Goal: Task Accomplishment & Management: Manage account settings

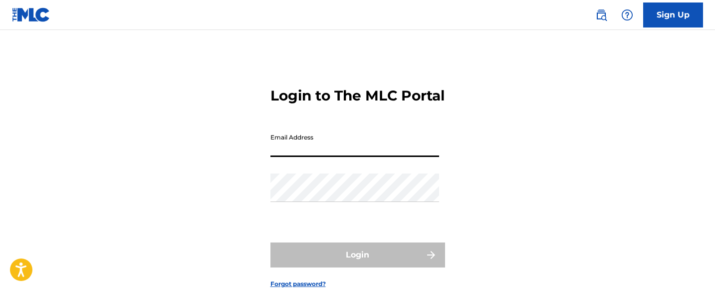
click at [331, 157] on input "Email Address" at bounding box center [355, 142] width 169 height 28
type input "[EMAIL_ADDRESS][DOMAIN_NAME]"
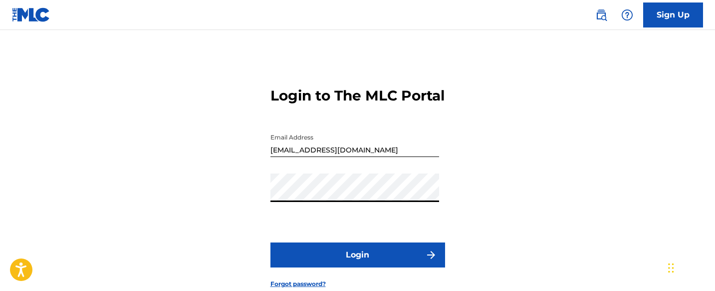
click at [341, 267] on button "Login" at bounding box center [358, 254] width 175 height 25
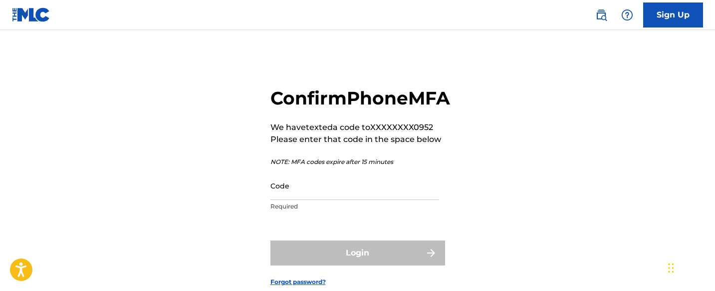
click at [317, 200] on input "Code" at bounding box center [355, 185] width 169 height 28
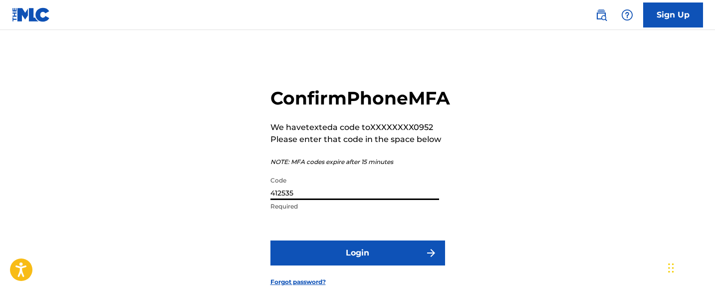
type input "412535"
click at [334, 265] on button "Login" at bounding box center [358, 252] width 175 height 25
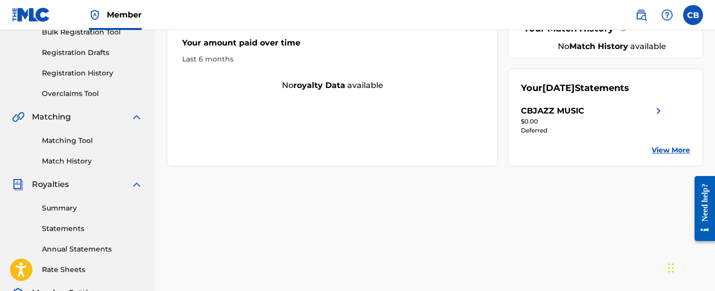
scroll to position [159, 0]
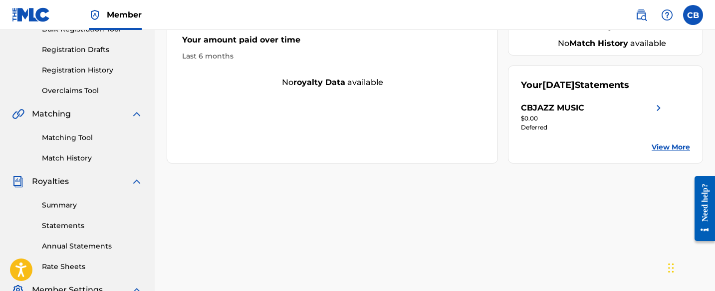
click at [80, 139] on link "Matching Tool" at bounding box center [92, 137] width 101 height 10
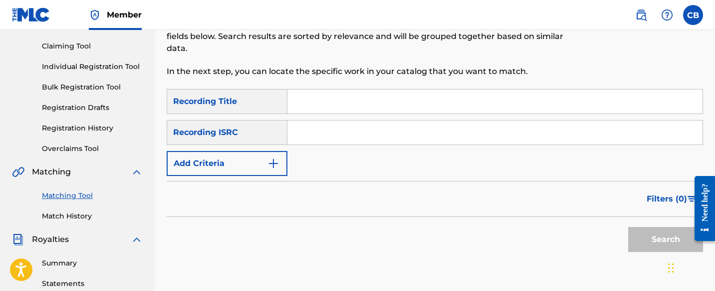
scroll to position [103, 0]
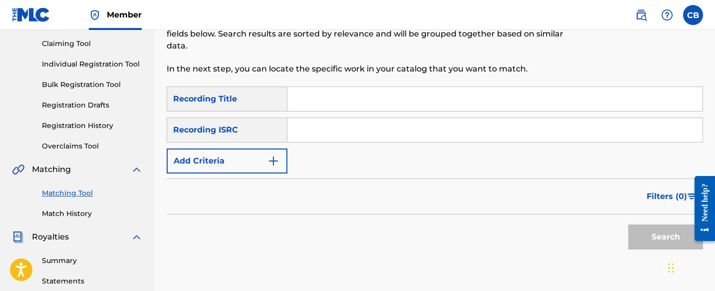
click at [276, 163] on img "Search Form" at bounding box center [274, 161] width 12 height 12
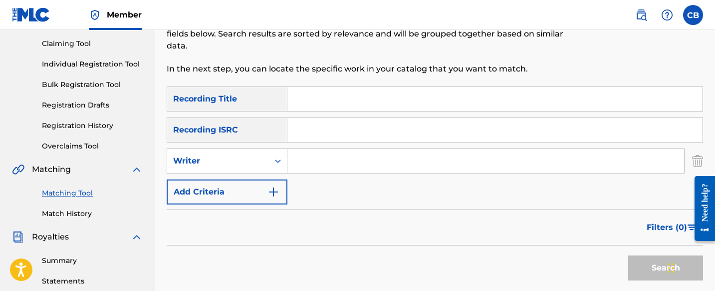
click at [312, 161] on input "Search Form" at bounding box center [486, 161] width 397 height 24
type input "[PERSON_NAME]"
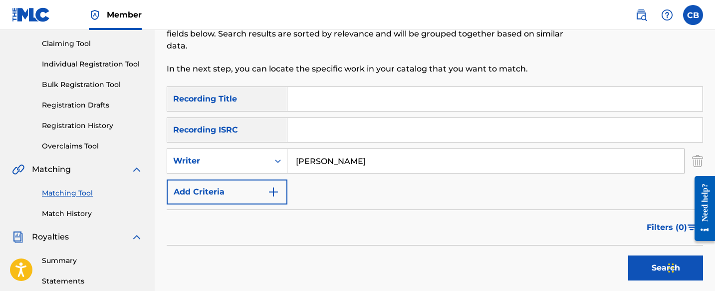
click at [259, 195] on button "Add Criteria" at bounding box center [227, 191] width 121 height 25
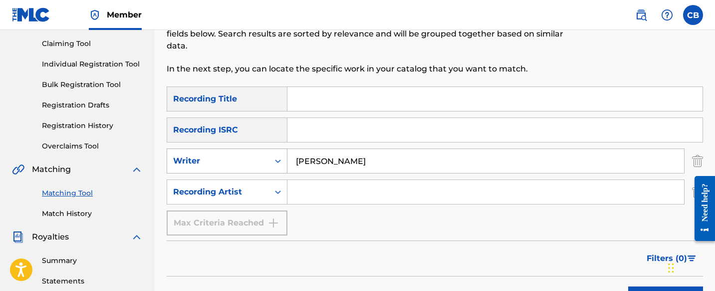
drag, startPoint x: 355, startPoint y: 161, endPoint x: 282, endPoint y: 160, distance: 73.4
click at [281, 160] on div "SearchWithCriteria5358e9ac-2bea-493c-ab4e-83e060e323a0 Writer [PERSON_NAME]" at bounding box center [435, 160] width 537 height 25
click at [308, 193] on input "Search Form" at bounding box center [486, 192] width 397 height 24
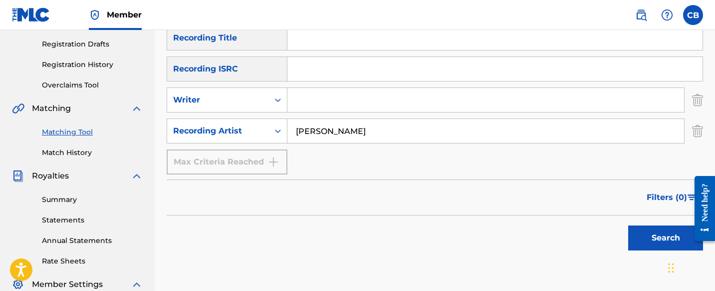
scroll to position [167, 0]
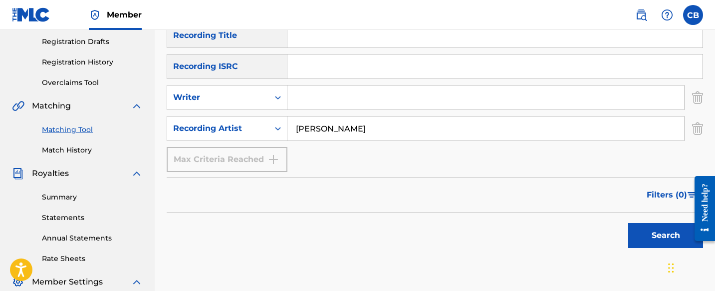
type input "[PERSON_NAME]"
click at [660, 237] on button "Search" at bounding box center [666, 235] width 75 height 25
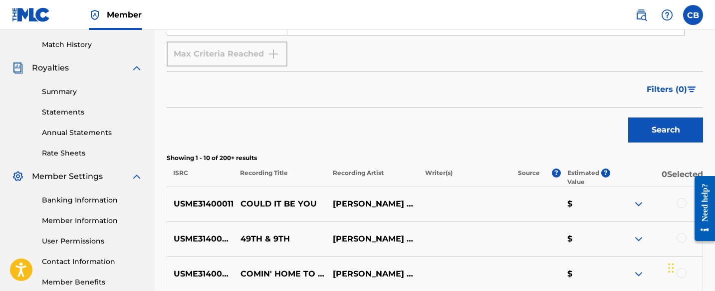
scroll to position [343, 0]
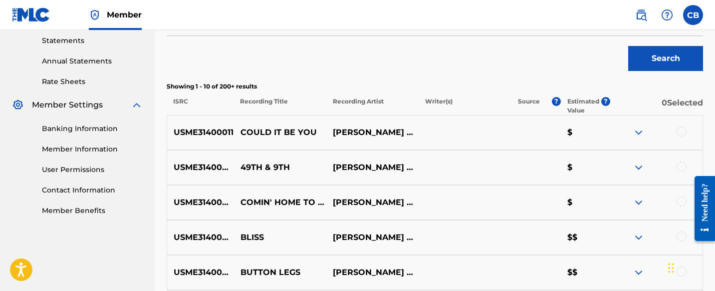
click at [681, 132] on div at bounding box center [682, 131] width 10 height 10
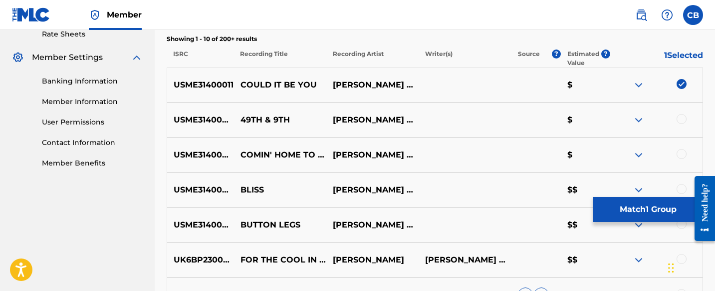
scroll to position [395, 0]
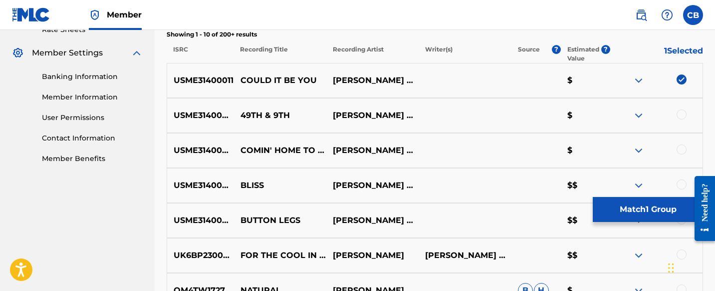
click at [680, 116] on div at bounding box center [682, 114] width 10 height 10
click at [681, 147] on div at bounding box center [682, 149] width 10 height 10
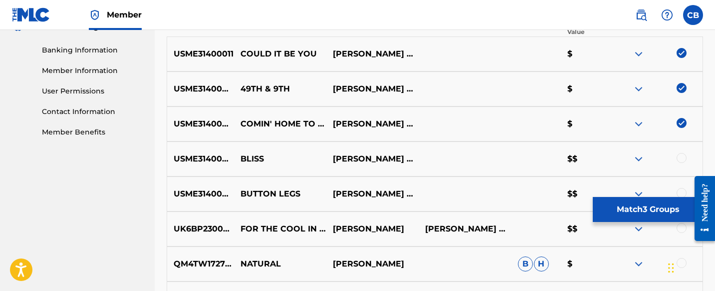
click at [679, 161] on div at bounding box center [682, 158] width 10 height 10
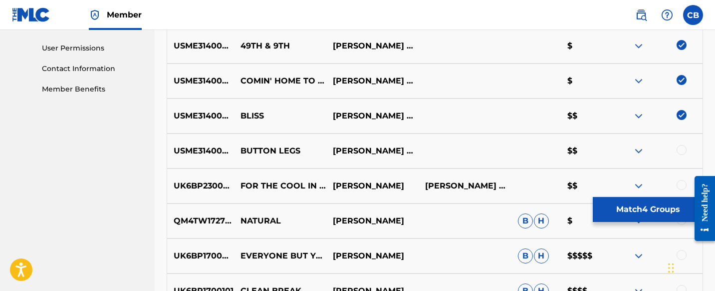
click at [679, 152] on div at bounding box center [682, 150] width 10 height 10
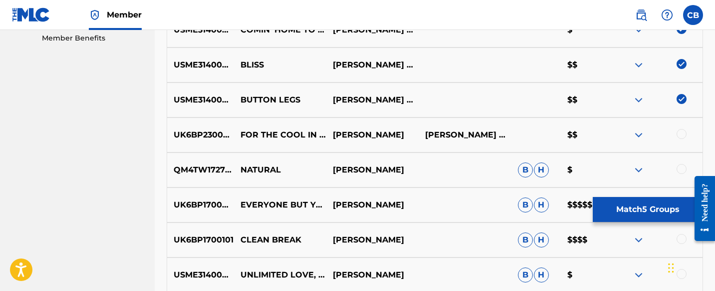
scroll to position [515, 0]
click at [681, 136] on div at bounding box center [682, 134] width 10 height 10
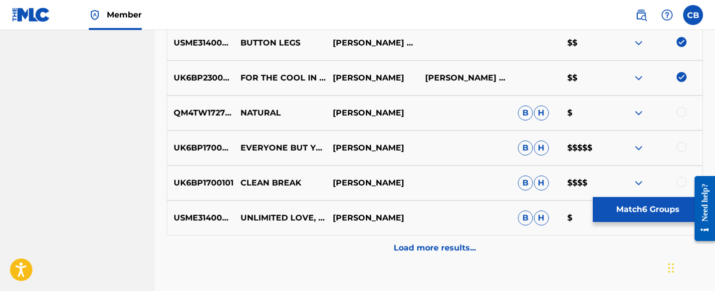
scroll to position [573, 0]
click at [682, 112] on div at bounding box center [682, 111] width 10 height 10
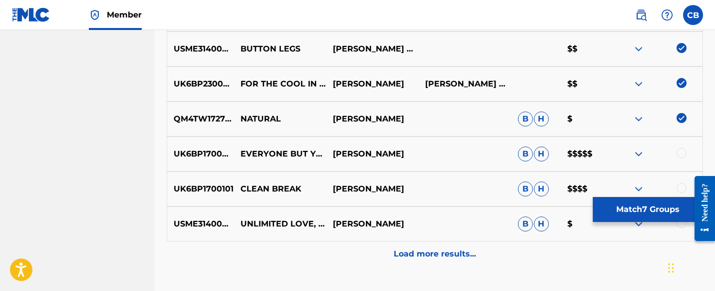
scroll to position [589, 0]
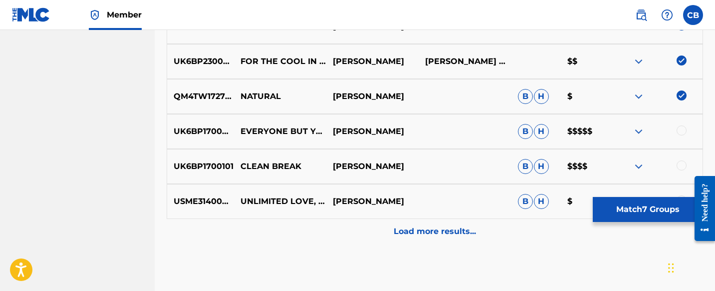
click at [680, 131] on div at bounding box center [682, 130] width 10 height 10
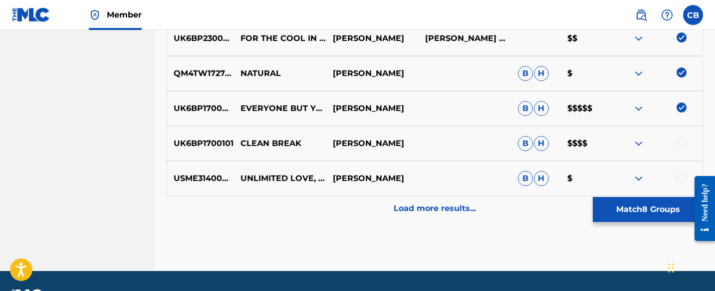
scroll to position [622, 0]
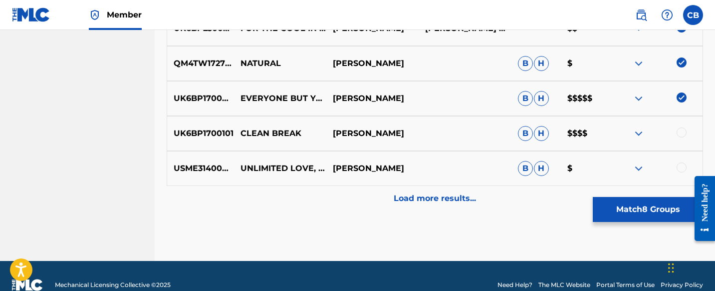
click at [638, 134] on img at bounding box center [639, 133] width 12 height 12
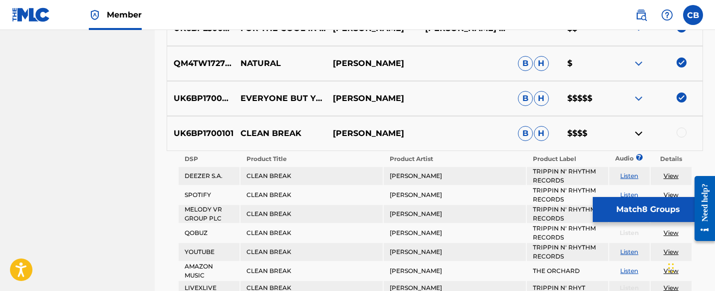
click at [680, 132] on div at bounding box center [682, 132] width 10 height 10
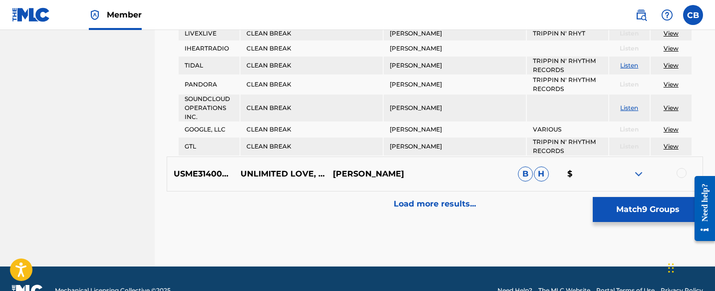
scroll to position [900, 0]
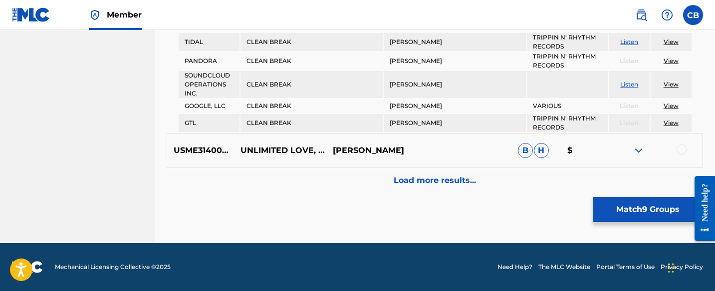
click at [640, 150] on img at bounding box center [639, 150] width 12 height 12
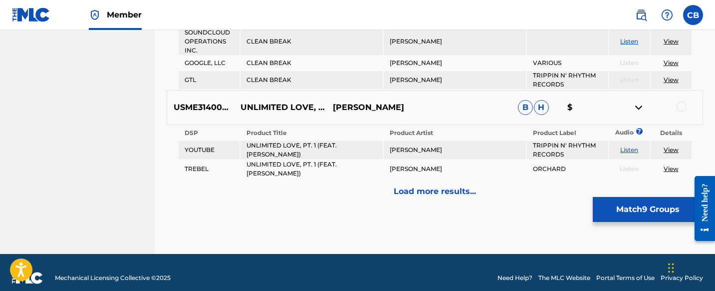
scroll to position [943, 0]
click at [681, 105] on div at bounding box center [682, 106] width 10 height 10
click at [636, 204] on button "Match 10 Groups" at bounding box center [648, 209] width 110 height 25
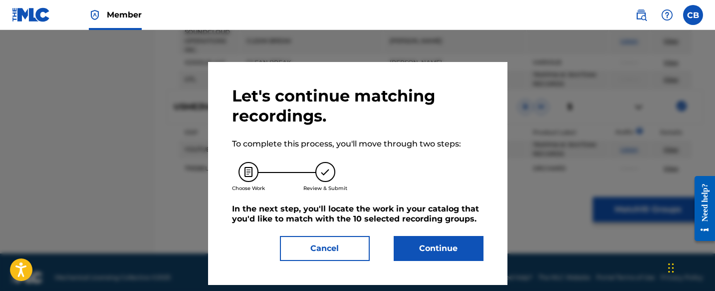
click at [414, 243] on button "Continue" at bounding box center [439, 248] width 90 height 25
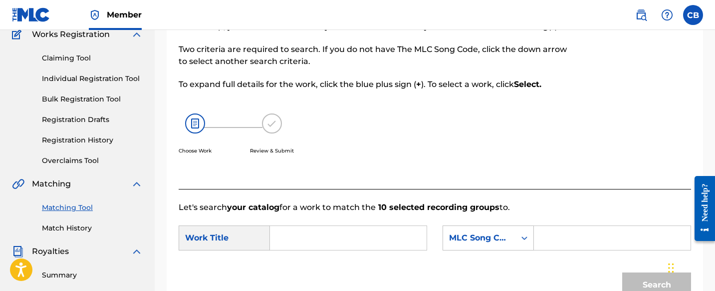
scroll to position [0, 0]
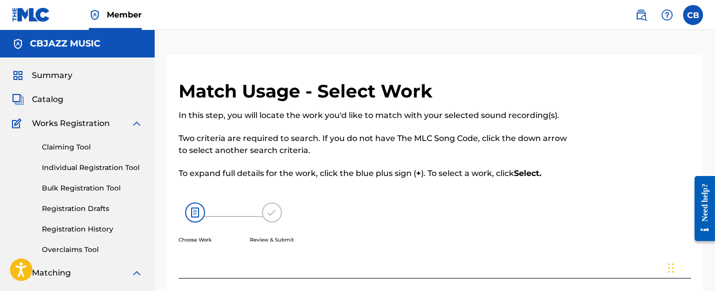
click at [55, 98] on span "Catalog" at bounding box center [47, 99] width 31 height 12
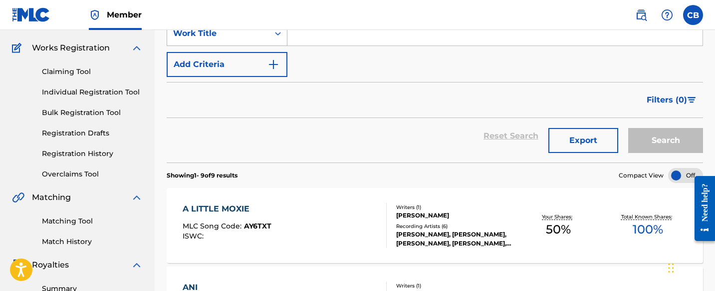
scroll to position [107, 0]
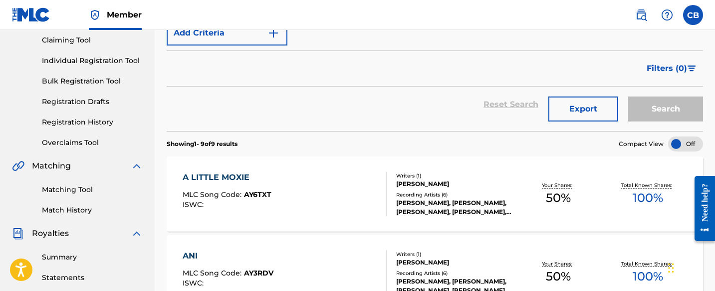
click at [209, 178] on div "A LITTLE MOXIE" at bounding box center [227, 177] width 89 height 12
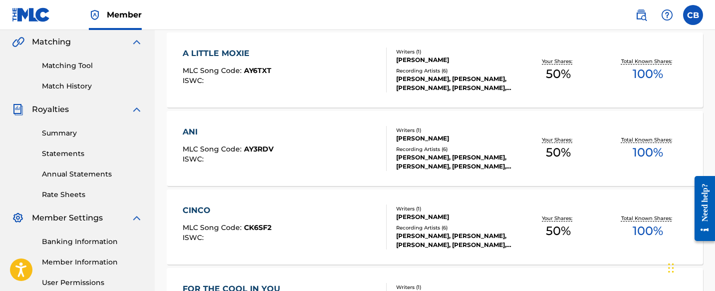
scroll to position [238, 0]
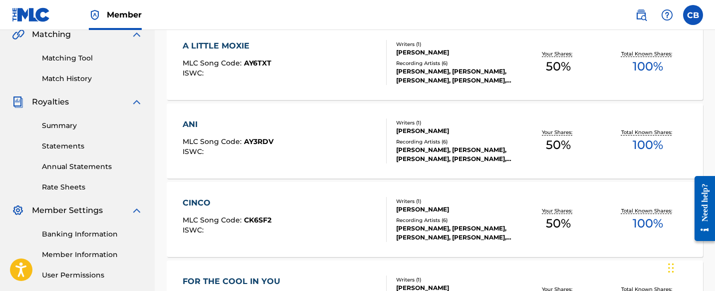
click at [192, 125] on div "ANI" at bounding box center [228, 124] width 91 height 12
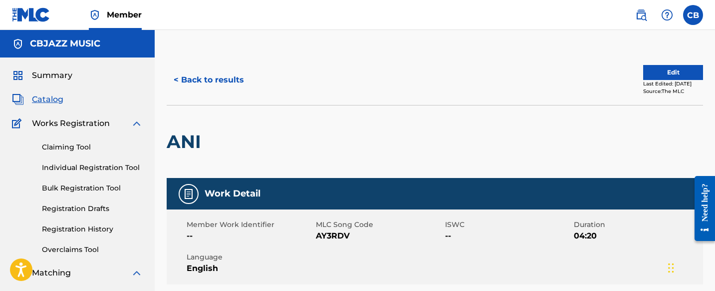
click at [54, 100] on span "Catalog" at bounding box center [47, 99] width 31 height 12
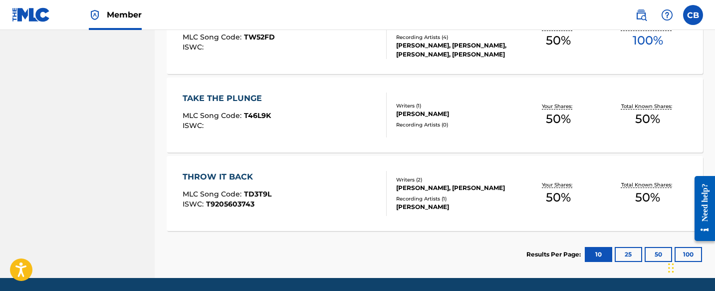
scroll to position [769, 0]
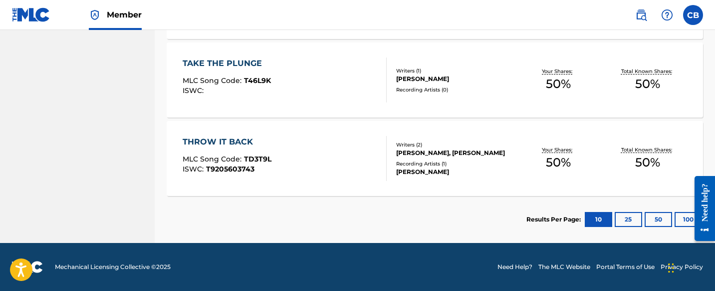
click at [632, 218] on button "25" at bounding box center [628, 219] width 27 height 15
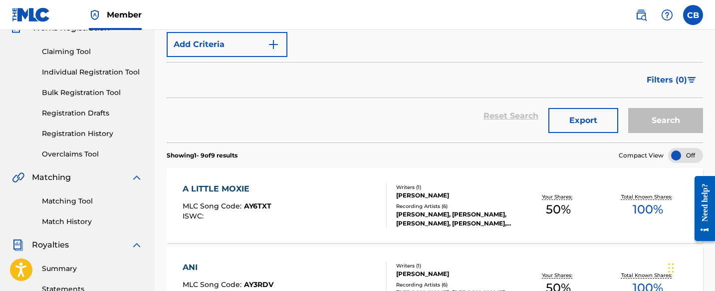
scroll to position [0, 0]
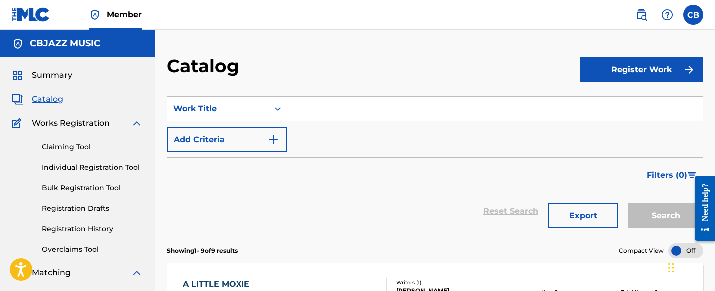
click at [74, 147] on link "Claiming Tool" at bounding box center [92, 147] width 101 height 10
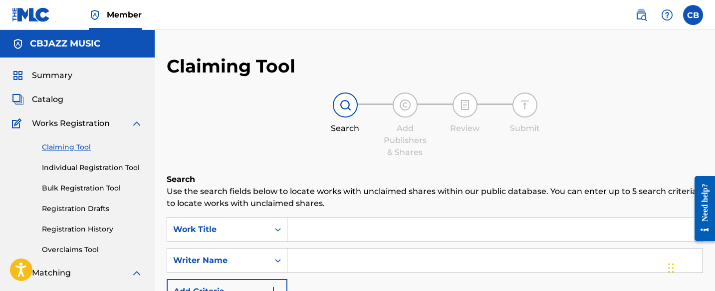
click at [331, 227] on input "Search Form" at bounding box center [495, 229] width 415 height 24
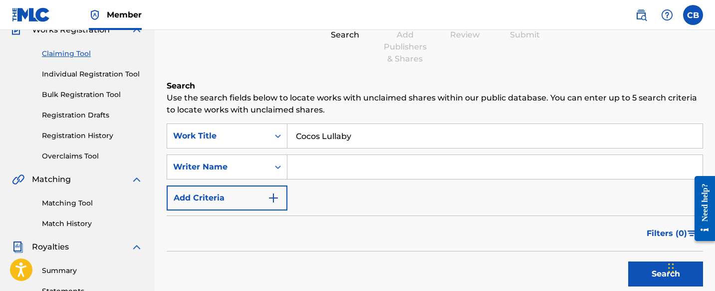
scroll to position [125, 0]
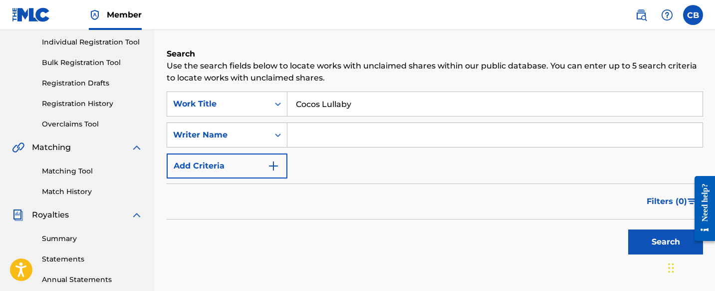
type input "Cocos Lullaby"
click at [664, 241] on button "Search" at bounding box center [666, 241] width 75 height 25
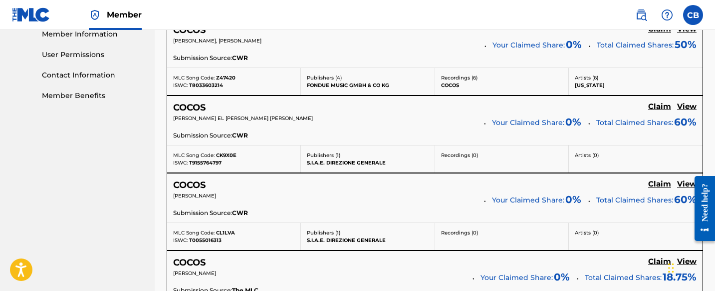
scroll to position [0, 0]
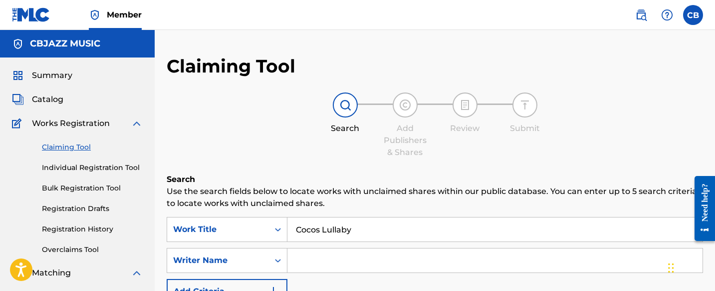
click at [323, 259] on input "Search Form" at bounding box center [495, 260] width 415 height 24
type input "[PERSON_NAME]"
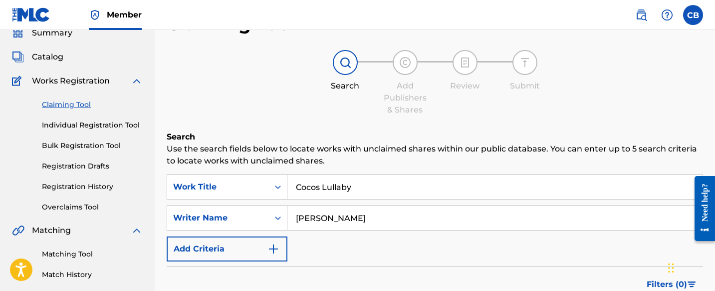
scroll to position [114, 0]
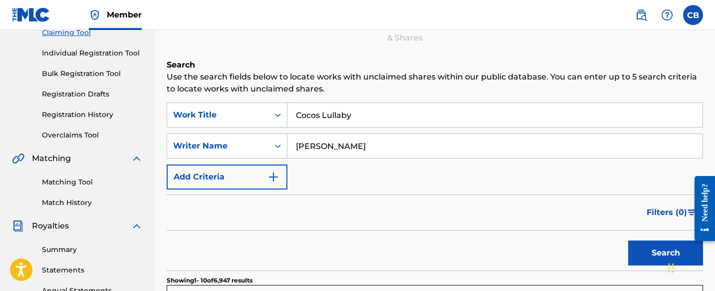
click at [656, 253] on button "Search" at bounding box center [666, 252] width 75 height 25
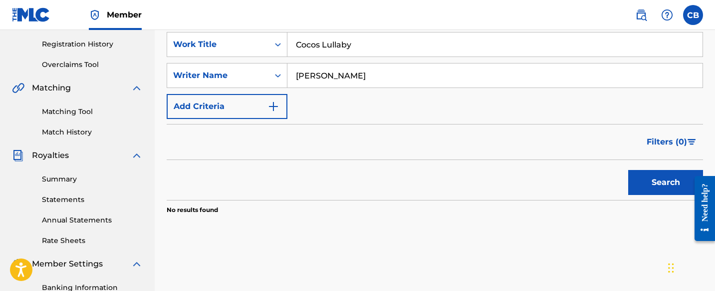
scroll to position [141, 0]
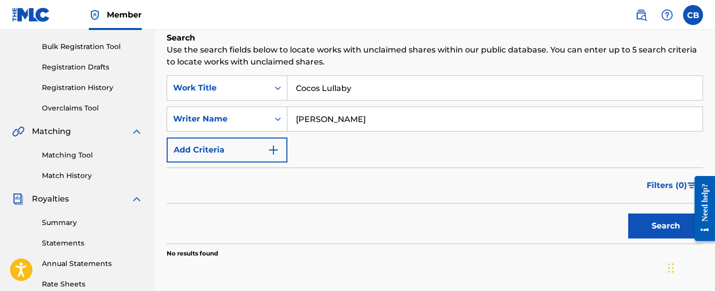
click at [316, 90] on input "Cocos Lullaby" at bounding box center [495, 88] width 415 height 24
type input "[PERSON_NAME]'s Lullaby"
click at [344, 192] on div "Filters ( 0 )" at bounding box center [435, 185] width 537 height 36
click at [659, 225] on button "Search" at bounding box center [666, 225] width 75 height 25
drag, startPoint x: 364, startPoint y: 120, endPoint x: 263, endPoint y: 117, distance: 101.4
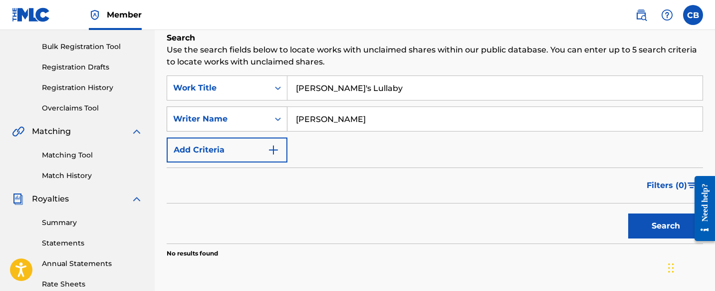
click at [263, 117] on div "SearchWithCriteria5c0edc35-b054-4d9d-955e-e376b60c7ba5 Writer Name [PERSON_NAME]" at bounding box center [435, 118] width 537 height 25
click at [654, 228] on button "Search" at bounding box center [666, 225] width 75 height 25
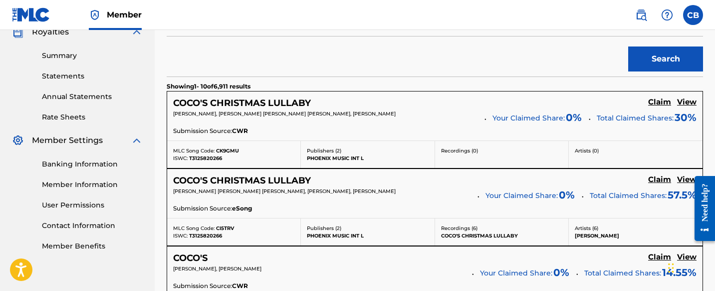
scroll to position [0, 0]
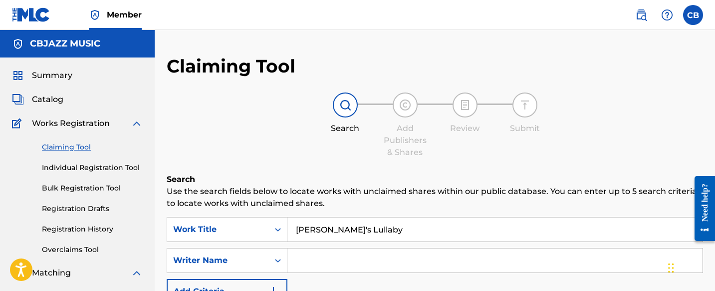
click at [322, 229] on input "[PERSON_NAME]'s Lullaby" at bounding box center [495, 229] width 415 height 24
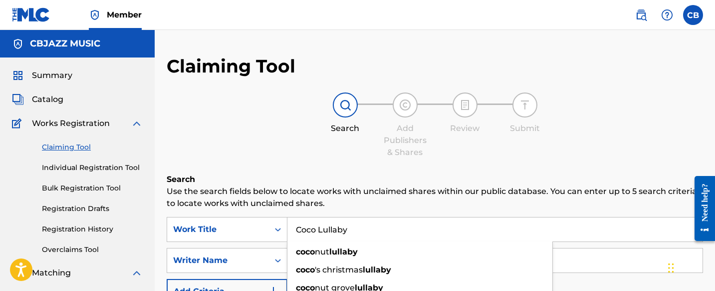
type input "Coco Lullaby"
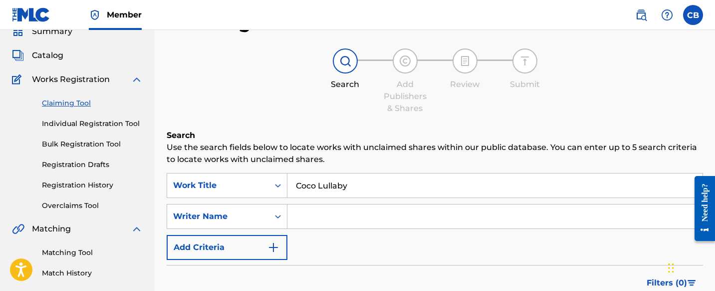
scroll to position [102, 0]
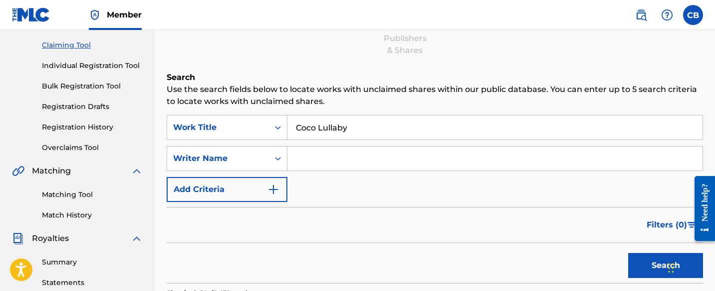
click at [638, 258] on button "Search" at bounding box center [666, 265] width 75 height 25
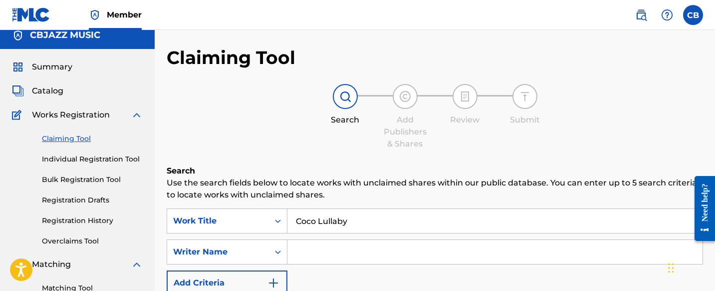
scroll to position [23, 0]
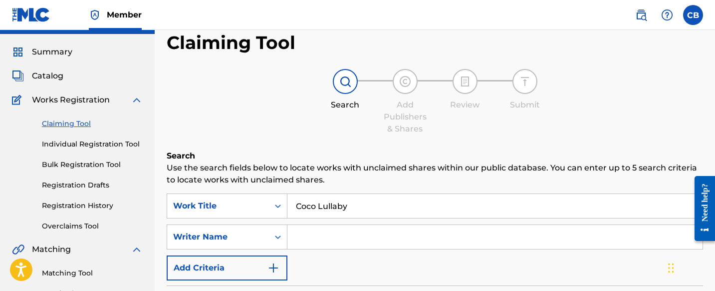
click at [38, 73] on span "Catalog" at bounding box center [47, 76] width 31 height 12
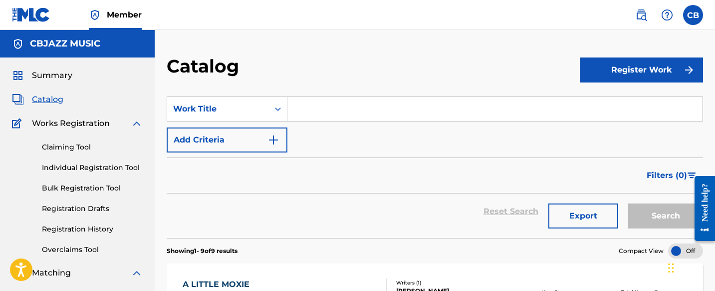
click at [72, 142] on link "Claiming Tool" at bounding box center [92, 147] width 101 height 10
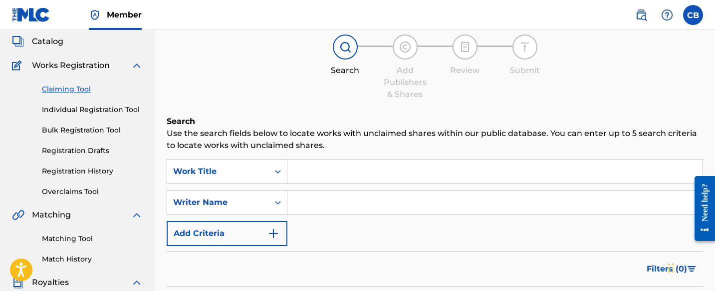
scroll to position [70, 0]
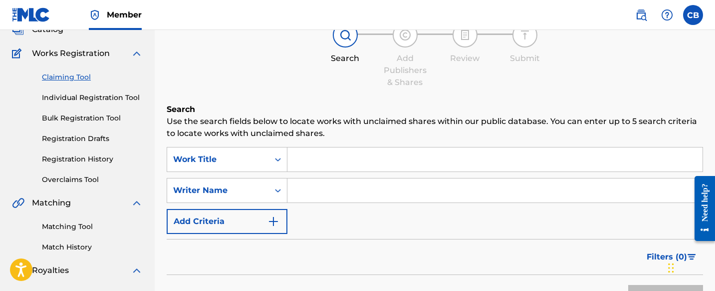
click at [319, 162] on input "Search Form" at bounding box center [495, 159] width 415 height 24
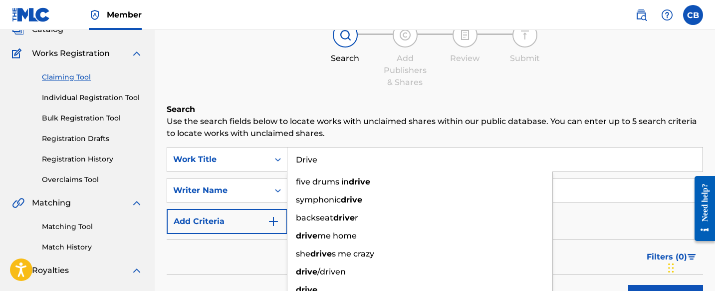
type input "Drive"
click at [270, 244] on div "Filters ( 0 )" at bounding box center [435, 257] width 537 height 36
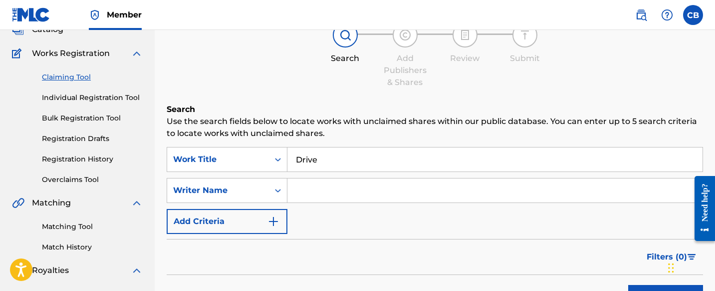
click at [276, 218] on img "Search Form" at bounding box center [274, 221] width 12 height 12
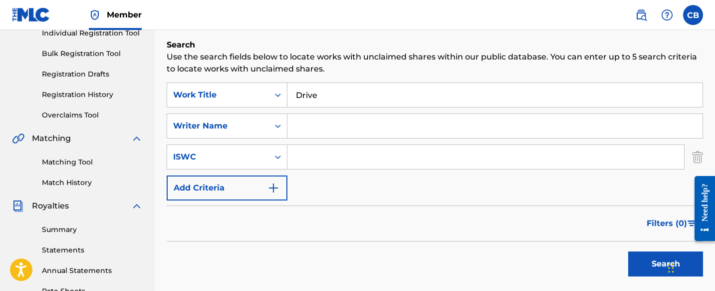
scroll to position [135, 0]
click at [271, 191] on img "Search Form" at bounding box center [274, 187] width 12 height 12
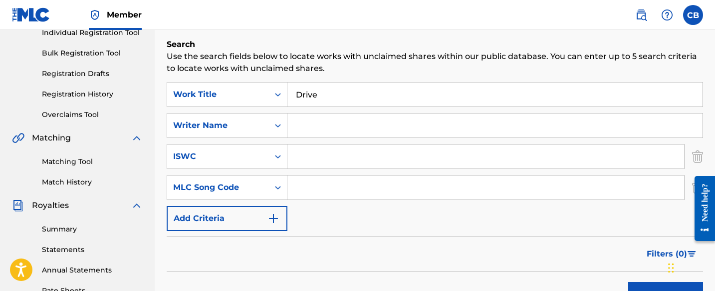
click at [275, 215] on img "Search Form" at bounding box center [274, 218] width 12 height 12
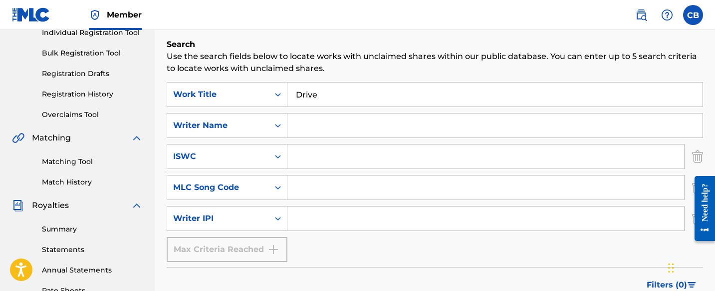
click at [278, 244] on div "Max Criteria Reached" at bounding box center [227, 249] width 121 height 25
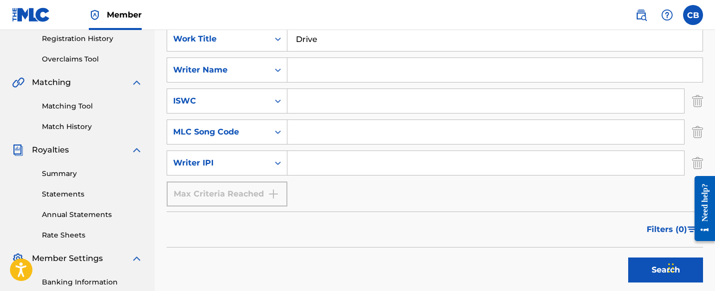
scroll to position [191, 0]
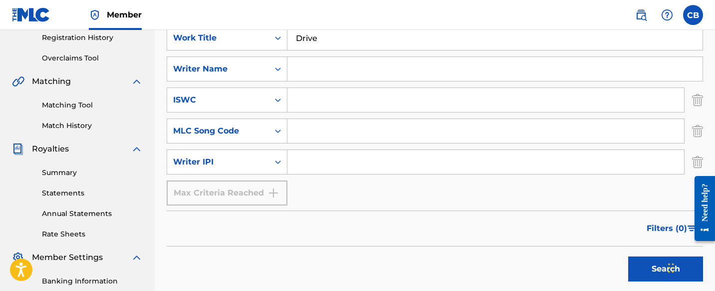
click at [274, 195] on div "Max Criteria Reached" at bounding box center [227, 192] width 121 height 25
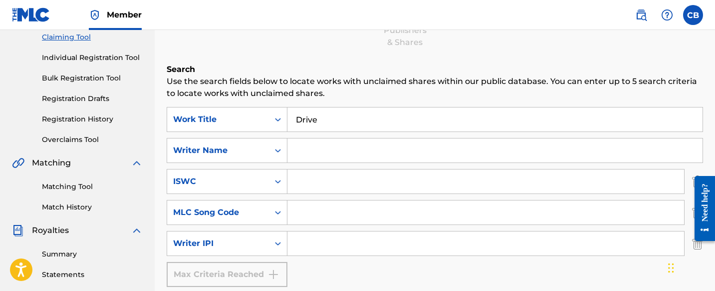
scroll to position [108, 0]
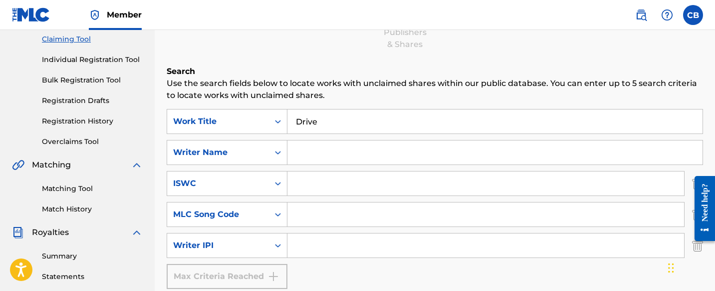
click at [308, 152] on input "Search Form" at bounding box center [495, 152] width 415 height 24
type input "[PERSON_NAME]"
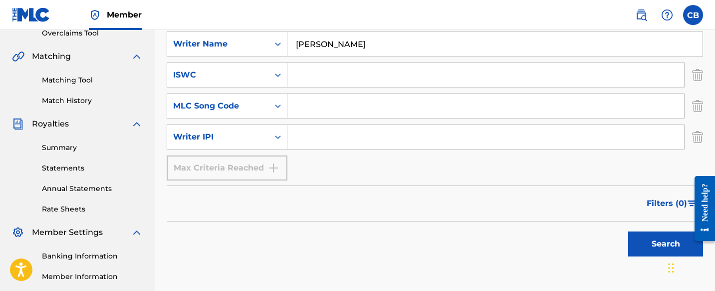
scroll to position [218, 0]
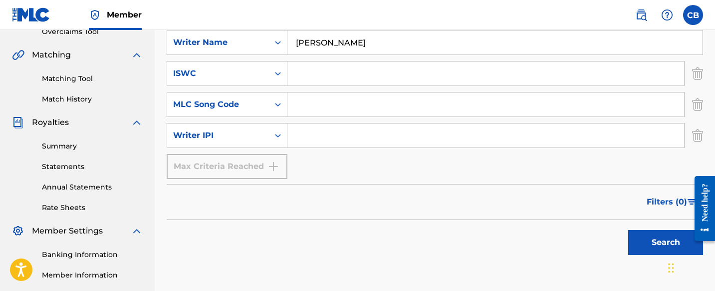
click at [661, 239] on button "Search" at bounding box center [666, 242] width 75 height 25
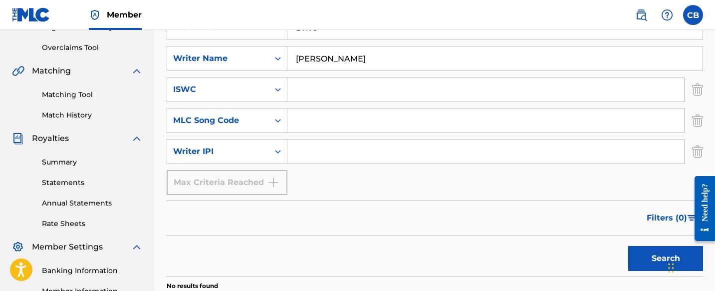
scroll to position [161, 0]
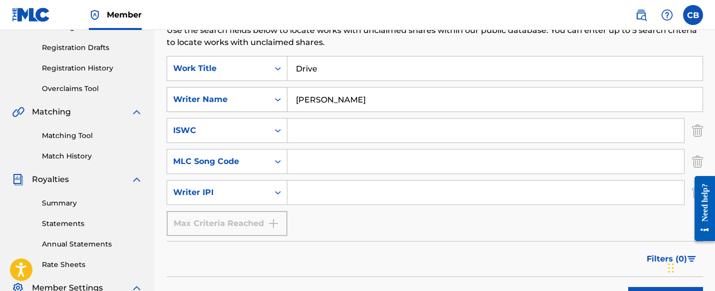
drag, startPoint x: 358, startPoint y: 99, endPoint x: 283, endPoint y: 98, distance: 74.9
click at [283, 98] on div "SearchWithCriteria5c0edc35-b054-4d9d-955e-e376b60c7ba5 Writer Name [PERSON_NAME]" at bounding box center [435, 99] width 537 height 25
type input "[PERSON_NAME]"
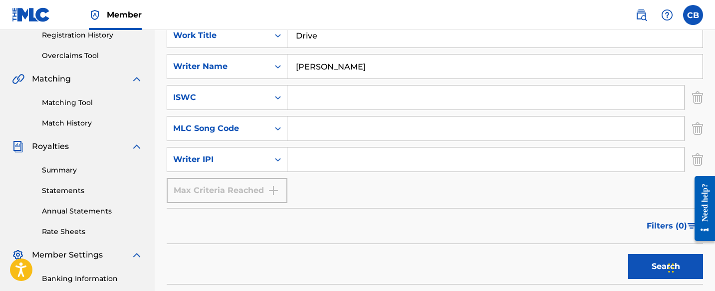
click at [642, 260] on button "Search" at bounding box center [666, 266] width 75 height 25
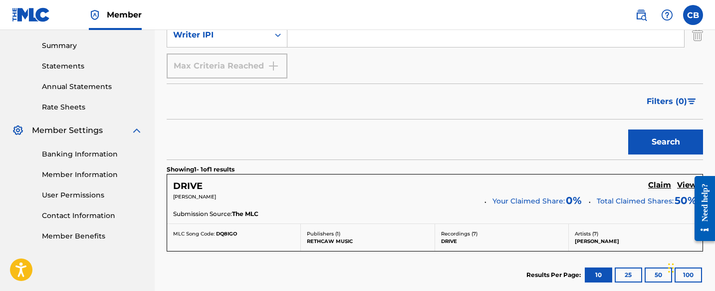
scroll to position [334, 0]
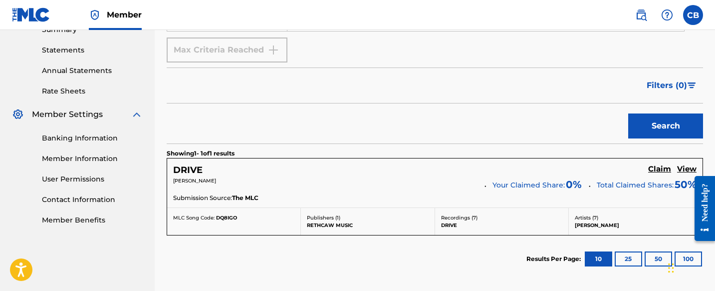
click at [658, 169] on h5 "Claim" at bounding box center [660, 168] width 23 height 9
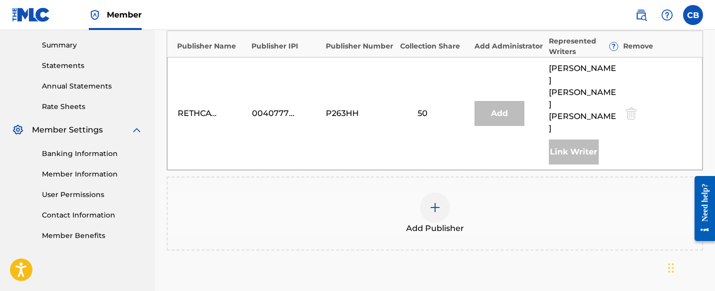
scroll to position [340, 0]
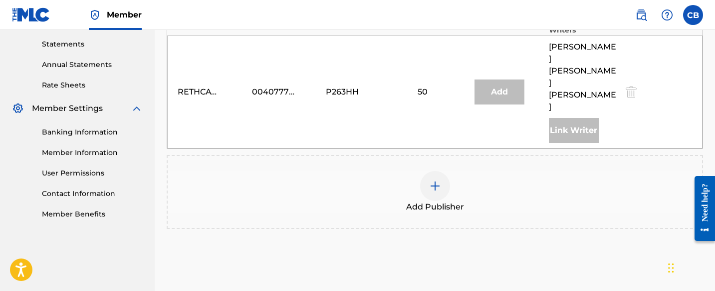
click at [437, 180] on img at bounding box center [435, 186] width 12 height 12
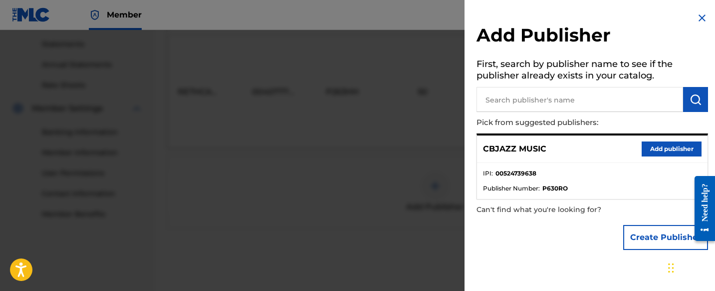
click at [660, 148] on button "Add publisher" at bounding box center [672, 148] width 60 height 15
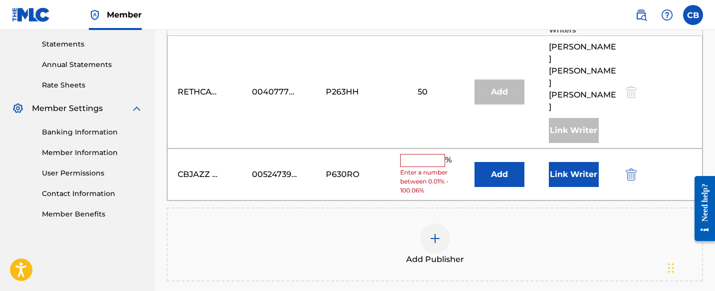
click at [430, 154] on input "text" at bounding box center [422, 160] width 45 height 13
type input "50"
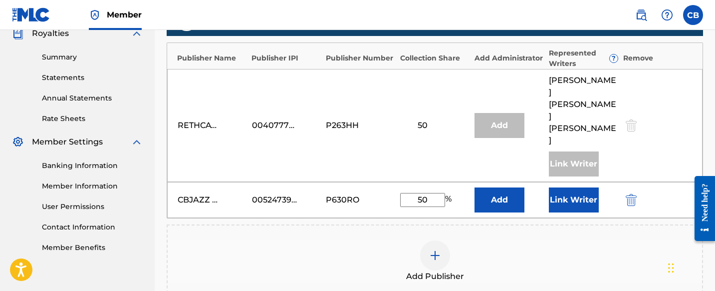
scroll to position [267, 0]
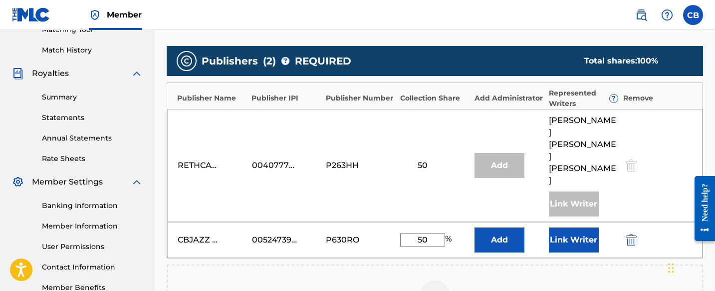
click at [572, 227] on button "Link Writer" at bounding box center [574, 239] width 50 height 25
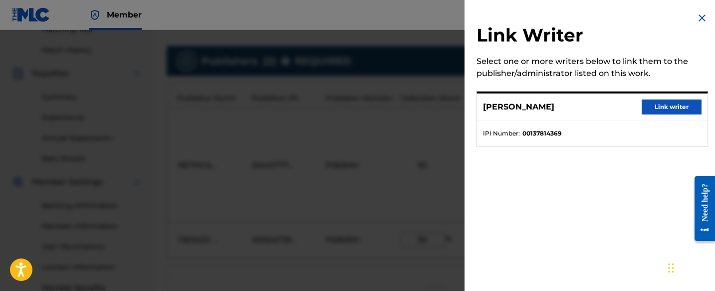
click at [699, 15] on img at bounding box center [702, 18] width 12 height 12
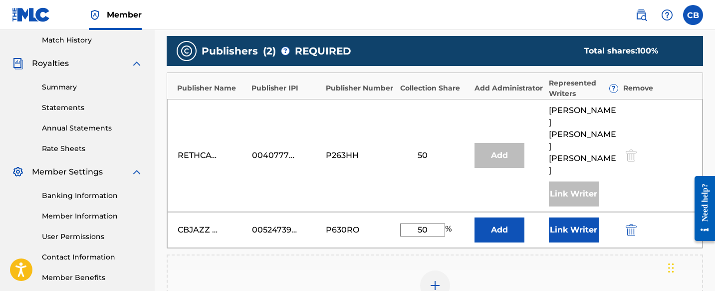
scroll to position [439, 0]
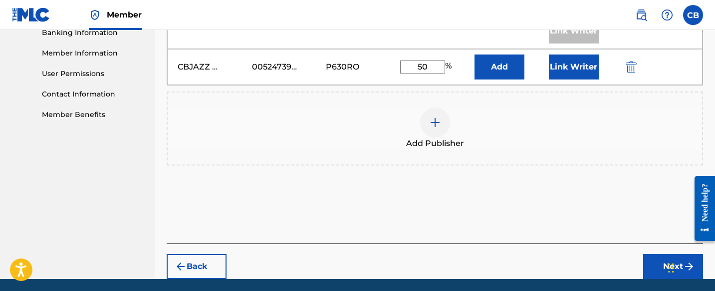
click at [666, 254] on button "Next" at bounding box center [674, 266] width 60 height 25
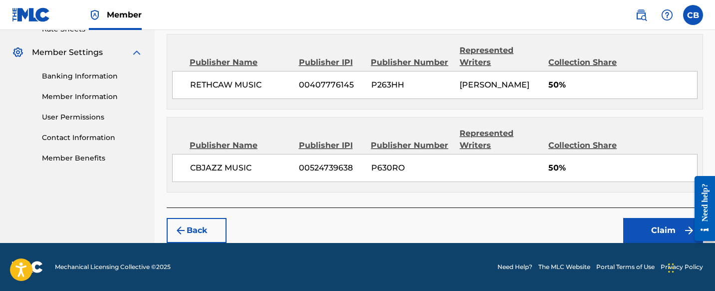
scroll to position [419, 0]
click at [658, 232] on button "Claim" at bounding box center [664, 230] width 80 height 25
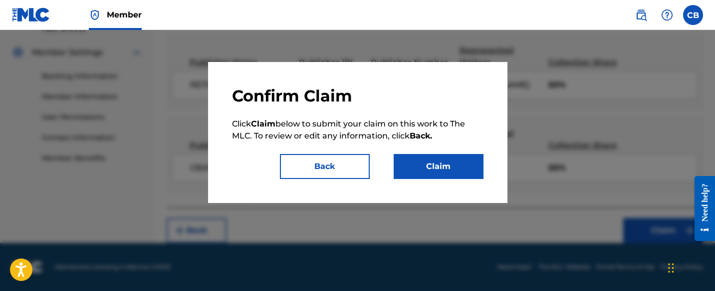
click at [443, 166] on button "Claim" at bounding box center [439, 166] width 90 height 25
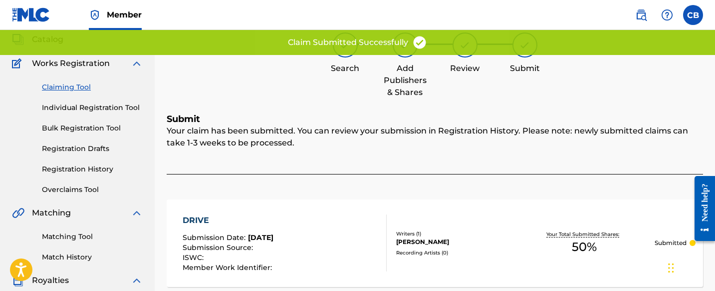
scroll to position [0, 0]
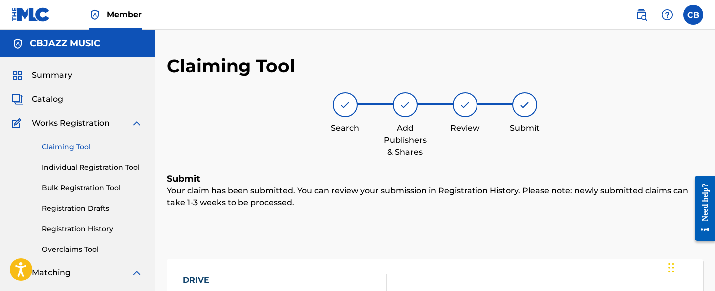
click at [56, 98] on span "Catalog" at bounding box center [47, 99] width 31 height 12
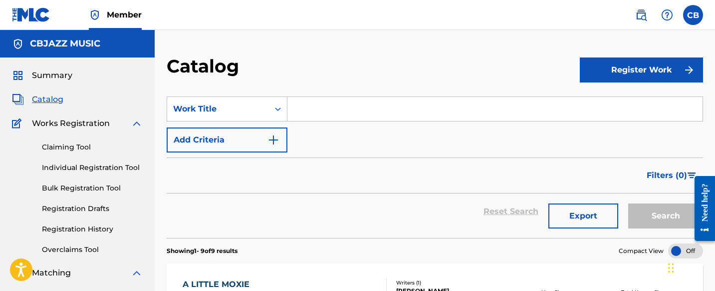
click at [66, 224] on link "Registration History" at bounding box center [92, 229] width 101 height 10
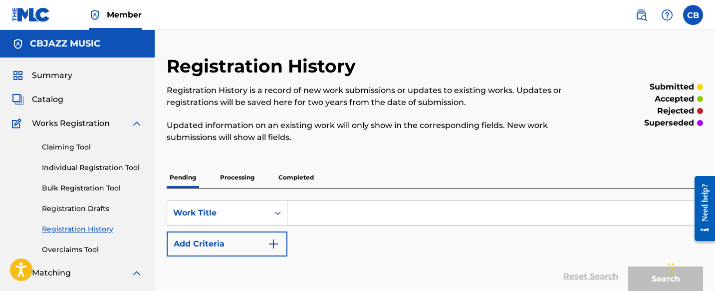
click at [46, 99] on span "Catalog" at bounding box center [47, 99] width 31 height 12
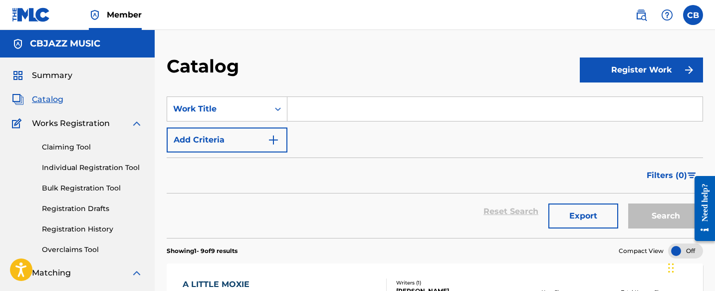
click at [76, 146] on link "Claiming Tool" at bounding box center [92, 147] width 101 height 10
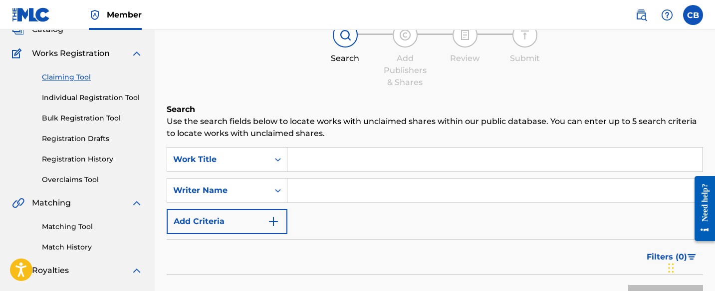
scroll to position [84, 0]
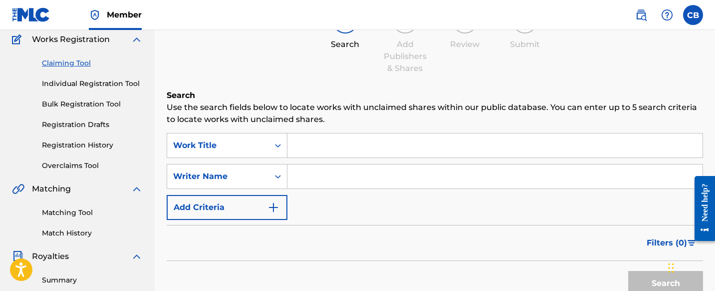
click at [318, 147] on input "Search Form" at bounding box center [495, 145] width 415 height 24
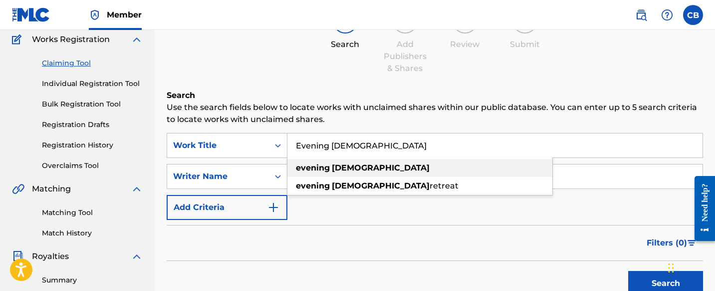
click at [319, 170] on strong "evening" at bounding box center [313, 167] width 34 height 9
type input "evening [DEMOGRAPHIC_DATA]"
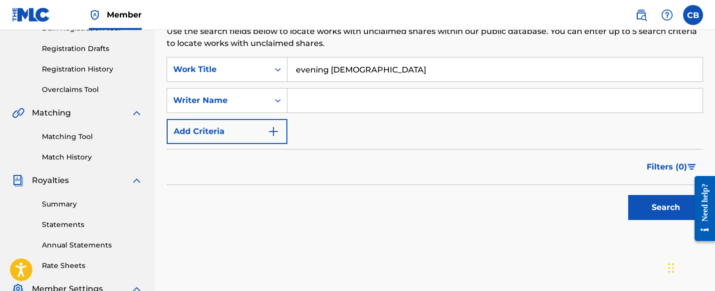
scroll to position [182, 0]
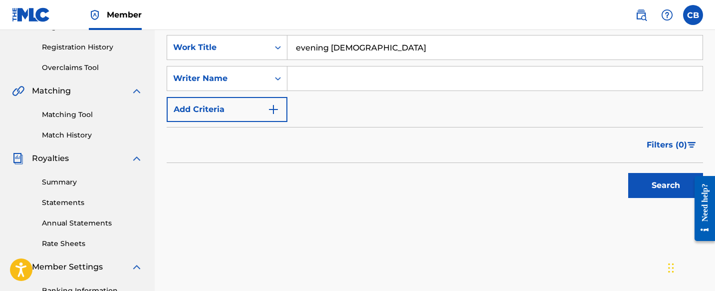
click at [660, 182] on button "Search" at bounding box center [666, 185] width 75 height 25
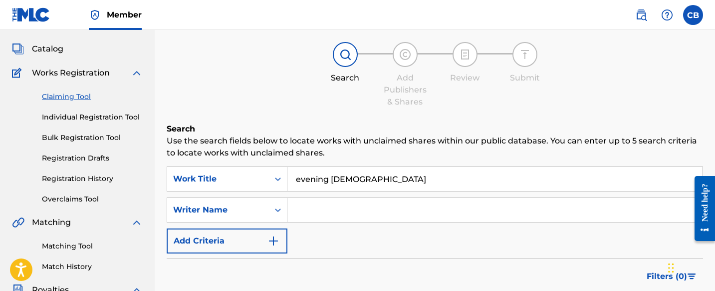
scroll to position [62, 0]
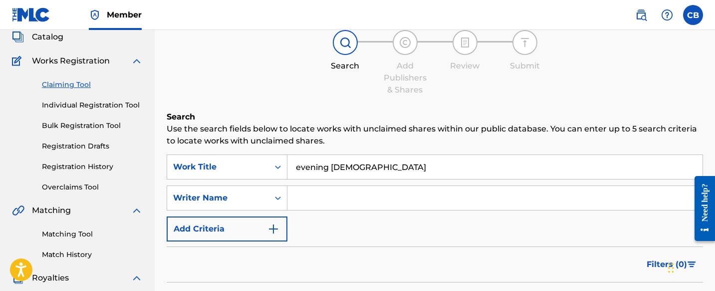
click at [350, 199] on input "Search Form" at bounding box center [495, 198] width 415 height 24
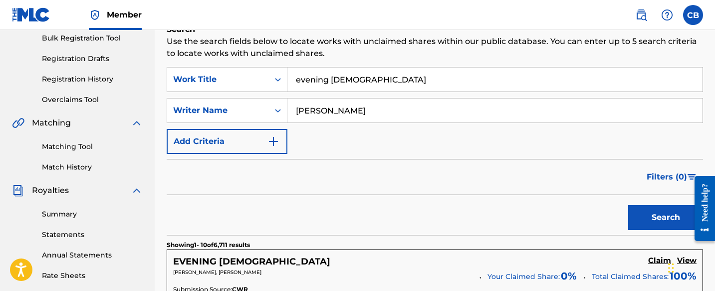
scroll to position [152, 0]
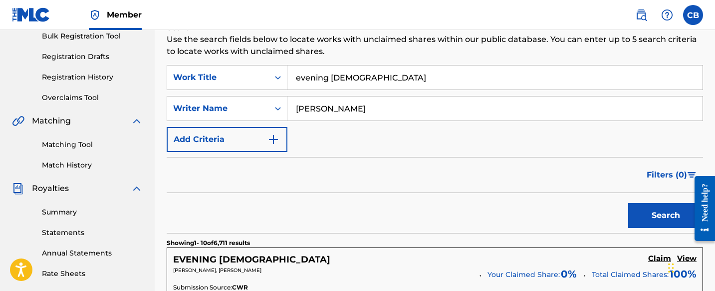
click at [654, 211] on button "Search" at bounding box center [666, 215] width 75 height 25
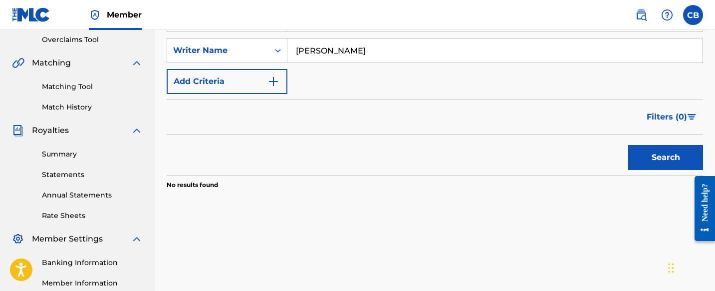
scroll to position [114, 0]
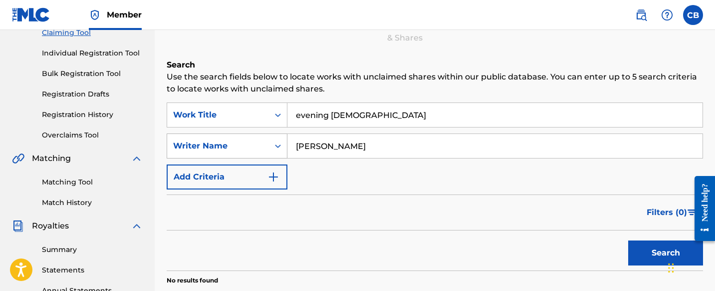
drag, startPoint x: 371, startPoint y: 144, endPoint x: 268, endPoint y: 143, distance: 102.9
click at [268, 143] on div "SearchWithCriteria5c0edc35-b054-4d9d-955e-e376b60c7ba5 Writer Name [PERSON_NAME]" at bounding box center [435, 145] width 537 height 25
type input "[PERSON_NAME]"
click at [648, 252] on button "Search" at bounding box center [666, 252] width 75 height 25
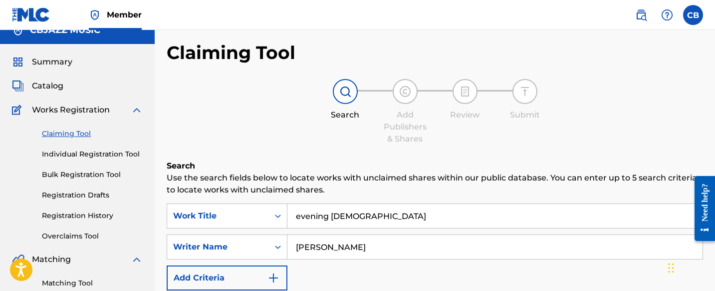
scroll to position [5, 0]
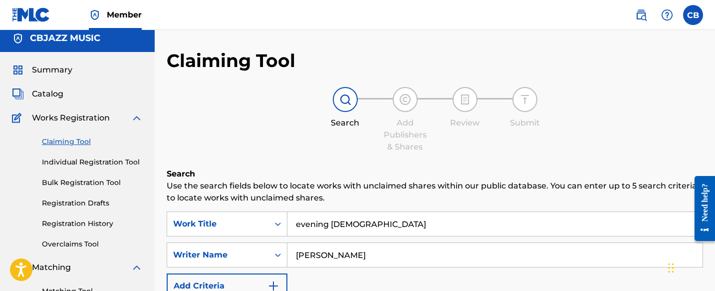
click at [49, 92] on span "Catalog" at bounding box center [47, 94] width 31 height 12
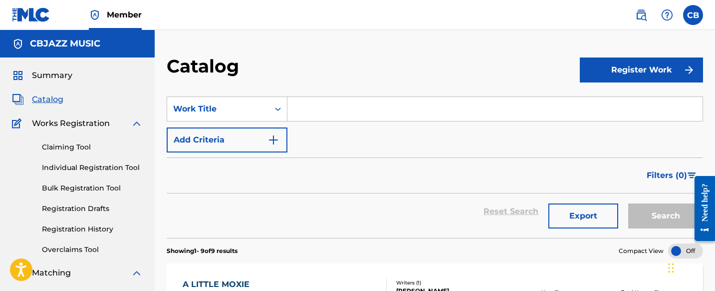
click at [87, 146] on link "Claiming Tool" at bounding box center [92, 147] width 101 height 10
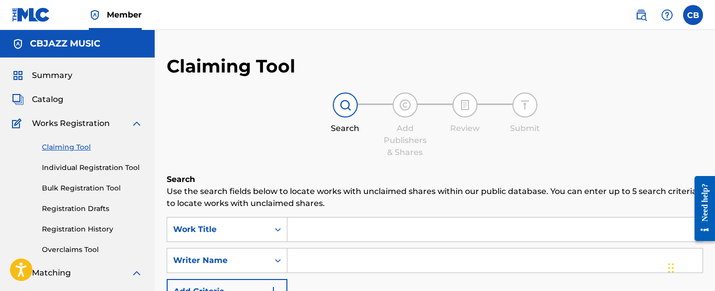
click at [329, 225] on input "Search Form" at bounding box center [495, 229] width 415 height 24
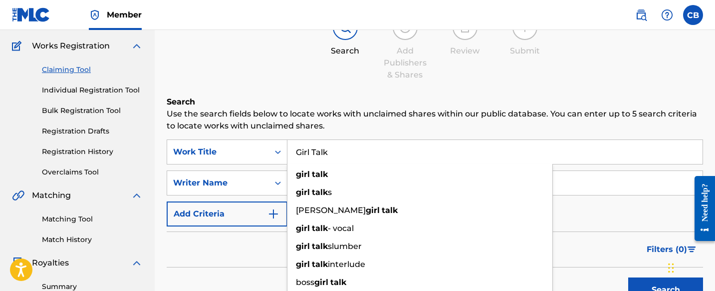
scroll to position [78, 0]
type input "Girl Talk"
click at [343, 119] on p "Use the search fields below to locate works with unclaimed shares within our pu…" at bounding box center [435, 119] width 537 height 24
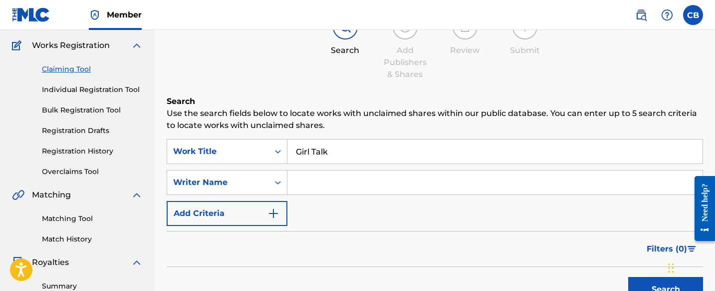
click at [326, 184] on input "Search Form" at bounding box center [495, 182] width 415 height 24
click at [276, 210] on img "Search Form" at bounding box center [274, 213] width 12 height 12
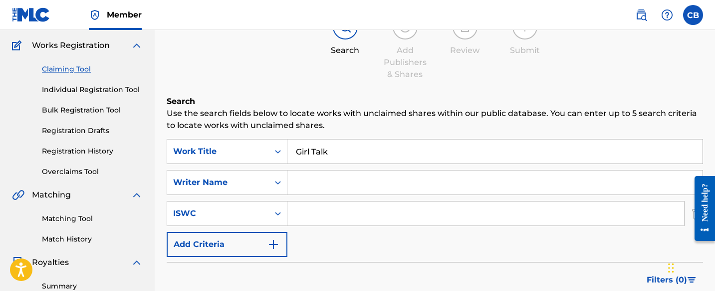
scroll to position [82, 0]
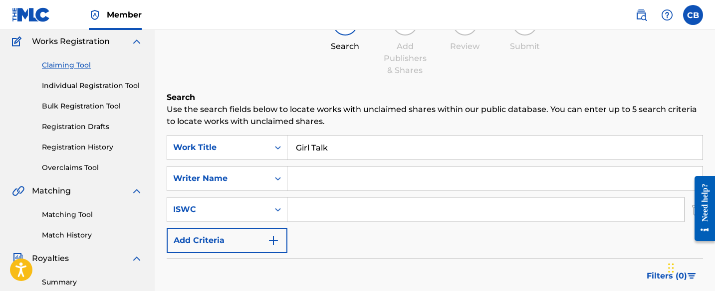
click at [319, 182] on input "Search Form" at bounding box center [495, 178] width 415 height 24
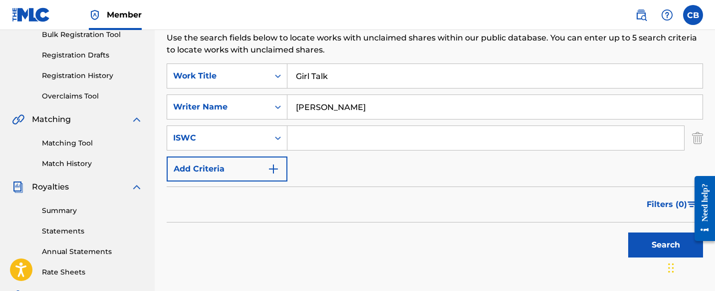
scroll to position [154, 0]
type input "[PERSON_NAME]"
click at [654, 238] on button "Search" at bounding box center [666, 244] width 75 height 25
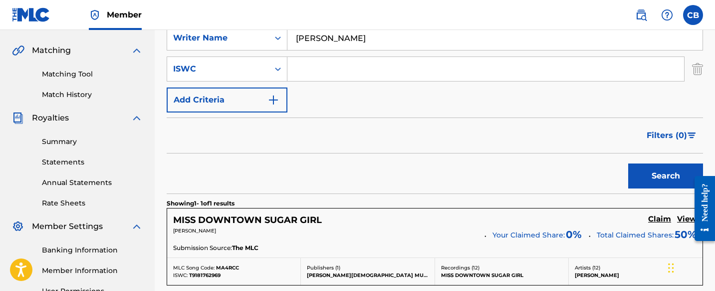
scroll to position [45, 0]
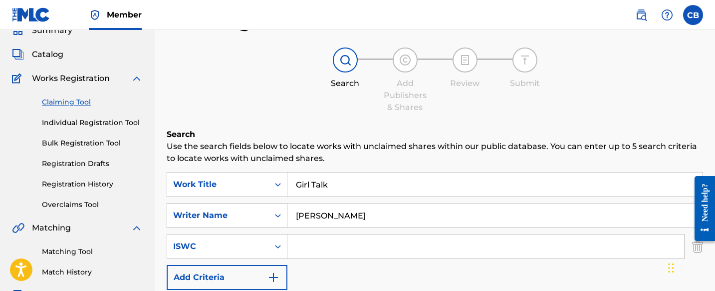
drag, startPoint x: 364, startPoint y: 215, endPoint x: 276, endPoint y: 212, distance: 87.9
click at [275, 213] on div "SearchWithCriteria5c0edc35-b054-4d9d-955e-e376b60c7ba5 Writer Name [PERSON_NAME]" at bounding box center [435, 215] width 537 height 25
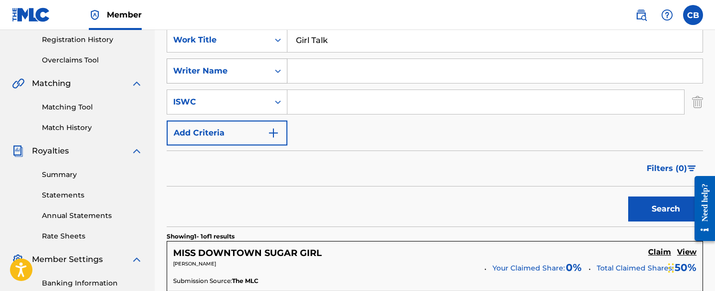
scroll to position [196, 0]
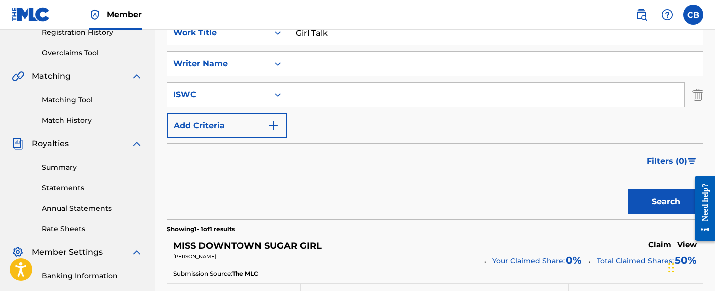
click at [648, 204] on button "Search" at bounding box center [666, 201] width 75 height 25
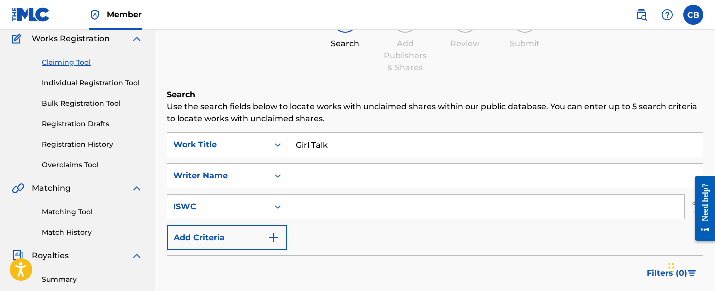
scroll to position [94, 0]
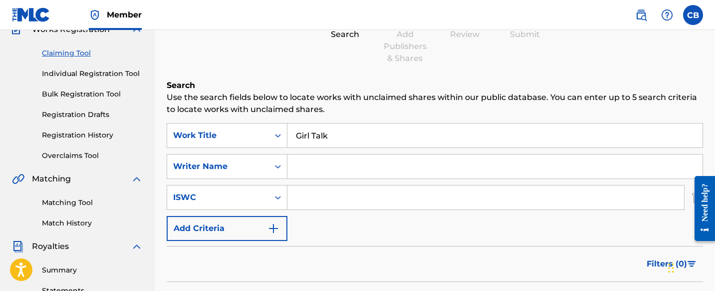
click at [297, 197] on input "Search Form" at bounding box center [486, 197] width 397 height 24
click at [301, 194] on input "Search Form" at bounding box center [486, 197] width 397 height 24
paste input "T-921.000.966-8"
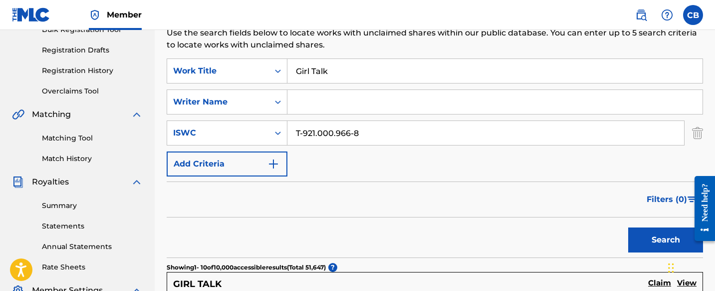
scroll to position [176, 0]
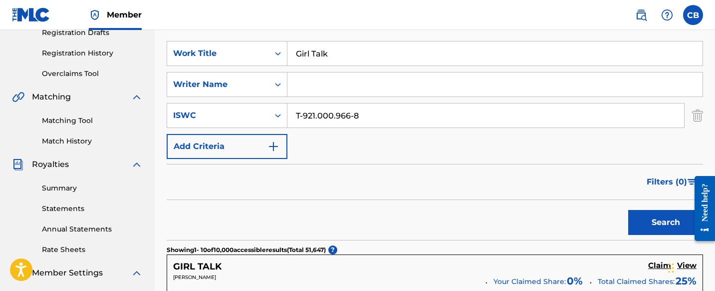
type input "T-921.000.966-8"
click at [673, 225] on button "Search" at bounding box center [666, 222] width 75 height 25
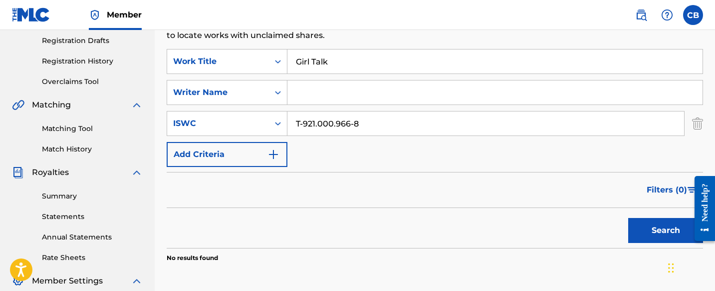
scroll to position [166, 0]
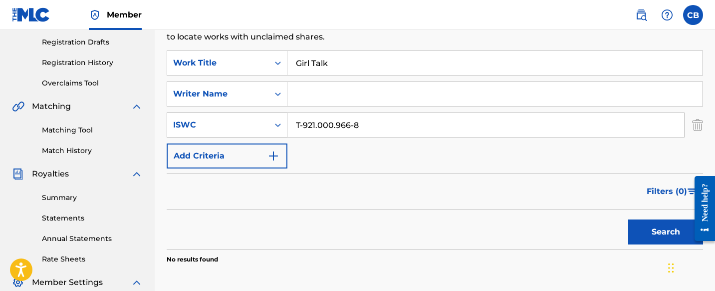
drag, startPoint x: 365, startPoint y: 127, endPoint x: 280, endPoint y: 126, distance: 85.4
click at [280, 126] on div "SearchWithCriteria5caa155f-d062-4725-8336-a9079c70e6aa ISWC T-921.000.966-8" at bounding box center [435, 124] width 537 height 25
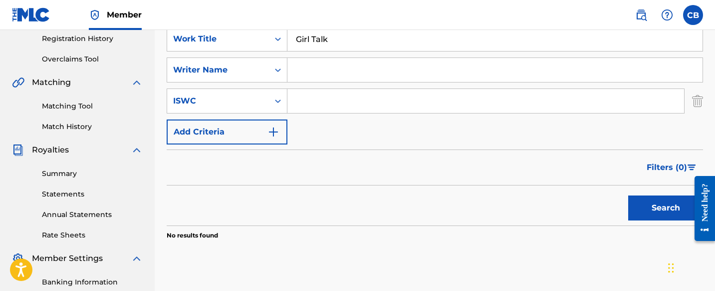
scroll to position [148, 0]
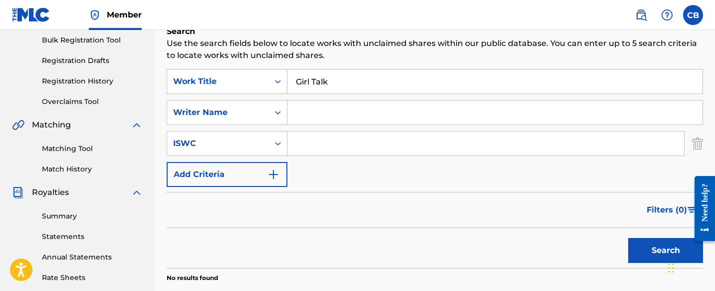
click at [269, 174] on img "Search Form" at bounding box center [274, 174] width 12 height 12
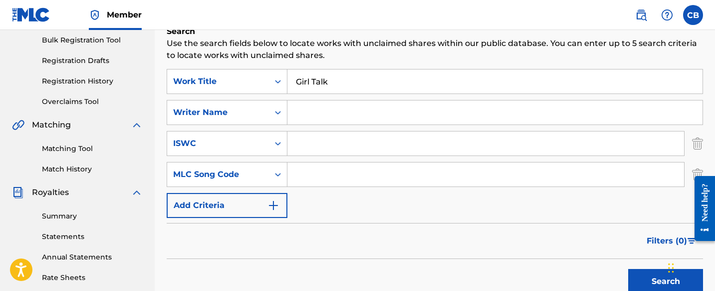
click at [273, 198] on button "Add Criteria" at bounding box center [227, 205] width 121 height 25
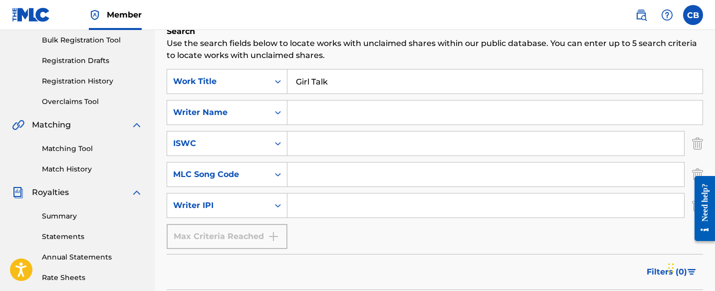
click at [306, 204] on input "Search Form" at bounding box center [486, 205] width 397 height 24
click at [327, 115] on input "Search Form" at bounding box center [495, 112] width 415 height 24
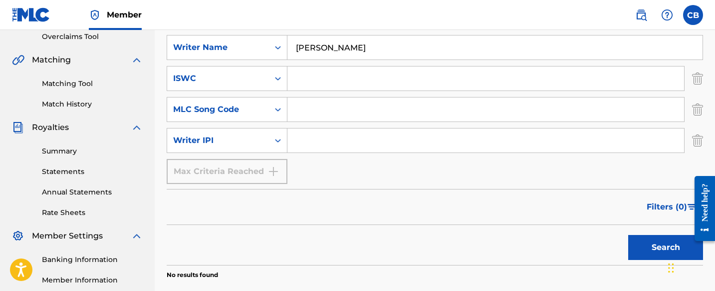
scroll to position [213, 0]
type input "[PERSON_NAME]"
click at [656, 240] on button "Search" at bounding box center [666, 246] width 75 height 25
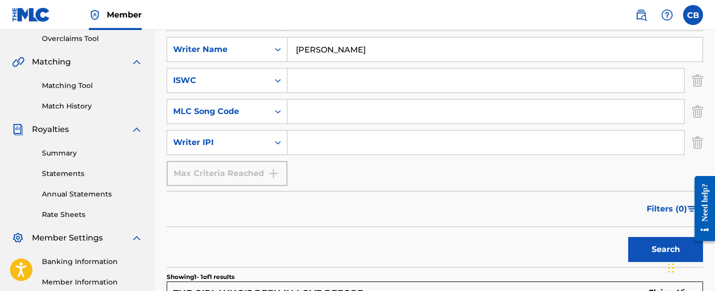
scroll to position [188, 0]
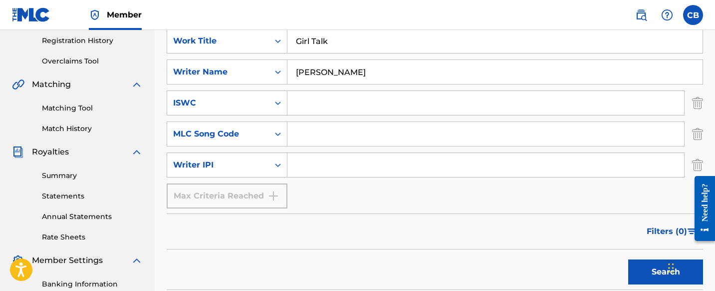
drag, startPoint x: 350, startPoint y: 73, endPoint x: 294, endPoint y: 71, distance: 56.0
click at [293, 72] on input "[PERSON_NAME]" at bounding box center [495, 72] width 415 height 24
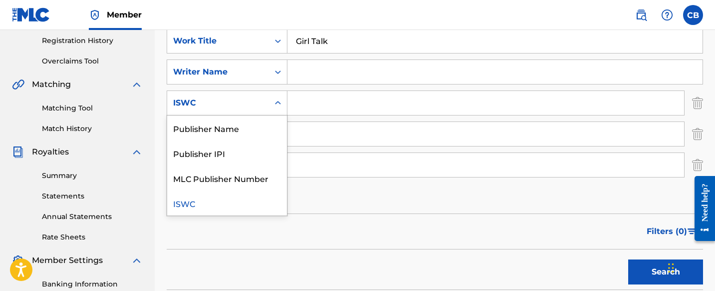
click at [274, 102] on icon "Search Form" at bounding box center [278, 103] width 10 height 10
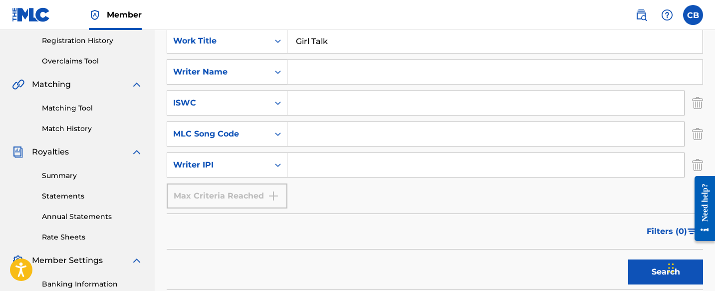
click at [274, 76] on icon "Search Form" at bounding box center [278, 72] width 10 height 10
click at [312, 73] on input "Search Form" at bounding box center [495, 72] width 415 height 24
type input "[PERSON_NAME]"
click at [652, 263] on button "Search" at bounding box center [666, 271] width 75 height 25
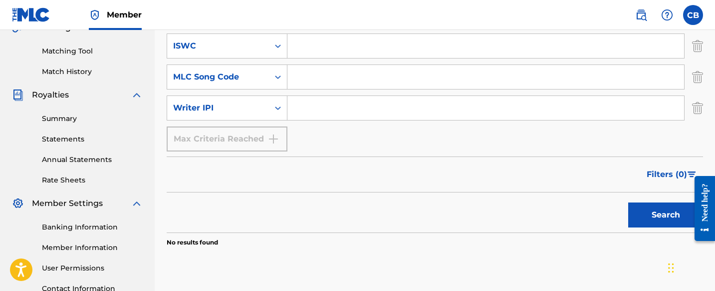
scroll to position [126, 0]
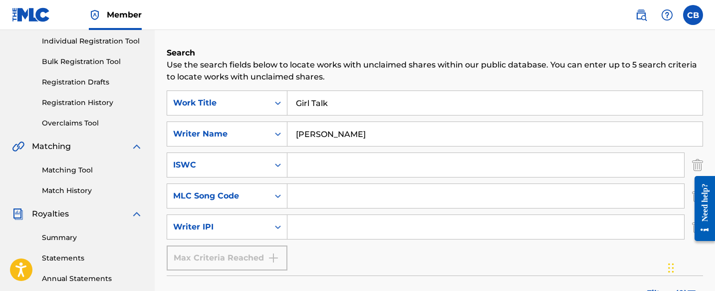
drag, startPoint x: 361, startPoint y: 133, endPoint x: 288, endPoint y: 129, distance: 73.0
click at [288, 129] on input "[PERSON_NAME]" at bounding box center [495, 134] width 415 height 24
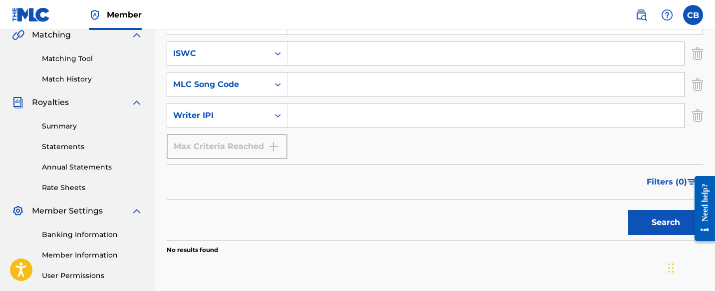
scroll to position [237, 0]
click at [659, 218] on button "Search" at bounding box center [666, 222] width 75 height 25
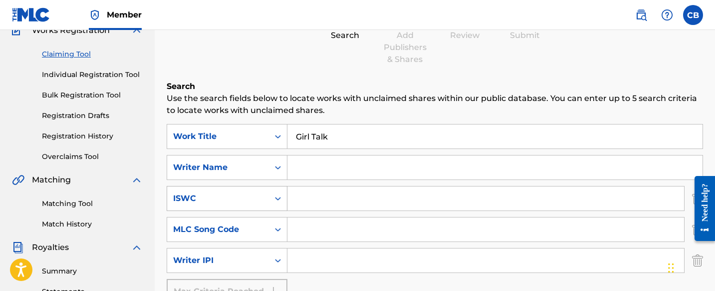
scroll to position [137, 0]
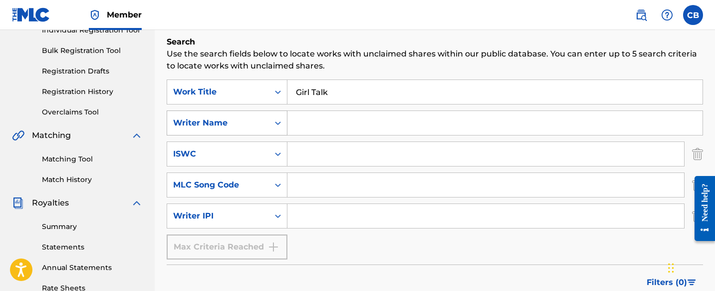
click at [281, 125] on icon "Search Form" at bounding box center [278, 123] width 10 height 10
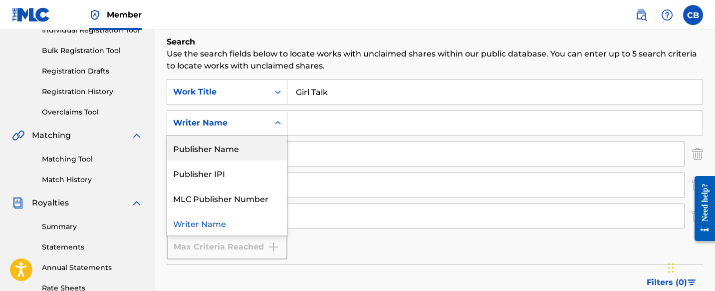
click at [266, 148] on div "Publisher Name" at bounding box center [227, 147] width 120 height 25
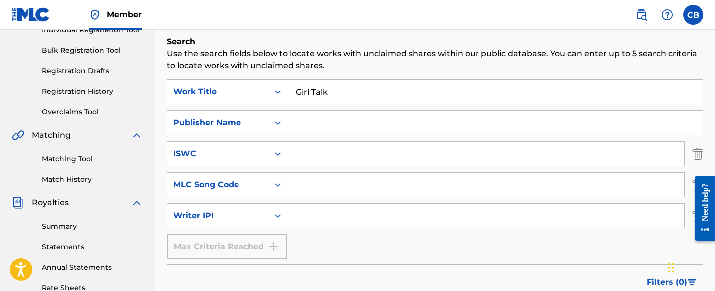
click at [312, 126] on input "Search Form" at bounding box center [495, 123] width 415 height 24
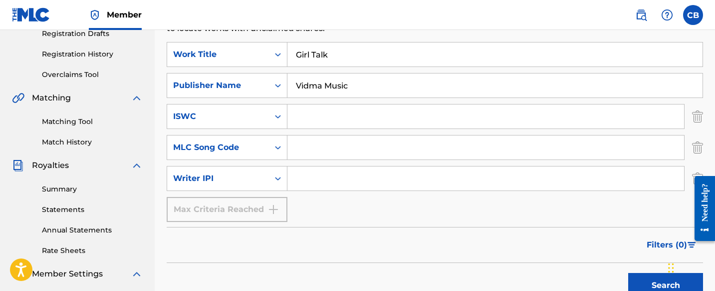
type input "Vidma Music"
click at [651, 277] on button "Search" at bounding box center [666, 285] width 75 height 25
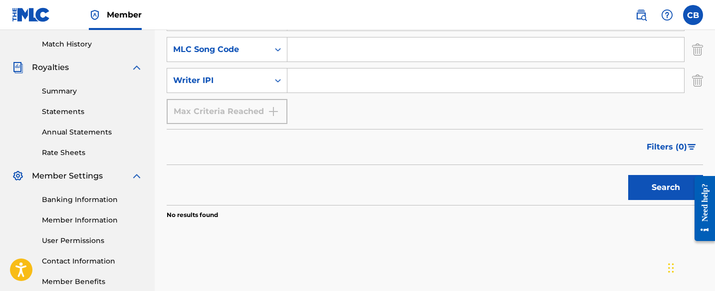
scroll to position [329, 0]
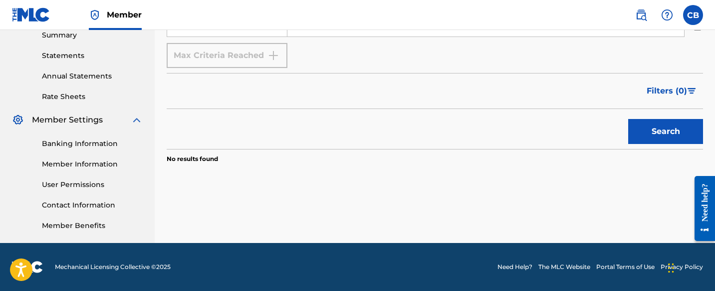
click at [655, 129] on button "Search" at bounding box center [666, 131] width 75 height 25
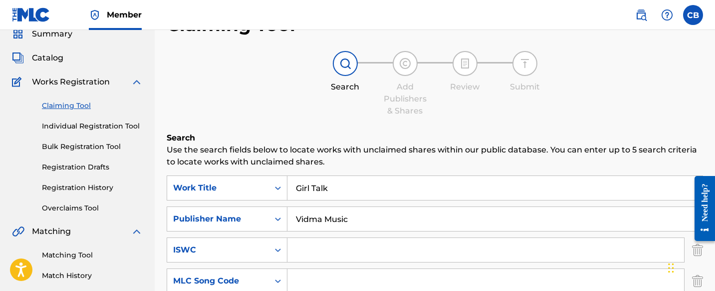
scroll to position [33, 0]
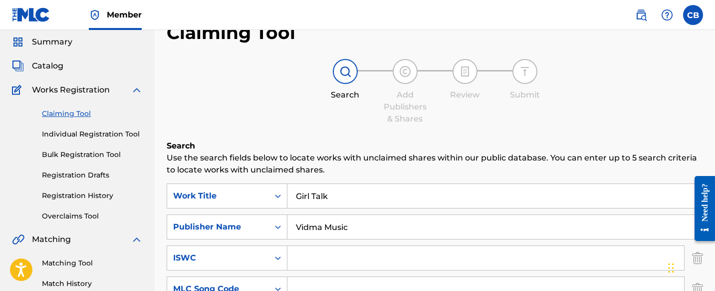
click at [119, 136] on link "Individual Registration Tool" at bounding box center [92, 134] width 101 height 10
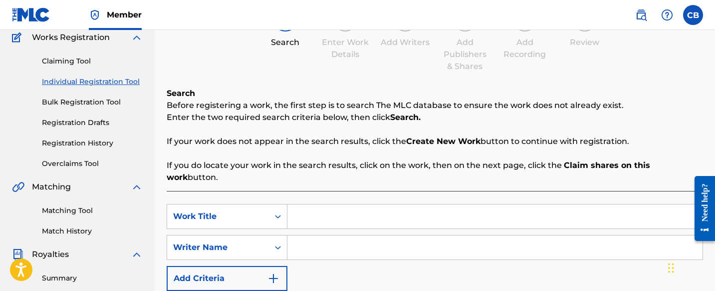
scroll to position [126, 0]
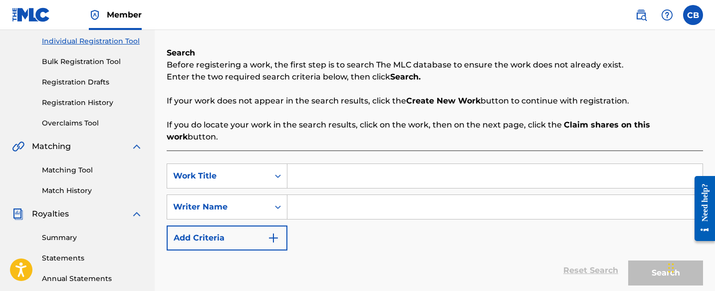
click at [321, 164] on input "Search Form" at bounding box center [495, 176] width 415 height 24
type input "Girl Talk"
click at [274, 232] on img "Search Form" at bounding box center [274, 238] width 12 height 12
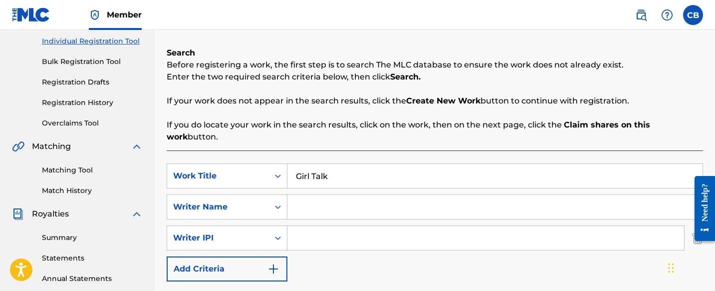
click at [318, 195] on input "Search Form" at bounding box center [495, 207] width 415 height 24
type input "[PERSON_NAME]"
click at [278, 233] on icon "Search Form" at bounding box center [278, 238] width 10 height 10
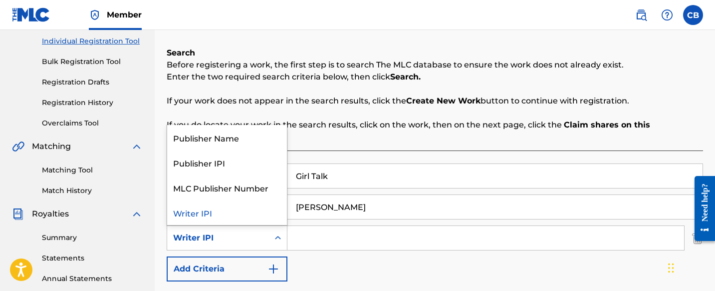
click at [278, 233] on icon "Search Form" at bounding box center [278, 238] width 10 height 10
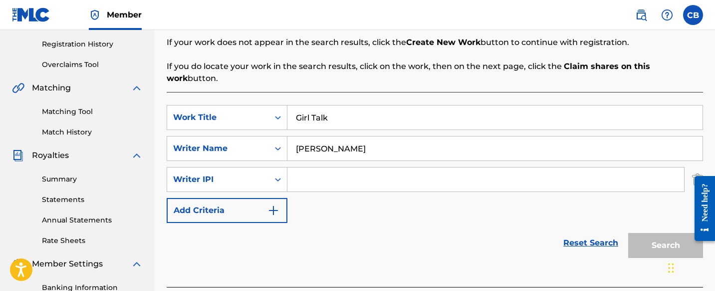
scroll to position [187, 0]
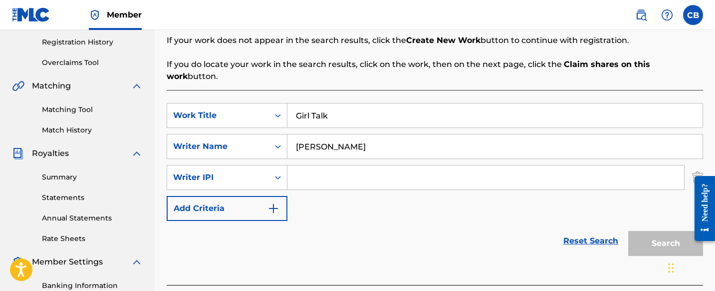
click at [278, 202] on img "Search Form" at bounding box center [274, 208] width 12 height 12
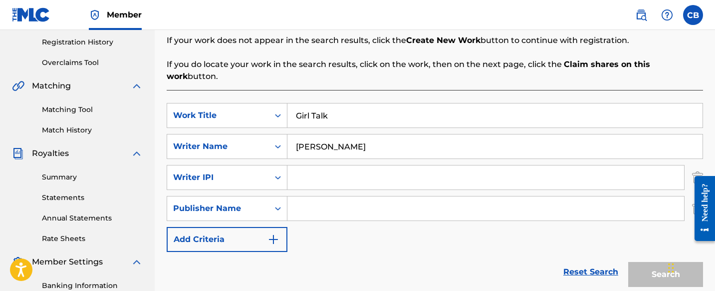
click at [305, 197] on input "Search Form" at bounding box center [486, 208] width 397 height 24
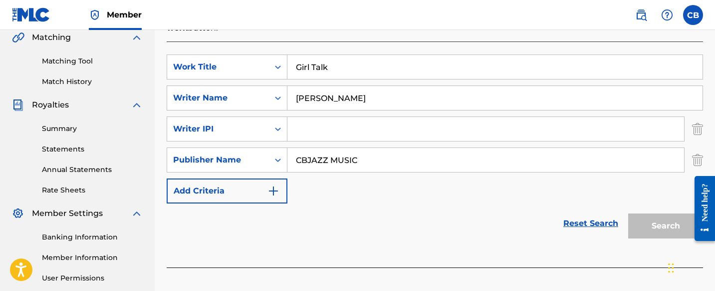
scroll to position [243, 0]
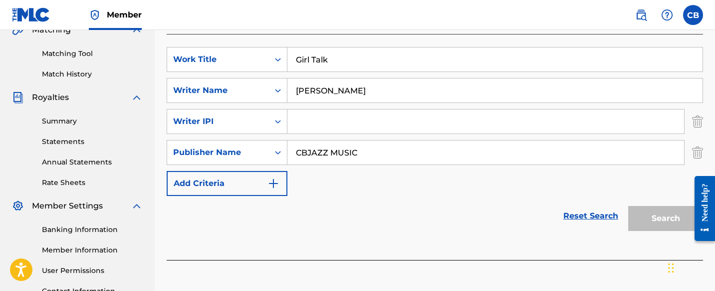
type input "CBJAZZ MUSIC"
click at [646, 208] on div "Search" at bounding box center [664, 216] width 80 height 40
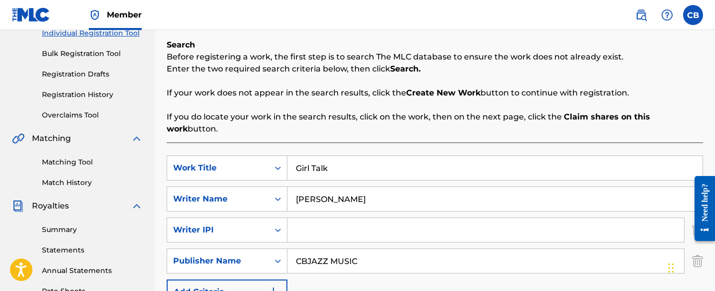
scroll to position [135, 0]
drag, startPoint x: 339, startPoint y: 154, endPoint x: 289, endPoint y: 154, distance: 50.9
click at [289, 155] on input "Girl Talk" at bounding box center [495, 167] width 415 height 24
type input "Natural"
drag, startPoint x: 358, startPoint y: 187, endPoint x: 298, endPoint y: 186, distance: 60.9
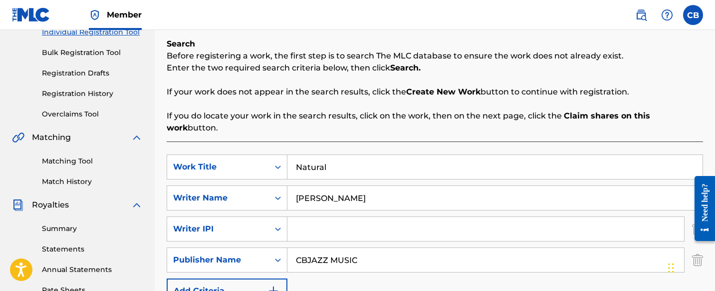
click at [297, 187] on input "[PERSON_NAME]" at bounding box center [495, 198] width 415 height 24
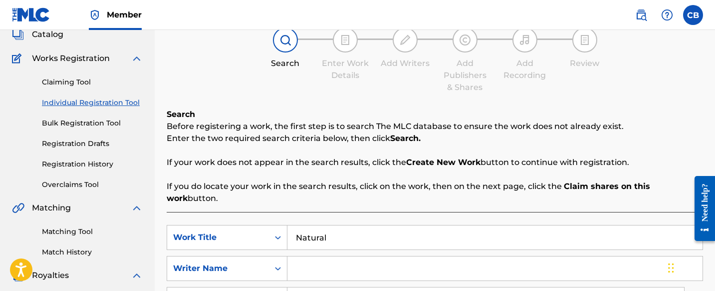
scroll to position [64, 0]
click at [83, 82] on link "Claiming Tool" at bounding box center [92, 82] width 101 height 10
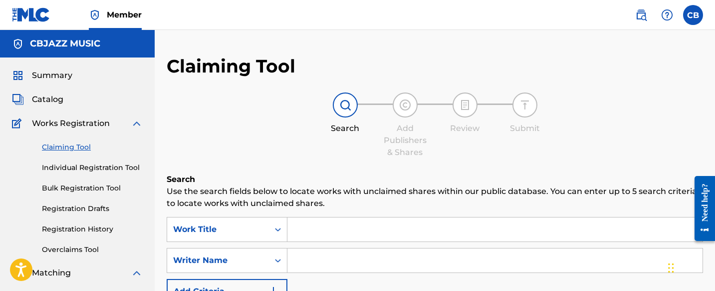
click at [328, 225] on input "Search Form" at bounding box center [495, 229] width 415 height 24
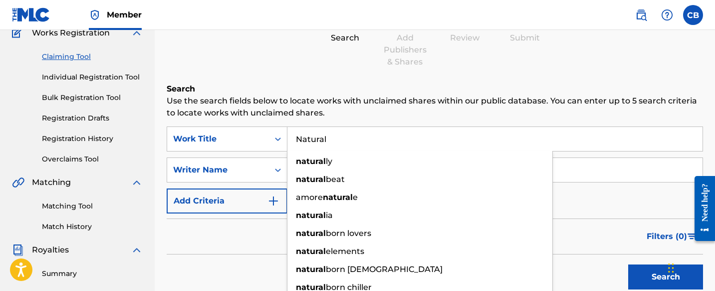
scroll to position [93, 0]
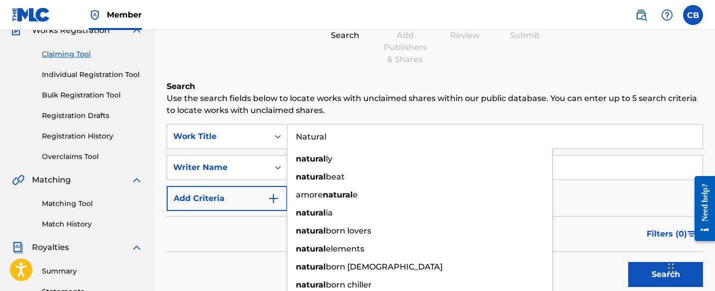
type input "Natural"
click at [262, 236] on div "Filters ( 0 )" at bounding box center [435, 234] width 537 height 36
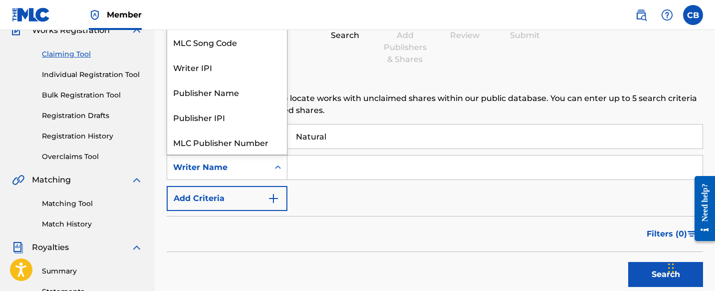
click at [278, 170] on icon "Search Form" at bounding box center [278, 167] width 10 height 10
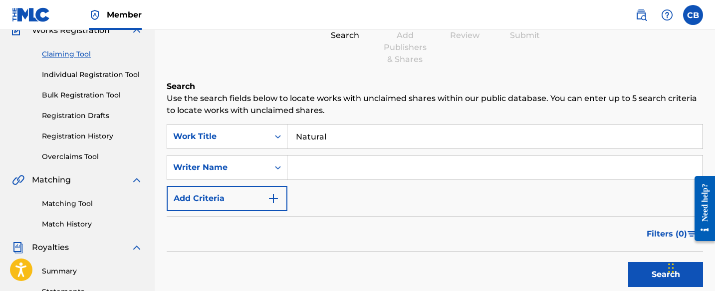
click at [278, 170] on icon "Search Form" at bounding box center [278, 167] width 10 height 10
click at [277, 194] on img "Search Form" at bounding box center [274, 198] width 12 height 12
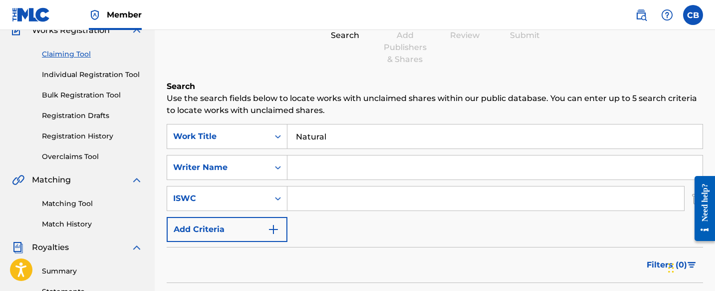
click at [317, 195] on input "Search Form" at bounding box center [486, 198] width 397 height 24
paste input "T-921.137.232-6"
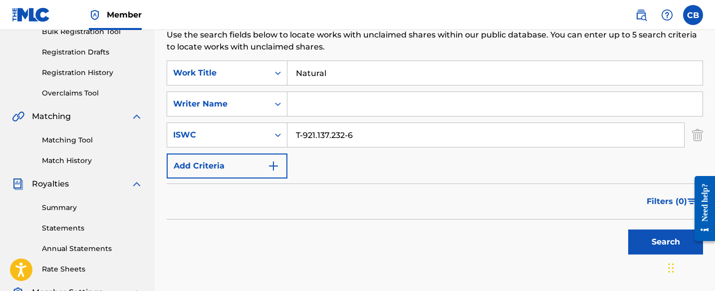
scroll to position [157, 0]
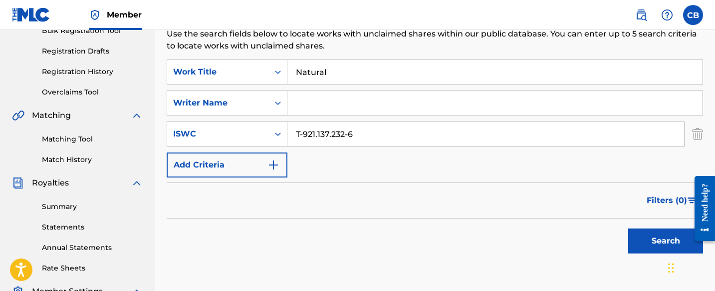
type input "T-921.137.232-6"
click at [645, 242] on button "Search" at bounding box center [666, 240] width 75 height 25
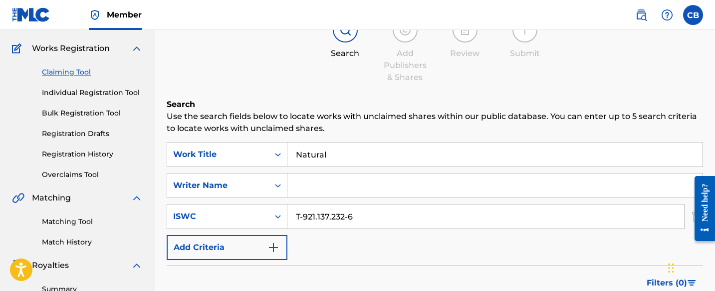
scroll to position [19, 0]
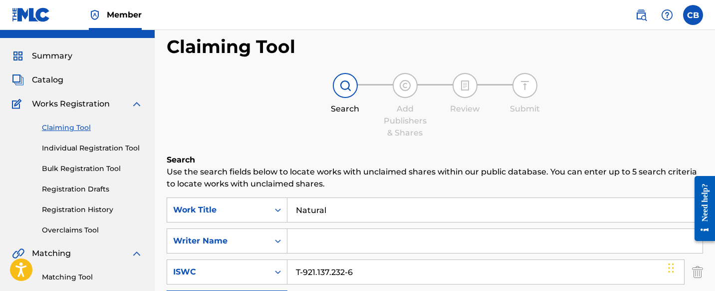
click at [72, 147] on link "Individual Registration Tool" at bounding box center [92, 148] width 101 height 10
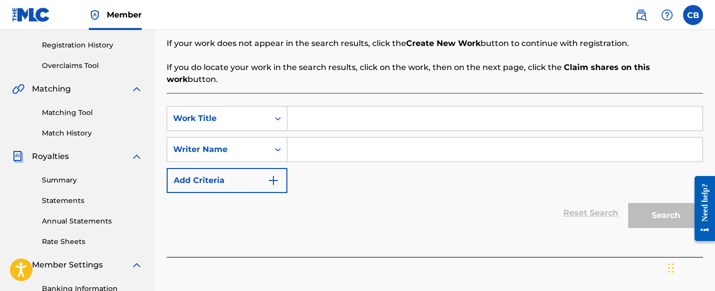
scroll to position [177, 0]
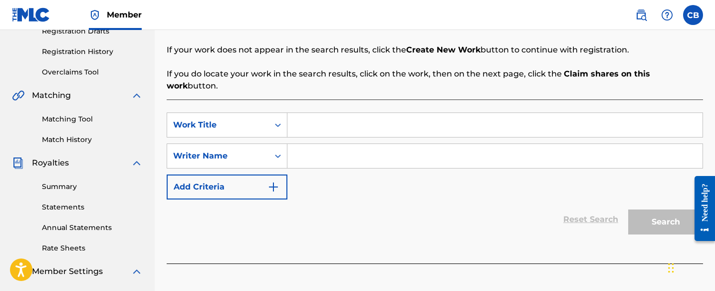
click at [316, 113] on input "Search Form" at bounding box center [495, 125] width 415 height 24
type input "Natural"
click at [282, 175] on button "Add Criteria" at bounding box center [227, 186] width 121 height 25
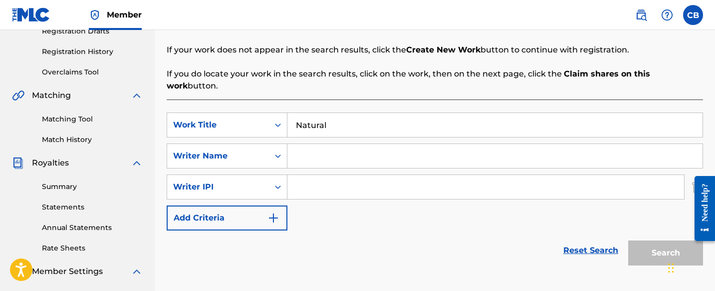
click at [278, 212] on img "Search Form" at bounding box center [274, 218] width 12 height 12
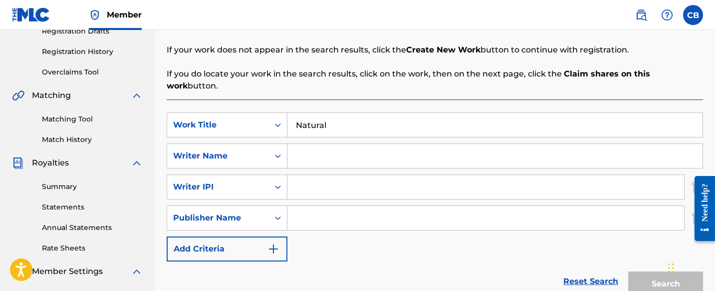
click at [312, 206] on input "Search Form" at bounding box center [486, 218] width 397 height 24
type input "VIDMA MUSIC"
click at [662, 269] on div "Search" at bounding box center [664, 281] width 80 height 40
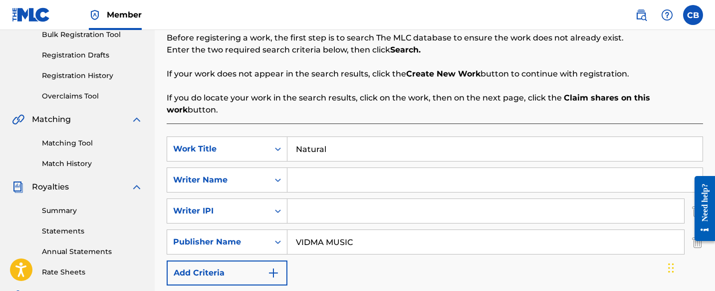
scroll to position [129, 0]
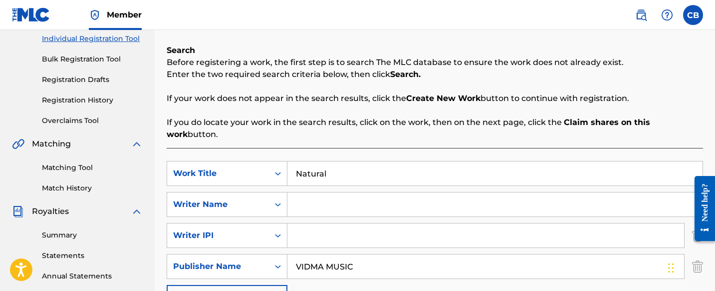
click at [401, 192] on input "Search Form" at bounding box center [495, 204] width 415 height 24
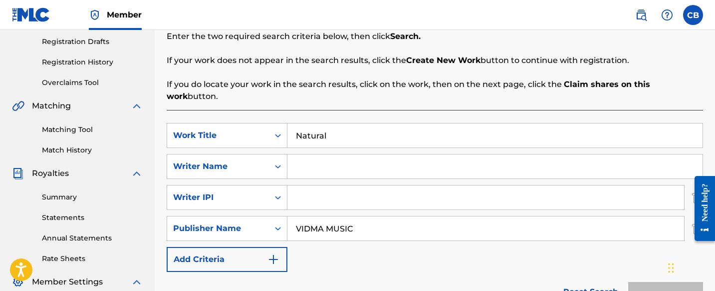
scroll to position [225, 0]
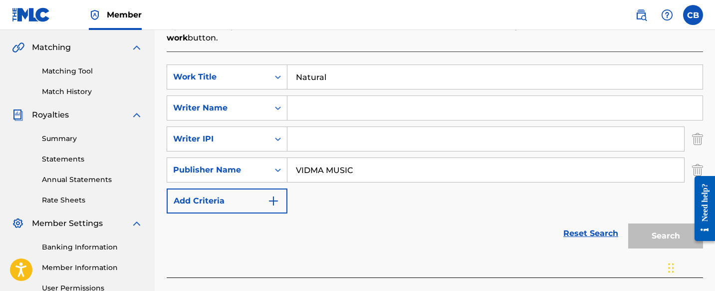
click at [278, 195] on img "Search Form" at bounding box center [274, 201] width 12 height 12
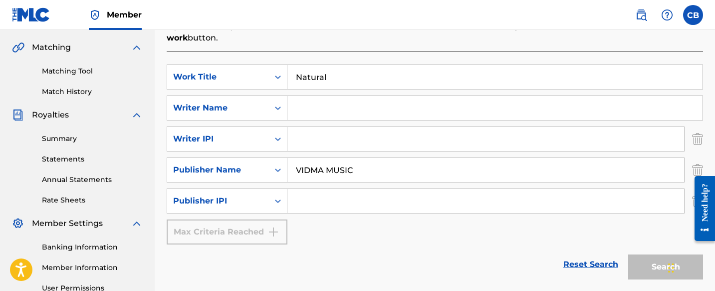
click at [314, 191] on input "Search Form" at bounding box center [486, 201] width 397 height 24
paste input "00337942146"
type input "00337942146"
click at [648, 255] on div "Search" at bounding box center [664, 264] width 80 height 40
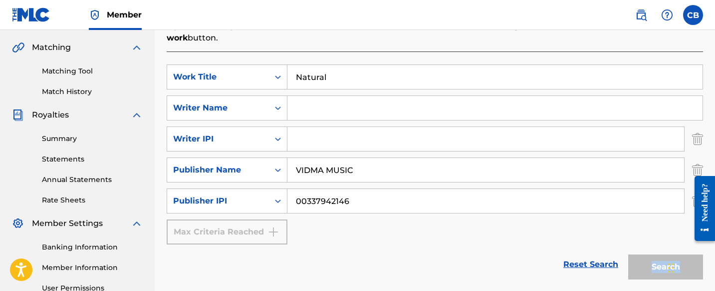
click at [648, 255] on div "Search" at bounding box center [664, 264] width 80 height 40
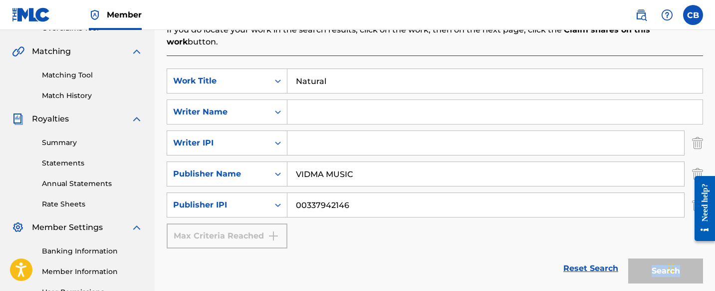
scroll to position [222, 0]
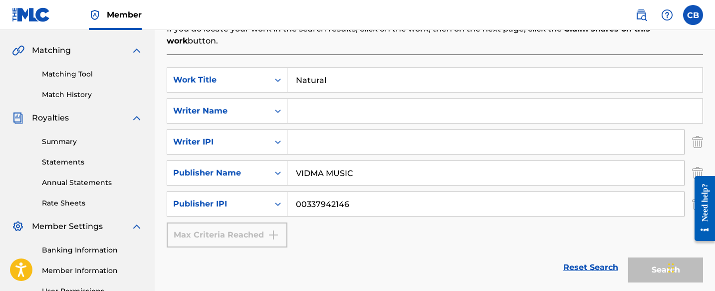
click at [398, 99] on input "Search Form" at bounding box center [495, 111] width 415 height 24
type input "[PERSON_NAME]"
click at [394, 134] on input "Search Form" at bounding box center [486, 142] width 397 height 24
type input "00503424200"
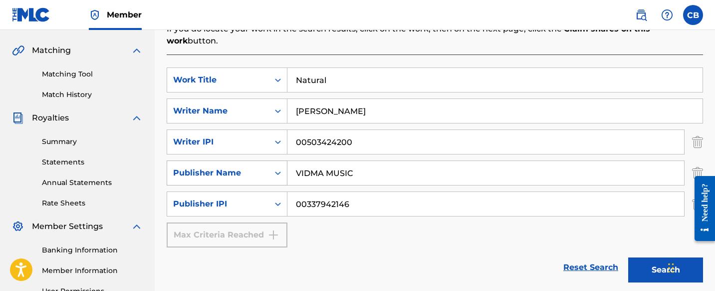
drag, startPoint x: 367, startPoint y: 160, endPoint x: 282, endPoint y: 155, distance: 86.0
click at [281, 160] on div "SearchWithCriteria5ac1f281-e039-4adf-88cc-ec5d95e92e02 Publisher Name VIDMA MUS…" at bounding box center [435, 172] width 537 height 25
type input "CBJAZZ MUSIC"
drag, startPoint x: 355, startPoint y: 192, endPoint x: 293, endPoint y: 187, distance: 62.6
click at [293, 192] on input "00337942146" at bounding box center [486, 204] width 397 height 24
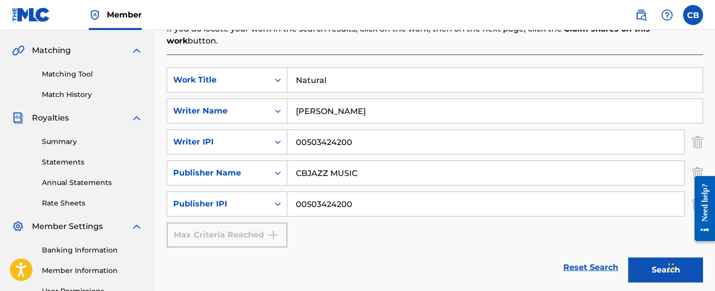
type input "00503424200"
click at [656, 257] on button "Search" at bounding box center [666, 269] width 75 height 25
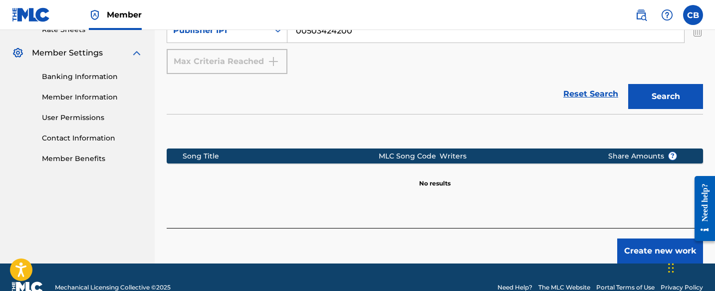
click at [642, 238] on button "Create new work" at bounding box center [661, 250] width 86 height 25
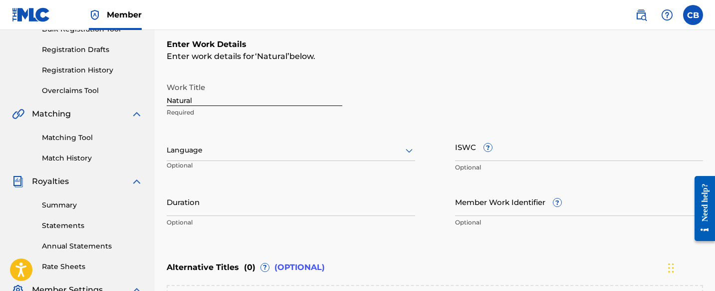
scroll to position [162, 0]
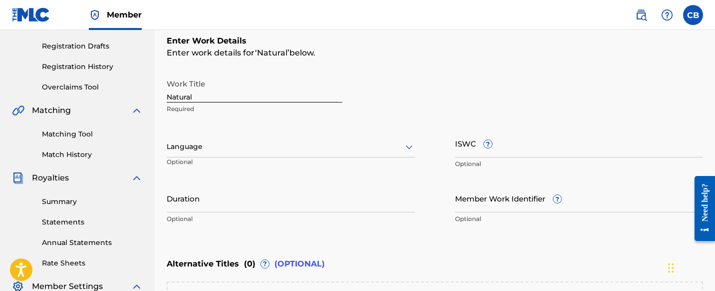
click at [503, 145] on input "ISWC ?" at bounding box center [579, 143] width 249 height 28
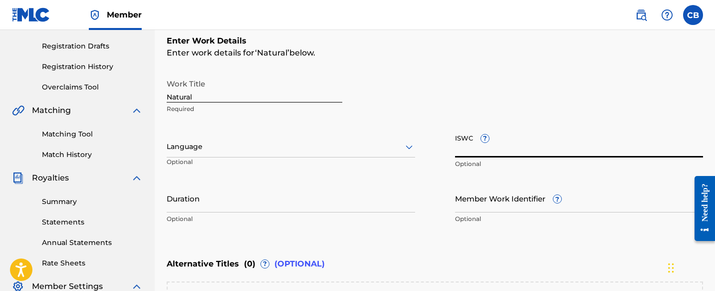
paste input "T-921.137.232-6"
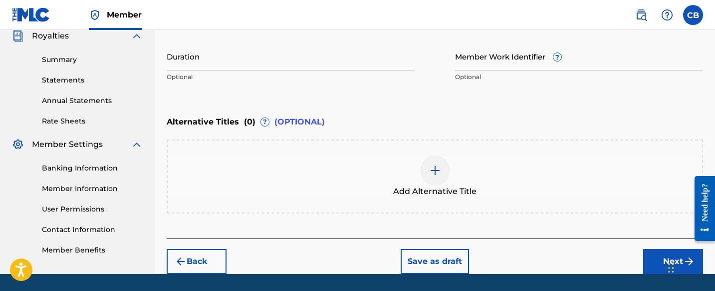
scroll to position [334, 0]
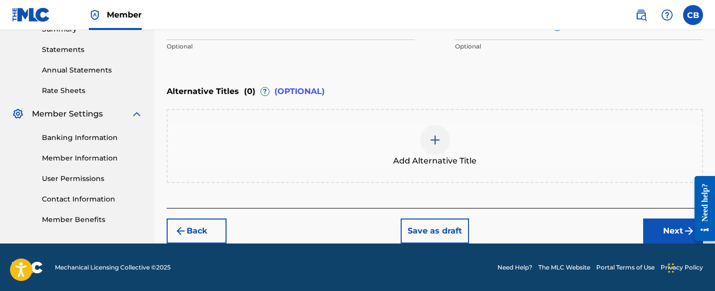
type input "T-921.137.232-6"
click at [668, 228] on button "Next" at bounding box center [674, 230] width 60 height 25
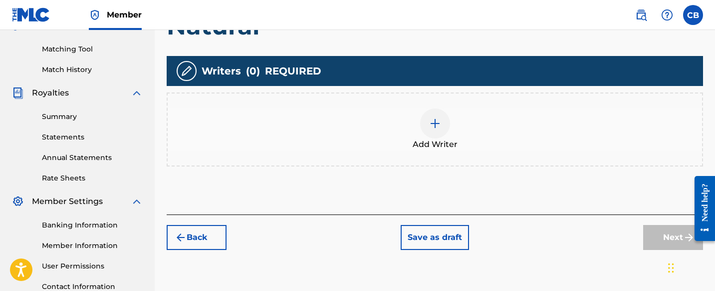
scroll to position [249, 0]
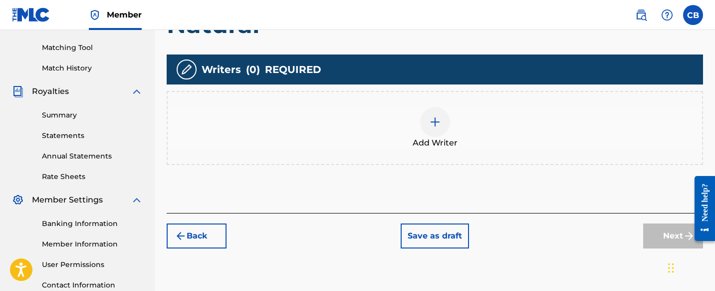
click at [430, 113] on div at bounding box center [435, 122] width 30 height 30
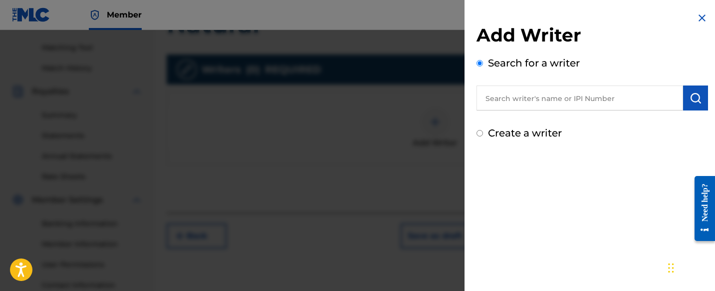
click at [518, 99] on input "text" at bounding box center [580, 97] width 207 height 25
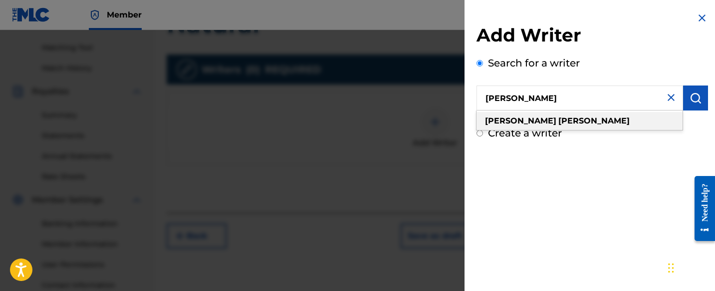
click at [559, 116] on strong "[PERSON_NAME]" at bounding box center [594, 120] width 71 height 9
type input "[PERSON_NAME]"
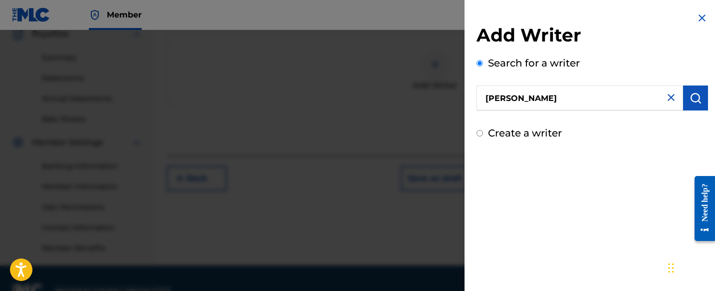
scroll to position [308, 0]
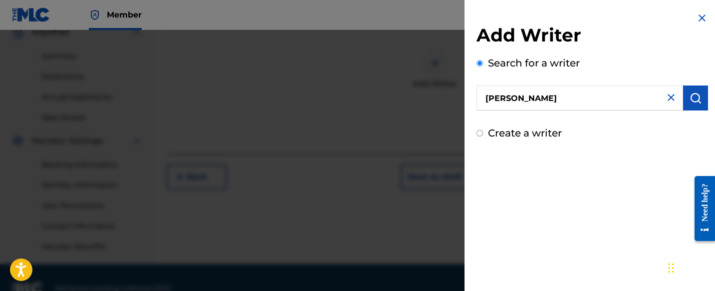
click at [691, 100] on img "submit" at bounding box center [696, 98] width 12 height 12
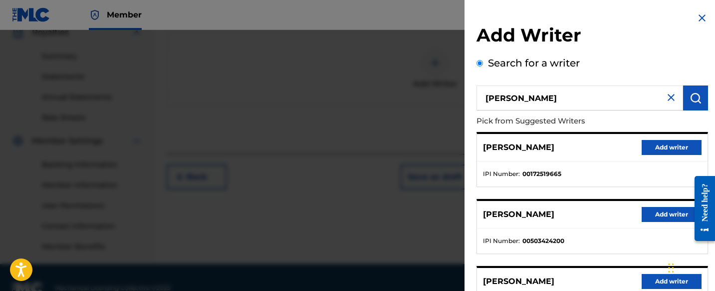
click at [659, 213] on button "Add writer" at bounding box center [672, 214] width 60 height 15
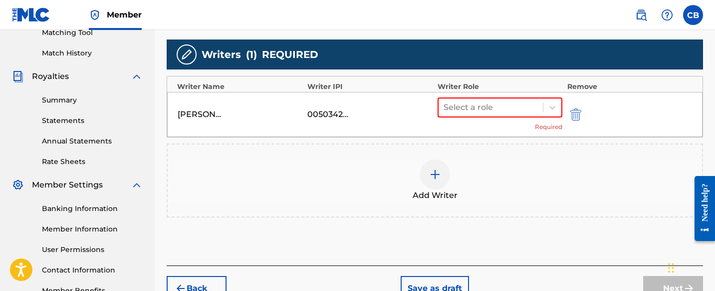
scroll to position [185, 0]
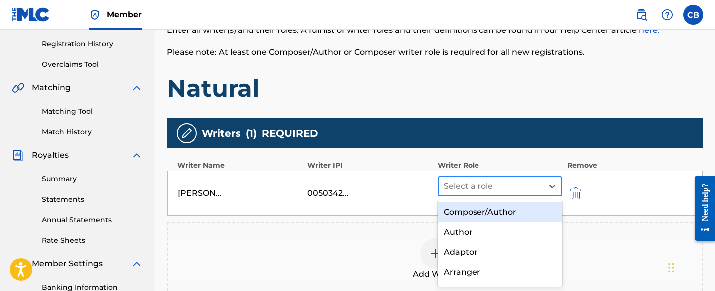
click at [524, 183] on div at bounding box center [491, 186] width 94 height 14
click at [511, 209] on div "Composer/Author" at bounding box center [500, 212] width 125 height 20
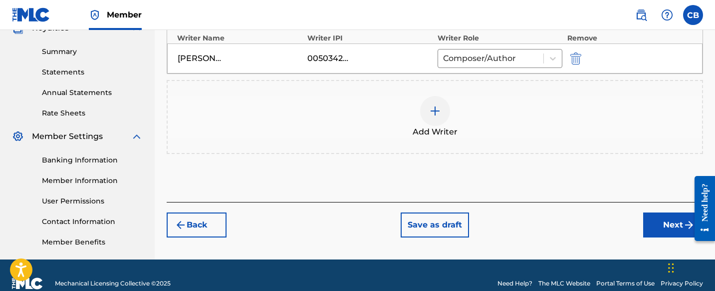
scroll to position [308, 0]
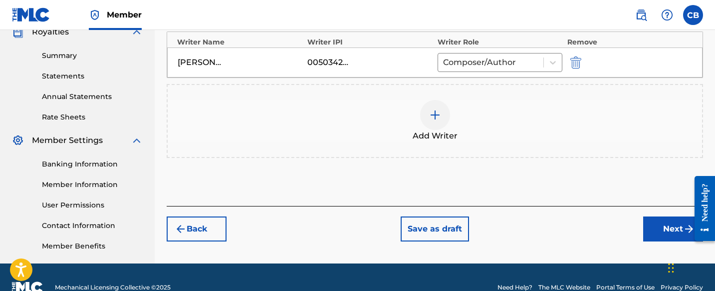
click at [439, 118] on img at bounding box center [435, 115] width 12 height 12
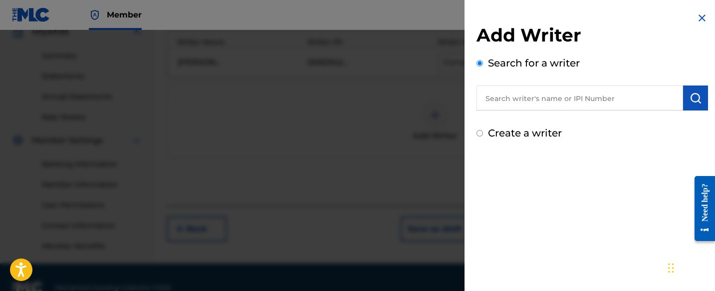
click at [517, 101] on input "text" at bounding box center [580, 97] width 207 height 25
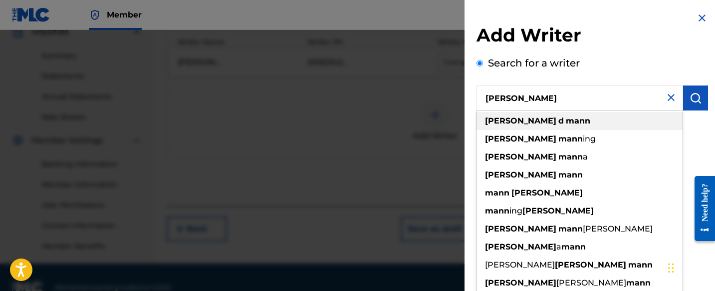
click at [566, 122] on strong "mann" at bounding box center [578, 120] width 24 height 9
type input "[PERSON_NAME]"
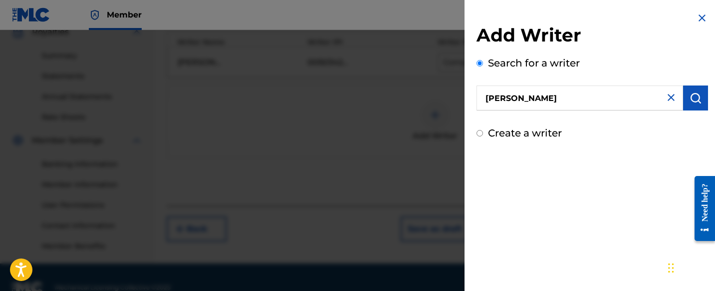
click at [698, 95] on img "submit" at bounding box center [696, 98] width 12 height 12
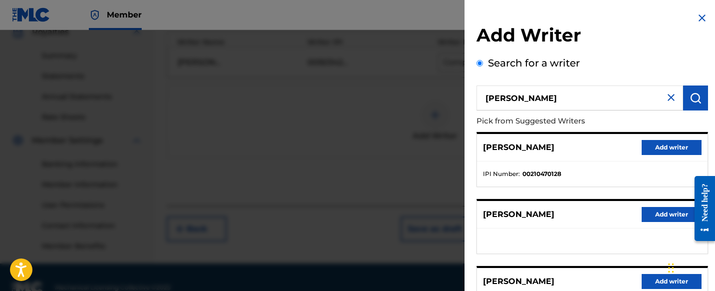
click at [651, 145] on button "Add writer" at bounding box center [672, 147] width 60 height 15
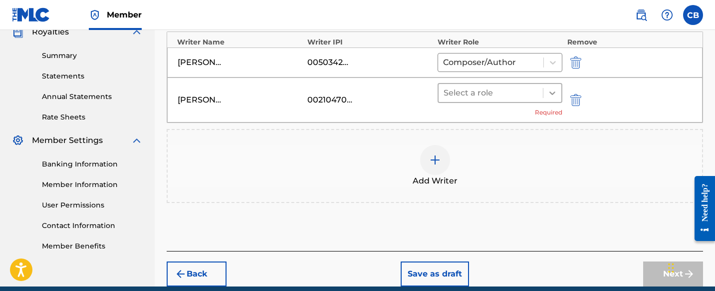
click at [552, 91] on icon at bounding box center [553, 93] width 10 height 10
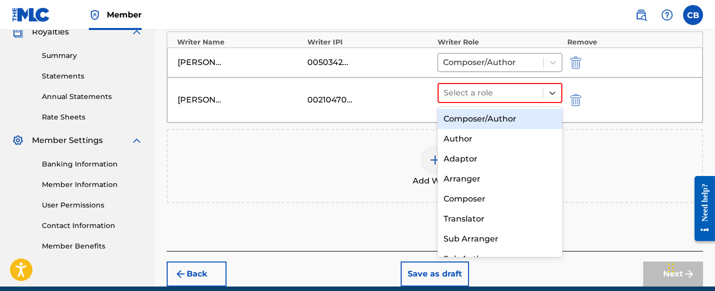
click at [539, 117] on div "Composer/Author" at bounding box center [500, 119] width 125 height 20
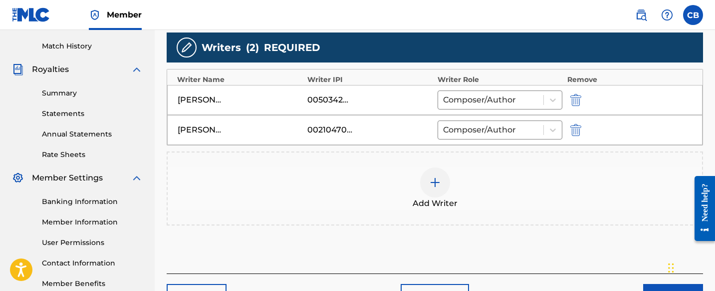
scroll to position [297, 0]
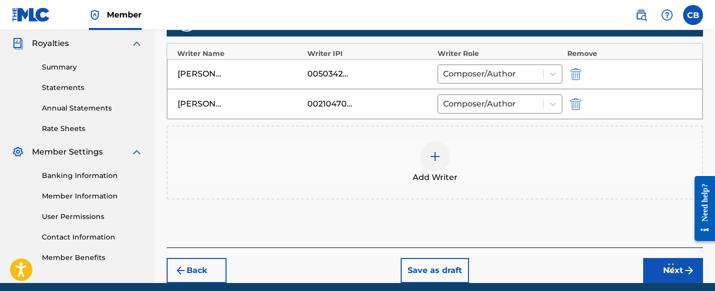
click at [660, 272] on button "Next" at bounding box center [674, 270] width 60 height 25
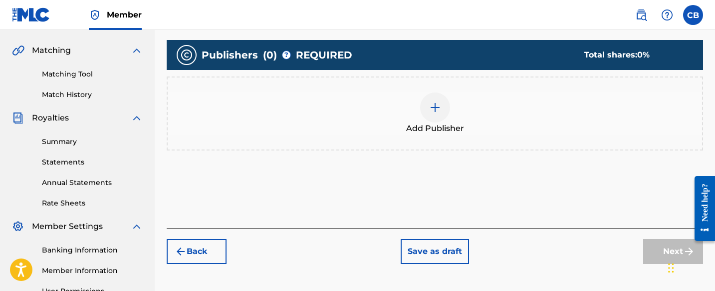
scroll to position [223, 0]
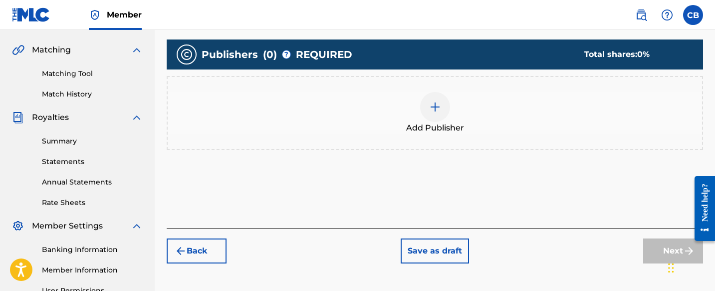
click at [440, 109] on img at bounding box center [435, 107] width 12 height 12
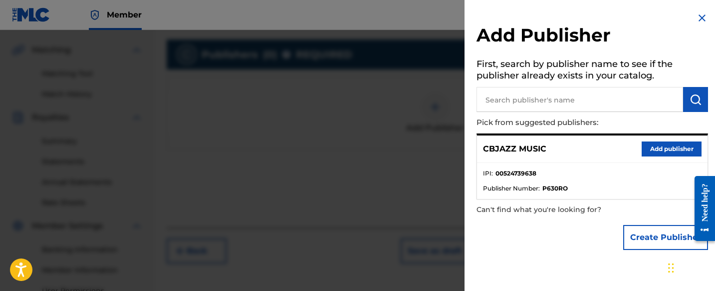
click at [663, 148] on button "Add publisher" at bounding box center [672, 148] width 60 height 15
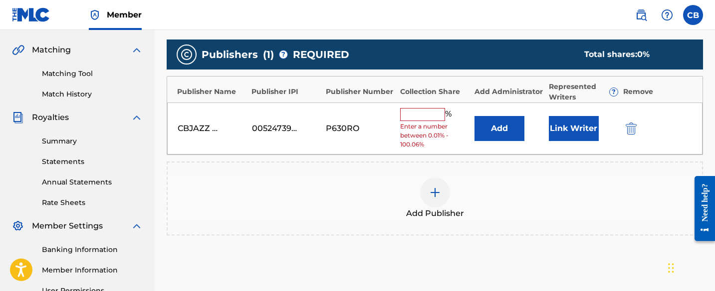
click at [419, 113] on input "text" at bounding box center [422, 114] width 45 height 13
type input "50"
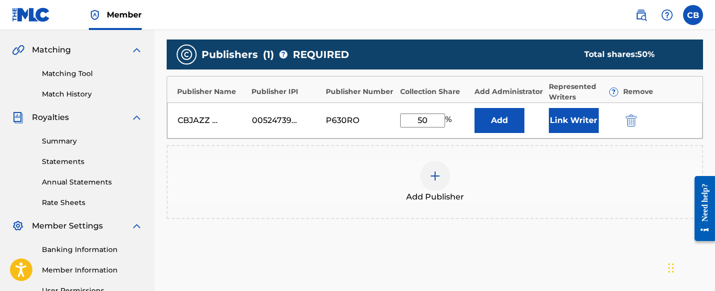
click at [565, 123] on button "Link Writer" at bounding box center [574, 120] width 50 height 25
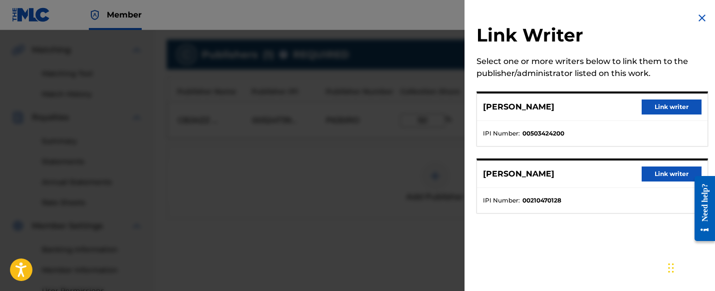
click at [655, 107] on button "Link writer" at bounding box center [672, 106] width 60 height 15
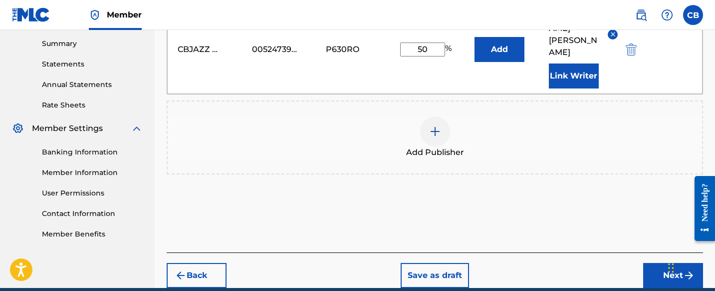
scroll to position [321, 0]
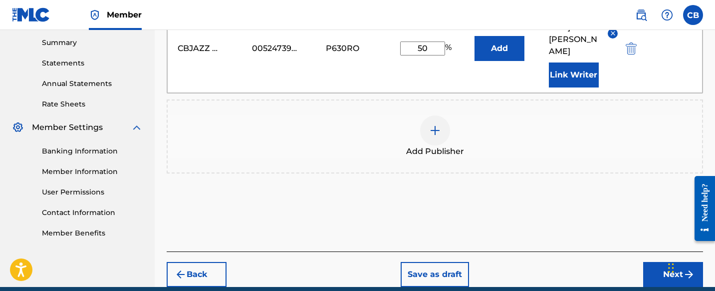
click at [654, 262] on button "Next" at bounding box center [674, 274] width 60 height 25
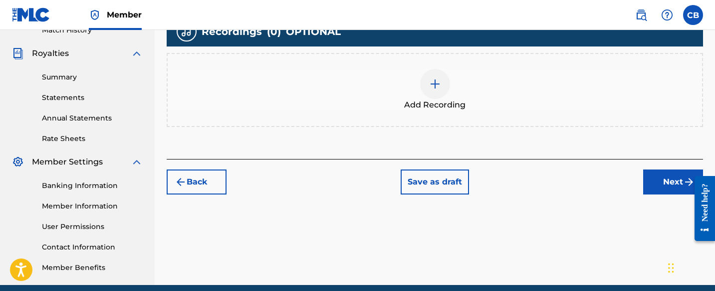
scroll to position [329, 0]
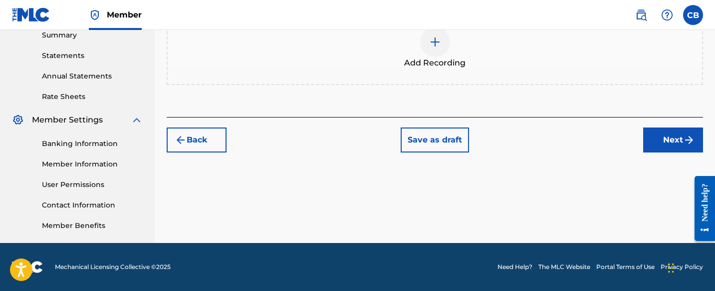
click at [432, 49] on div at bounding box center [435, 42] width 30 height 30
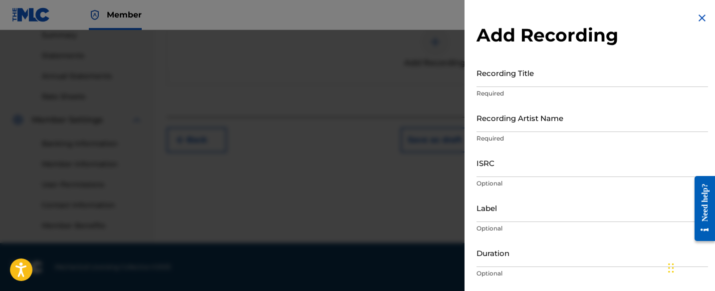
click at [515, 75] on input "Recording Title" at bounding box center [593, 72] width 232 height 28
type input "Natural"
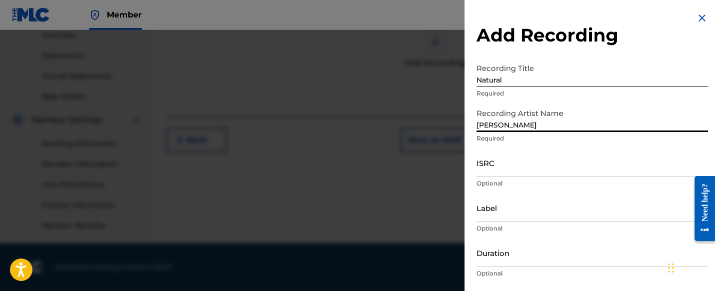
scroll to position [74, 0]
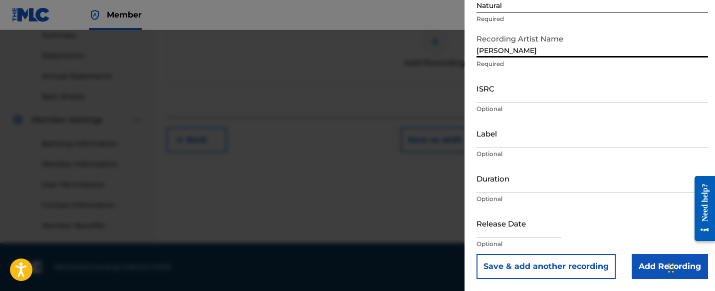
type input "[PERSON_NAME]"
click at [643, 262] on input "Add Recording" at bounding box center [670, 266] width 76 height 25
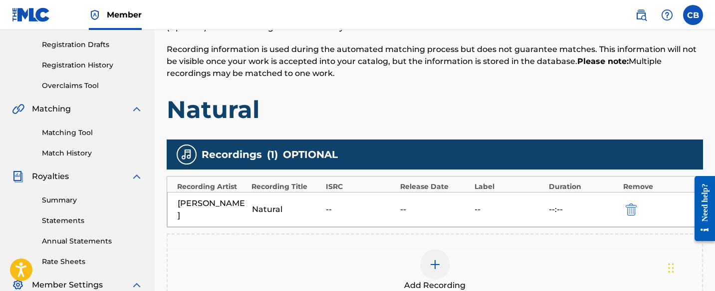
scroll to position [157, 0]
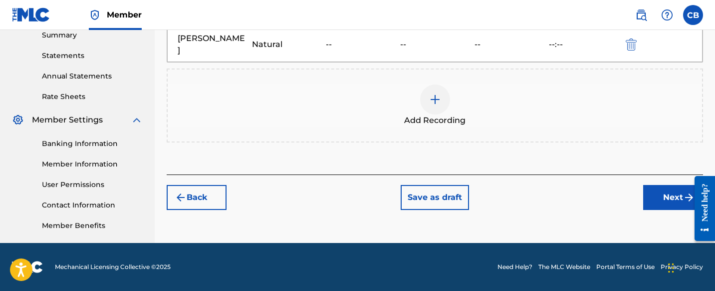
click at [660, 185] on button "Next" at bounding box center [674, 197] width 60 height 25
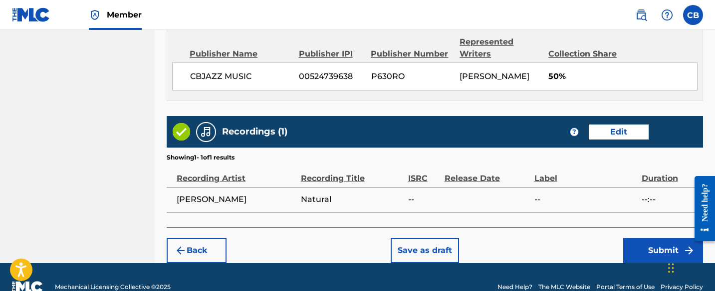
scroll to position [572, 0]
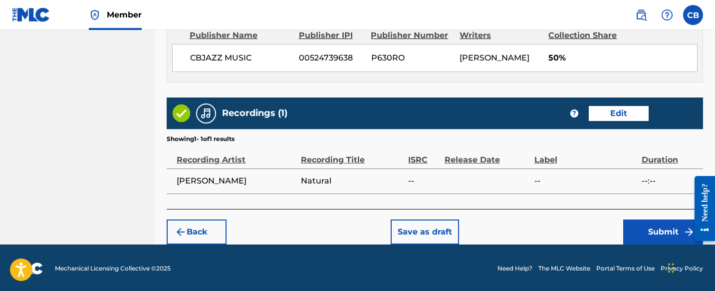
click at [650, 229] on button "Submit" at bounding box center [664, 231] width 80 height 25
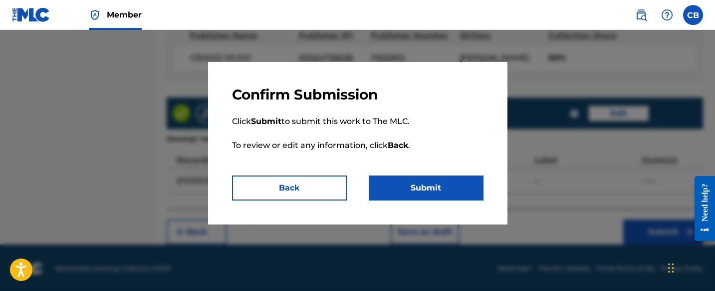
click at [438, 183] on button "Submit" at bounding box center [426, 187] width 115 height 25
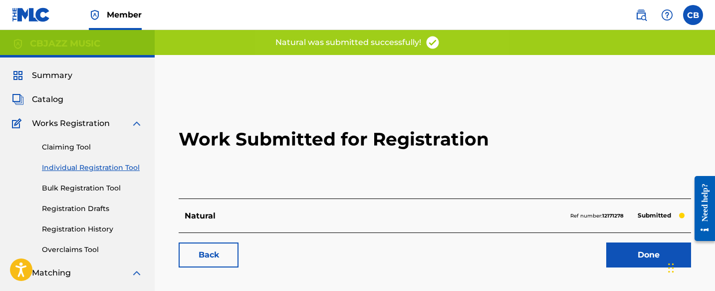
click at [629, 256] on link "Done" at bounding box center [649, 254] width 85 height 25
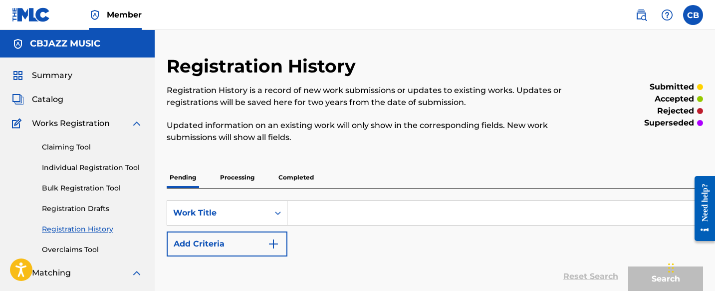
click at [76, 207] on link "Registration Drafts" at bounding box center [92, 208] width 101 height 10
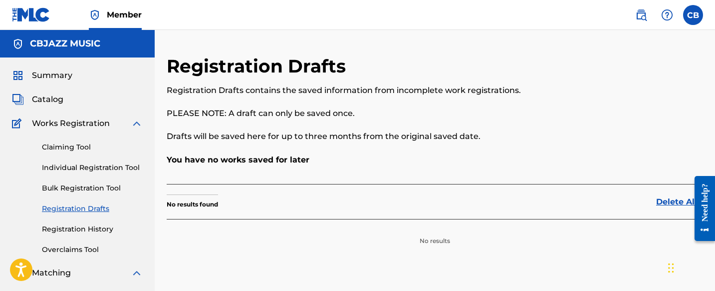
click at [72, 227] on link "Registration History" at bounding box center [92, 229] width 101 height 10
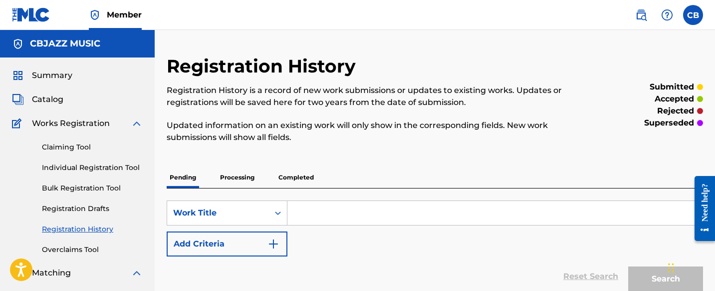
click at [110, 165] on link "Individual Registration Tool" at bounding box center [92, 167] width 101 height 10
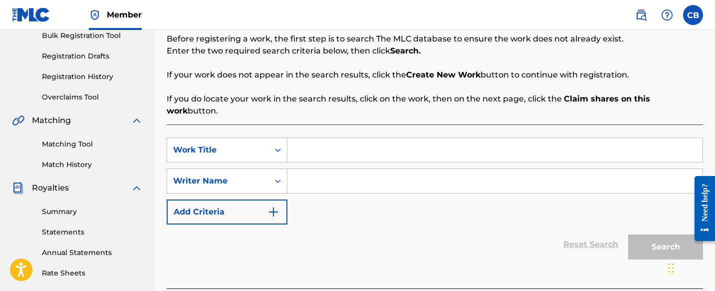
scroll to position [153, 0]
click at [321, 138] on input "Search Form" at bounding box center [495, 149] width 415 height 24
type input "Girl Talk"
click at [320, 173] on input "Search Form" at bounding box center [495, 180] width 415 height 24
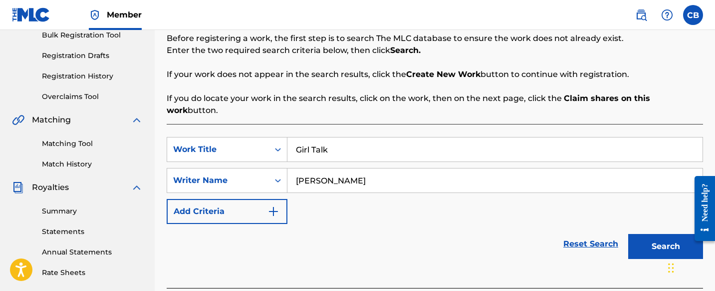
type input "[PERSON_NAME]"
click at [665, 242] on button "Search" at bounding box center [666, 246] width 75 height 25
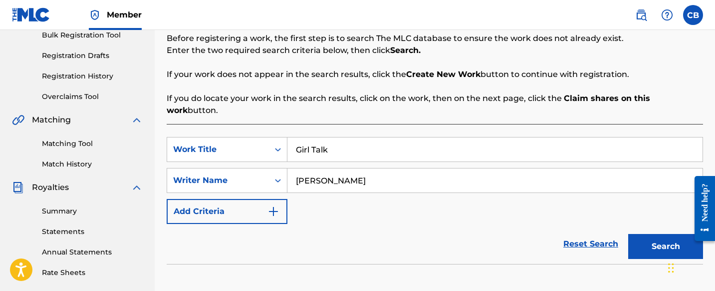
click at [266, 199] on button "Add Criteria" at bounding box center [227, 211] width 121 height 25
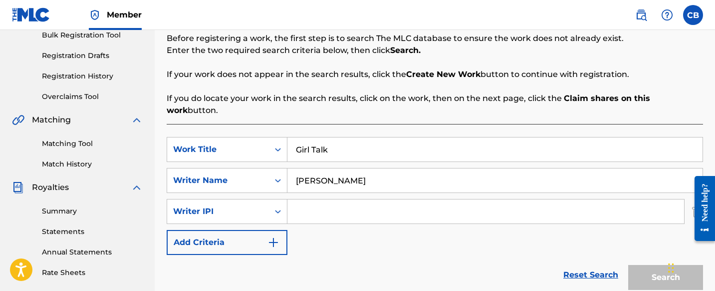
click at [269, 236] on img "Search Form" at bounding box center [274, 242] width 12 height 12
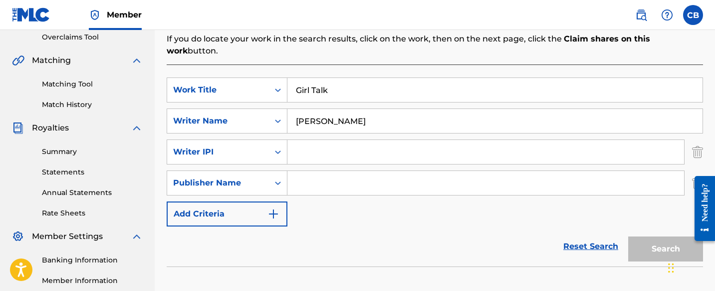
scroll to position [212, 0]
click at [273, 208] on img "Search Form" at bounding box center [274, 214] width 12 height 12
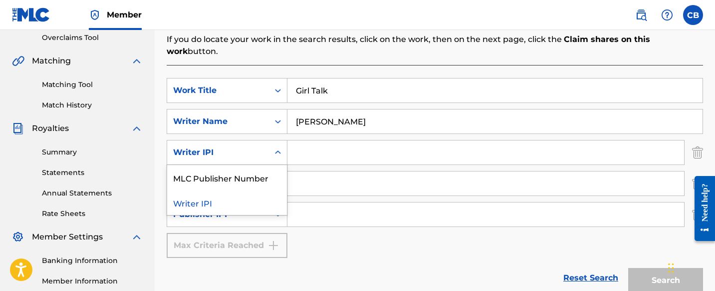
click at [275, 147] on icon "Search Form" at bounding box center [278, 152] width 10 height 10
click at [280, 151] on icon "Search Form" at bounding box center [278, 152] width 6 height 3
click at [280, 150] on icon "Search Form" at bounding box center [278, 151] width 6 height 3
click at [280, 151] on icon "Search Form" at bounding box center [278, 152] width 6 height 3
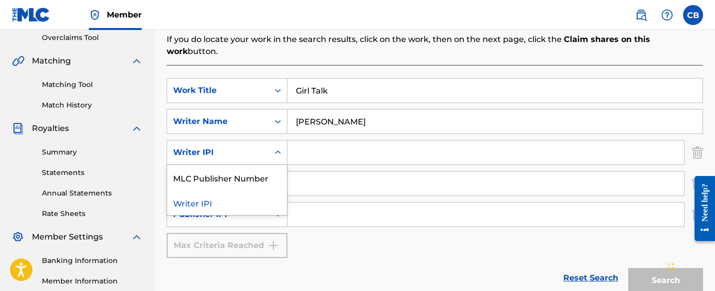
click at [280, 150] on icon "Search Form" at bounding box center [278, 151] width 6 height 3
click at [651, 267] on div "Search" at bounding box center [664, 278] width 80 height 40
click at [307, 171] on input "Search Form" at bounding box center [486, 183] width 397 height 24
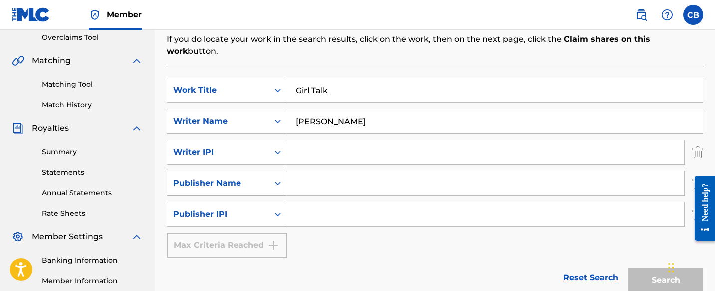
click at [281, 178] on icon "Search Form" at bounding box center [278, 183] width 10 height 10
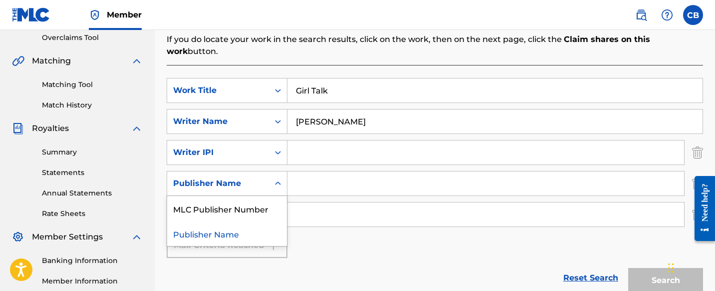
click at [269, 221] on div "Publisher Name" at bounding box center [227, 233] width 120 height 25
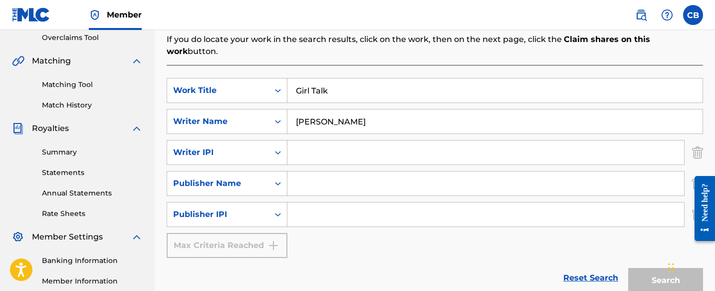
click at [310, 172] on input "Search Form" at bounding box center [486, 183] width 397 height 24
type input "CBJAZZ MUSIC"
click at [310, 202] on input "Search Form" at bounding box center [486, 214] width 397 height 24
type input "00524739638"
click at [412, 143] on input "Search Form" at bounding box center [486, 152] width 397 height 24
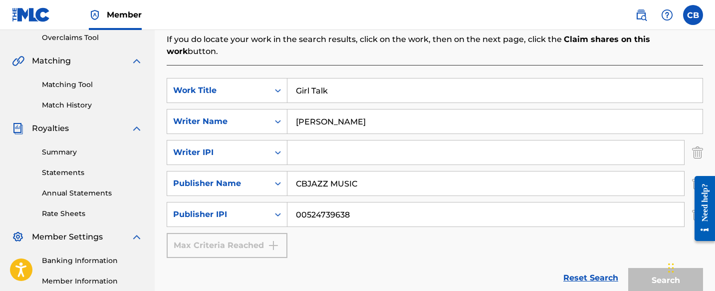
type input "00503424200"
click at [652, 269] on button "Search" at bounding box center [666, 280] width 75 height 25
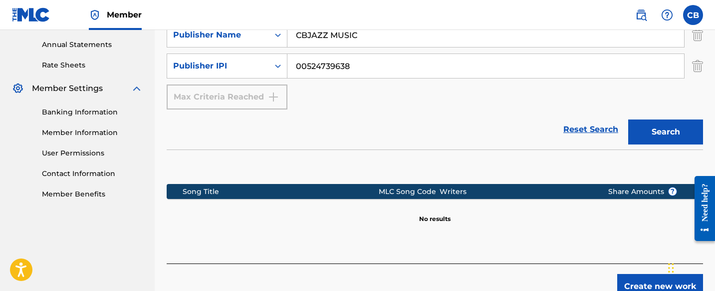
scroll to position [380, 0]
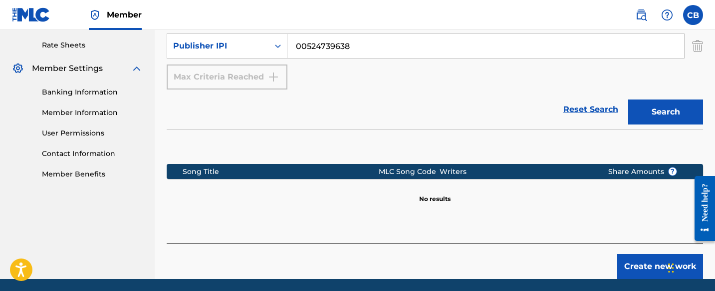
click at [633, 254] on button "Create new work" at bounding box center [661, 266] width 86 height 25
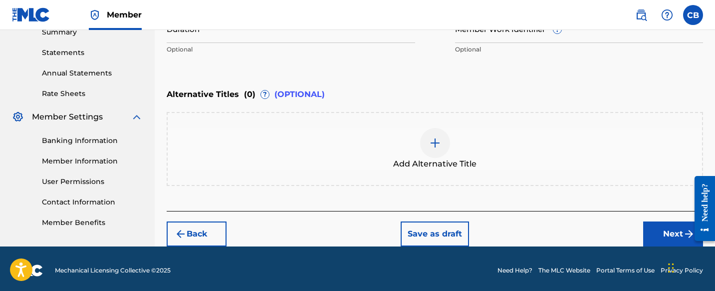
scroll to position [334, 0]
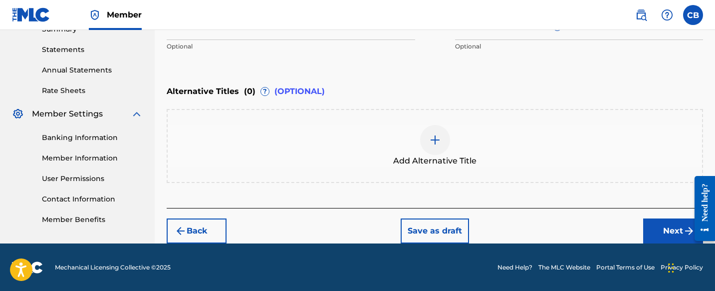
click at [663, 225] on button "Next" at bounding box center [674, 230] width 60 height 25
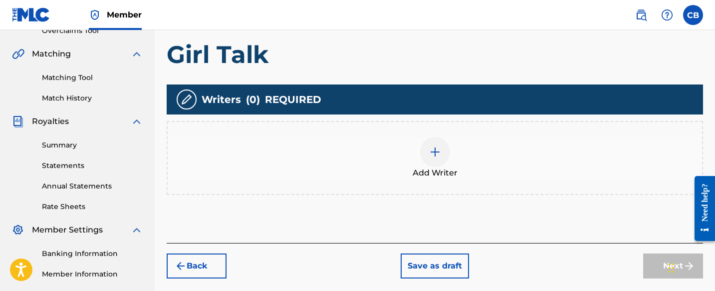
scroll to position [222, 0]
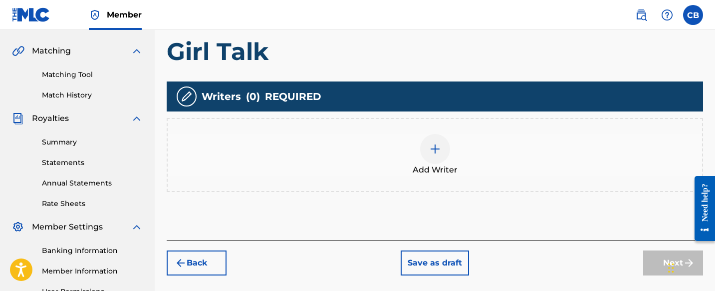
click at [437, 150] on img at bounding box center [435, 149] width 12 height 12
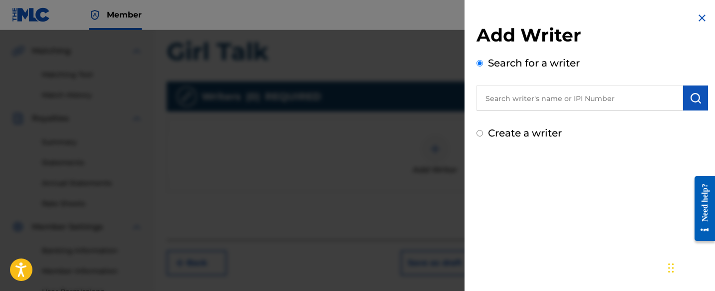
click at [526, 100] on input "text" at bounding box center [580, 97] width 207 height 25
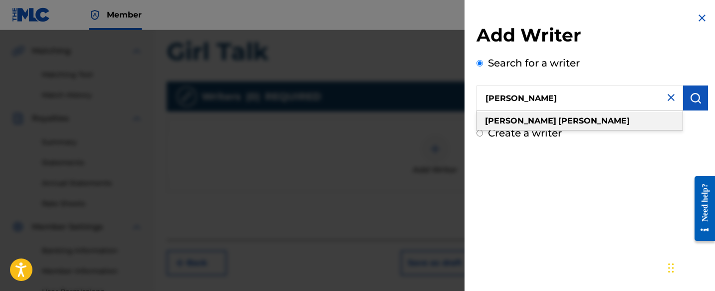
click at [543, 120] on div "[PERSON_NAME]" at bounding box center [580, 121] width 206 height 18
type input "[PERSON_NAME]"
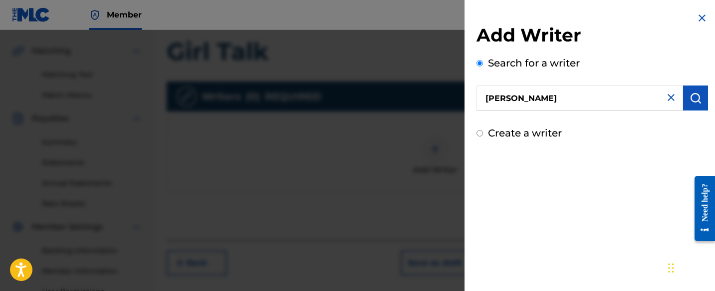
click at [694, 100] on img "submit" at bounding box center [696, 98] width 12 height 12
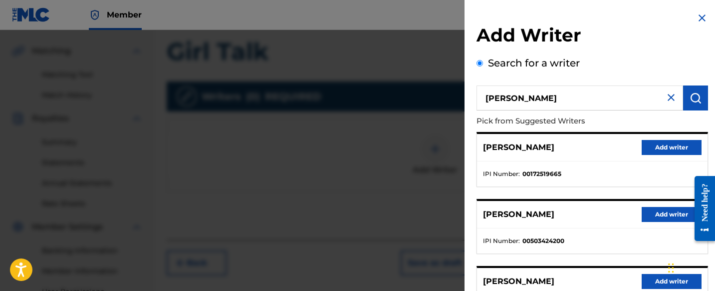
click at [655, 213] on button "Add writer" at bounding box center [672, 214] width 60 height 15
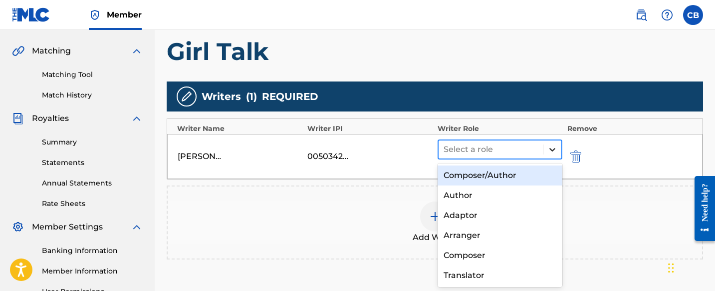
click at [551, 148] on icon at bounding box center [553, 149] width 10 height 10
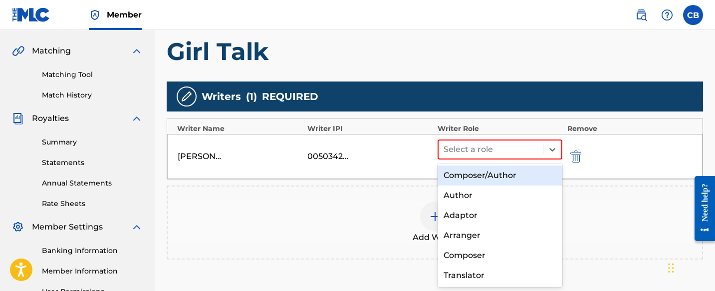
click at [541, 172] on div "Composer/Author" at bounding box center [500, 175] width 125 height 20
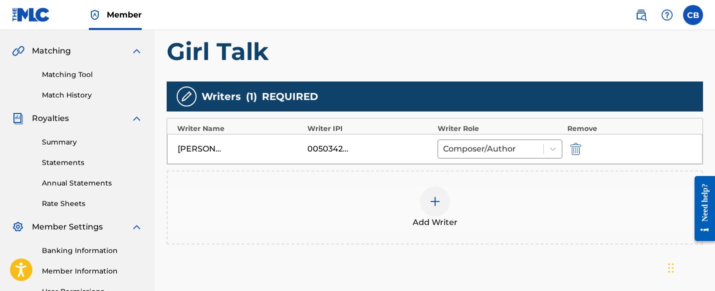
click at [441, 200] on img at bounding box center [435, 201] width 12 height 12
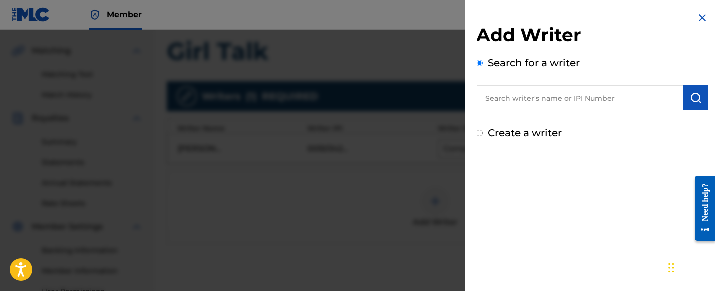
click at [521, 99] on input "text" at bounding box center [580, 97] width 207 height 25
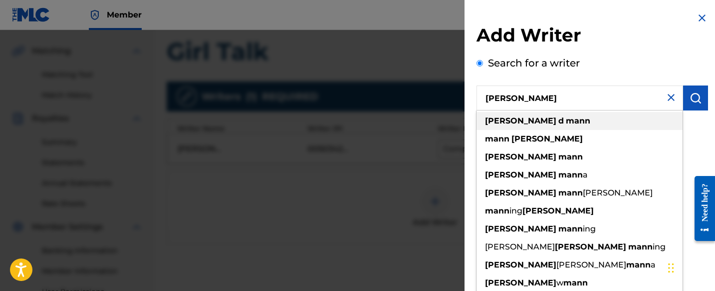
click at [566, 121] on strong "mann" at bounding box center [578, 120] width 24 height 9
type input "[PERSON_NAME]"
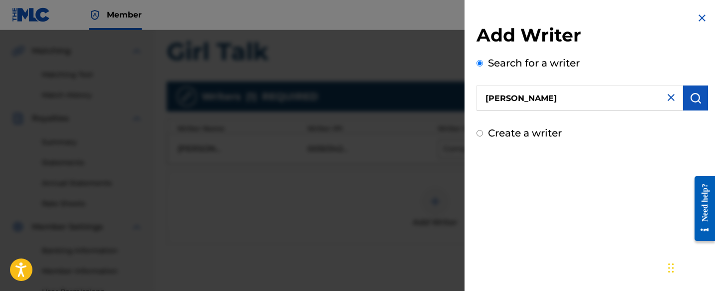
click at [695, 94] on img "submit" at bounding box center [696, 98] width 12 height 12
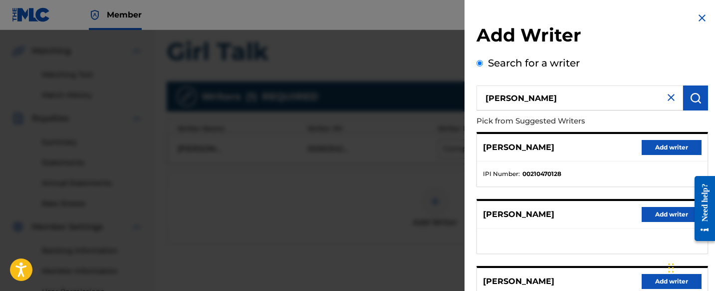
click at [654, 147] on button "Add writer" at bounding box center [672, 147] width 60 height 15
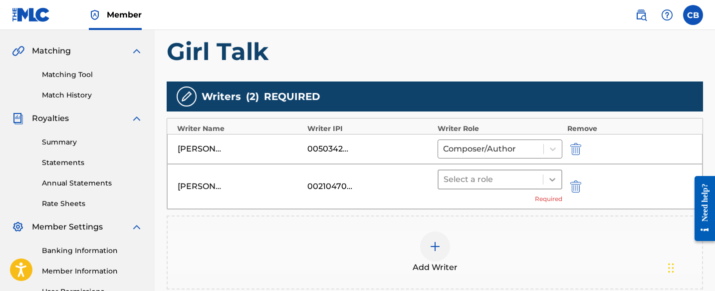
click at [553, 176] on icon at bounding box center [553, 179] width 10 height 10
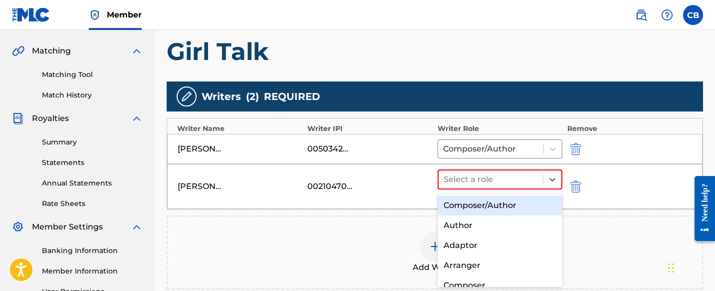
click at [533, 205] on div "Composer/Author" at bounding box center [500, 205] width 125 height 20
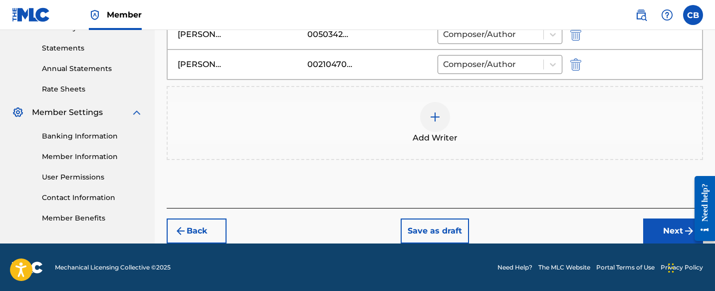
click at [674, 227] on button "Next" at bounding box center [674, 230] width 60 height 25
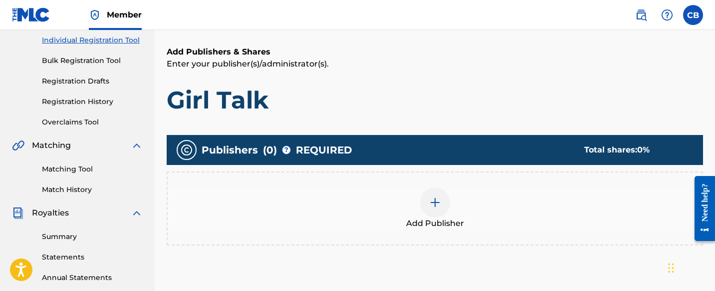
scroll to position [174, 0]
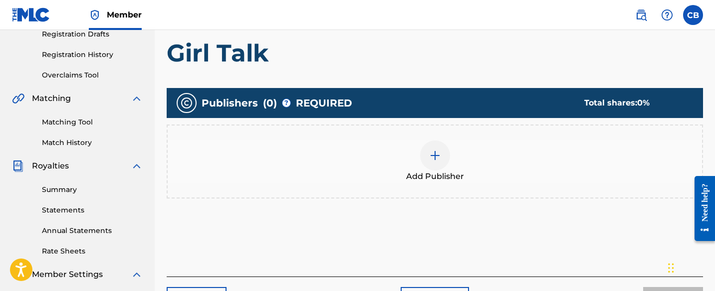
click at [440, 158] on img at bounding box center [435, 155] width 12 height 12
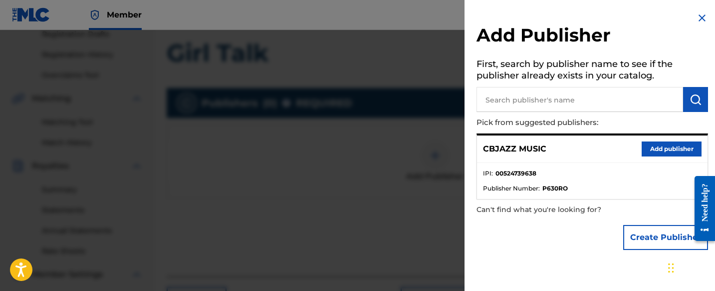
scroll to position [174, 0]
click at [658, 148] on button "Add publisher" at bounding box center [672, 148] width 60 height 15
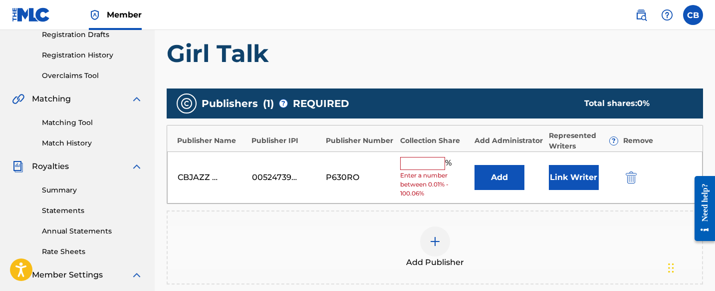
click at [428, 165] on input "text" at bounding box center [422, 163] width 45 height 13
type input "50"
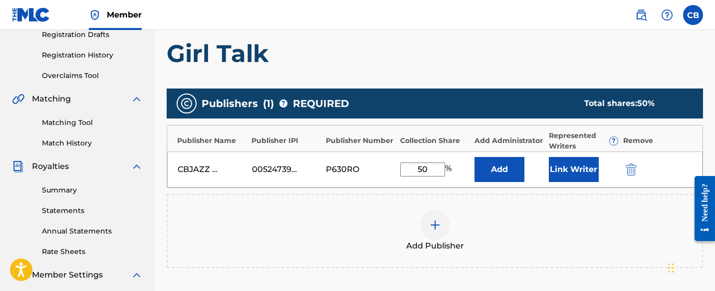
click at [574, 174] on button "Link Writer" at bounding box center [574, 169] width 50 height 25
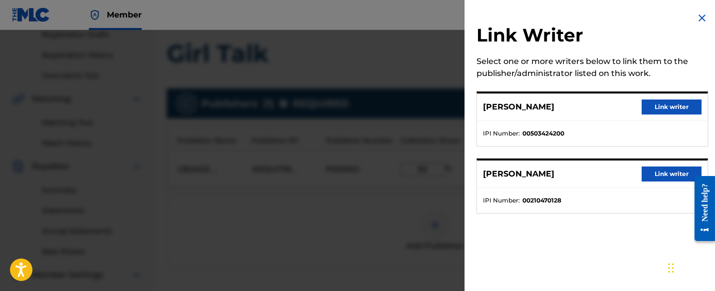
click at [655, 105] on button "Link writer" at bounding box center [672, 106] width 60 height 15
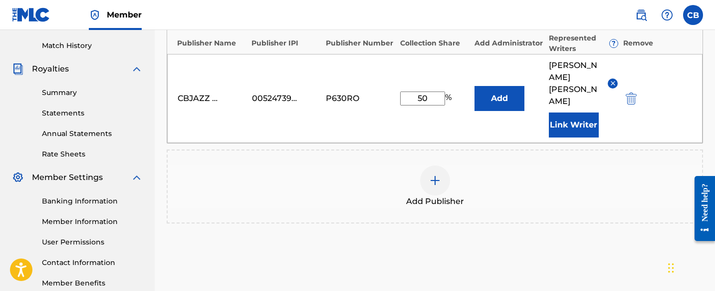
scroll to position [341, 0]
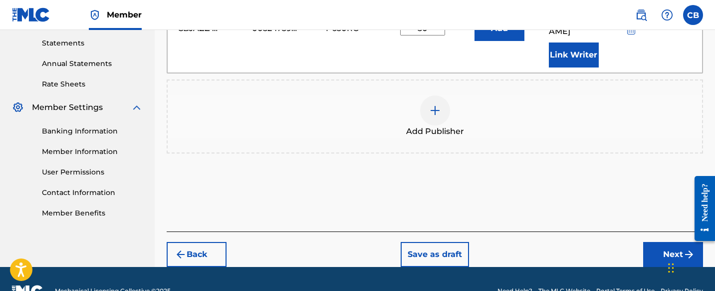
click at [665, 242] on button "Next" at bounding box center [674, 254] width 60 height 25
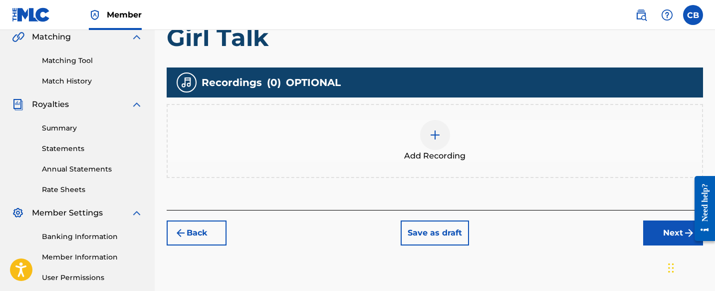
scroll to position [274, 0]
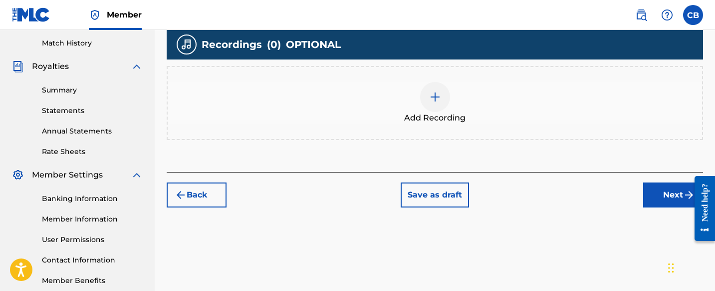
click at [669, 193] on button "Next" at bounding box center [674, 194] width 60 height 25
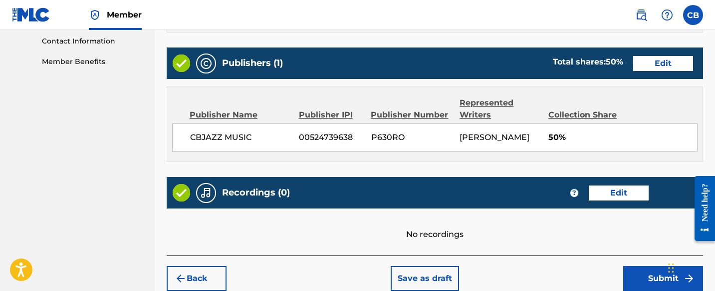
scroll to position [539, 0]
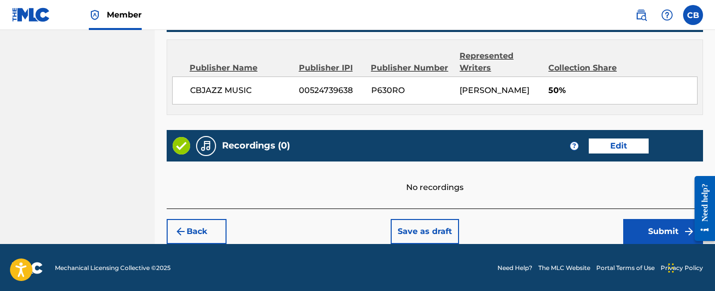
click at [650, 229] on button "Submit" at bounding box center [664, 231] width 80 height 25
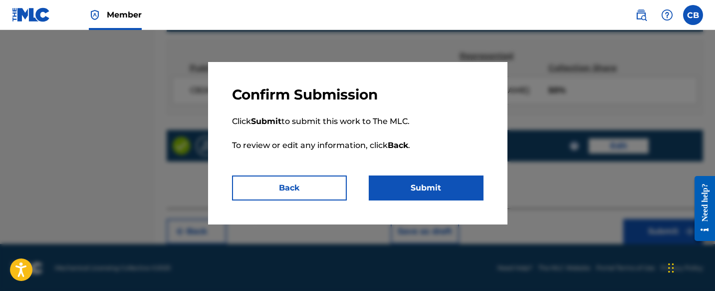
click at [434, 182] on button "Submit" at bounding box center [426, 187] width 115 height 25
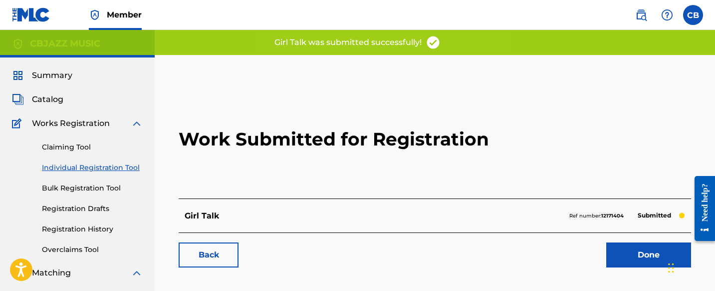
click at [627, 257] on link "Done" at bounding box center [649, 254] width 85 height 25
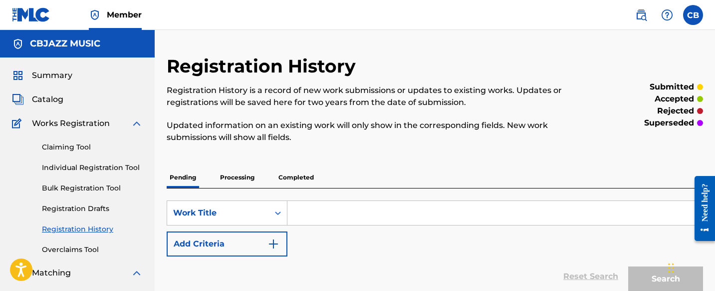
click at [67, 145] on link "Claiming Tool" at bounding box center [92, 147] width 101 height 10
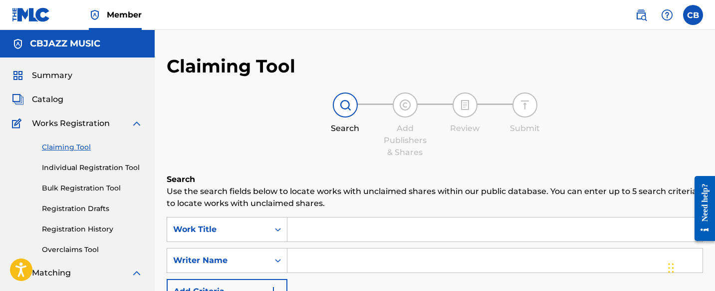
click at [299, 228] on input "Search Form" at bounding box center [495, 229] width 415 height 24
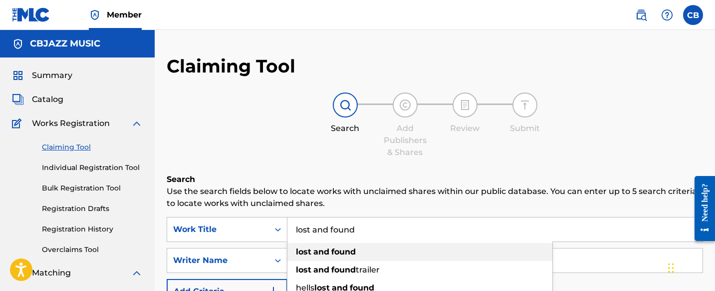
type input "lost and found"
click at [323, 253] on strong "and" at bounding box center [322, 251] width 16 height 9
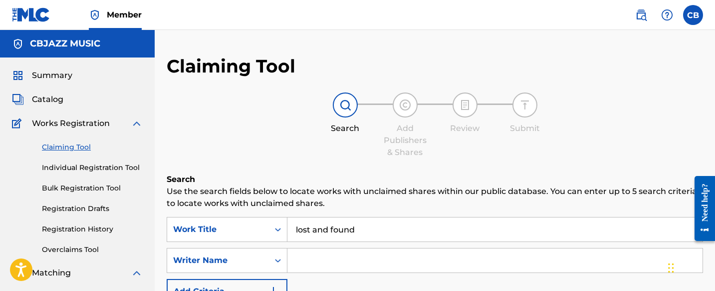
click at [321, 263] on input "Search Form" at bounding box center [495, 260] width 415 height 24
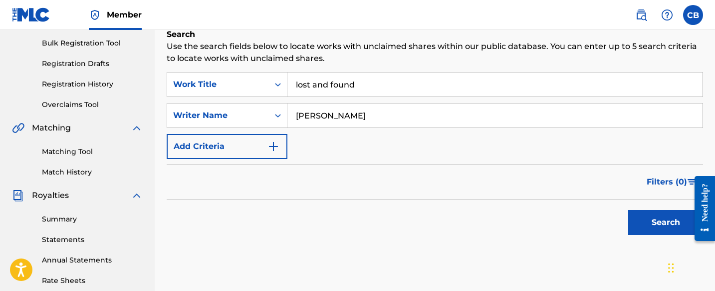
scroll to position [153, 0]
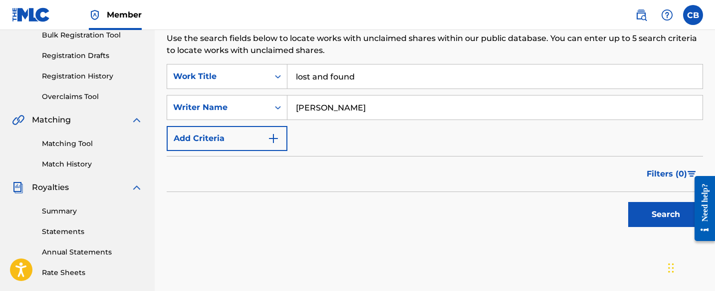
click at [650, 210] on button "Search" at bounding box center [666, 214] width 75 height 25
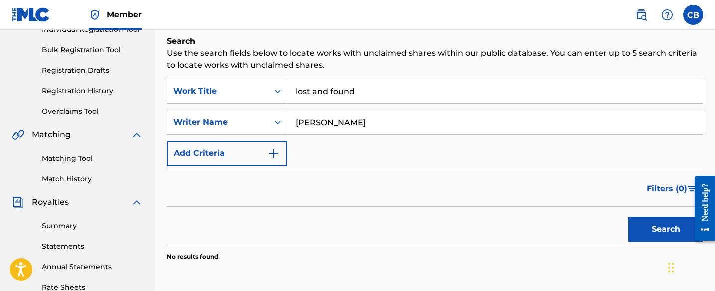
scroll to position [136, 0]
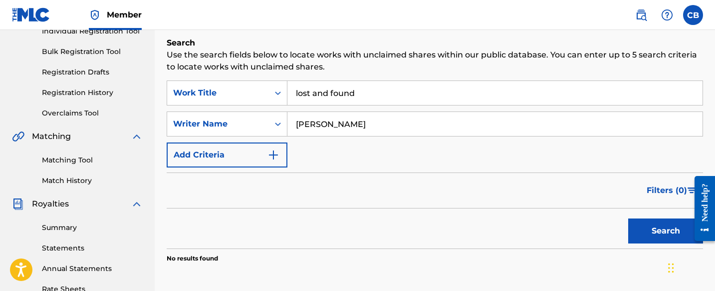
click at [331, 128] on input "[PERSON_NAME]" at bounding box center [495, 124] width 415 height 24
type input "[PERSON_NAME]"
click at [658, 225] on button "Search" at bounding box center [666, 230] width 75 height 25
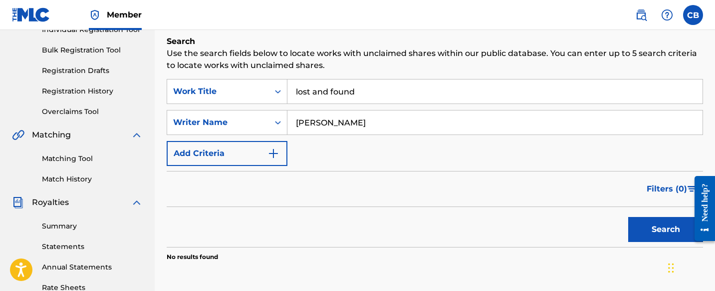
scroll to position [137, 0]
drag, startPoint x: 394, startPoint y: 123, endPoint x: 293, endPoint y: 120, distance: 100.9
click at [292, 121] on input "[PERSON_NAME]" at bounding box center [495, 123] width 415 height 24
click at [663, 228] on button "Search" at bounding box center [666, 229] width 75 height 25
drag, startPoint x: 368, startPoint y: 124, endPoint x: 285, endPoint y: 122, distance: 82.9
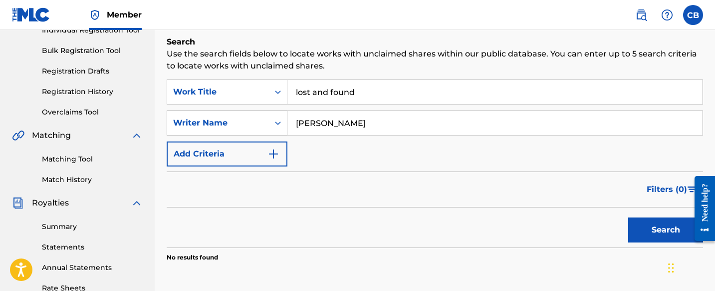
click at [285, 122] on div "SearchWithCriteria5c0edc35-b054-4d9d-955e-e376b60c7ba5 Writer Name [PERSON_NAME]" at bounding box center [435, 122] width 537 height 25
click at [663, 228] on button "Search" at bounding box center [666, 229] width 75 height 25
drag, startPoint x: 406, startPoint y: 127, endPoint x: 293, endPoint y: 124, distance: 113.4
click at [293, 124] on input "[PERSON_NAME]" at bounding box center [495, 123] width 415 height 24
type input "[PERSON_NAME]"
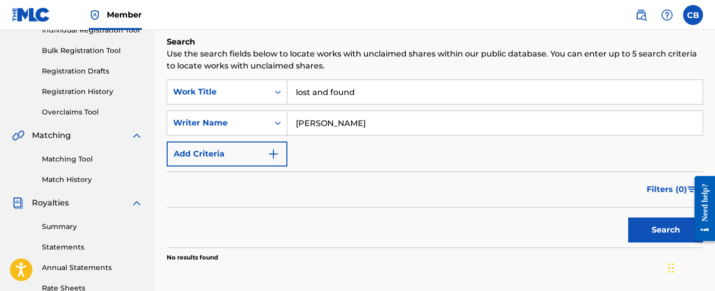
click at [662, 238] on button "Search" at bounding box center [666, 229] width 75 height 25
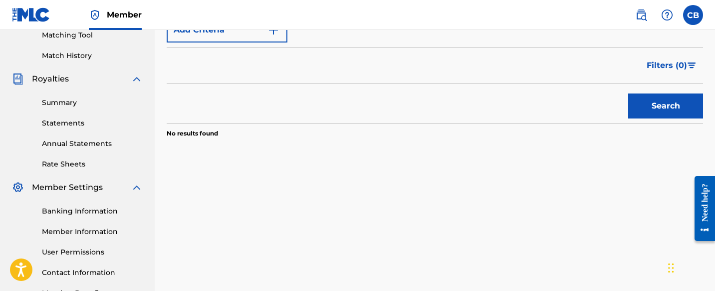
scroll to position [193, 0]
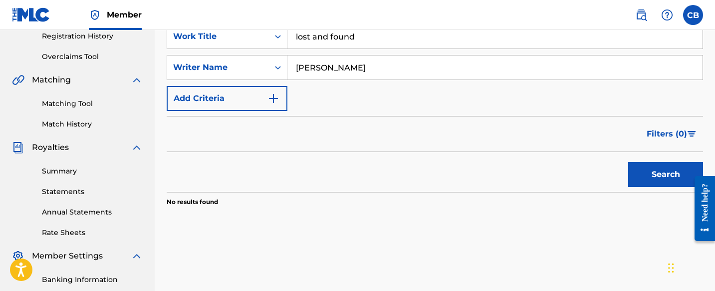
click at [649, 170] on button "Search" at bounding box center [666, 174] width 75 height 25
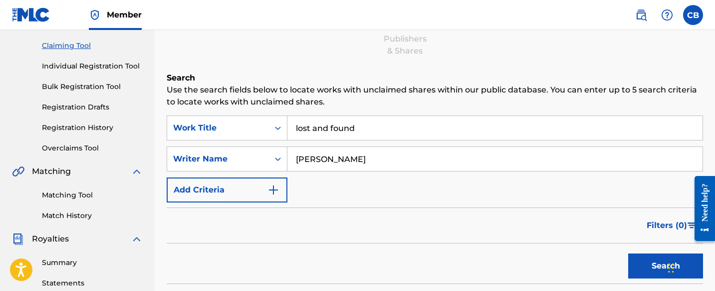
scroll to position [101, 0]
click at [110, 66] on link "Individual Registration Tool" at bounding box center [92, 66] width 101 height 10
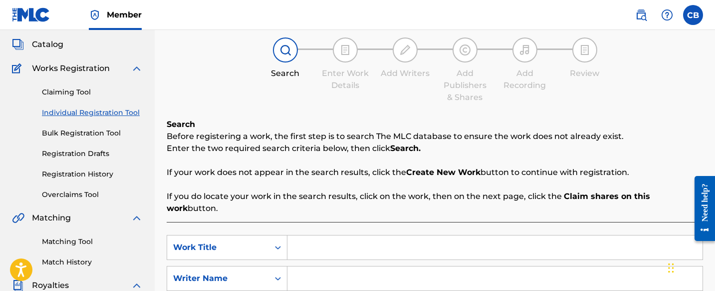
scroll to position [155, 0]
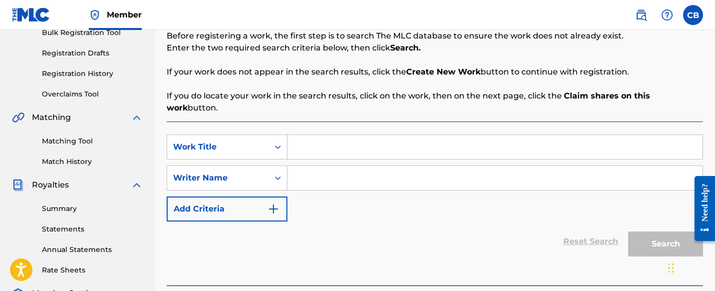
click at [338, 141] on input "Search Form" at bounding box center [495, 147] width 415 height 24
type input "Lost and Found"
click at [362, 166] on input "Search Form" at bounding box center [495, 178] width 415 height 24
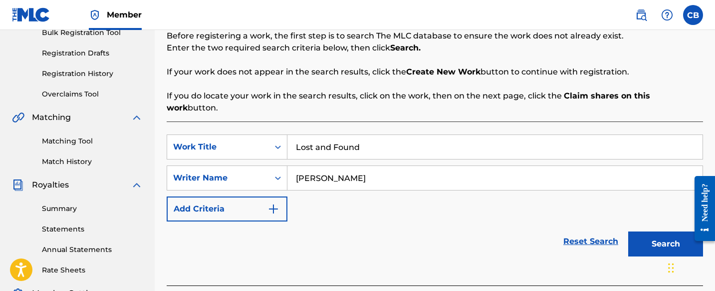
type input "[PERSON_NAME]"
click at [663, 231] on button "Search" at bounding box center [666, 243] width 75 height 25
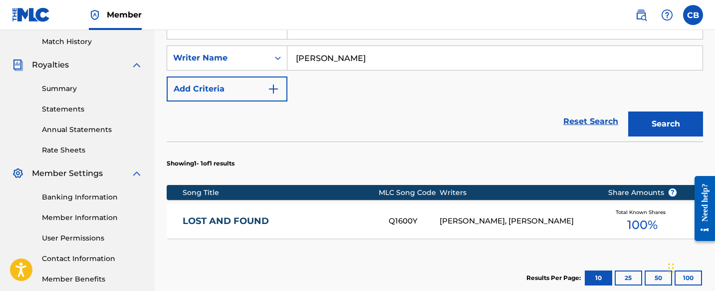
scroll to position [322, 0]
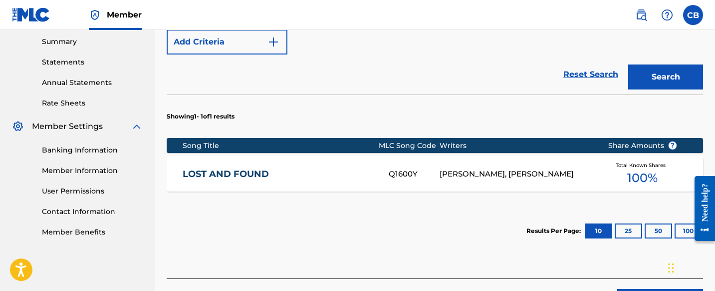
click at [254, 168] on link "LOST AND FOUND" at bounding box center [279, 173] width 193 height 11
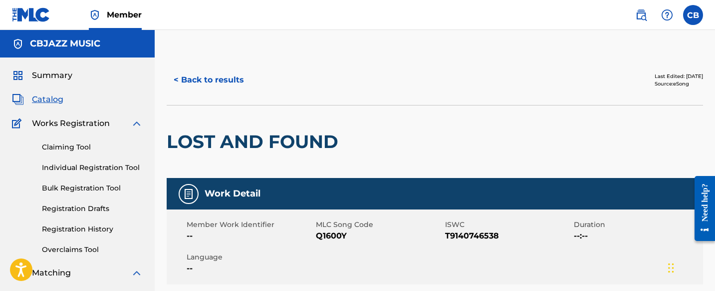
click at [47, 101] on span "Catalog" at bounding box center [47, 99] width 31 height 12
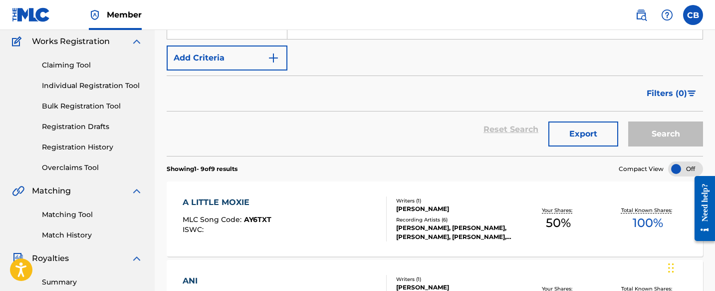
scroll to position [78, 0]
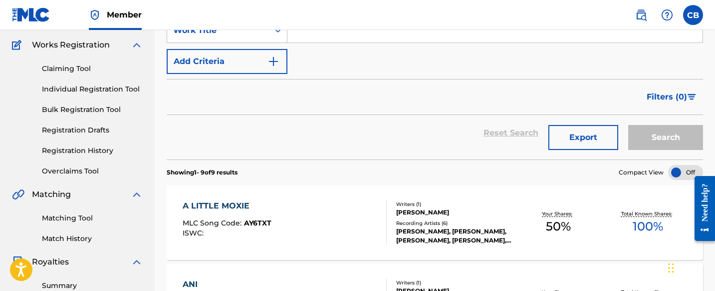
click at [75, 66] on link "Claiming Tool" at bounding box center [92, 68] width 101 height 10
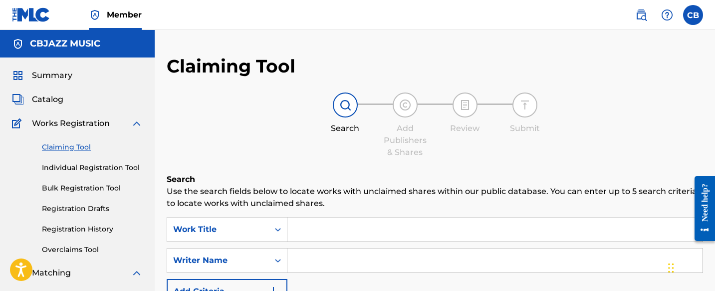
click at [352, 230] on input "Search Form" at bounding box center [495, 229] width 415 height 24
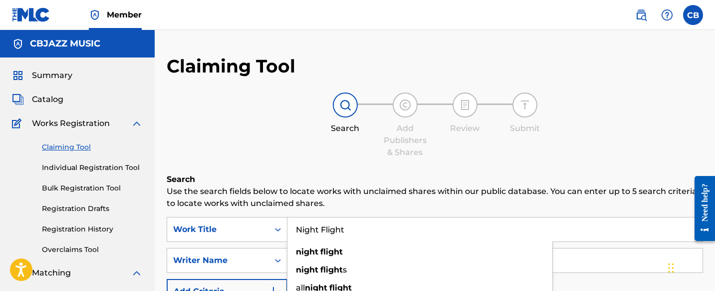
scroll to position [0, 0]
type input "Night Flight"
click at [350, 197] on p "Use the search fields below to locate works with unclaimed shares within our pu…" at bounding box center [435, 197] width 537 height 24
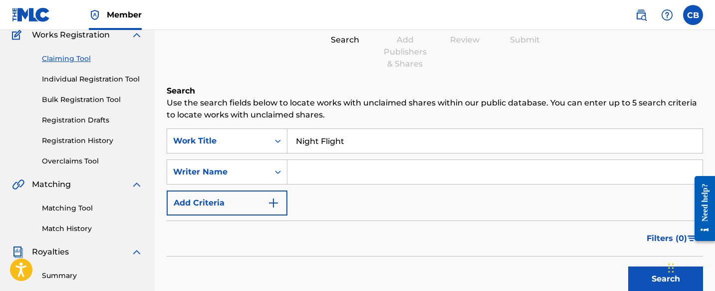
scroll to position [88, 0]
click at [342, 175] on input "Search Form" at bounding box center [495, 172] width 415 height 24
type input "[PERSON_NAME]"
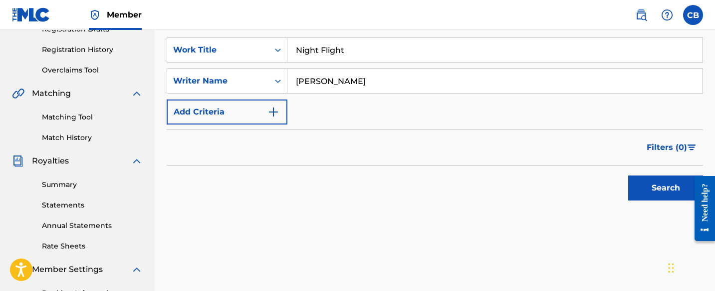
scroll to position [188, 0]
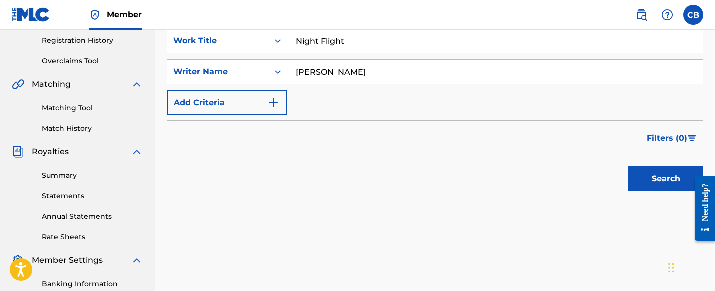
click at [665, 171] on button "Search" at bounding box center [666, 178] width 75 height 25
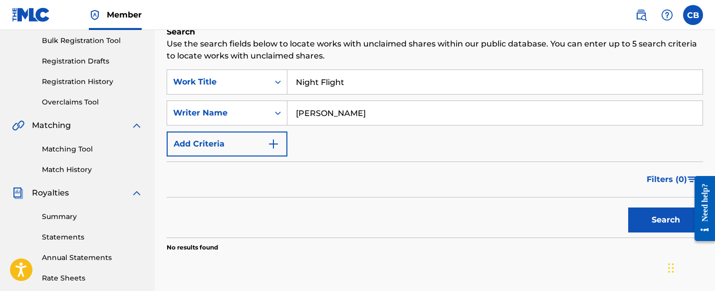
scroll to position [145, 0]
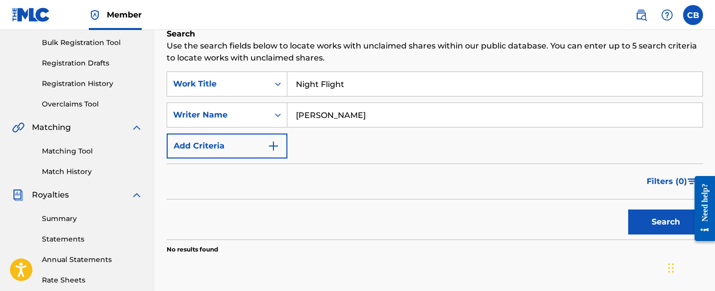
click at [648, 222] on button "Search" at bounding box center [666, 221] width 75 height 25
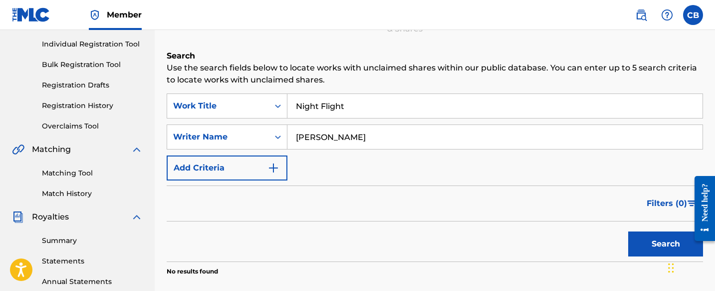
scroll to position [124, 0]
click at [665, 240] on button "Search" at bounding box center [666, 243] width 75 height 25
drag, startPoint x: 376, startPoint y: 137, endPoint x: 290, endPoint y: 137, distance: 86.4
click at [290, 136] on input "[PERSON_NAME]" at bounding box center [495, 136] width 415 height 24
click at [647, 239] on button "Search" at bounding box center [666, 243] width 75 height 25
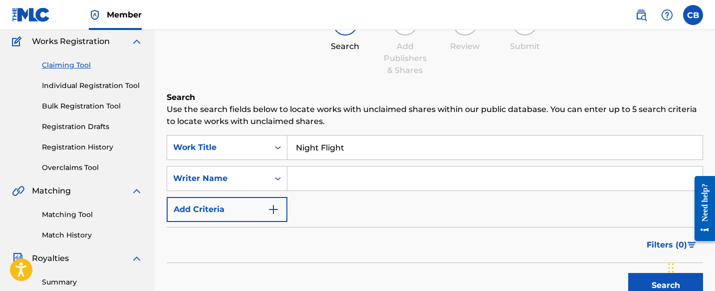
scroll to position [83, 0]
click at [303, 177] on input "Search Form" at bounding box center [495, 177] width 415 height 24
type input "[PERSON_NAME]"
click at [658, 278] on button "Search" at bounding box center [666, 284] width 75 height 25
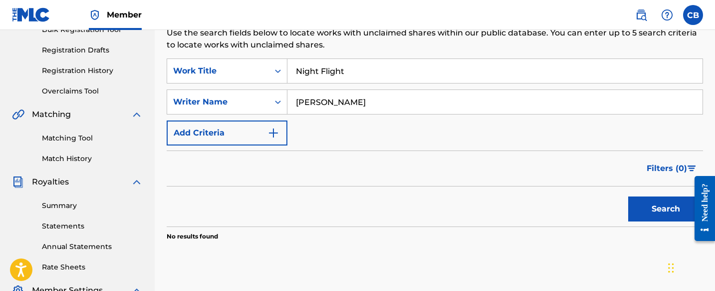
scroll to position [159, 0]
drag, startPoint x: 358, startPoint y: 103, endPoint x: 280, endPoint y: 96, distance: 79.2
click at [280, 96] on div "SearchWithCriteria5c0edc35-b054-4d9d-955e-e376b60c7ba5 Writer Name [PERSON_NAME]" at bounding box center [435, 100] width 537 height 25
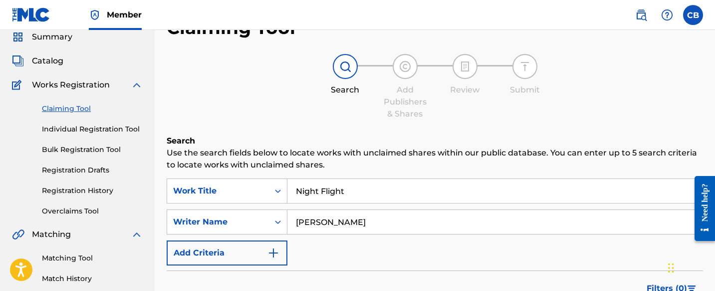
scroll to position [0, 0]
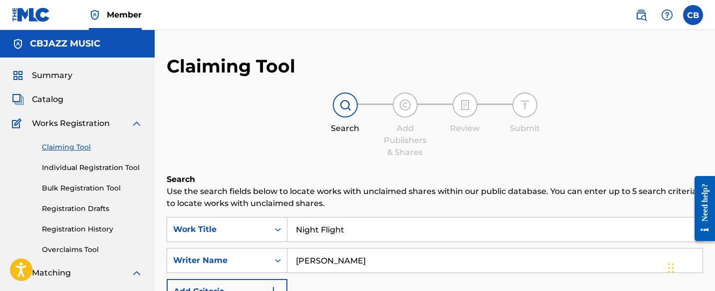
click at [51, 96] on span "Catalog" at bounding box center [47, 99] width 31 height 12
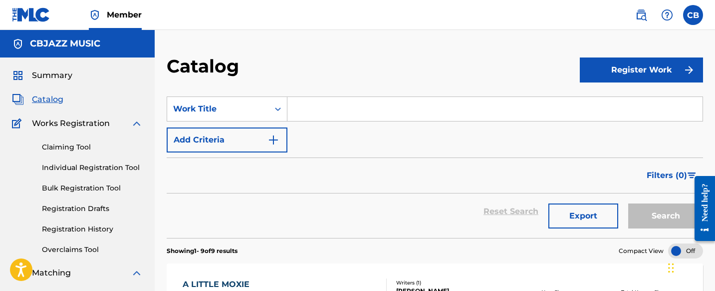
click at [86, 145] on link "Claiming Tool" at bounding box center [92, 147] width 101 height 10
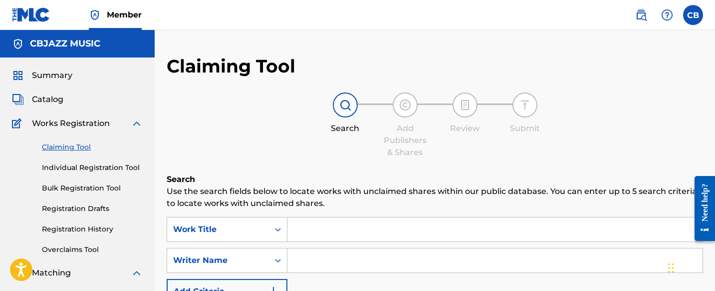
click at [331, 226] on input "Search Form" at bounding box center [495, 229] width 415 height 24
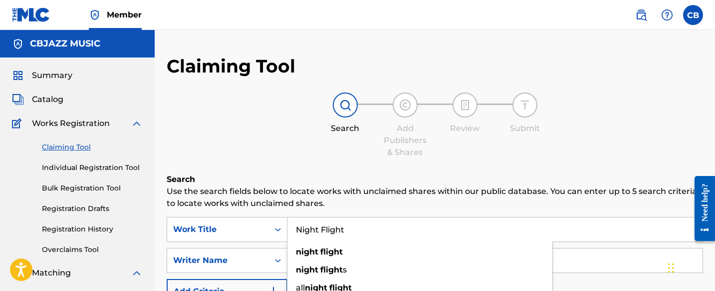
type input "Night Flight"
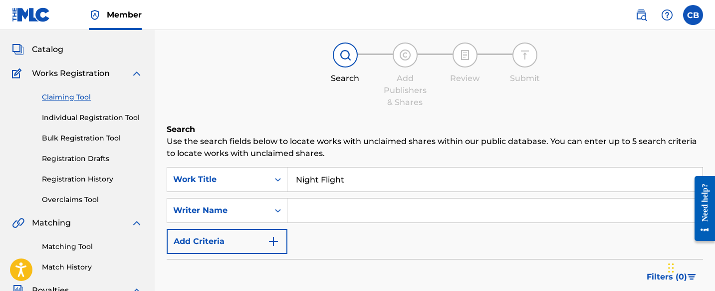
scroll to position [58, 0]
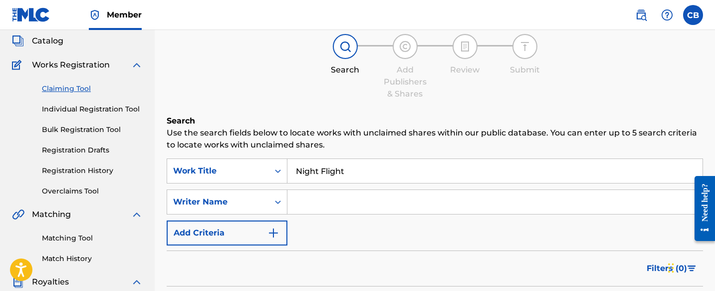
click at [317, 209] on input "Search Form" at bounding box center [495, 202] width 415 height 24
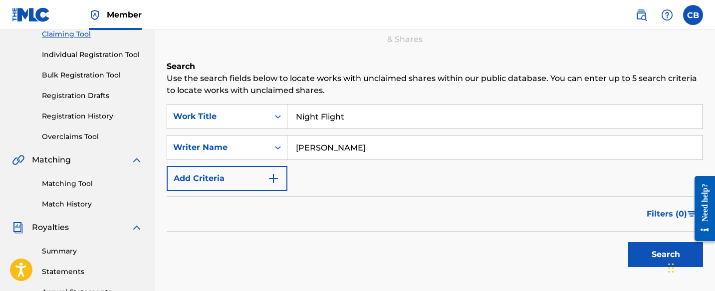
scroll to position [123, 0]
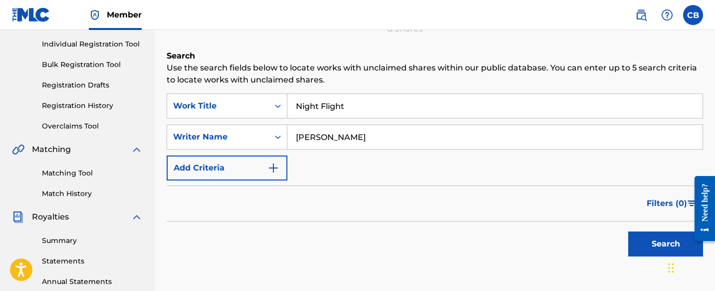
click at [656, 241] on button "Search" at bounding box center [666, 243] width 75 height 25
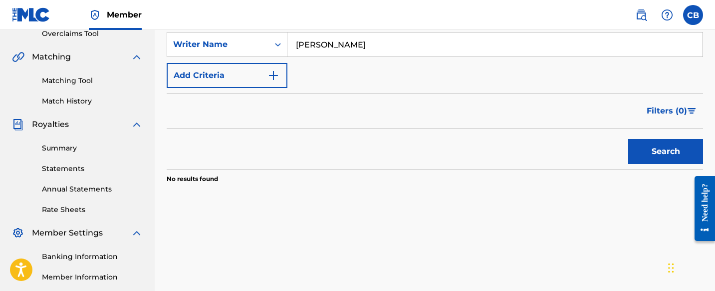
drag, startPoint x: 371, startPoint y: 45, endPoint x: 441, endPoint y: 44, distance: 69.4
click at [440, 45] on input "[PERSON_NAME]" at bounding box center [495, 44] width 415 height 24
type input "[PERSON_NAME]"
click at [646, 144] on button "Search" at bounding box center [666, 151] width 75 height 25
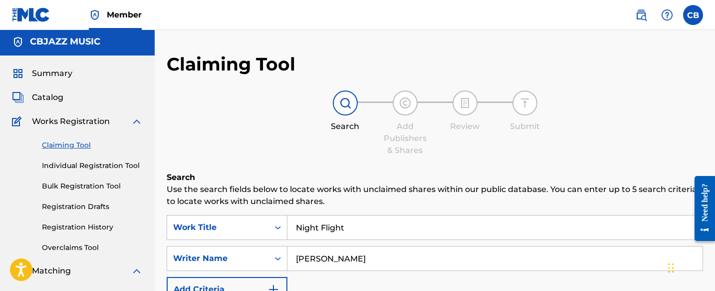
scroll to position [0, 0]
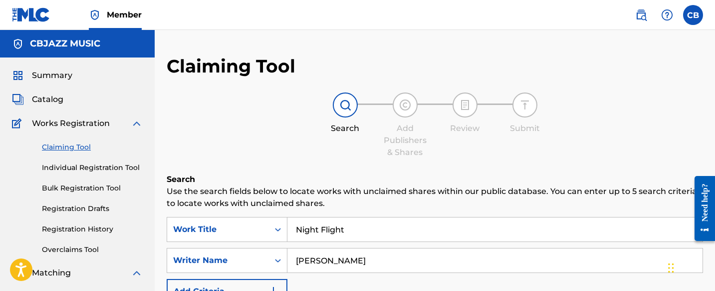
click at [52, 98] on span "Catalog" at bounding box center [47, 99] width 31 height 12
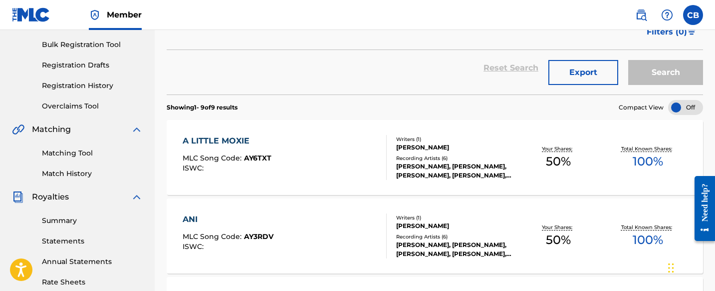
scroll to position [157, 0]
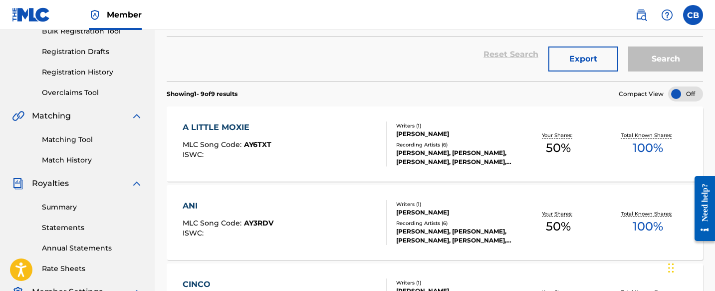
click at [243, 126] on div "A LITTLE MOXIE" at bounding box center [227, 127] width 89 height 12
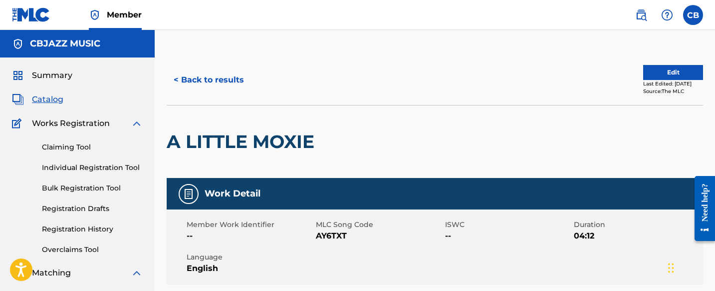
click at [75, 145] on link "Claiming Tool" at bounding box center [92, 147] width 101 height 10
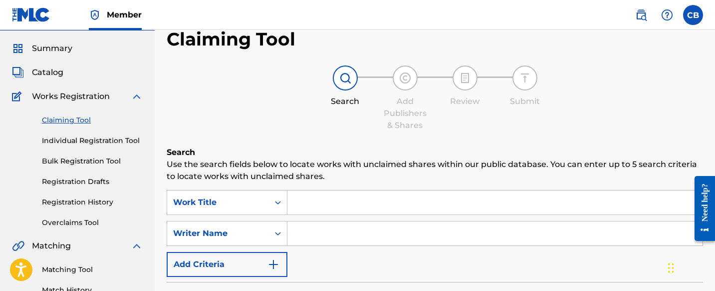
scroll to position [28, 0]
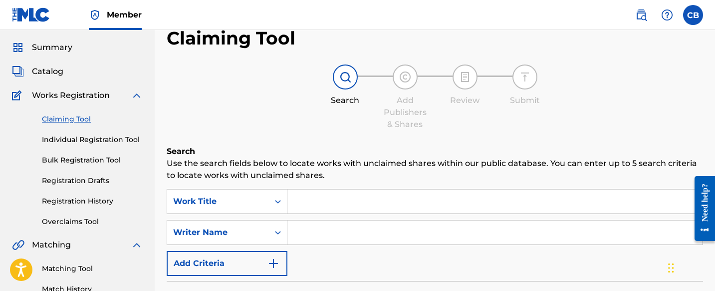
click at [329, 206] on input "Search Form" at bounding box center [495, 201] width 415 height 24
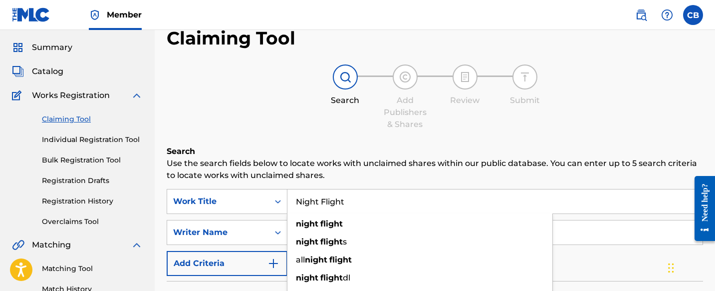
type input "Night Flight"
click at [264, 218] on div "SearchWithCriteria95d2df4e-5607-4b8b-bc84-fb8ca5a25a4a Work Title Night Flight …" at bounding box center [435, 232] width 537 height 87
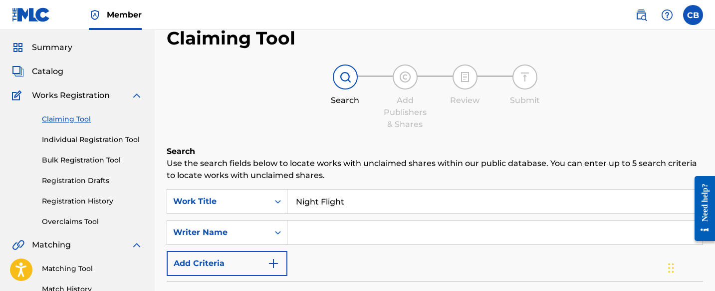
scroll to position [100, 0]
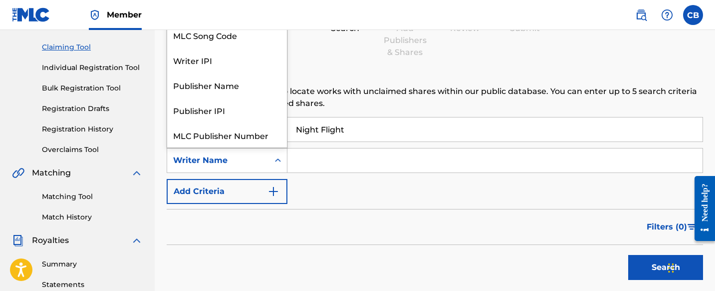
click at [273, 158] on icon "Search Form" at bounding box center [278, 160] width 10 height 10
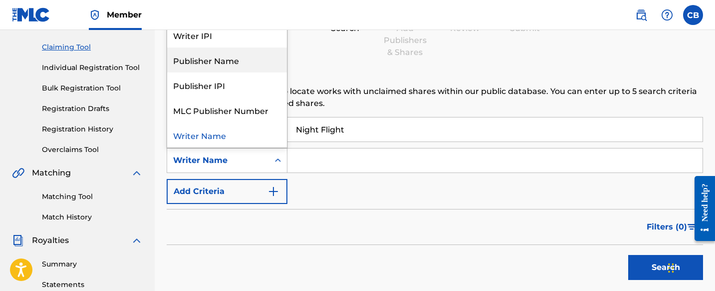
click at [259, 59] on div "Publisher Name" at bounding box center [227, 59] width 120 height 25
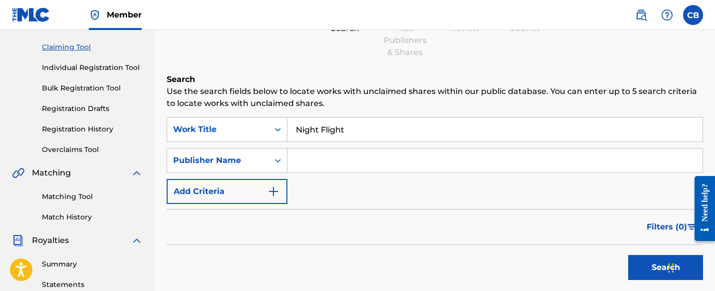
click at [327, 161] on input "Search Form" at bounding box center [495, 160] width 415 height 24
type input "RETHCAW MUSIC"
click at [651, 267] on button "Search" at bounding box center [666, 267] width 75 height 25
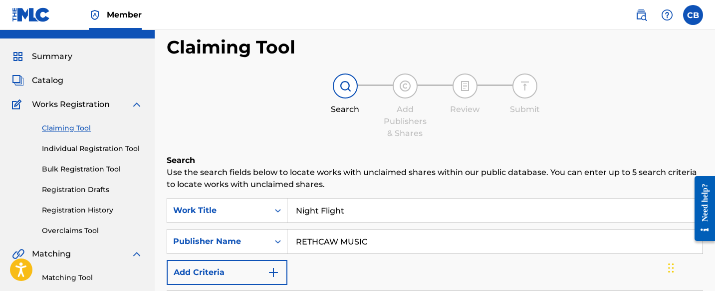
scroll to position [0, 0]
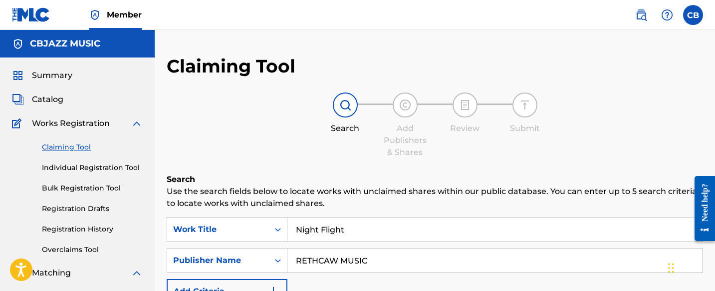
click at [120, 163] on link "Individual Registration Tool" at bounding box center [92, 167] width 101 height 10
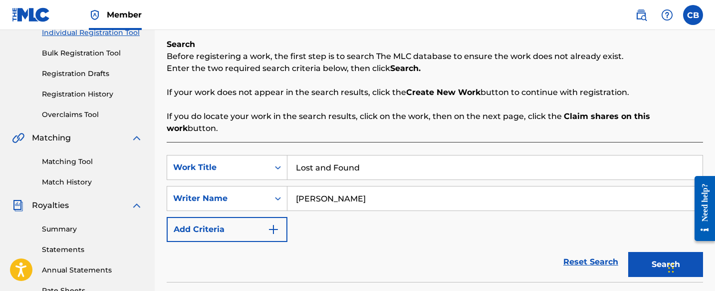
scroll to position [168, 0]
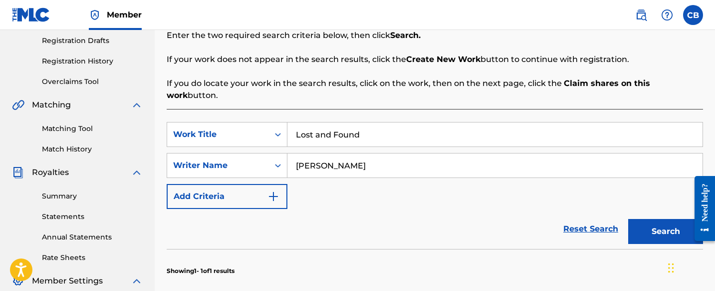
click at [656, 219] on button "Search" at bounding box center [666, 231] width 75 height 25
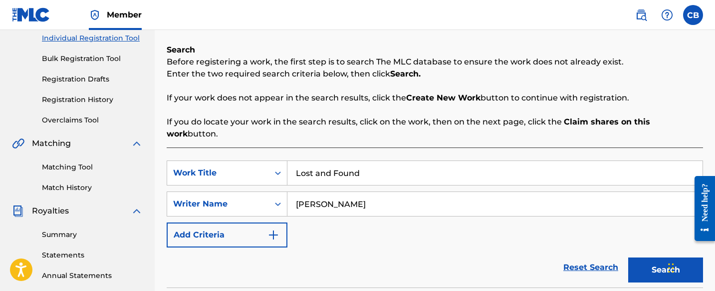
scroll to position [88, 0]
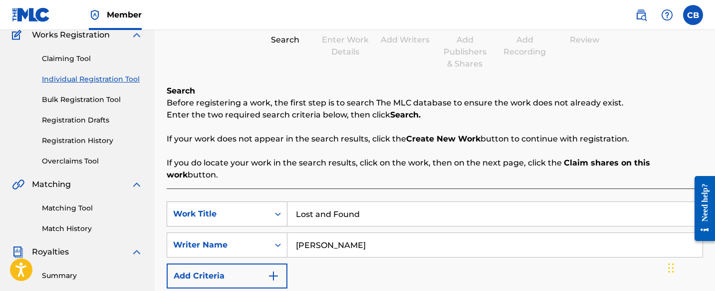
drag, startPoint x: 387, startPoint y: 204, endPoint x: 280, endPoint y: 201, distance: 106.9
click at [280, 202] on div "SearchWithCriteria04e56210-99af-4cce-999d-535a9aa6b793 Work Title Lost and Found" at bounding box center [435, 213] width 537 height 25
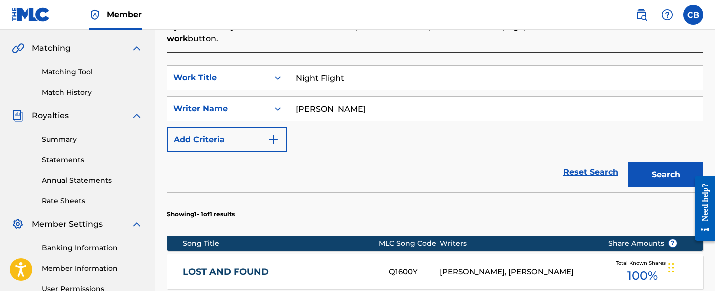
scroll to position [240, 0]
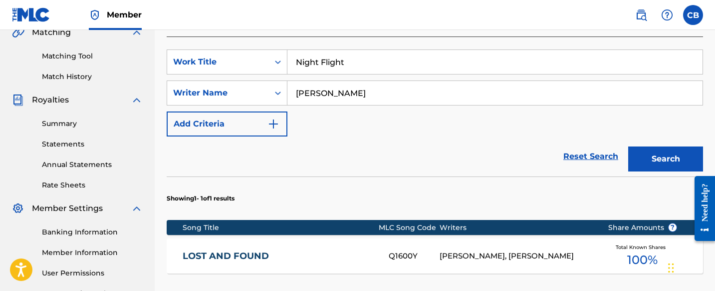
type input "Night Flight"
click at [660, 146] on button "Search" at bounding box center [666, 158] width 75 height 25
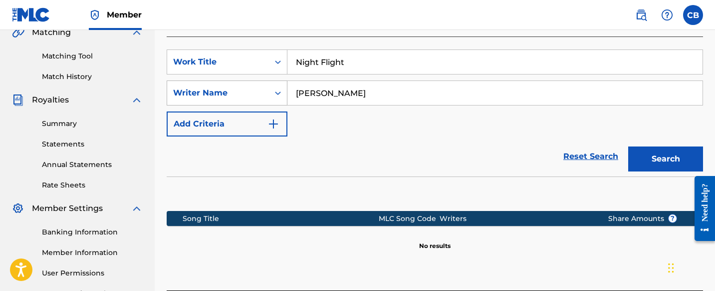
drag, startPoint x: 355, startPoint y: 82, endPoint x: 264, endPoint y: 82, distance: 91.9
click at [263, 82] on div "SearchWithCriteria16a593e0-a6bf-4320-a077-10e67ce0e652 Writer Name [PERSON_NAME]" at bounding box center [435, 92] width 537 height 25
type input "[PERSON_NAME]"
click at [669, 148] on button "Search" at bounding box center [666, 158] width 75 height 25
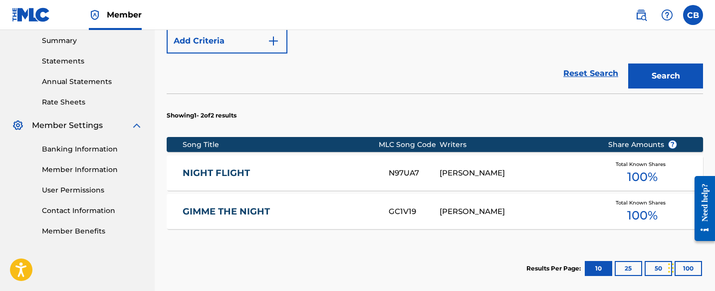
scroll to position [324, 0]
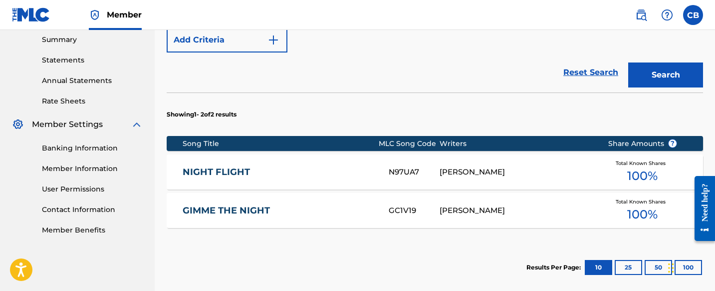
click at [206, 166] on link "NIGHT FLIGHT" at bounding box center [279, 171] width 193 height 11
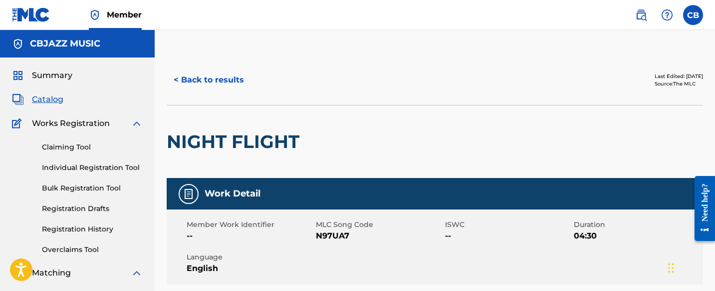
click at [81, 146] on link "Claiming Tool" at bounding box center [92, 147] width 101 height 10
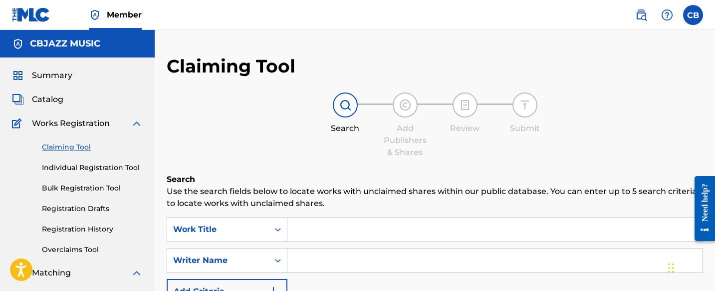
click at [311, 222] on input "Search Form" at bounding box center [495, 229] width 415 height 24
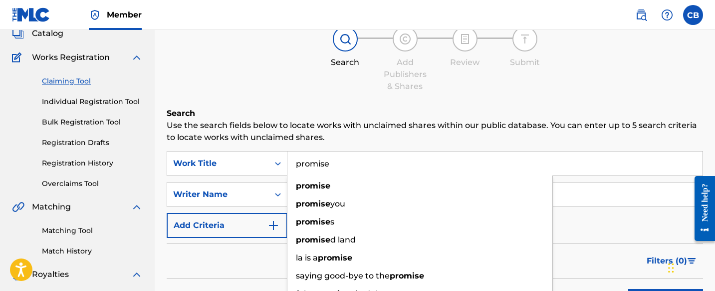
scroll to position [67, 0]
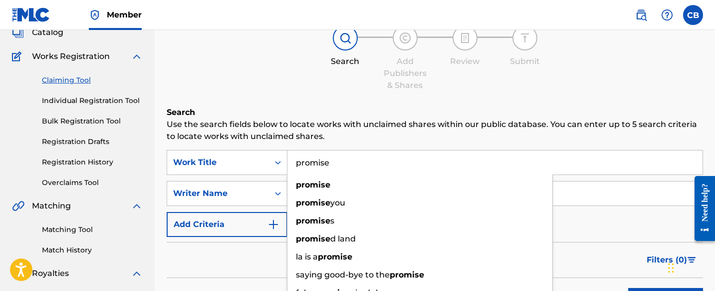
type input "promise"
click at [296, 108] on h6 "Search" at bounding box center [435, 112] width 537 height 12
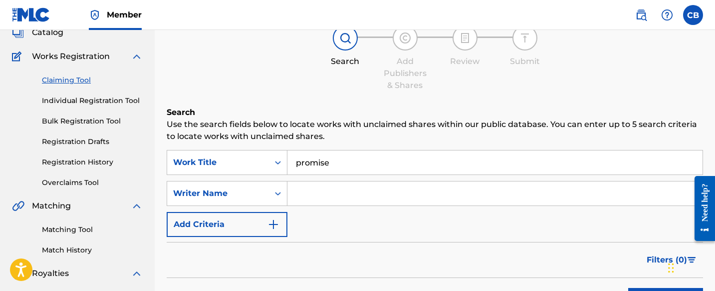
click at [320, 194] on input "Search Form" at bounding box center [495, 193] width 415 height 24
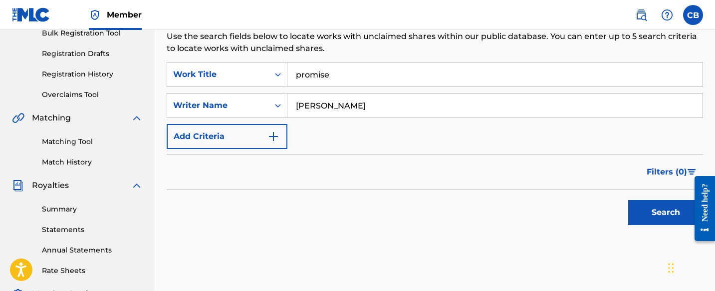
scroll to position [169, 0]
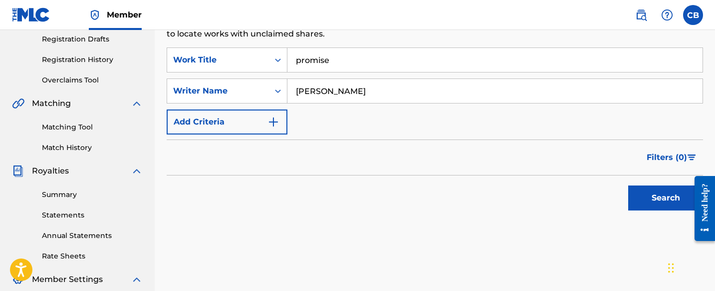
click at [643, 198] on button "Search" at bounding box center [666, 197] width 75 height 25
drag, startPoint x: 410, startPoint y: 89, endPoint x: 255, endPoint y: 89, distance: 155.8
click at [255, 89] on div "SearchWithCriteria5c0edc35-b054-4d9d-955e-e376b60c7ba5 Writer Name [PERSON_NAME]" at bounding box center [435, 90] width 537 height 25
type input "[PERSON_NAME]"
click at [663, 195] on button "Search" at bounding box center [666, 197] width 75 height 25
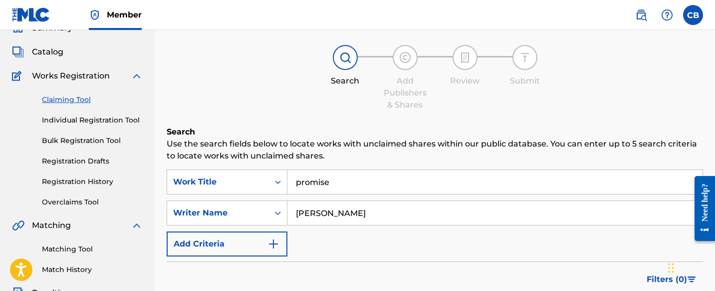
scroll to position [0, 0]
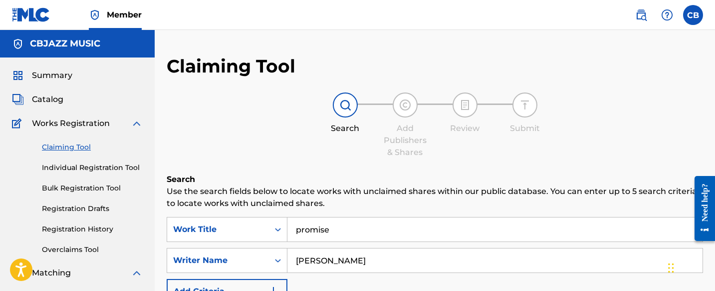
click at [90, 168] on link "Individual Registration Tool" at bounding box center [92, 167] width 101 height 10
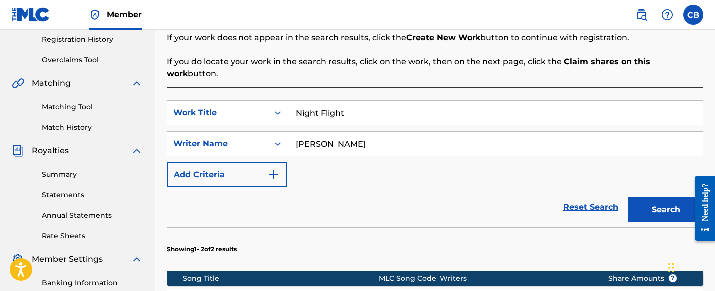
scroll to position [209, 0]
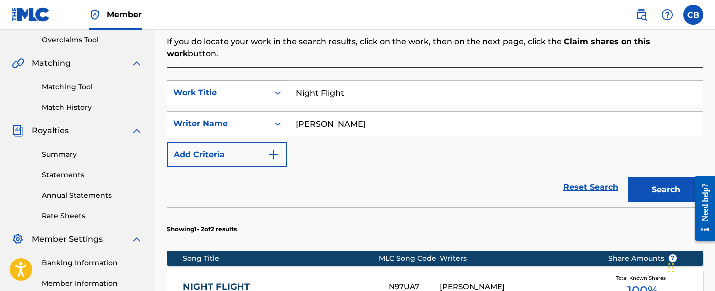
drag, startPoint x: 353, startPoint y: 81, endPoint x: 268, endPoint y: 80, distance: 85.4
click at [268, 80] on div "SearchWithCriteria04e56210-99af-4cce-999d-535a9aa6b793 Work Title Night Flight" at bounding box center [435, 92] width 537 height 25
type input "Promise"
drag, startPoint x: 413, startPoint y: 114, endPoint x: 257, endPoint y: 110, distance: 156.8
click at [256, 111] on div "SearchWithCriteria16a593e0-a6bf-4320-a077-10e67ce0e652 Writer Name [PERSON_NAME]" at bounding box center [435, 123] width 537 height 25
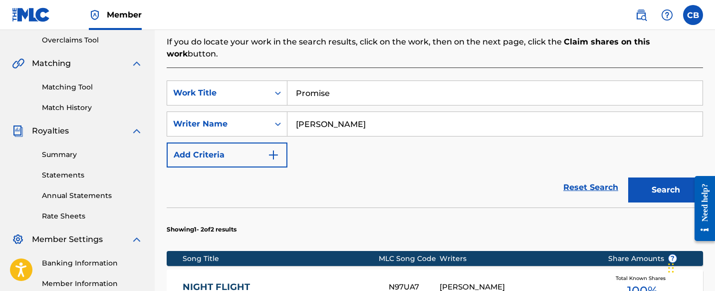
type input "[PERSON_NAME]"
click at [655, 180] on button "Search" at bounding box center [666, 189] width 75 height 25
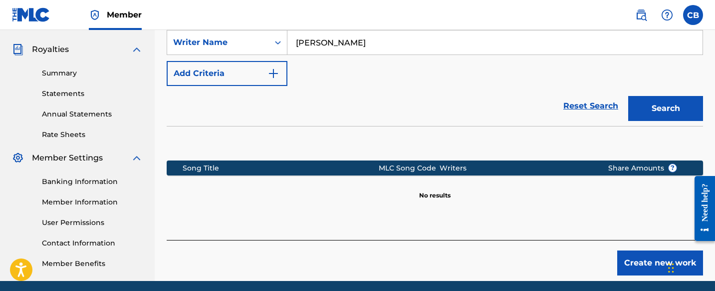
scroll to position [309, 0]
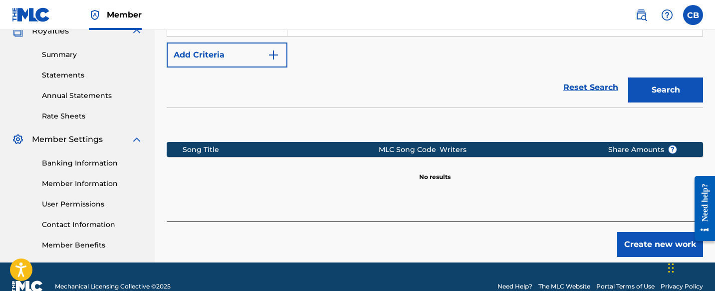
click at [645, 232] on button "Create new work" at bounding box center [661, 244] width 86 height 25
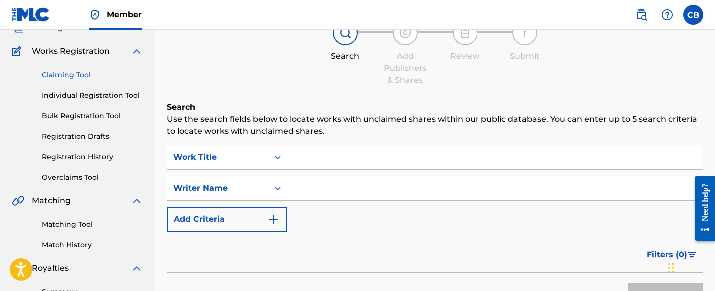
scroll to position [131, 0]
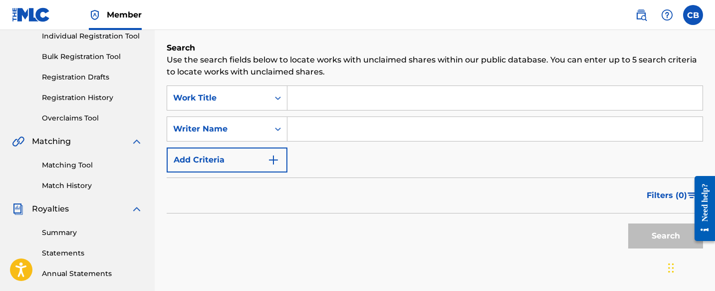
click at [326, 94] on input "Search Form" at bounding box center [495, 98] width 415 height 24
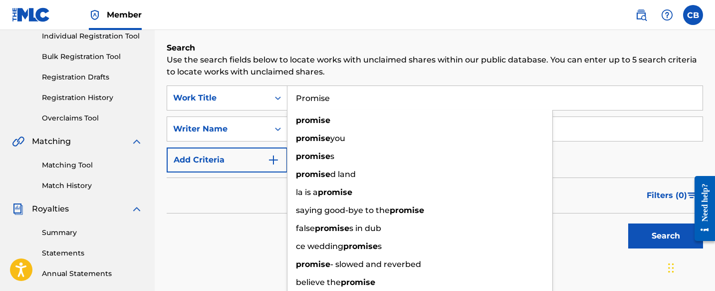
click at [326, 100] on input "Promise" at bounding box center [495, 98] width 415 height 24
type input "Promise"
click at [269, 129] on div "Search Form" at bounding box center [278, 129] width 18 height 18
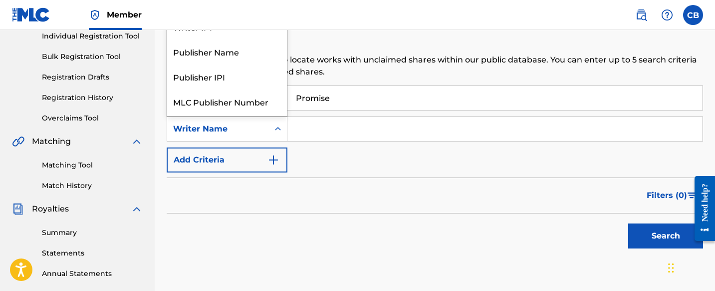
scroll to position [0, 0]
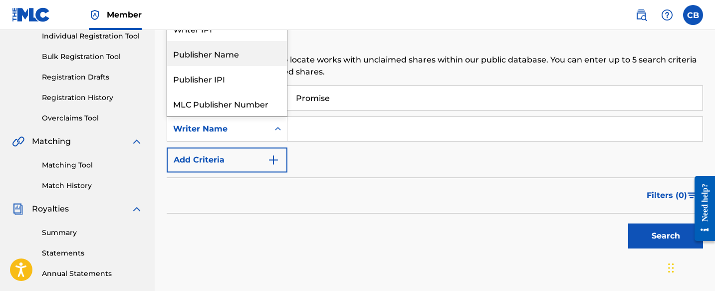
click at [256, 58] on div "Publisher Name" at bounding box center [227, 53] width 120 height 25
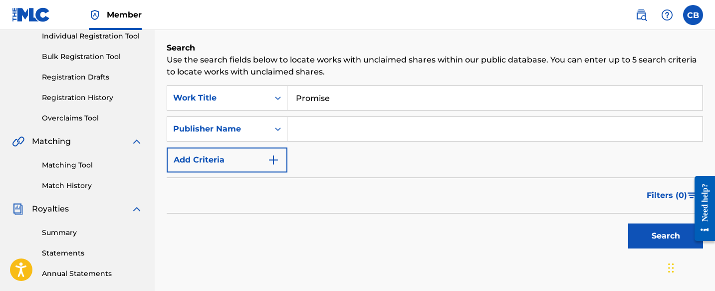
click at [315, 126] on input "Search Form" at bounding box center [495, 129] width 415 height 24
type input "RETHCAW MUSIC"
click at [649, 234] on button "Search" at bounding box center [666, 235] width 75 height 25
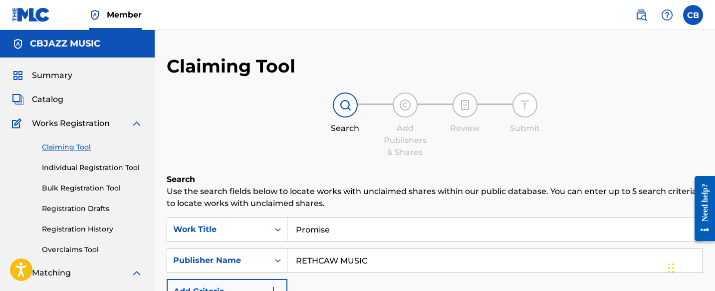
click at [124, 165] on link "Individual Registration Tool" at bounding box center [92, 167] width 101 height 10
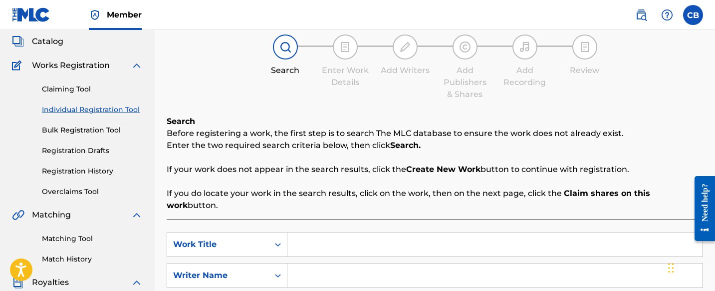
scroll to position [160, 0]
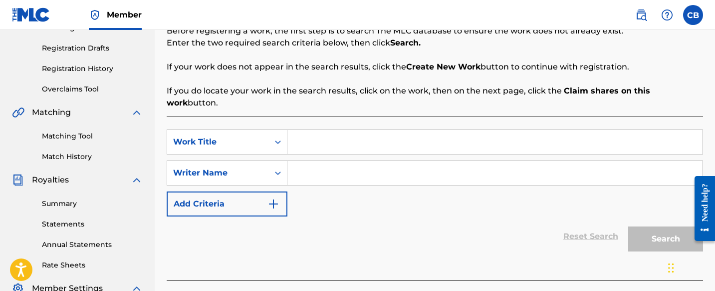
click at [355, 130] on input "Search Form" at bounding box center [495, 142] width 415 height 24
type input "Promise"
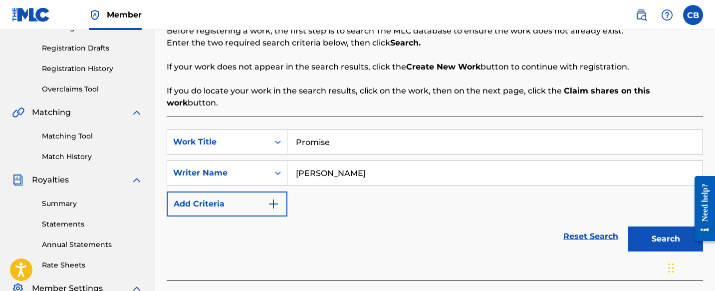
type input "[PERSON_NAME]"
click at [667, 228] on button "Search" at bounding box center [666, 238] width 75 height 25
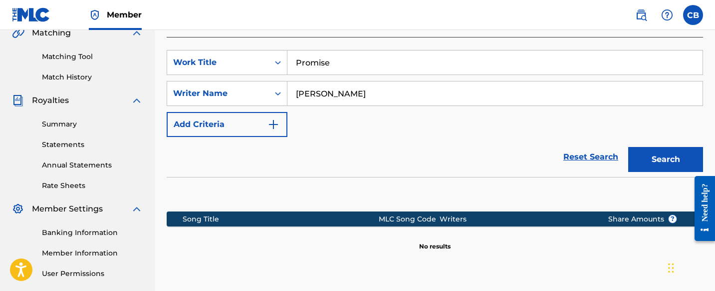
scroll to position [329, 0]
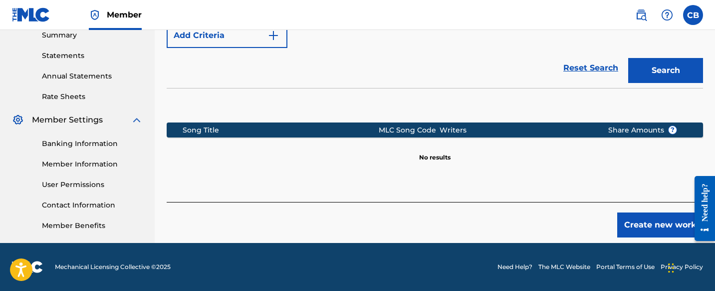
click at [648, 212] on button "Create new work" at bounding box center [661, 224] width 86 height 25
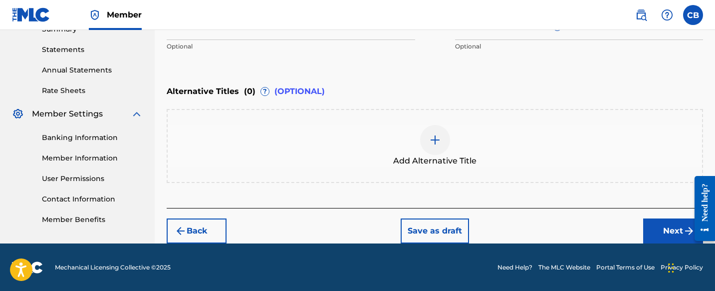
scroll to position [119, 0]
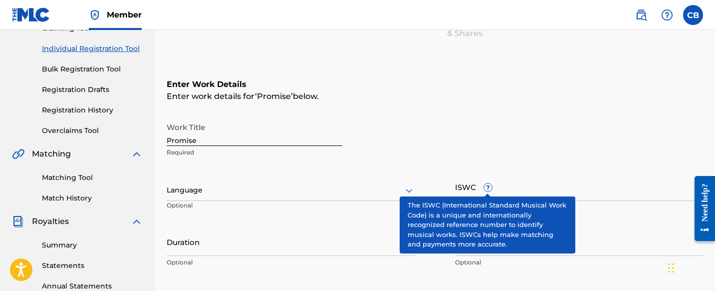
click at [486, 184] on span "?" at bounding box center [488, 187] width 8 height 8
click at [486, 184] on input "ISWC ?" at bounding box center [579, 186] width 249 height 28
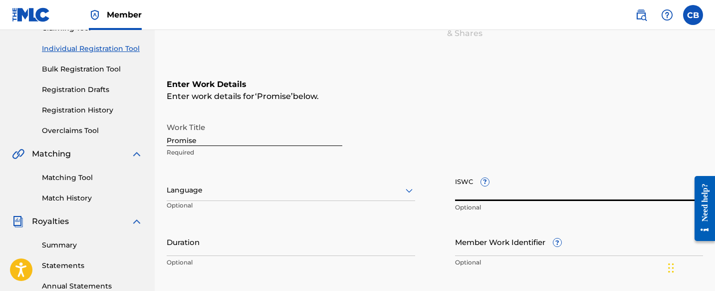
click at [501, 182] on input "ISWC ?" at bounding box center [579, 186] width 249 height 28
paste input "T3259363189"
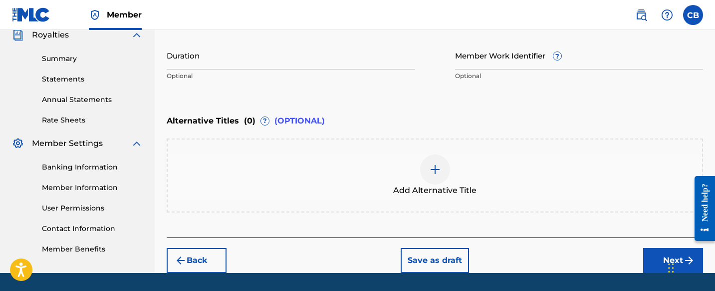
scroll to position [334, 0]
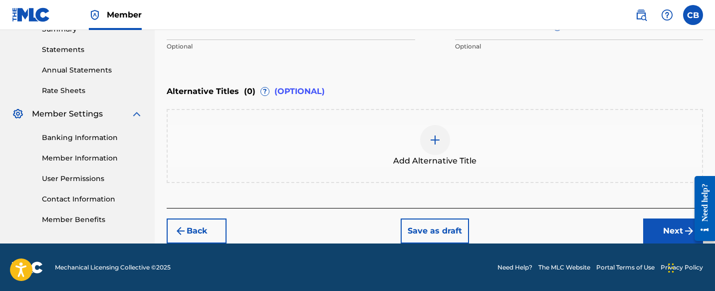
type input "T3259363189"
click at [670, 230] on button "Next" at bounding box center [674, 230] width 60 height 25
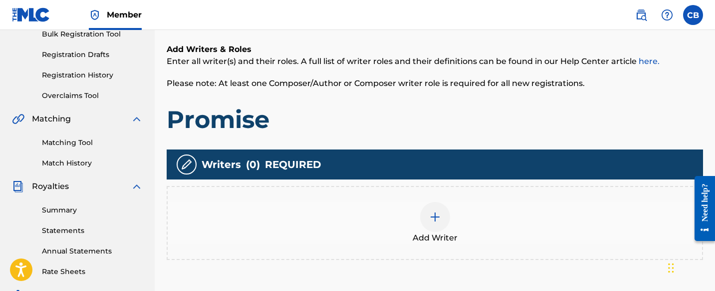
scroll to position [0, 0]
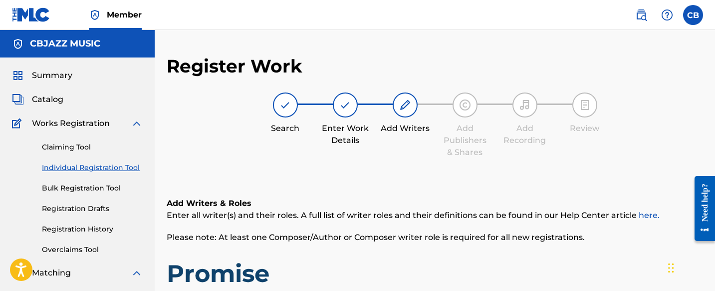
click at [73, 143] on link "Claiming Tool" at bounding box center [92, 147] width 101 height 10
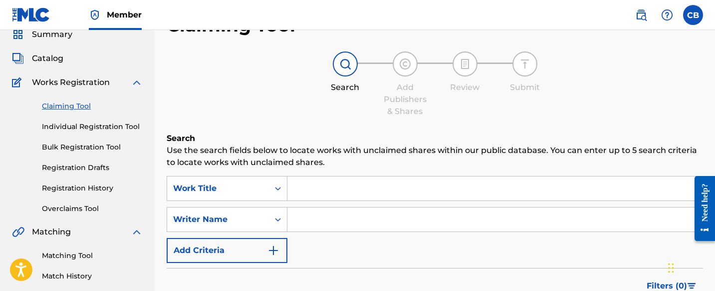
scroll to position [55, 0]
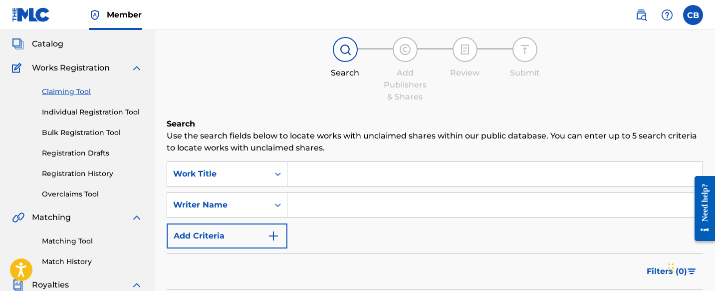
click at [327, 178] on input "Search Form" at bounding box center [495, 174] width 415 height 24
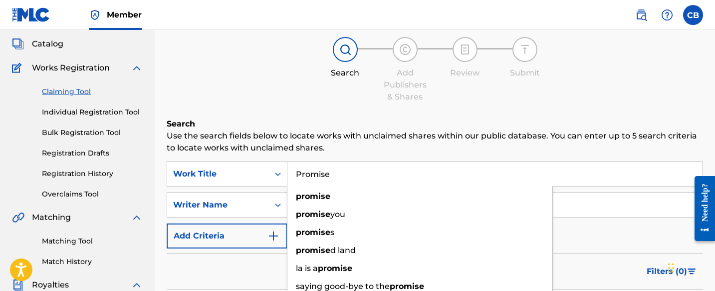
type input "Promise"
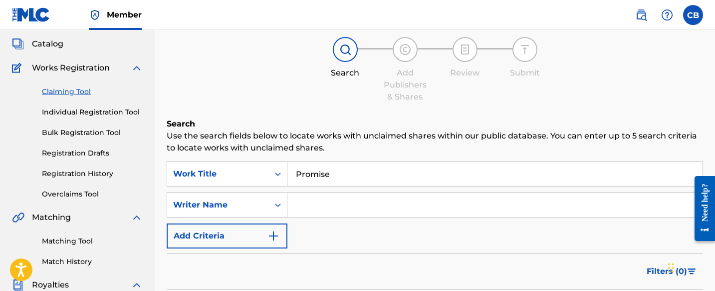
click at [254, 262] on div "Filters ( 0 )" at bounding box center [435, 271] width 537 height 36
click at [276, 209] on icon "Search Form" at bounding box center [278, 205] width 10 height 10
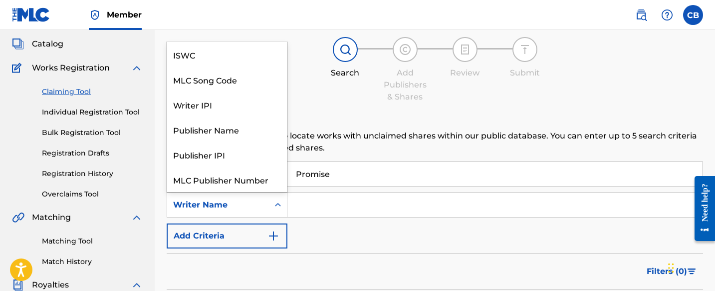
scroll to position [25, 0]
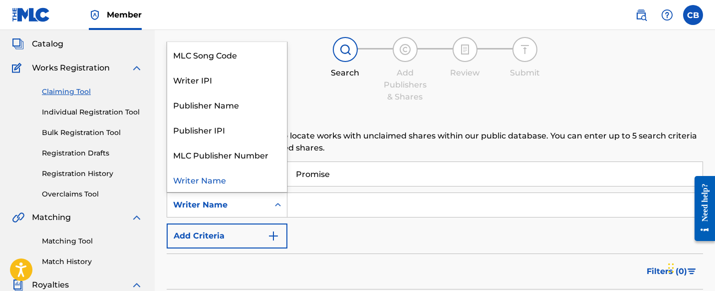
click at [278, 237] on img "Search Form" at bounding box center [274, 236] width 12 height 12
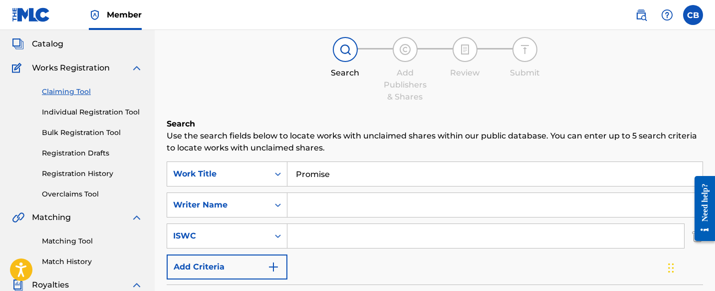
click at [311, 236] on input "Search Form" at bounding box center [486, 236] width 397 height 24
paste input "T3259363189"
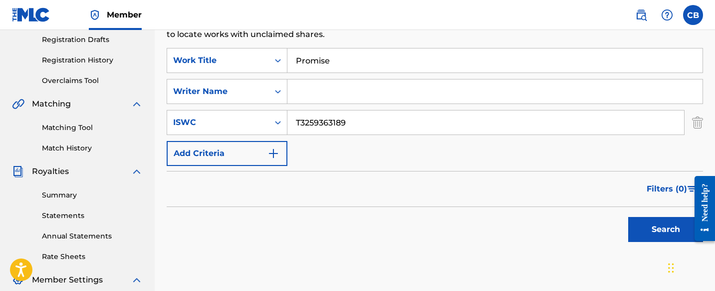
scroll to position [169, 0]
type input "T3259363189"
click at [643, 233] on button "Search" at bounding box center [666, 229] width 75 height 25
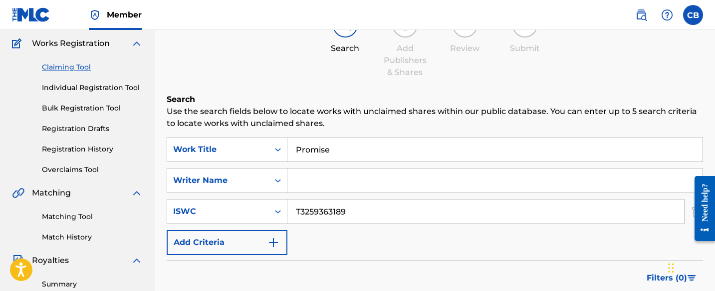
scroll to position [32, 0]
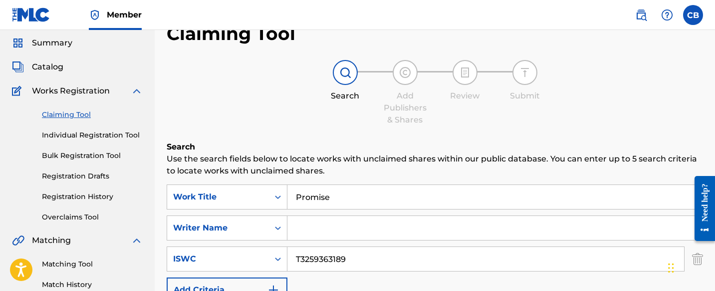
click at [74, 115] on link "Claiming Tool" at bounding box center [92, 114] width 101 height 10
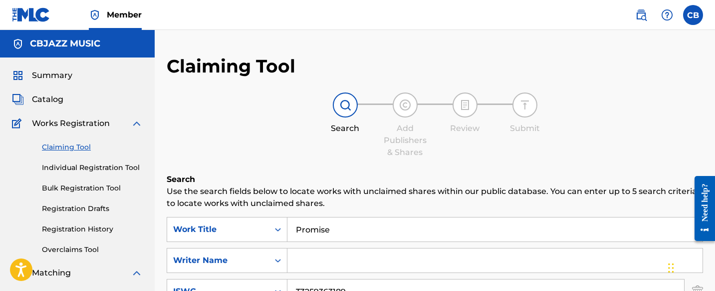
click at [78, 167] on link "Individual Registration Tool" at bounding box center [92, 167] width 101 height 10
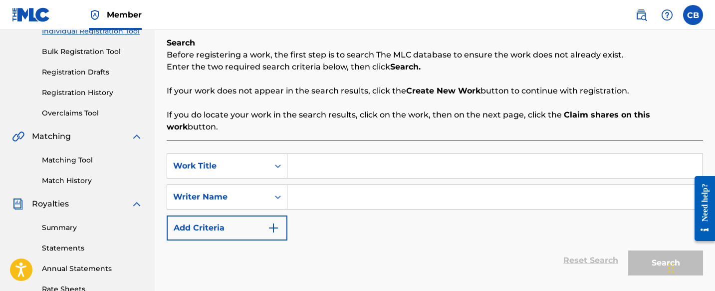
scroll to position [137, 0]
click at [348, 154] on input "Search Form" at bounding box center [495, 165] width 415 height 24
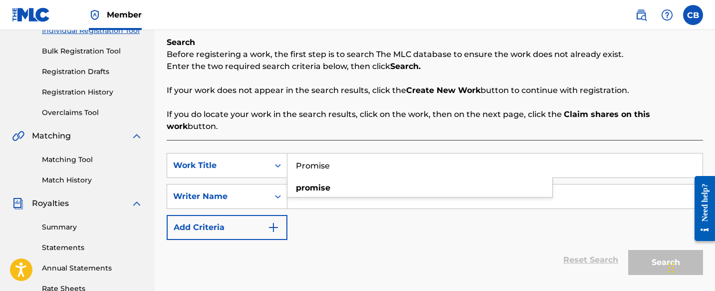
type input "Promise"
click at [363, 240] on div "Reset Search Search" at bounding box center [435, 260] width 537 height 40
click at [362, 186] on input "Search Form" at bounding box center [495, 196] width 415 height 24
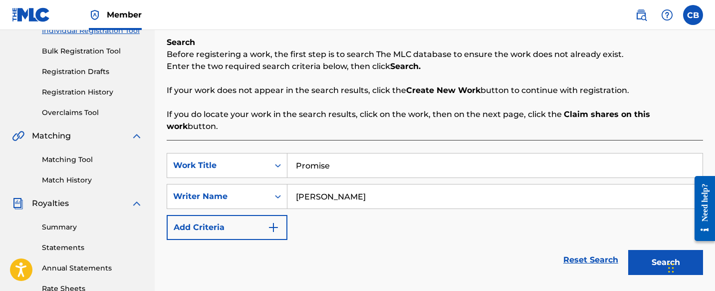
type input "[PERSON_NAME]"
click at [659, 250] on button "Search" at bounding box center [666, 262] width 75 height 25
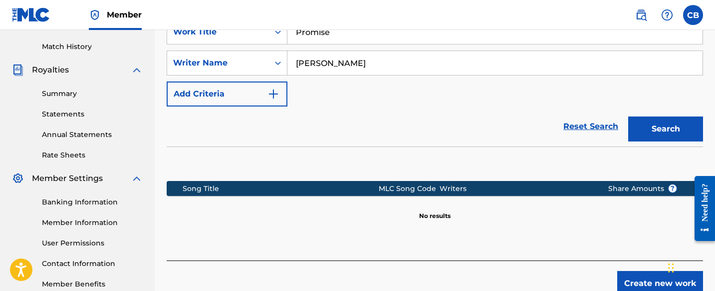
scroll to position [274, 0]
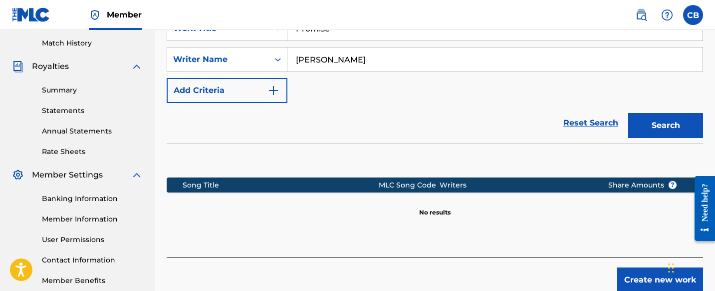
click at [659, 274] on button "Create new work" at bounding box center [661, 279] width 86 height 25
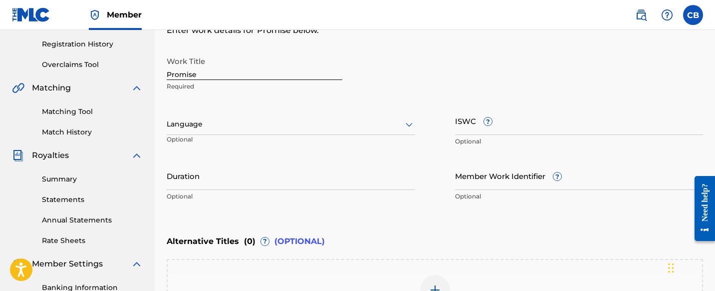
scroll to position [182, 0]
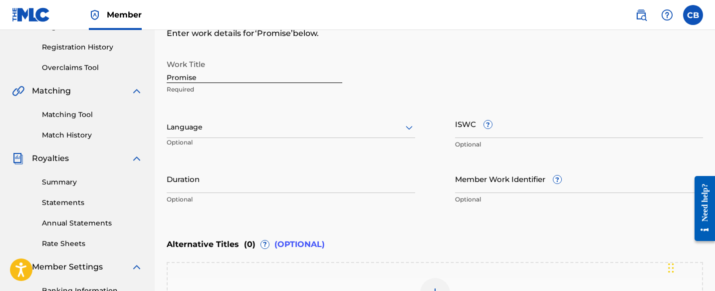
click at [512, 128] on input "ISWC ?" at bounding box center [579, 123] width 249 height 28
paste input "T3259363189"
type input "T3259363189"
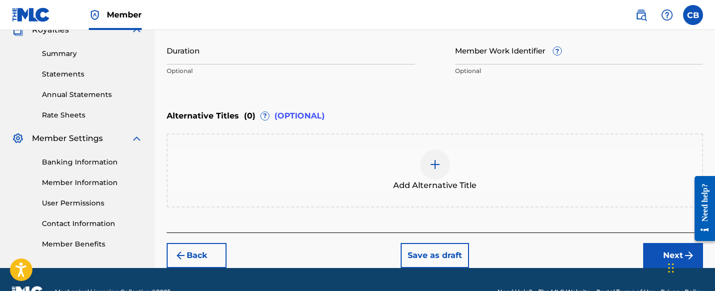
scroll to position [334, 0]
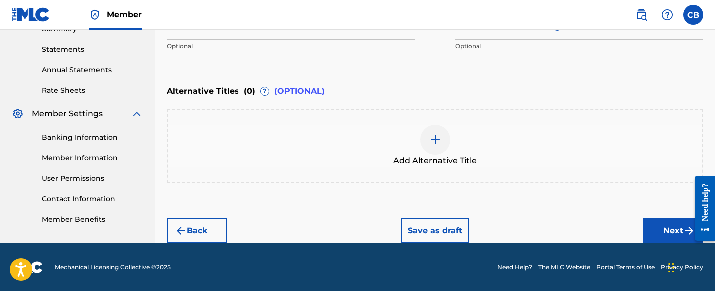
click at [663, 234] on button "Next" at bounding box center [674, 230] width 60 height 25
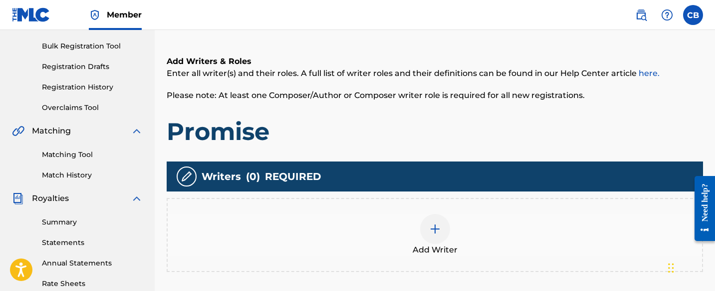
scroll to position [205, 0]
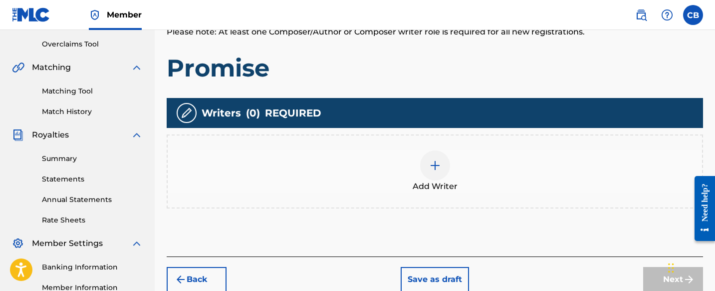
click at [444, 167] on div at bounding box center [435, 165] width 30 height 30
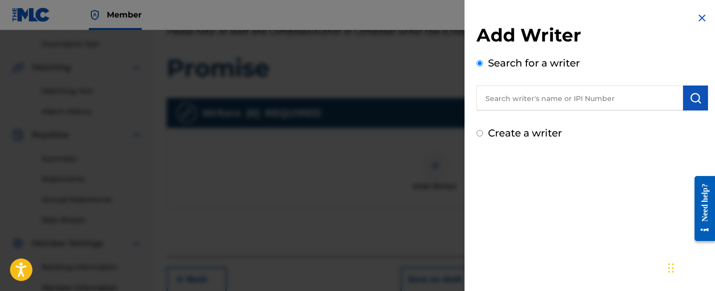
click at [558, 103] on input "text" at bounding box center [580, 97] width 207 height 25
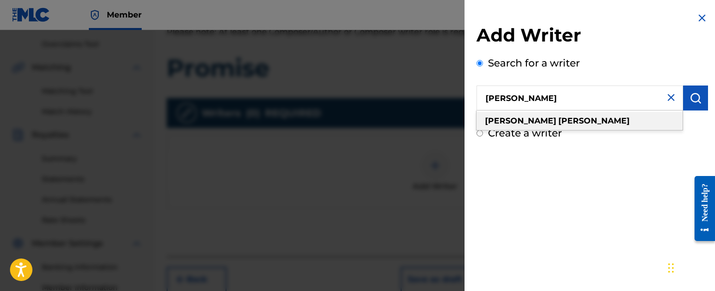
type input "[PERSON_NAME]"
click at [557, 124] on div "[PERSON_NAME]" at bounding box center [580, 121] width 206 height 18
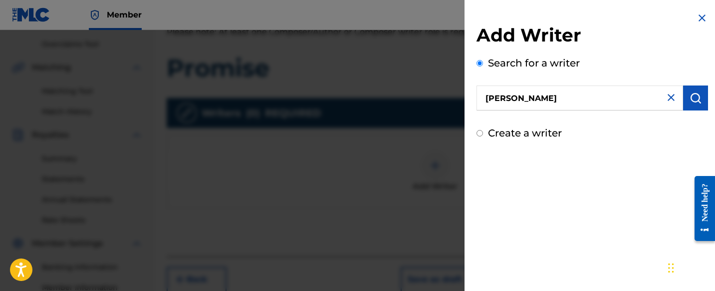
click at [694, 95] on img "submit" at bounding box center [696, 98] width 12 height 12
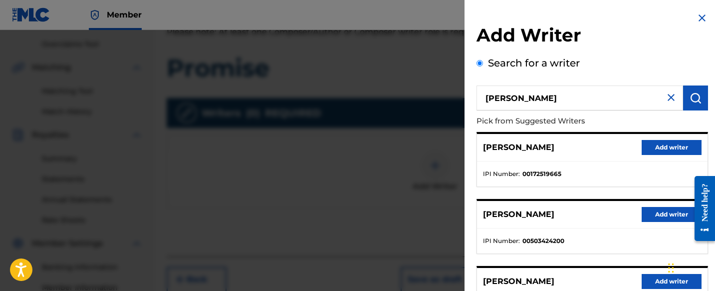
click at [673, 216] on button "Add writer" at bounding box center [672, 214] width 60 height 15
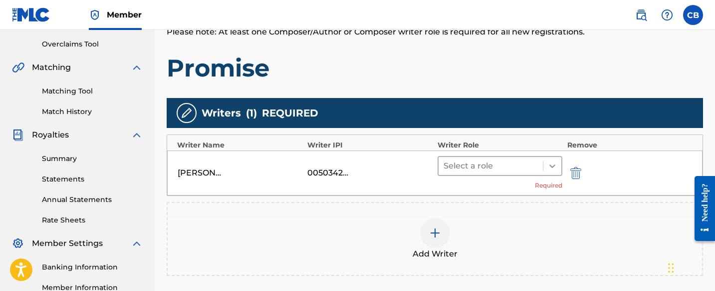
click at [555, 165] on icon at bounding box center [553, 166] width 10 height 10
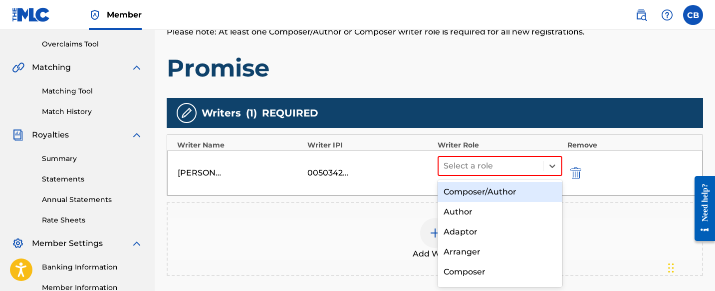
click at [527, 190] on div "Composer/Author" at bounding box center [500, 192] width 125 height 20
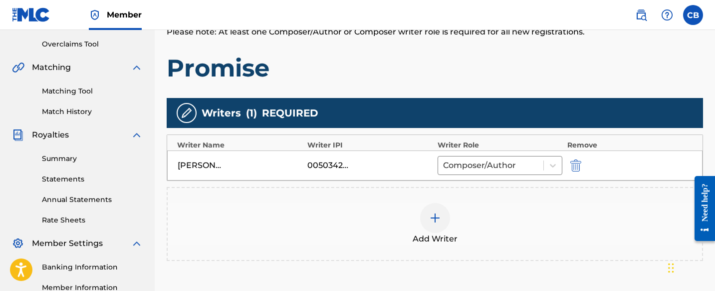
click at [437, 220] on img at bounding box center [435, 218] width 12 height 12
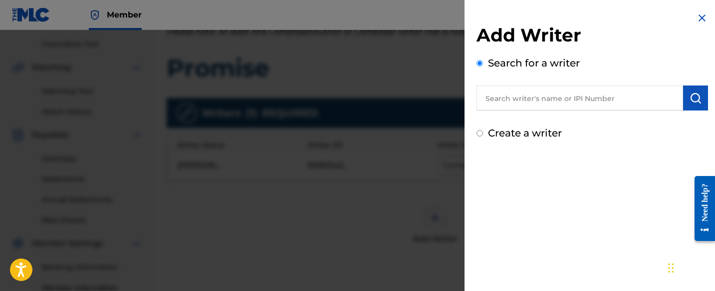
click at [530, 101] on input "text" at bounding box center [580, 97] width 207 height 25
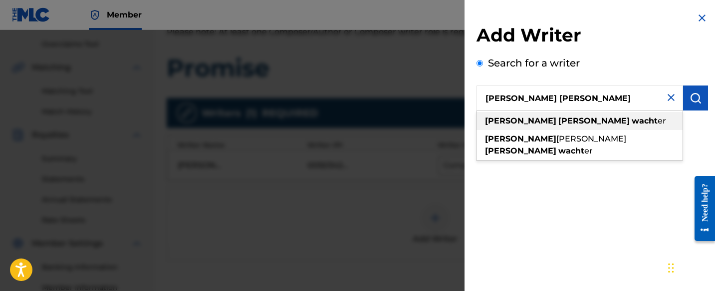
click at [630, 122] on span at bounding box center [631, 120] width 2 height 9
type input "[PERSON_NAME]"
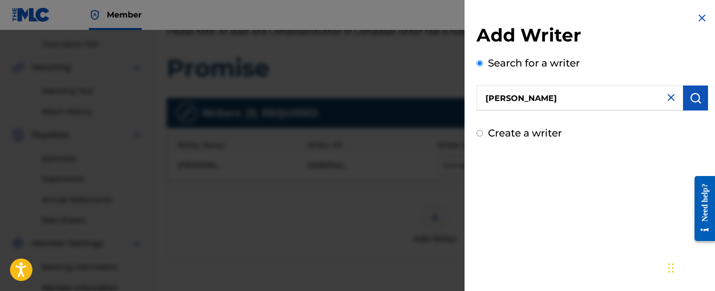
click at [690, 99] on img "submit" at bounding box center [696, 98] width 12 height 12
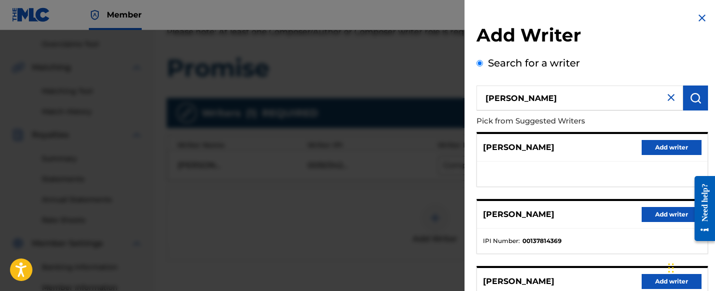
click at [658, 212] on button "Add writer" at bounding box center [672, 214] width 60 height 15
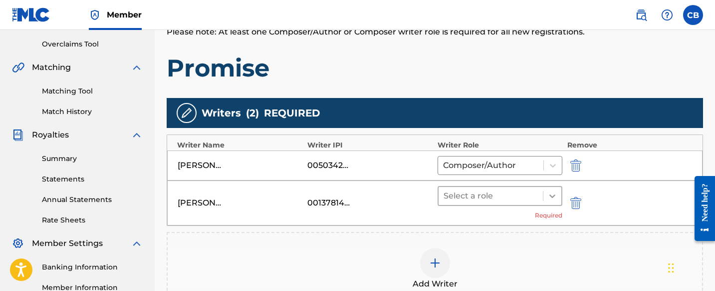
click at [552, 197] on icon at bounding box center [553, 196] width 10 height 10
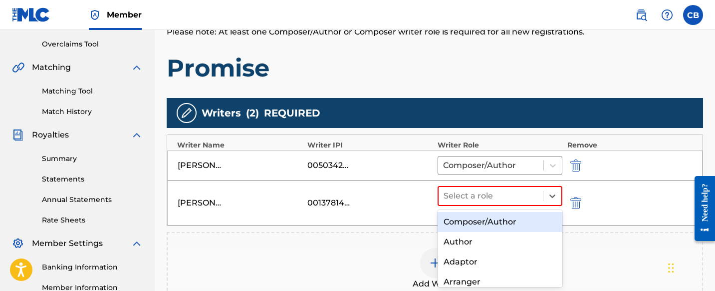
click at [542, 220] on div "Composer/Author" at bounding box center [500, 222] width 125 height 20
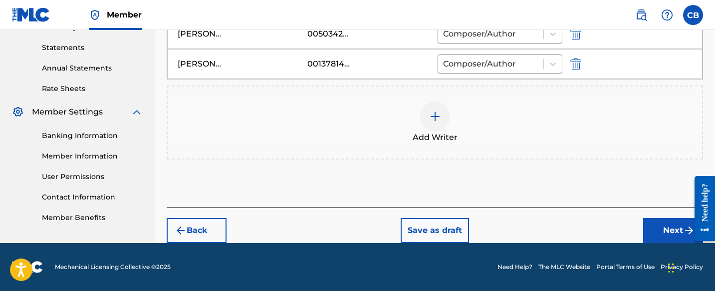
click at [669, 232] on button "Next" at bounding box center [674, 230] width 60 height 25
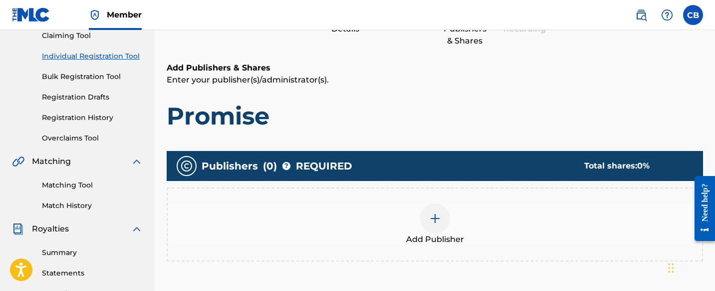
scroll to position [140, 0]
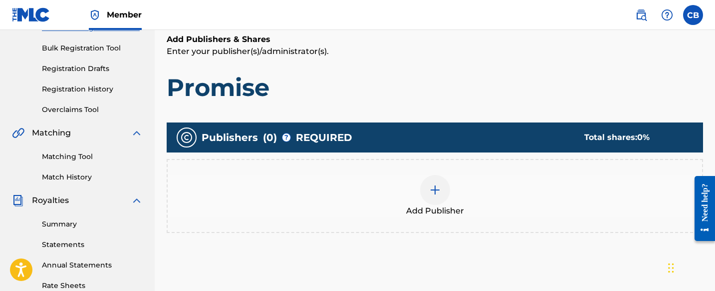
click at [435, 191] on img at bounding box center [435, 190] width 12 height 12
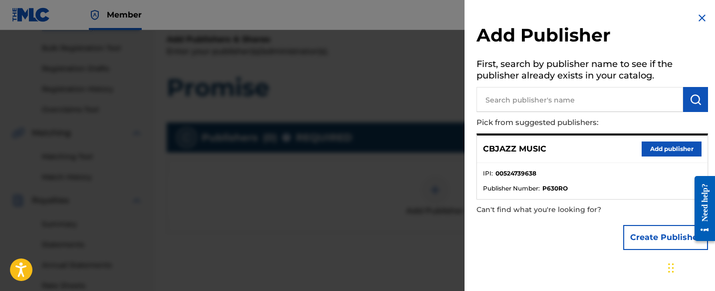
click at [659, 147] on button "Add publisher" at bounding box center [672, 148] width 60 height 15
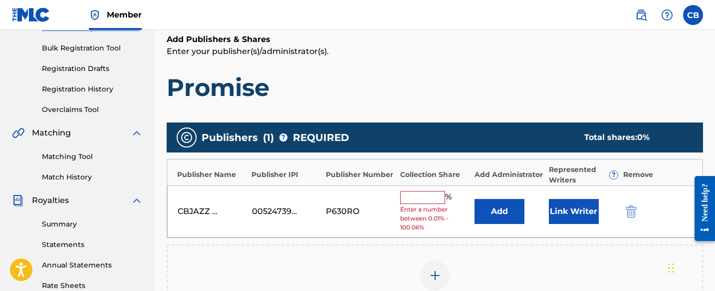
click at [436, 195] on input "text" at bounding box center [422, 197] width 45 height 13
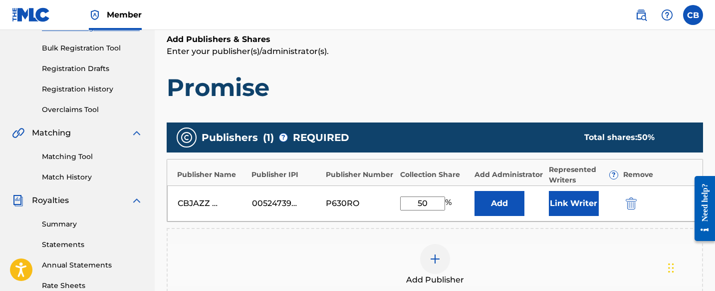
type input "50"
click at [574, 204] on button "Link Writer" at bounding box center [574, 203] width 50 height 25
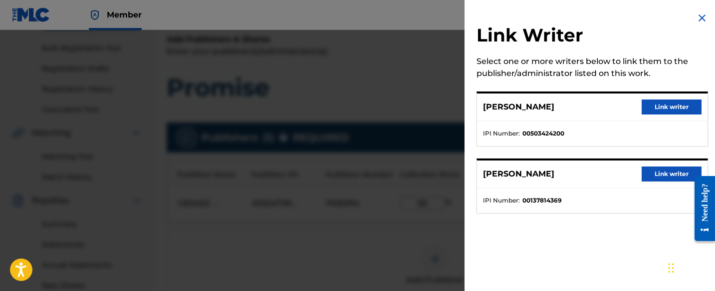
click at [650, 108] on button "Link writer" at bounding box center [672, 106] width 60 height 15
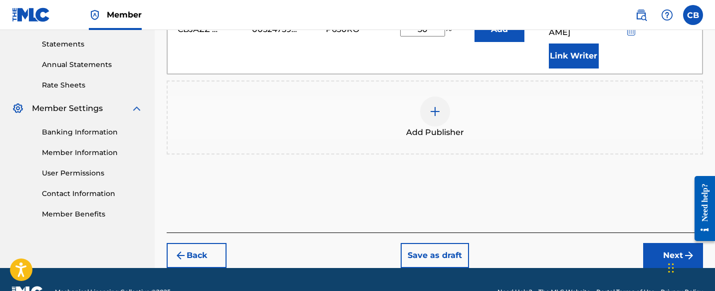
scroll to position [341, 0]
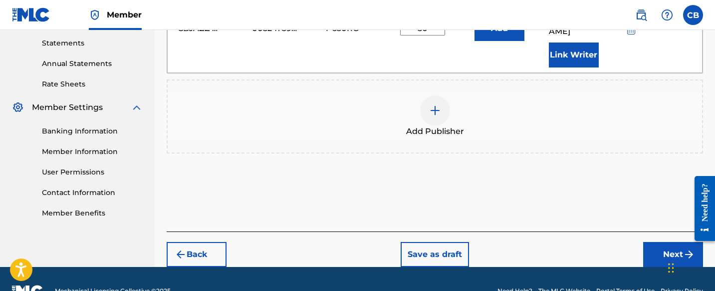
click at [665, 242] on button "Next" at bounding box center [674, 254] width 60 height 25
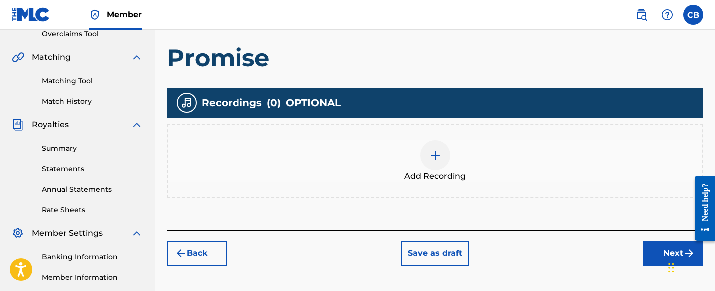
scroll to position [267, 0]
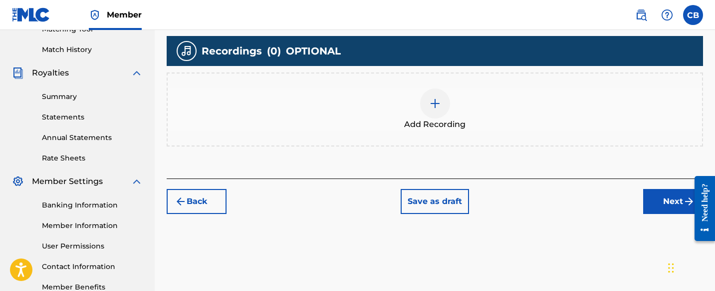
click at [657, 198] on button "Next" at bounding box center [674, 201] width 60 height 25
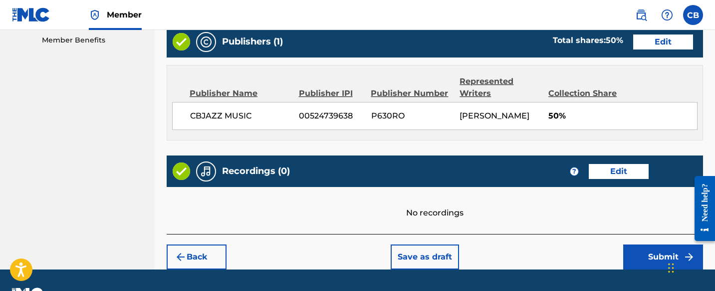
scroll to position [539, 0]
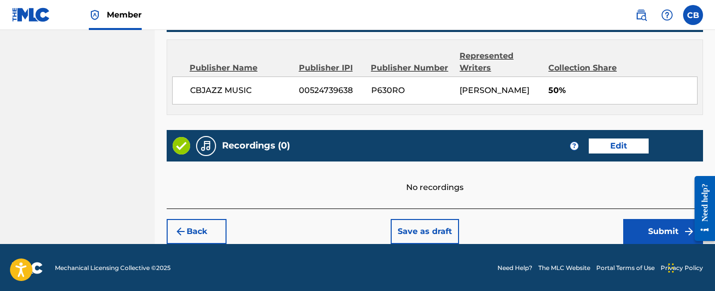
click at [658, 227] on button "Submit" at bounding box center [664, 231] width 80 height 25
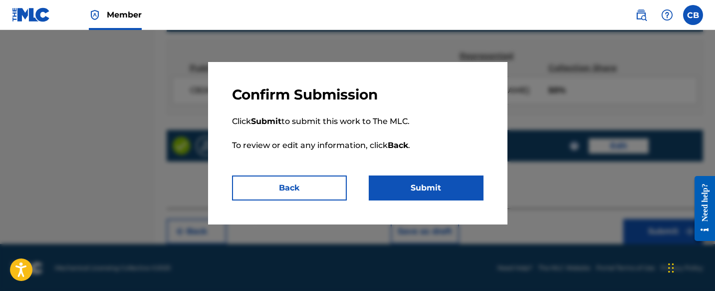
click at [435, 181] on button "Submit" at bounding box center [426, 187] width 115 height 25
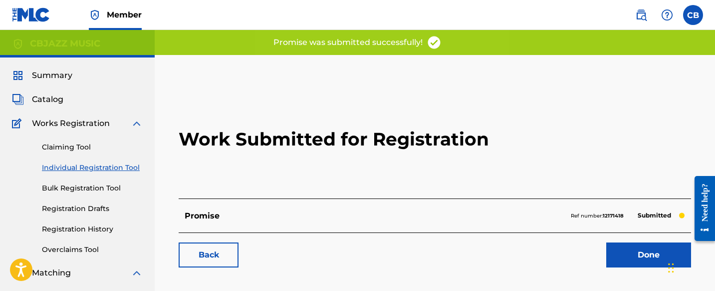
click at [656, 253] on link "Done" at bounding box center [649, 254] width 85 height 25
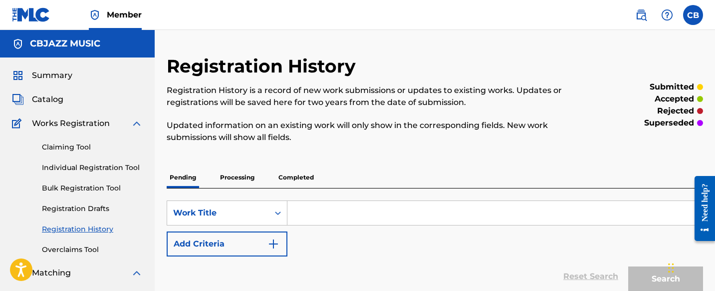
click at [326, 219] on input "Search Form" at bounding box center [495, 213] width 415 height 24
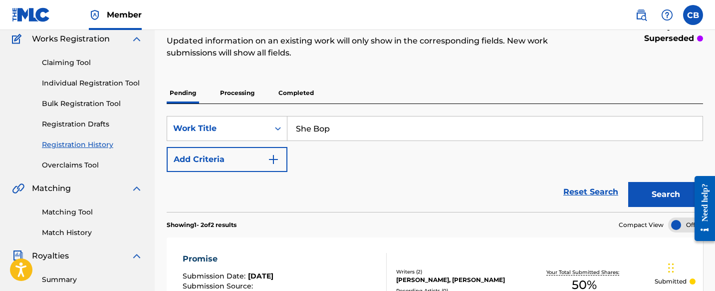
scroll to position [85, 0]
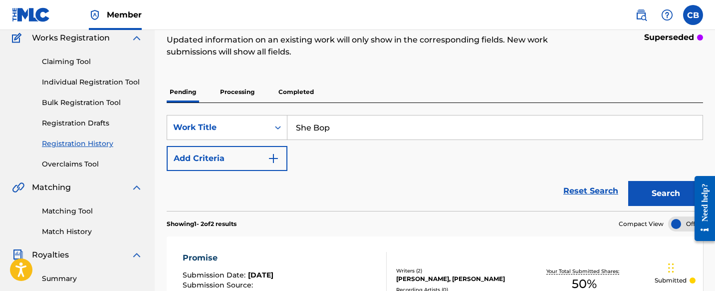
type input "She Bop"
click at [661, 187] on button "Search" at bounding box center [666, 193] width 75 height 25
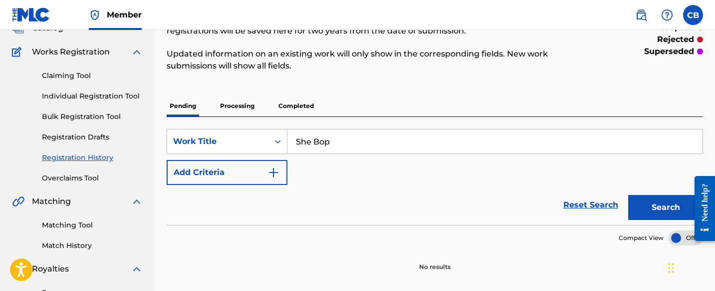
scroll to position [20, 0]
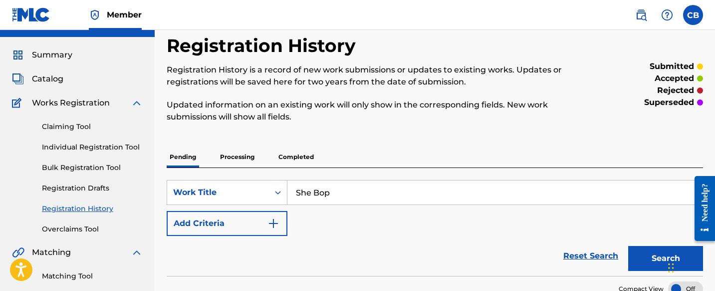
click at [77, 126] on link "Claiming Tool" at bounding box center [92, 126] width 101 height 10
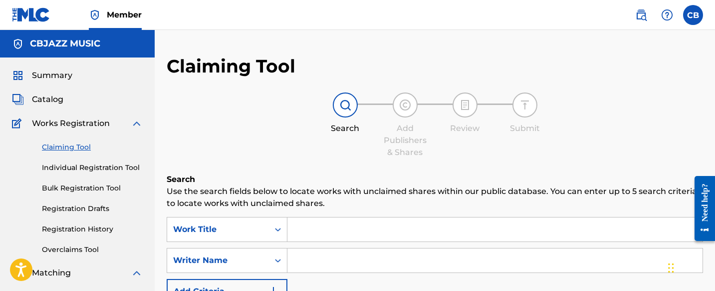
click at [347, 229] on input "Search Form" at bounding box center [495, 229] width 415 height 24
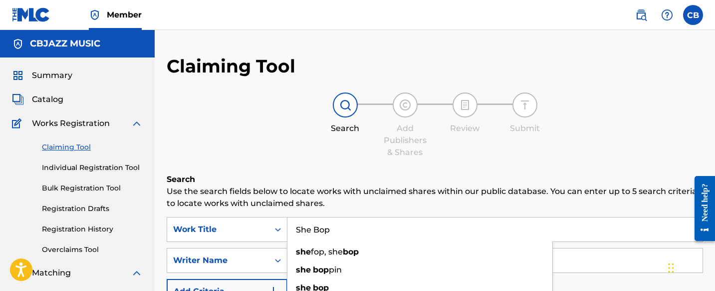
type input "She Bop"
click at [452, 175] on h6 "Search" at bounding box center [435, 179] width 537 height 12
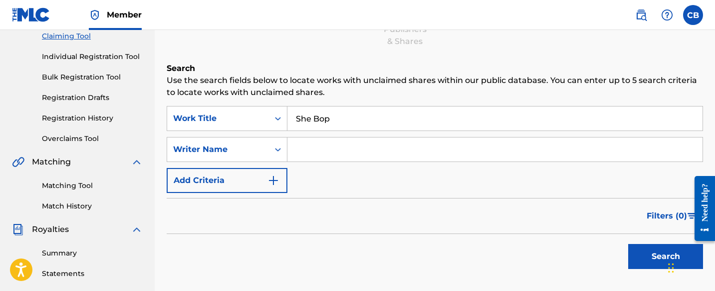
scroll to position [113, 0]
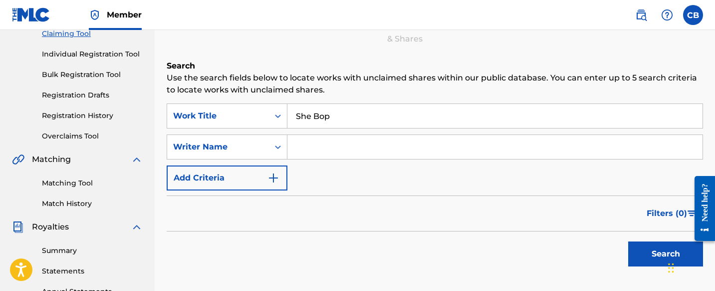
click at [649, 250] on button "Search" at bounding box center [666, 253] width 75 height 25
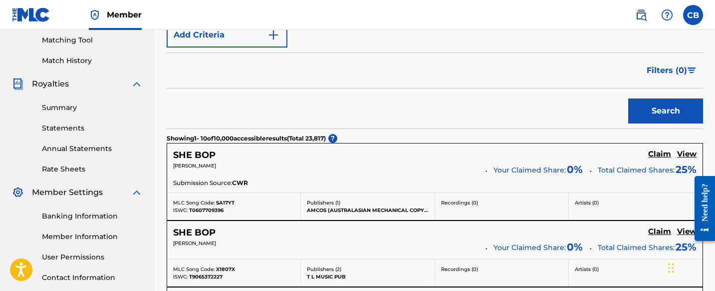
scroll to position [0, 0]
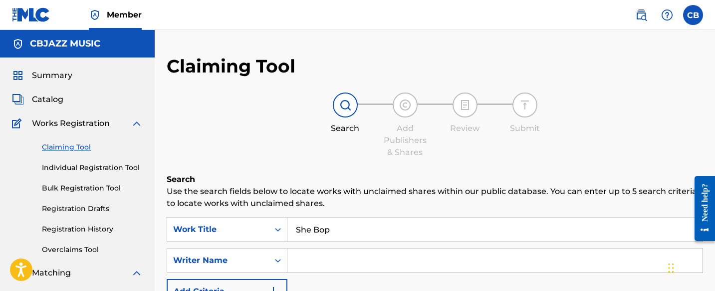
click at [86, 167] on link "Individual Registration Tool" at bounding box center [92, 167] width 101 height 10
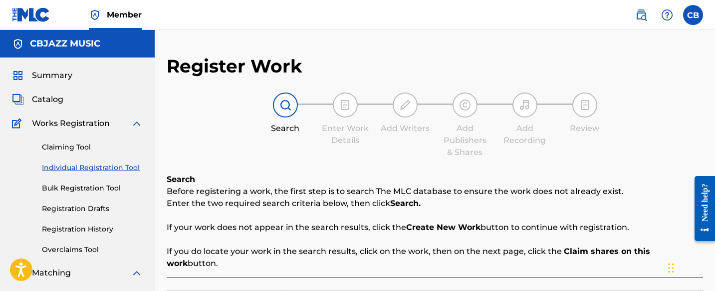
scroll to position [134, 0]
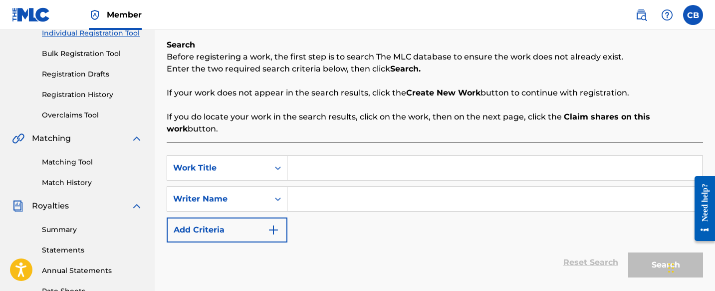
click at [335, 156] on input "Search Form" at bounding box center [495, 168] width 415 height 24
type input "She Bop"
click at [326, 187] on input "Search Form" at bounding box center [495, 199] width 415 height 24
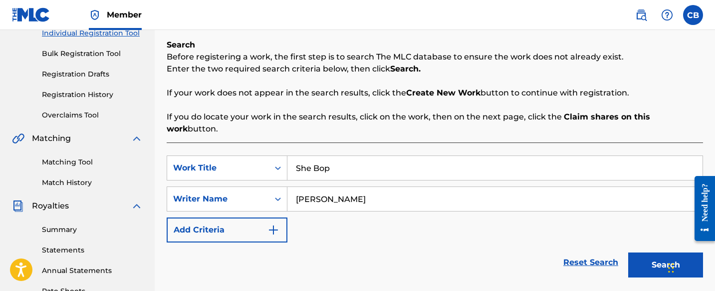
type input "[PERSON_NAME]"
click at [650, 252] on button "Search" at bounding box center [666, 264] width 75 height 25
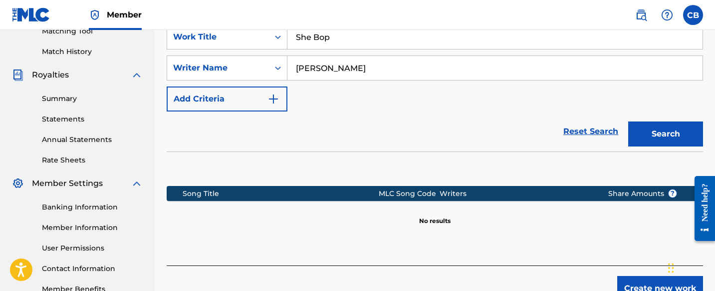
scroll to position [269, 0]
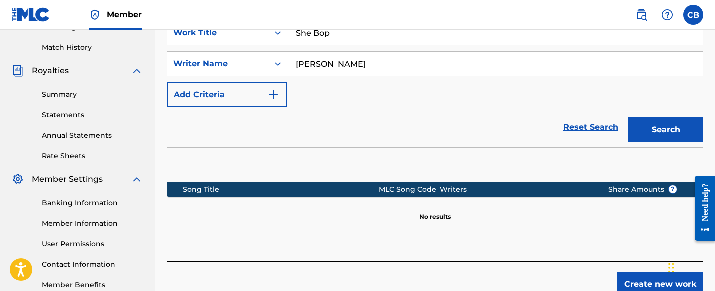
click at [633, 272] on button "Create new work" at bounding box center [661, 284] width 86 height 25
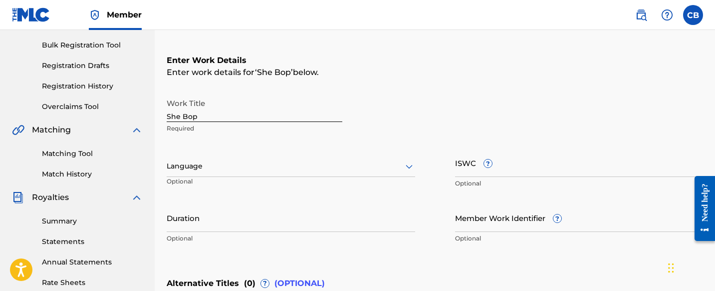
scroll to position [143, 0]
click at [499, 169] on input "ISWC ?" at bounding box center [579, 162] width 249 height 28
paste input "T-921.171.546-7"
click at [462, 172] on input "T-921.171.546-7" at bounding box center [579, 162] width 249 height 28
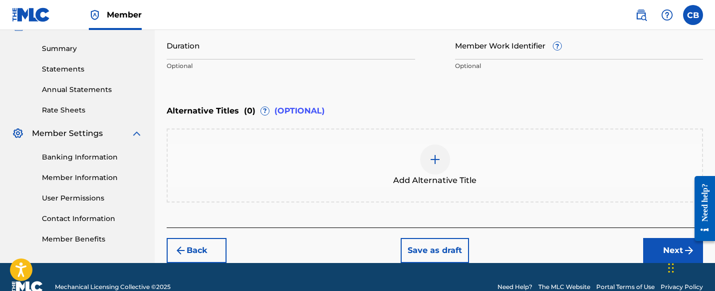
scroll to position [334, 0]
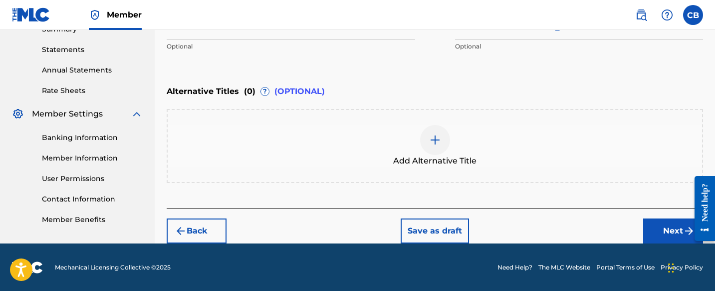
type input "T9211715467"
click at [666, 225] on button "Next" at bounding box center [674, 230] width 60 height 25
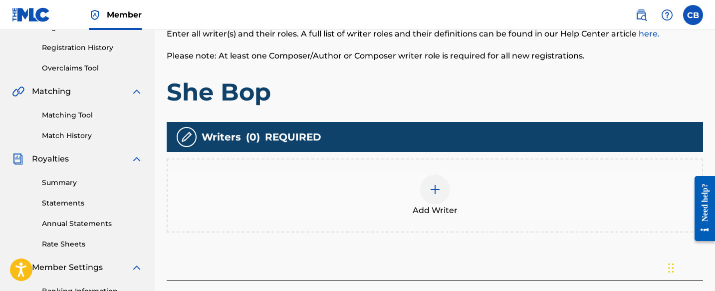
scroll to position [183, 0]
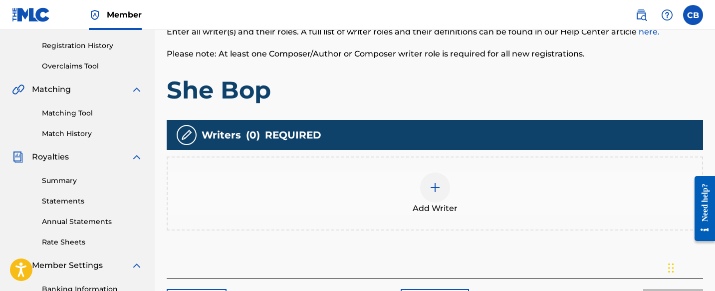
click at [432, 176] on div at bounding box center [435, 187] width 30 height 30
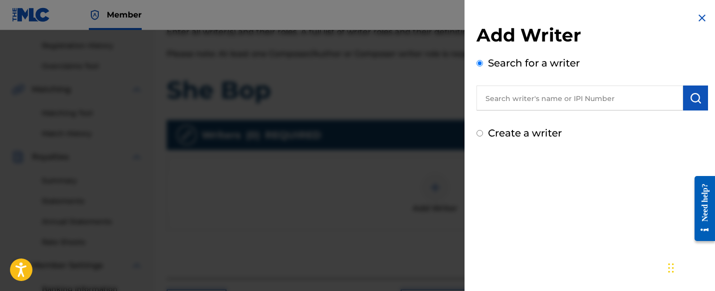
click at [535, 99] on input "text" at bounding box center [580, 97] width 207 height 25
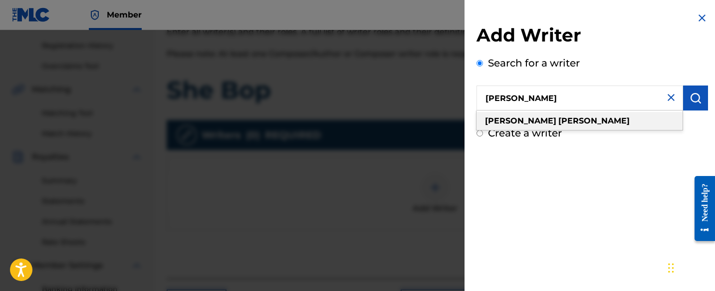
type input "[PERSON_NAME]"
click at [577, 116] on div "[PERSON_NAME]" at bounding box center [580, 121] width 206 height 18
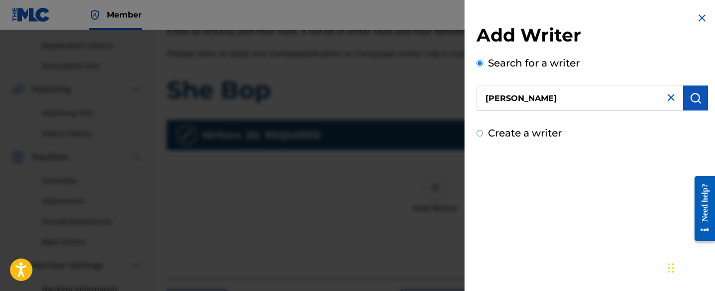
click at [692, 100] on img "submit" at bounding box center [696, 98] width 12 height 12
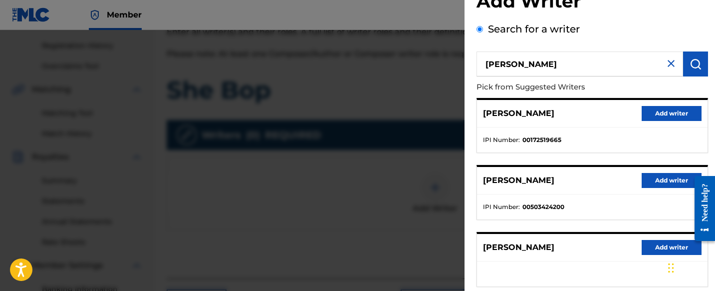
scroll to position [33, 0]
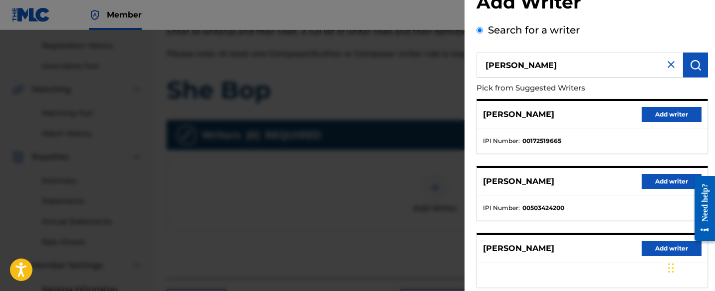
click at [668, 181] on button "Add writer" at bounding box center [672, 181] width 60 height 15
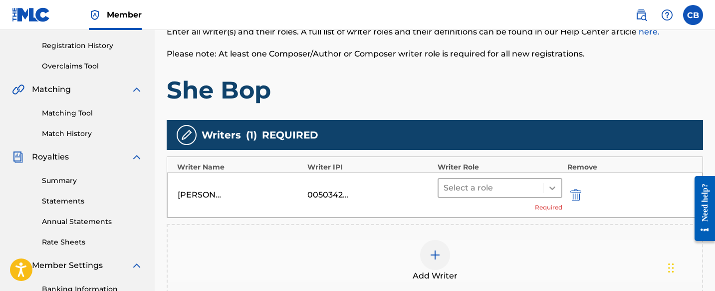
click at [554, 180] on div at bounding box center [553, 188] width 18 height 18
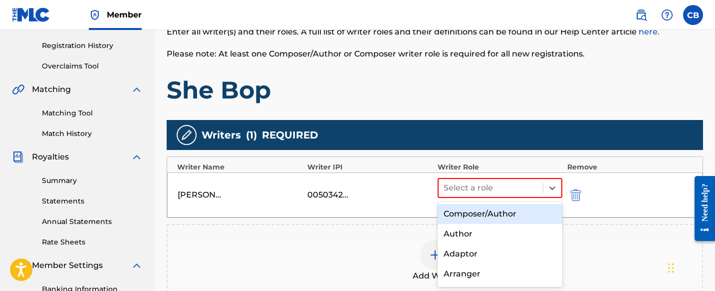
click at [535, 209] on div "Composer/Author" at bounding box center [500, 214] width 125 height 20
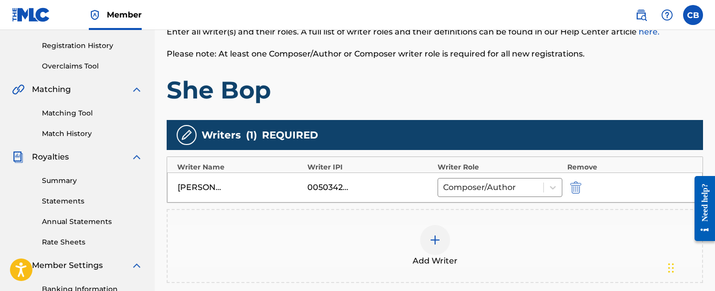
click at [439, 238] on img at bounding box center [435, 240] width 12 height 12
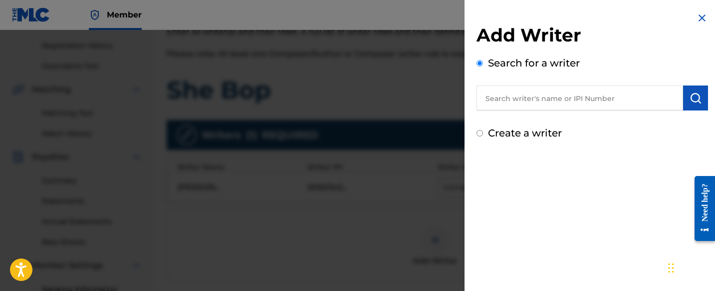
click at [518, 97] on input "text" at bounding box center [580, 97] width 207 height 25
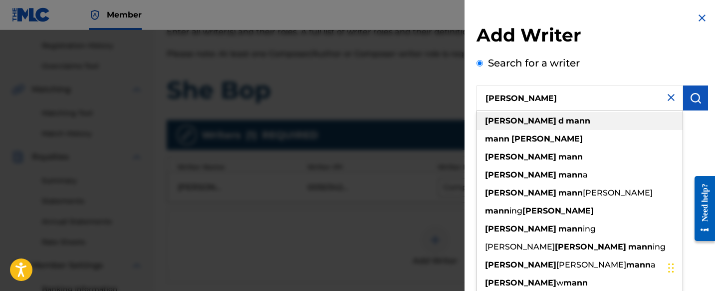
type input "[PERSON_NAME]"
click at [559, 121] on strong "d" at bounding box center [561, 120] width 5 height 9
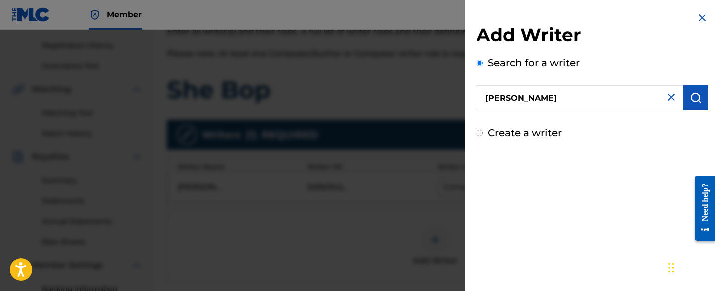
click at [691, 99] on img "submit" at bounding box center [696, 98] width 12 height 12
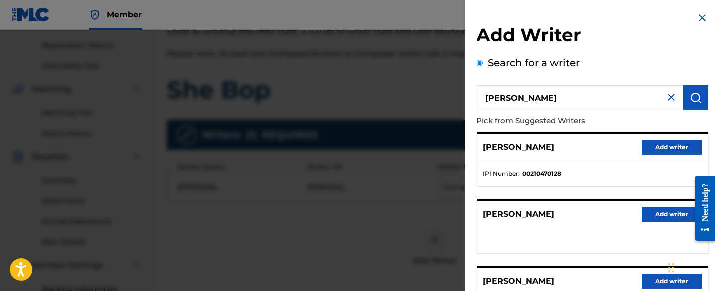
click at [657, 143] on button "Add writer" at bounding box center [672, 147] width 60 height 15
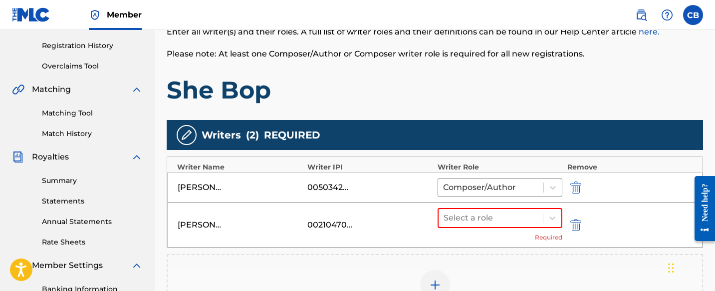
click at [565, 214] on div "[PERSON_NAME] 00210470128 Select a role Required" at bounding box center [435, 224] width 536 height 45
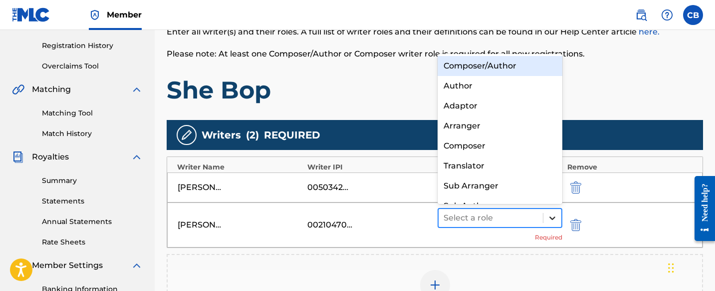
click at [554, 214] on icon at bounding box center [553, 218] width 10 height 10
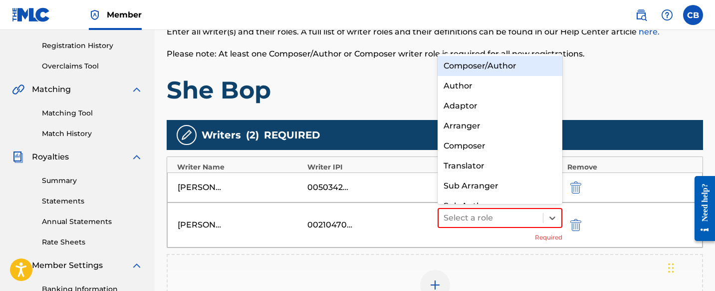
scroll to position [14, 0]
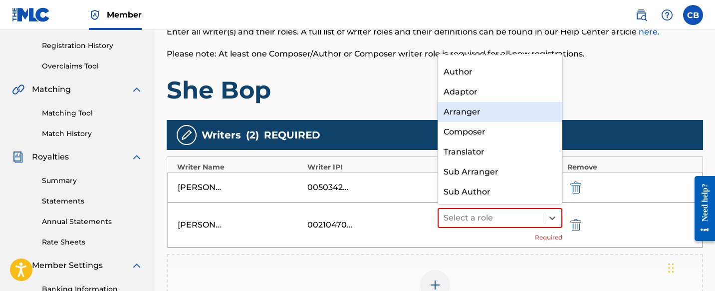
click at [507, 120] on div "Arranger" at bounding box center [500, 112] width 125 height 20
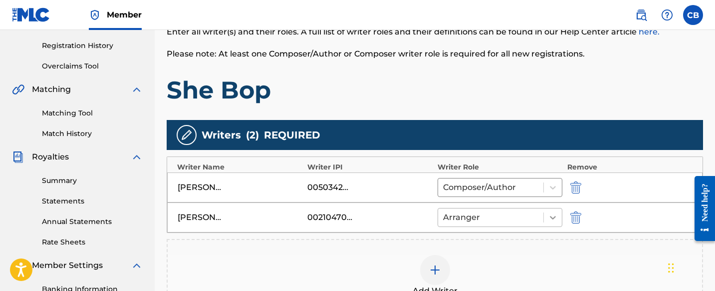
click at [556, 212] on icon at bounding box center [553, 217] width 10 height 10
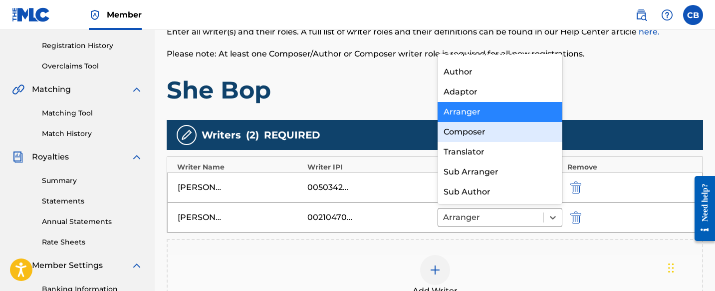
click at [541, 133] on div "Composer" at bounding box center [500, 132] width 125 height 20
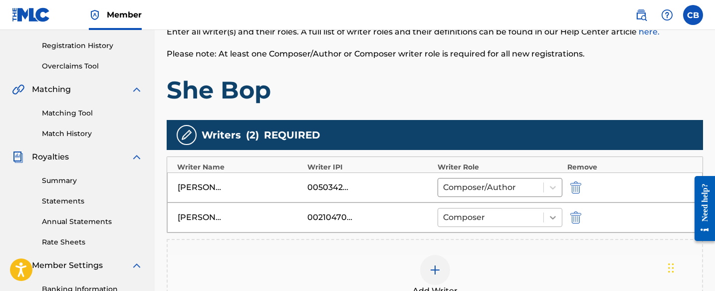
click at [554, 214] on icon at bounding box center [553, 217] width 10 height 10
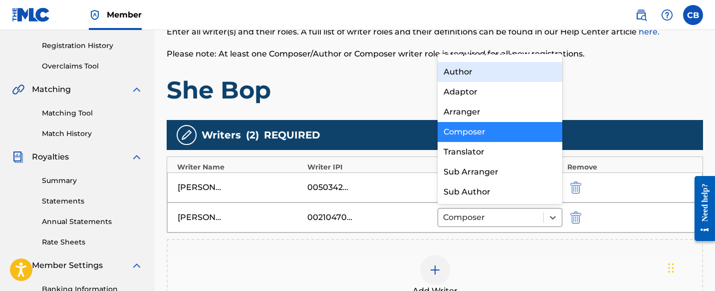
scroll to position [0, 0]
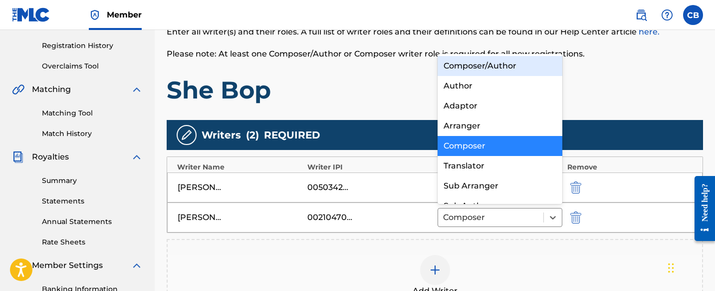
click at [527, 59] on div "Composer/Author" at bounding box center [500, 66] width 125 height 20
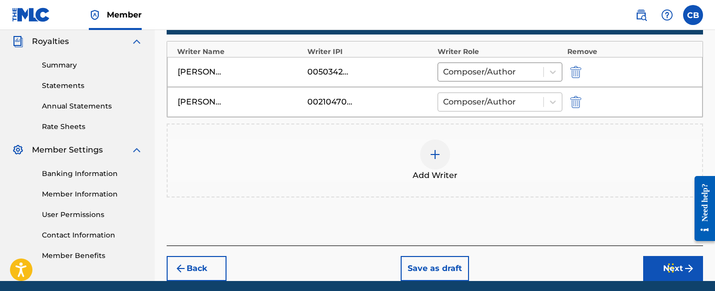
scroll to position [303, 0]
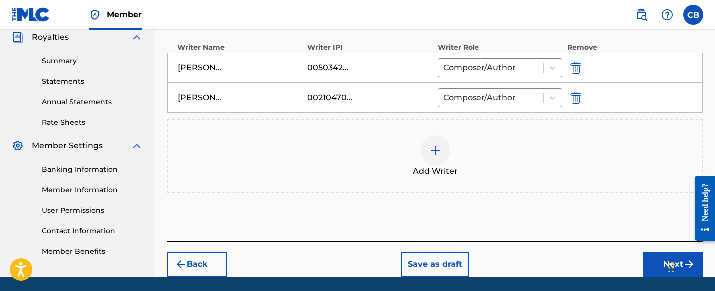
click at [655, 264] on button "Next" at bounding box center [674, 264] width 60 height 25
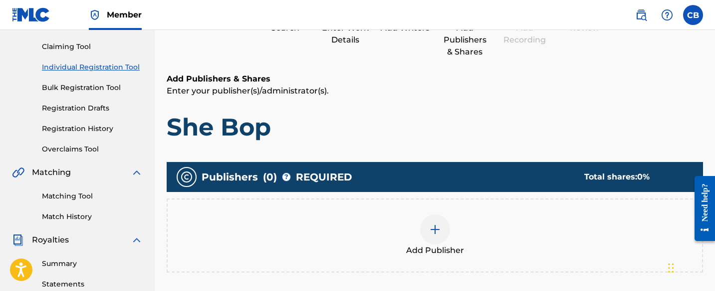
scroll to position [237, 0]
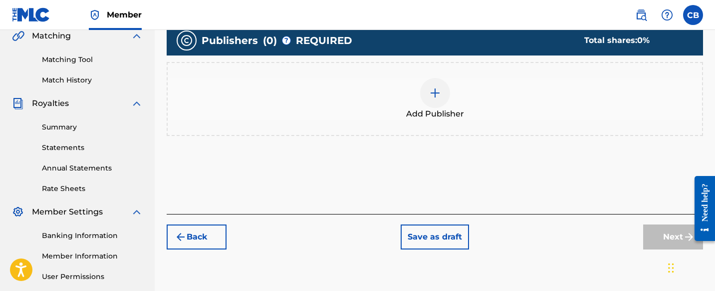
click at [436, 87] on img at bounding box center [435, 93] width 12 height 12
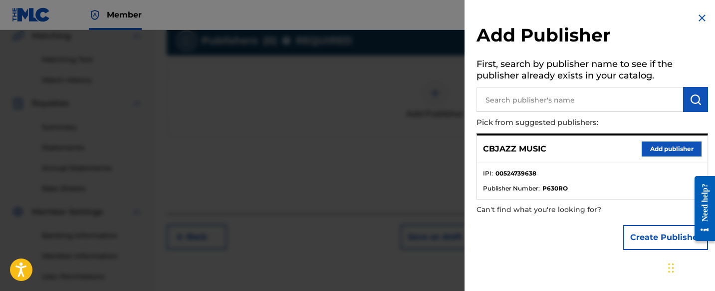
click at [659, 150] on button "Add publisher" at bounding box center [672, 148] width 60 height 15
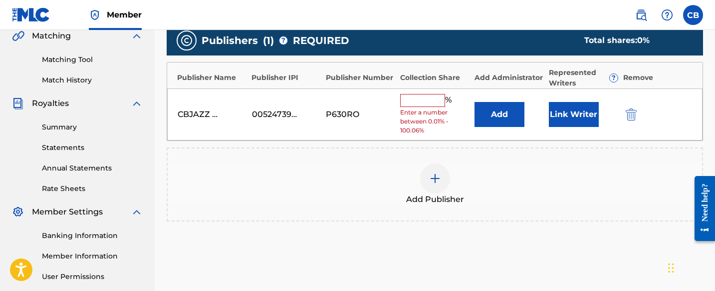
click at [439, 100] on input "text" at bounding box center [422, 100] width 45 height 13
type input "50"
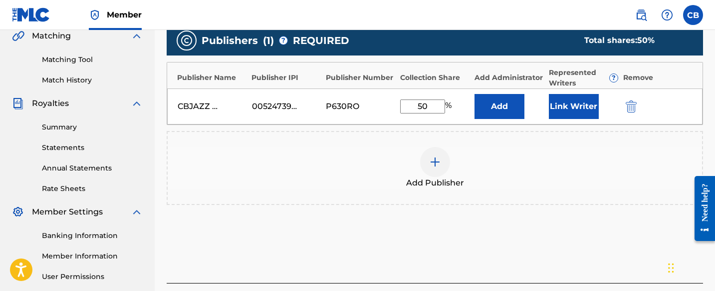
click at [575, 105] on button "Link Writer" at bounding box center [574, 106] width 50 height 25
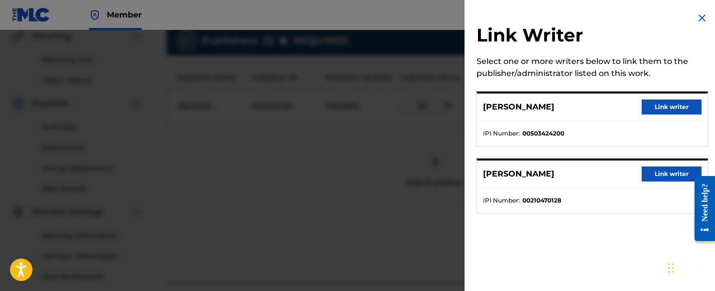
click at [656, 104] on button "Link writer" at bounding box center [672, 106] width 60 height 15
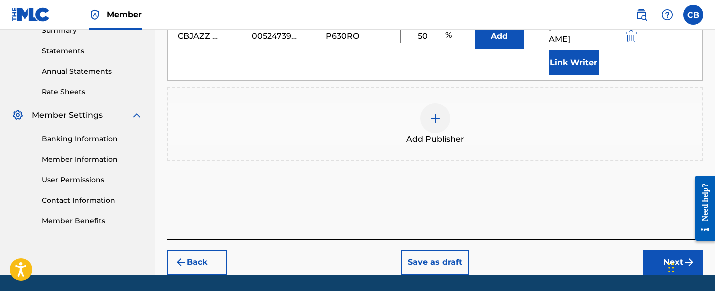
click at [655, 250] on button "Next" at bounding box center [674, 262] width 60 height 25
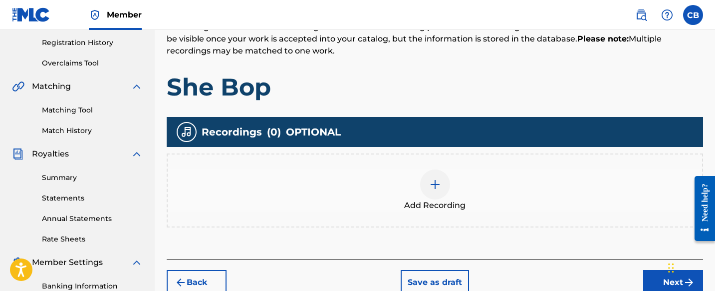
scroll to position [227, 0]
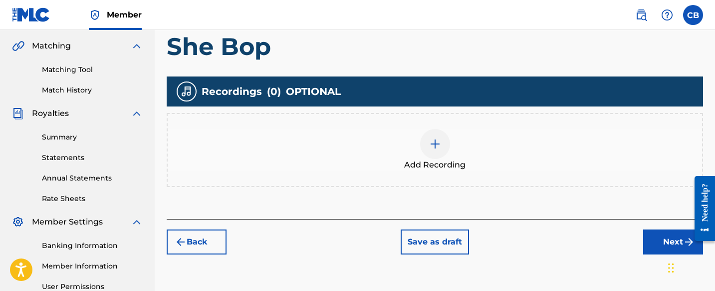
click at [657, 241] on button "Next" at bounding box center [674, 241] width 60 height 25
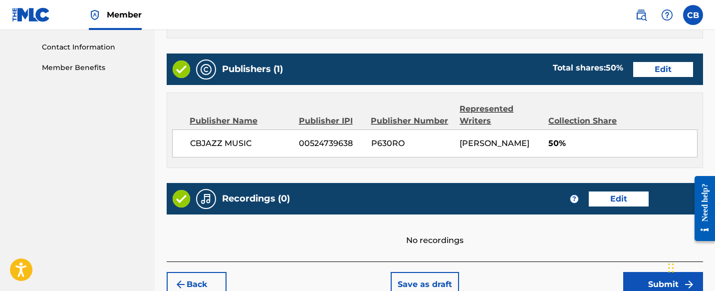
scroll to position [539, 0]
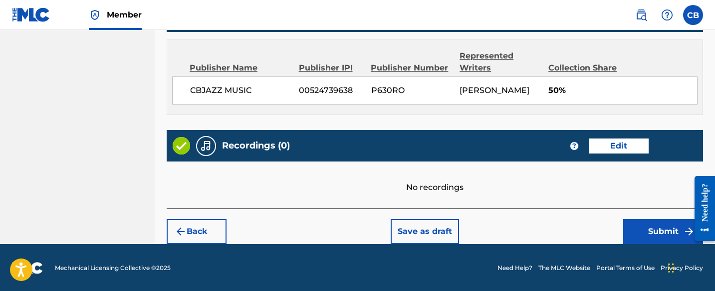
click at [646, 227] on button "Submit" at bounding box center [664, 231] width 80 height 25
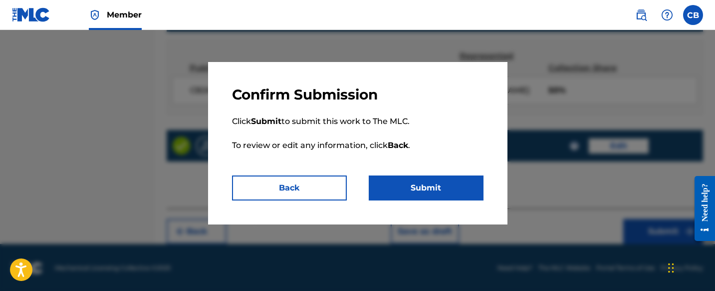
click at [439, 185] on button "Submit" at bounding box center [426, 187] width 115 height 25
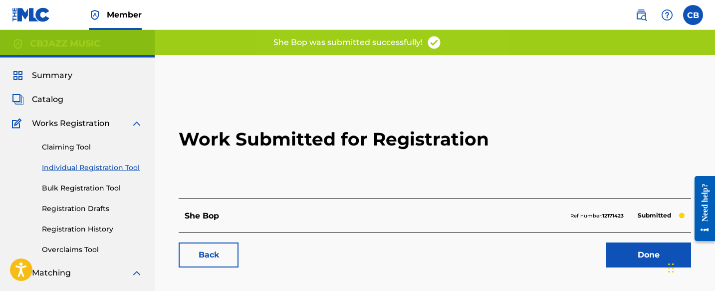
click at [626, 258] on link "Done" at bounding box center [649, 254] width 85 height 25
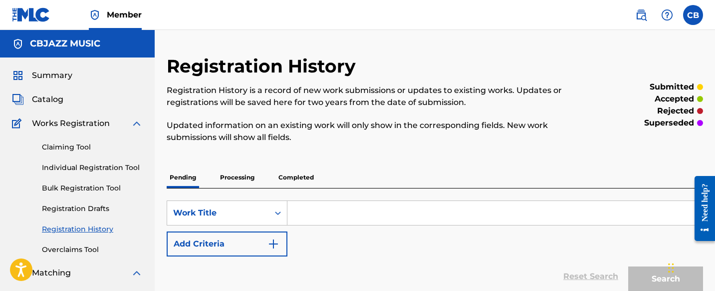
click at [72, 227] on link "Registration History" at bounding box center [92, 229] width 101 height 10
click at [73, 145] on link "Claiming Tool" at bounding box center [92, 147] width 101 height 10
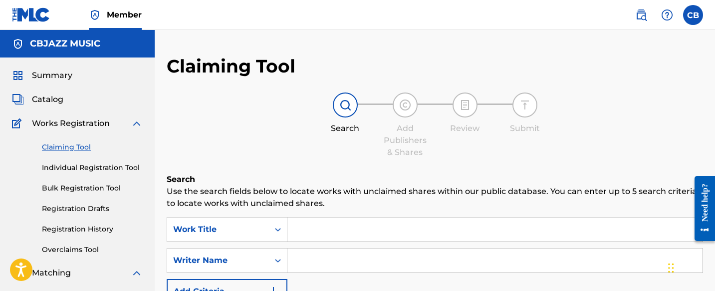
click at [316, 235] on input "Search Form" at bounding box center [495, 229] width 415 height 24
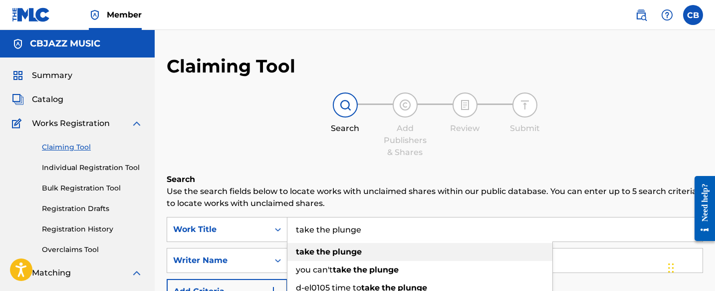
type input "take the plunge"
click at [329, 252] on strong "the" at bounding box center [324, 251] width 14 height 9
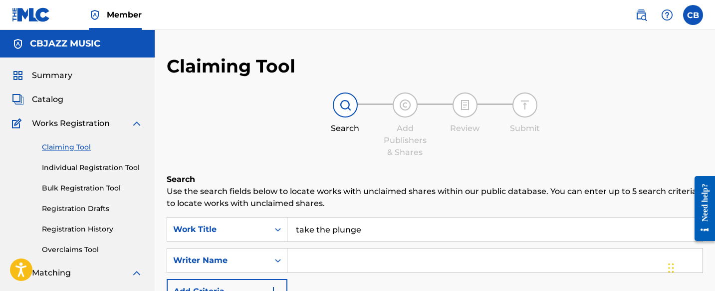
click at [328, 262] on input "Search Form" at bounding box center [495, 260] width 415 height 24
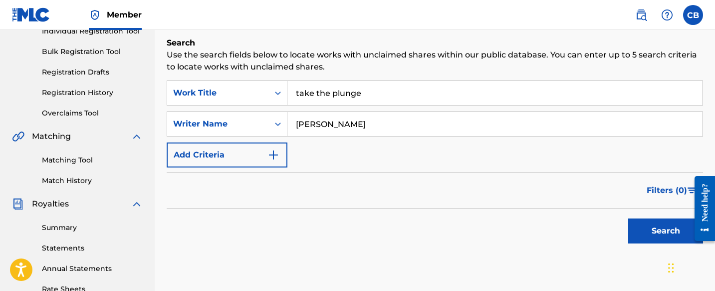
scroll to position [138, 0]
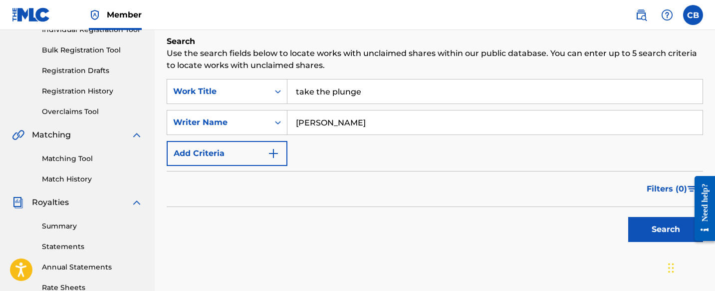
click at [643, 225] on button "Search" at bounding box center [666, 229] width 75 height 25
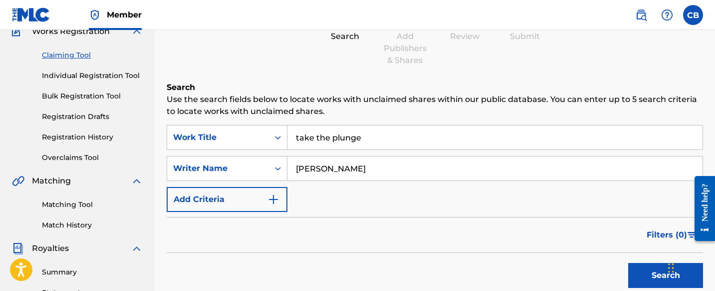
scroll to position [0, 0]
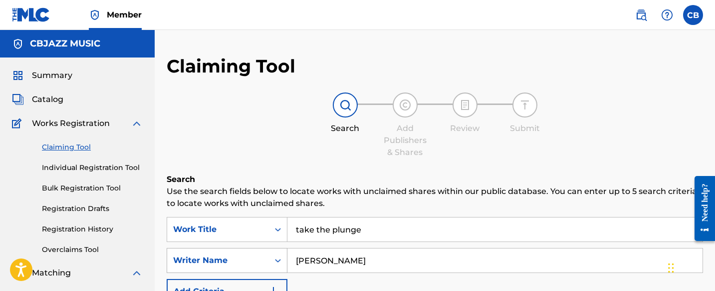
drag, startPoint x: 416, startPoint y: 259, endPoint x: 279, endPoint y: 253, distance: 137.4
click at [278, 255] on div "SearchWithCriteria5c0edc35-b054-4d9d-955e-e376b60c7ba5 Writer Name [PERSON_NAME]" at bounding box center [435, 260] width 537 height 25
type input "[PERSON_NAME]"
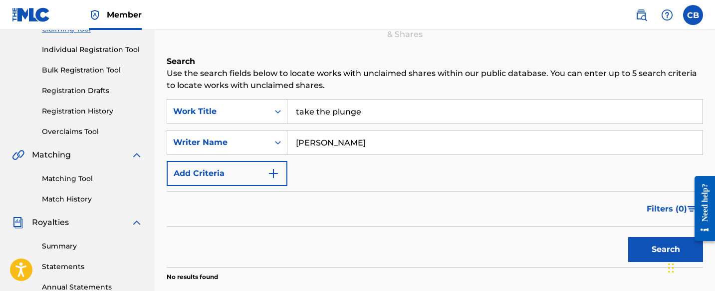
scroll to position [118, 0]
click at [661, 251] on button "Search" at bounding box center [666, 248] width 75 height 25
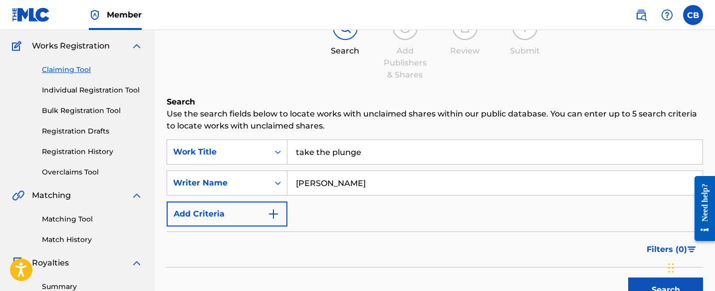
scroll to position [0, 0]
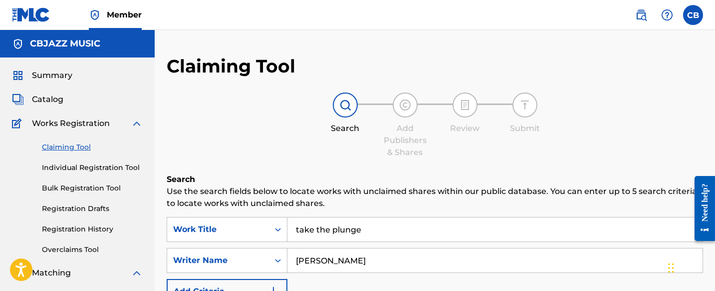
click at [79, 167] on link "Individual Registration Tool" at bounding box center [92, 167] width 101 height 10
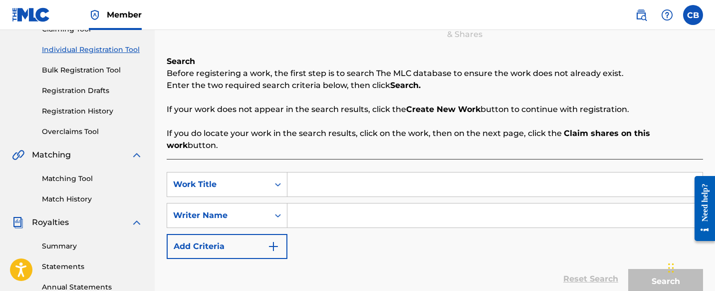
scroll to position [124, 0]
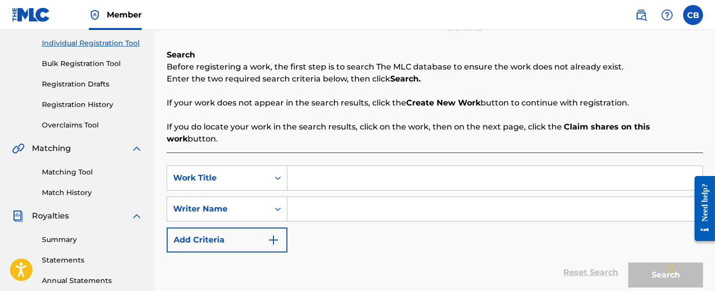
click at [331, 168] on input "Search Form" at bounding box center [495, 178] width 415 height 24
type input "Take the Plunge"
click at [361, 197] on input "Search Form" at bounding box center [495, 209] width 415 height 24
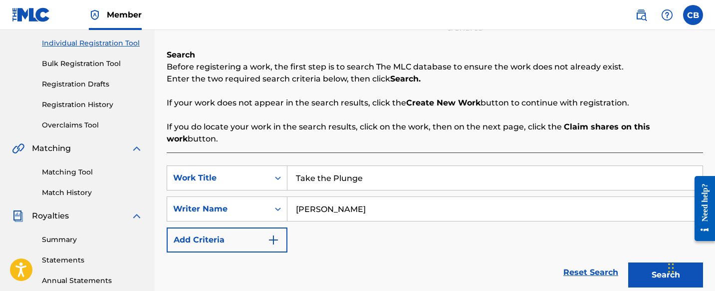
type input "[PERSON_NAME]"
click at [652, 264] on button "Search" at bounding box center [666, 274] width 75 height 25
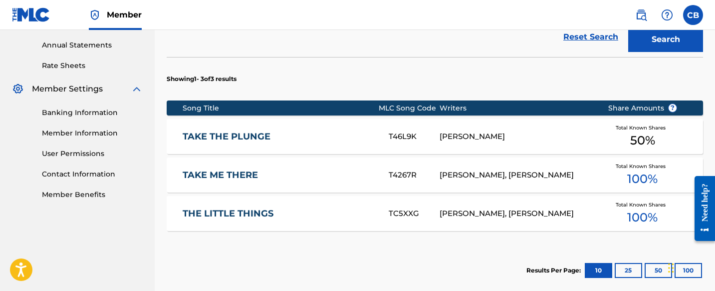
scroll to position [360, 0]
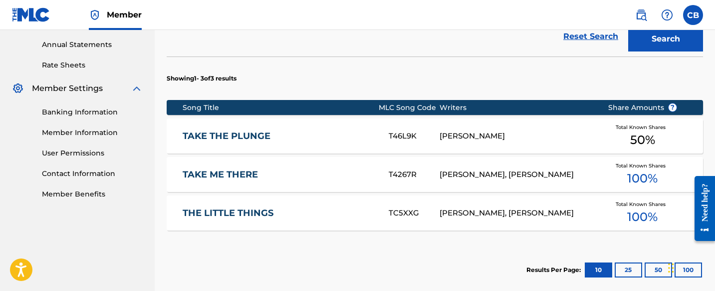
click at [239, 130] on link "TAKE THE PLUNGE" at bounding box center [279, 135] width 193 height 11
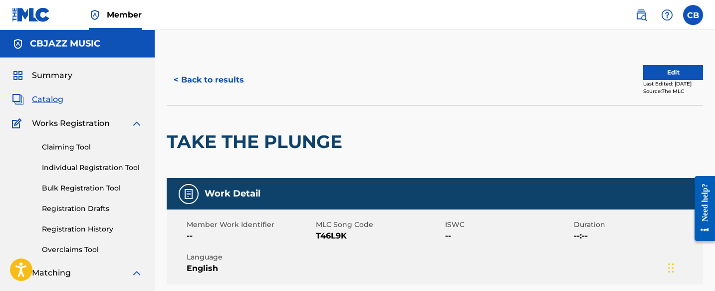
click at [56, 98] on span "Catalog" at bounding box center [47, 99] width 31 height 12
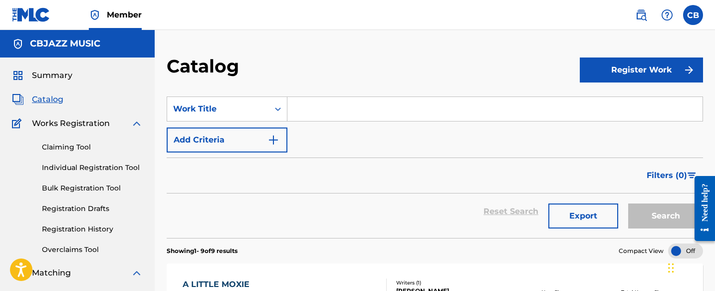
click at [59, 73] on span "Summary" at bounding box center [52, 75] width 40 height 12
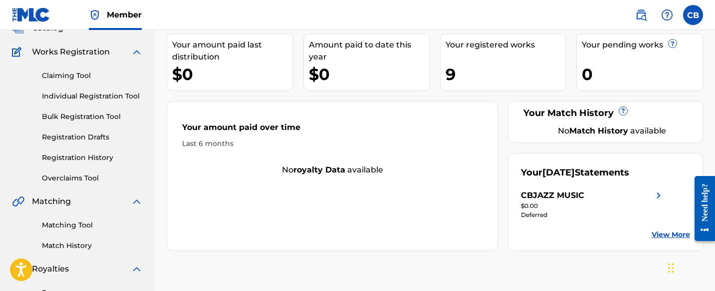
scroll to position [120, 0]
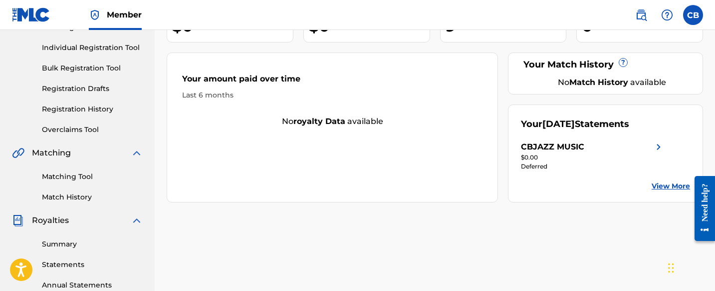
click at [660, 188] on link "View More" at bounding box center [671, 186] width 38 height 10
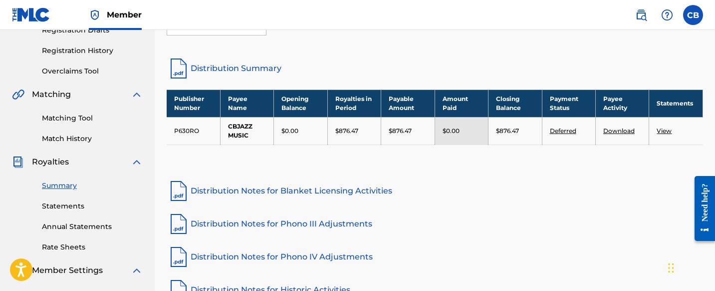
scroll to position [185, 0]
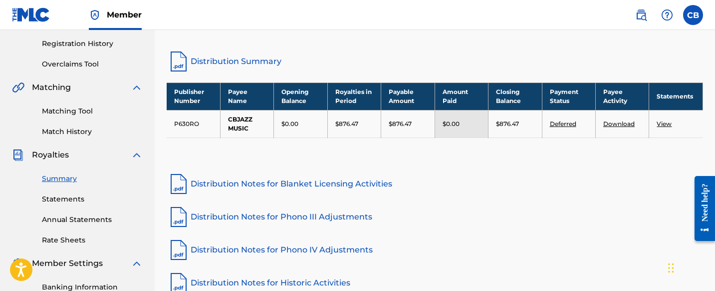
click at [664, 126] on link "View" at bounding box center [664, 123] width 15 height 7
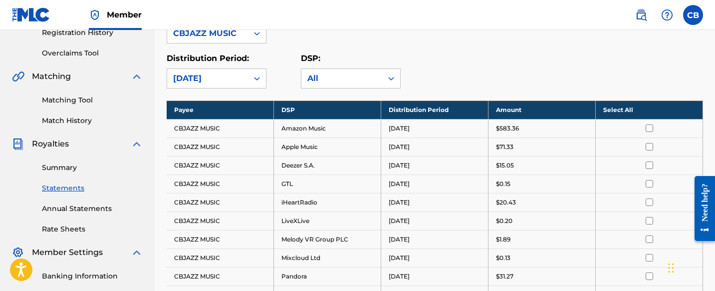
scroll to position [208, 0]
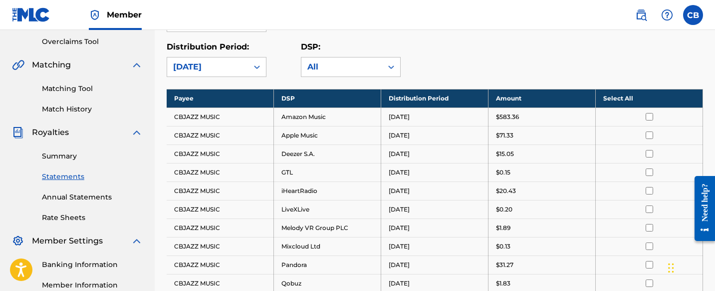
click at [208, 117] on td "CBJAZZ MUSIC" at bounding box center [220, 116] width 107 height 18
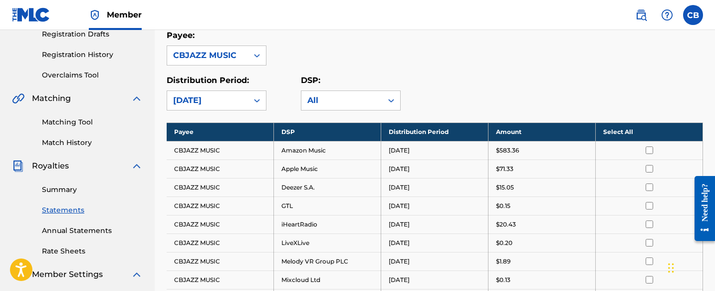
scroll to position [134, 0]
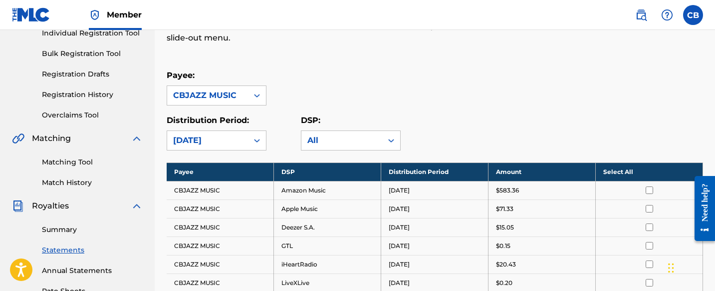
click at [648, 190] on input "checkbox" at bounding box center [649, 189] width 7 height 7
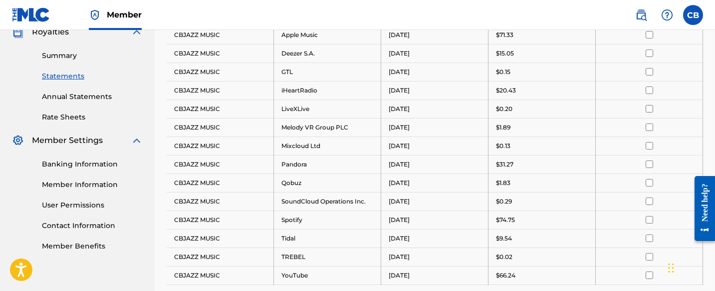
scroll to position [310, 0]
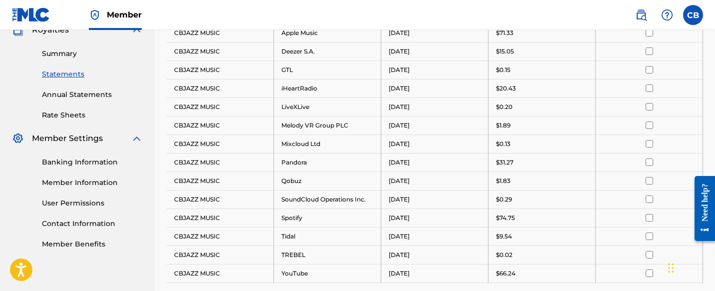
click at [651, 218] on input "checkbox" at bounding box center [649, 217] width 7 height 7
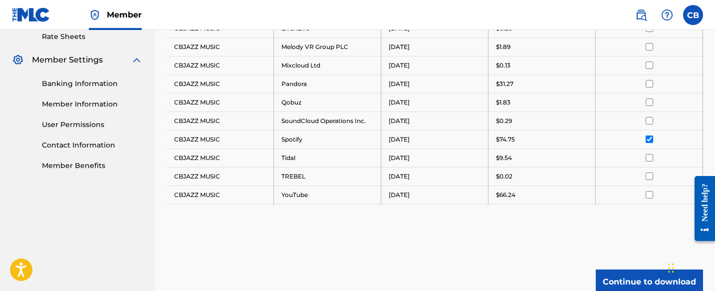
scroll to position [479, 0]
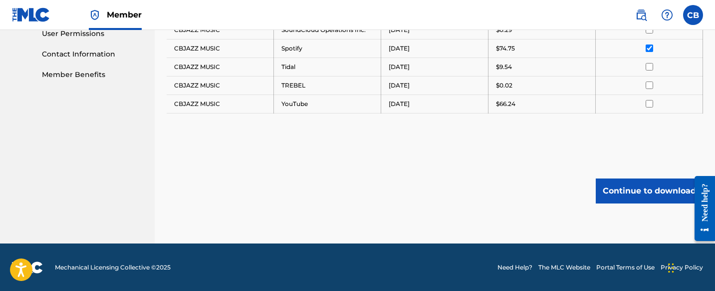
click at [649, 189] on button "Continue to download" at bounding box center [649, 190] width 107 height 25
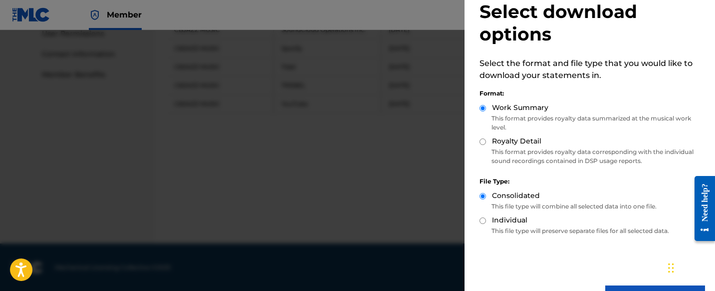
scroll to position [55, 0]
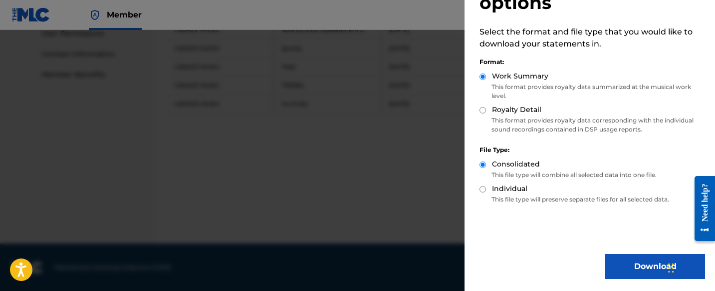
click at [648, 269] on button "Download" at bounding box center [656, 266] width 100 height 25
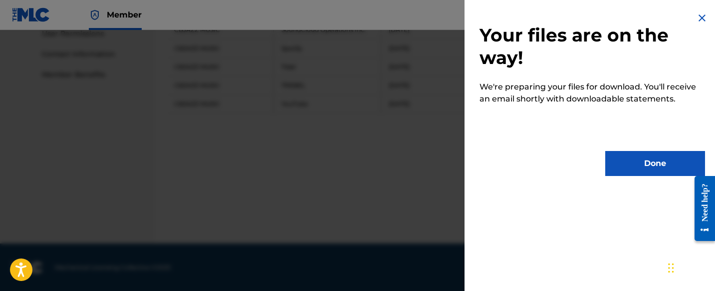
scroll to position [0, 0]
click at [634, 159] on button "Done" at bounding box center [656, 163] width 100 height 25
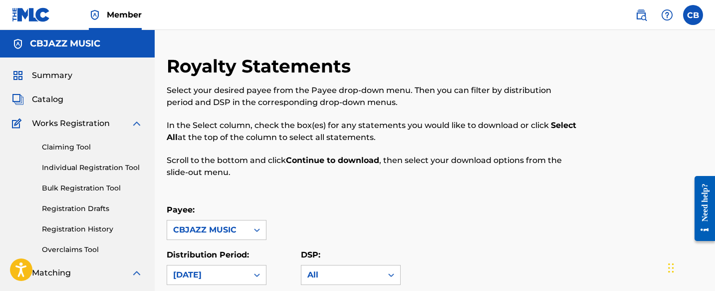
click at [86, 144] on link "Claiming Tool" at bounding box center [92, 147] width 101 height 10
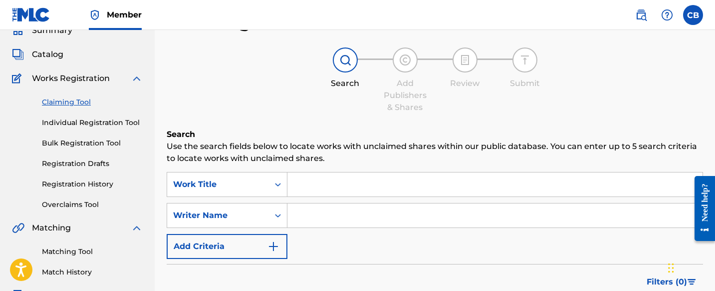
scroll to position [44, 0]
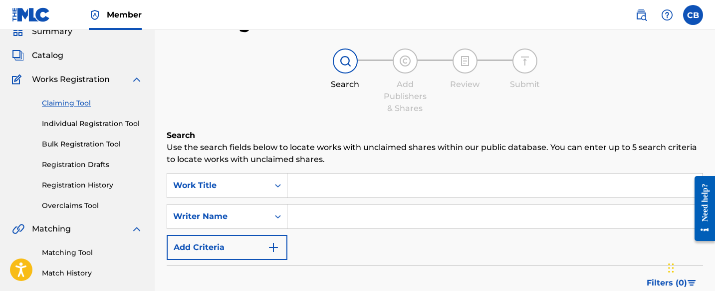
click at [69, 204] on link "Overclaims Tool" at bounding box center [92, 205] width 101 height 10
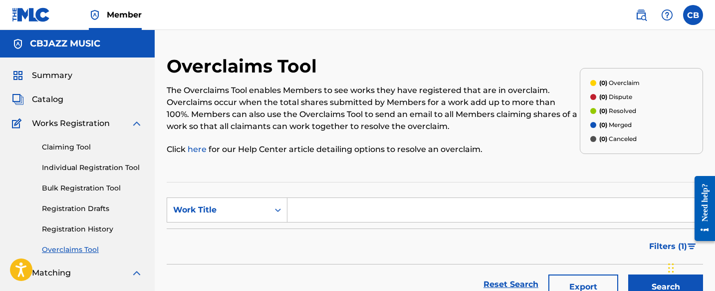
click at [327, 213] on input "Search Form" at bounding box center [495, 210] width 415 height 24
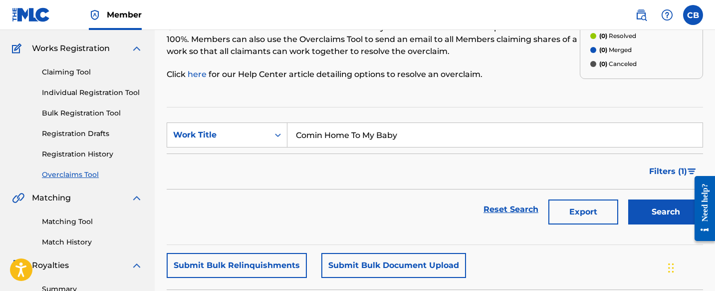
scroll to position [87, 0]
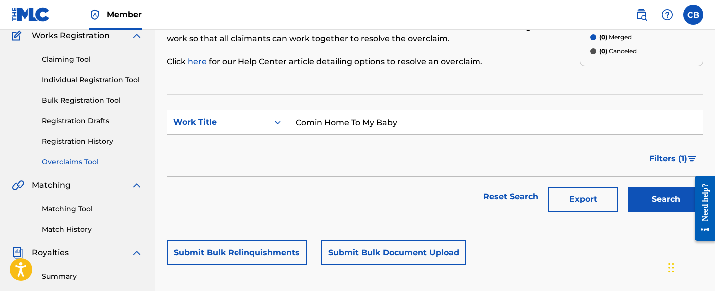
type input "Comin Home To My Baby"
click at [653, 202] on button "Search" at bounding box center [666, 199] width 75 height 25
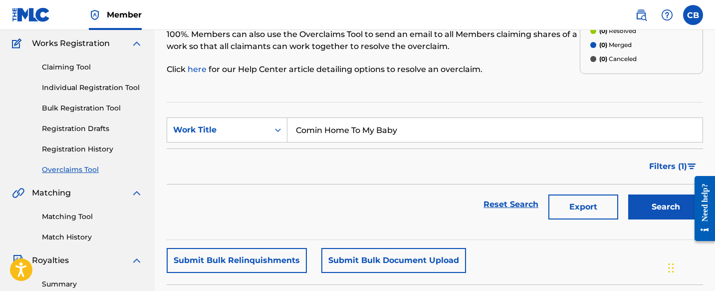
scroll to position [82, 0]
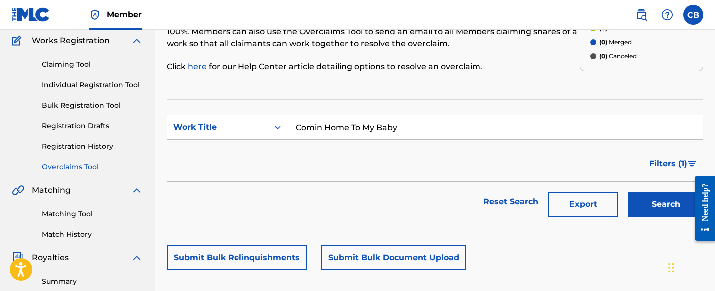
click at [647, 199] on button "Search" at bounding box center [666, 204] width 75 height 25
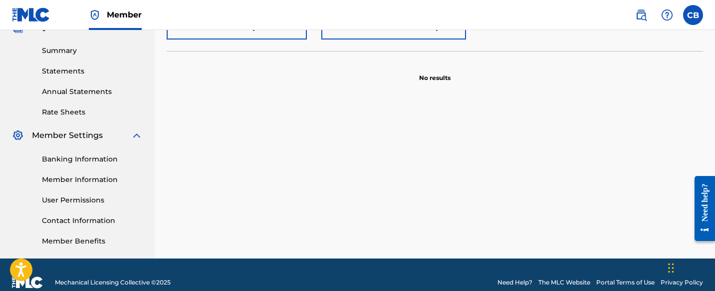
scroll to position [329, 0]
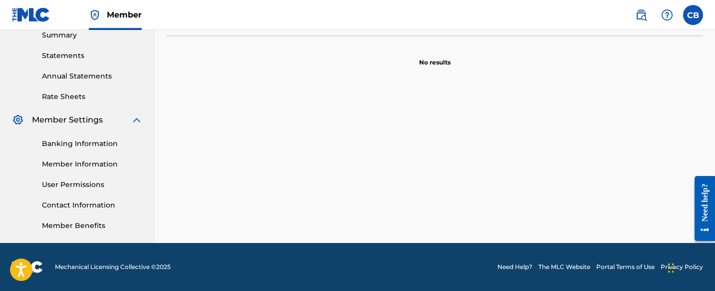
click at [85, 142] on link "Banking Information" at bounding box center [92, 143] width 101 height 10
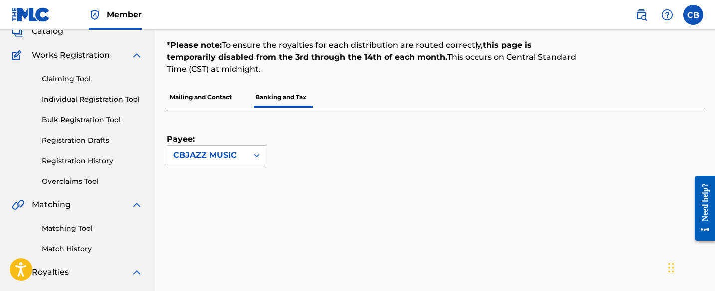
scroll to position [25, 0]
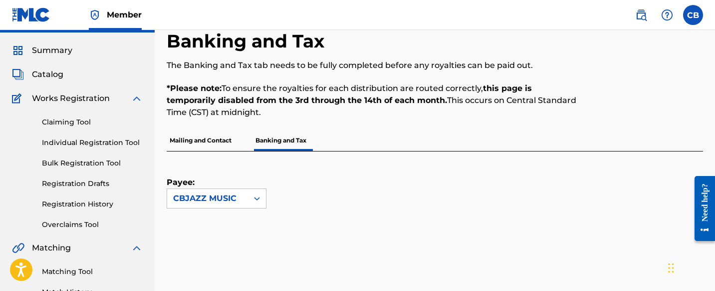
click at [72, 119] on link "Claiming Tool" at bounding box center [92, 122] width 101 height 10
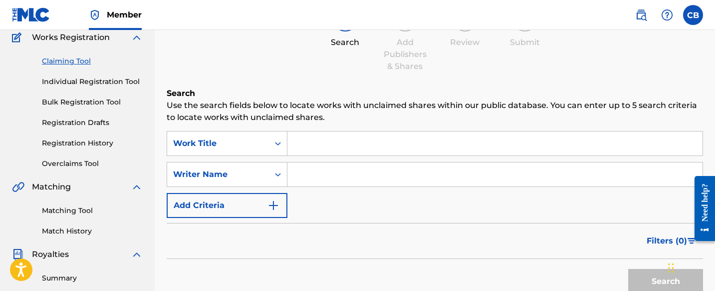
scroll to position [88, 0]
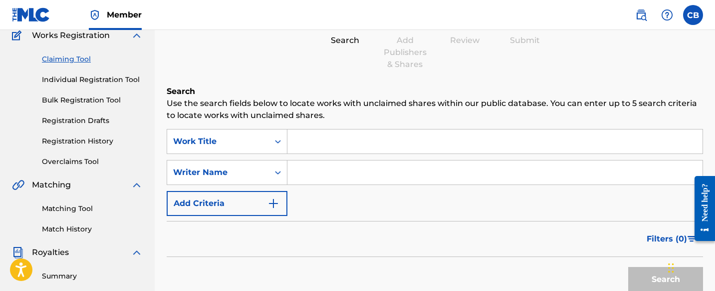
click at [96, 81] on link "Individual Registration Tool" at bounding box center [92, 79] width 101 height 10
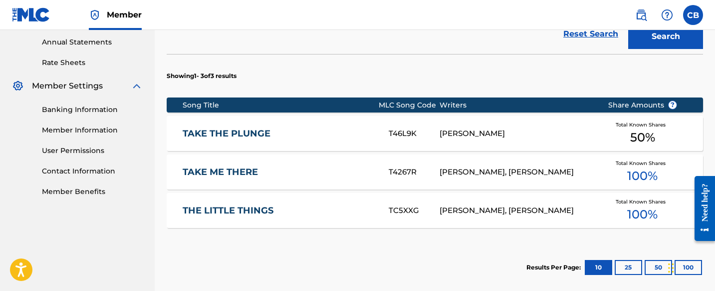
scroll to position [361, 0]
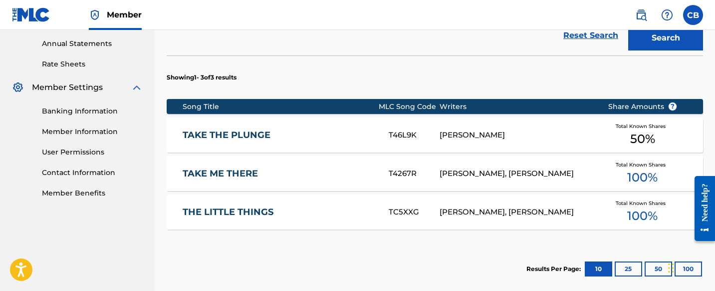
click at [239, 168] on link "TAKE ME THERE" at bounding box center [279, 173] width 193 height 11
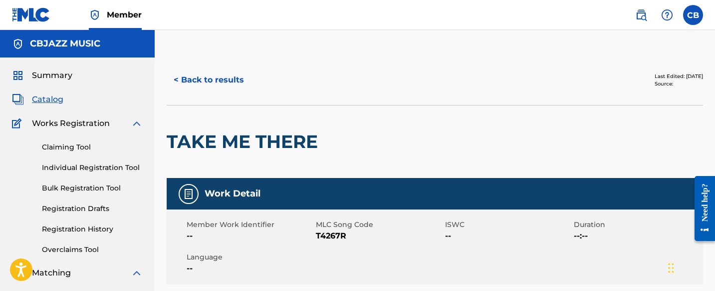
click at [46, 100] on span "Catalog" at bounding box center [47, 99] width 31 height 12
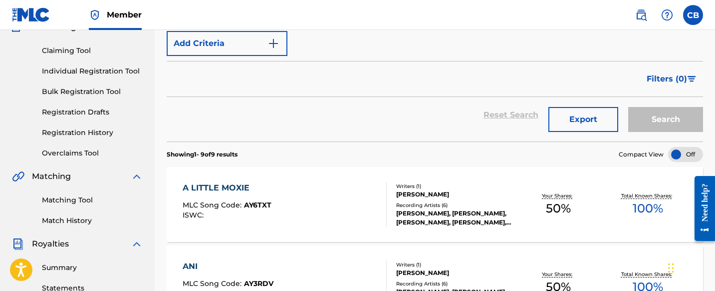
scroll to position [154, 0]
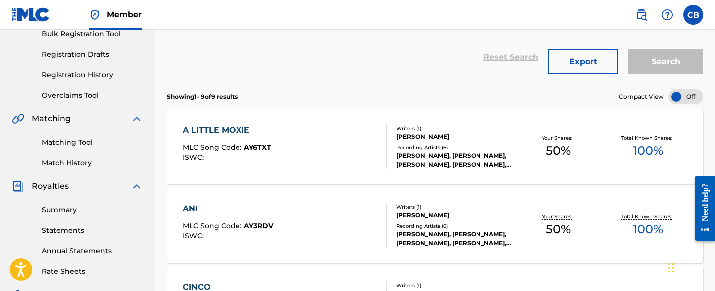
click at [214, 130] on div "A LITTLE MOXIE" at bounding box center [227, 130] width 89 height 12
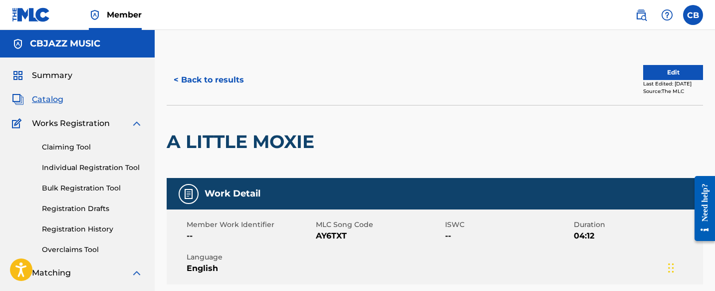
click at [61, 77] on span "Summary" at bounding box center [52, 75] width 40 height 12
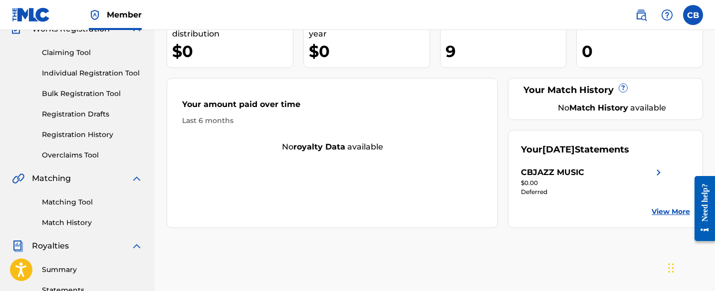
scroll to position [155, 0]
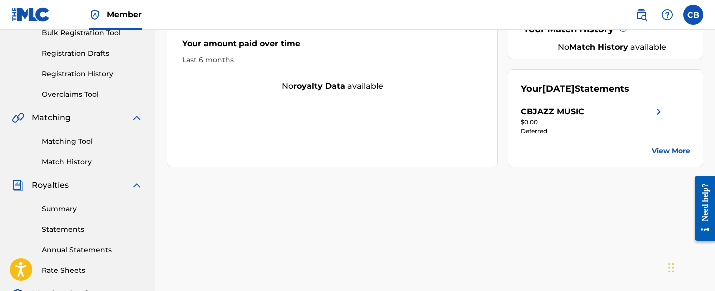
click at [672, 154] on link "View More" at bounding box center [671, 151] width 38 height 10
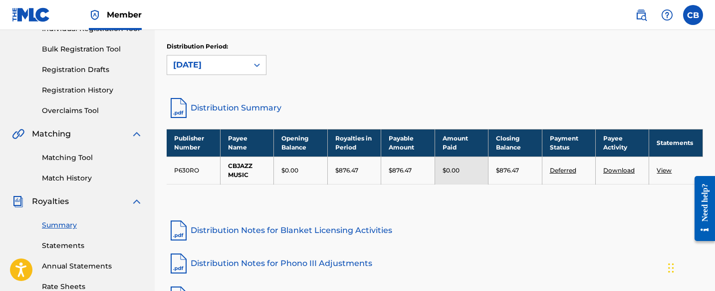
scroll to position [153, 0]
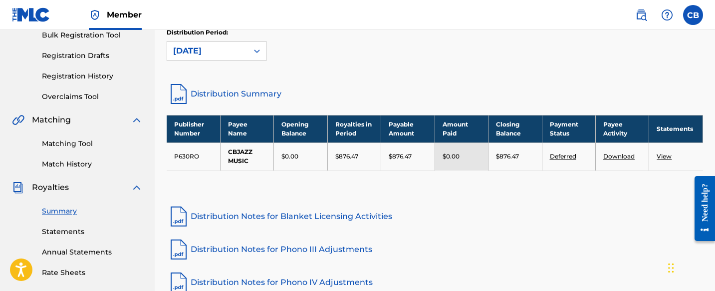
click at [620, 156] on link "Download" at bounding box center [619, 155] width 31 height 7
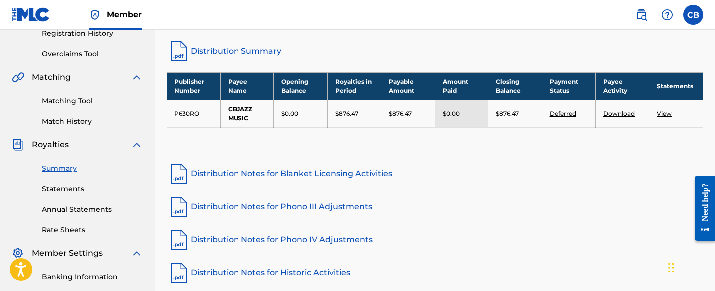
scroll to position [191, 0]
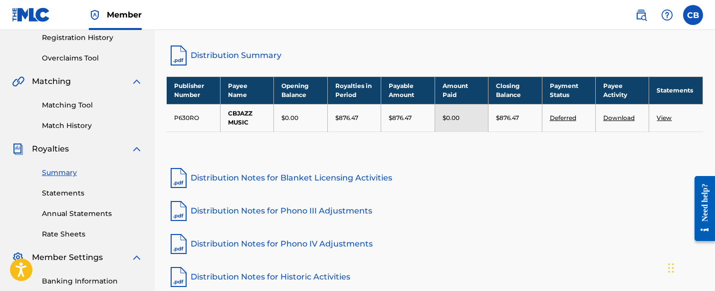
click at [662, 116] on link "View" at bounding box center [664, 117] width 15 height 7
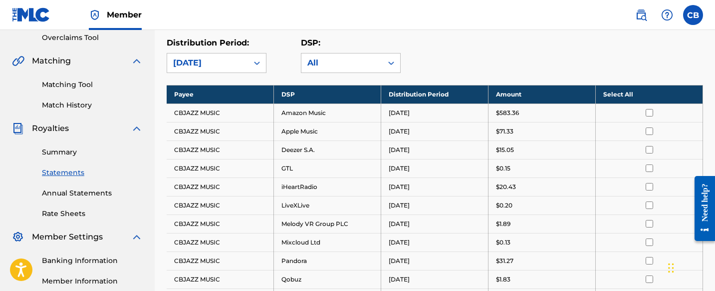
scroll to position [220, 0]
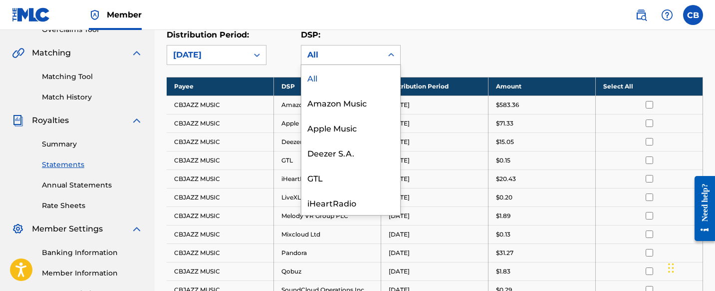
click at [349, 54] on div "All" at bounding box center [342, 55] width 69 height 12
click at [354, 101] on div "Amazon Music" at bounding box center [351, 102] width 99 height 25
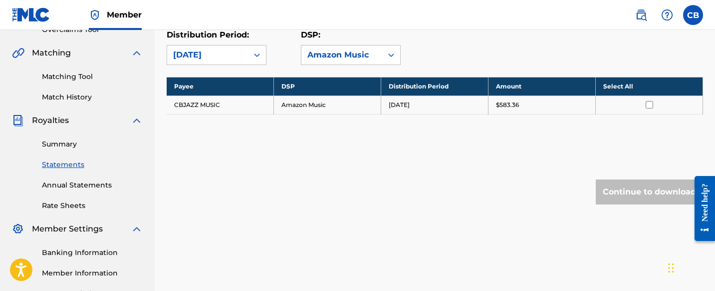
click at [371, 54] on div "Amazon Music" at bounding box center [342, 55] width 69 height 12
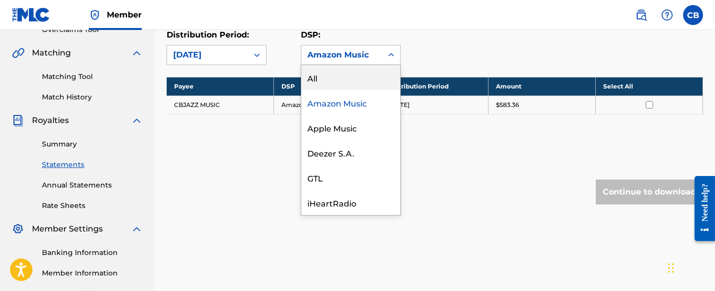
click at [367, 76] on div "All" at bounding box center [351, 77] width 99 height 25
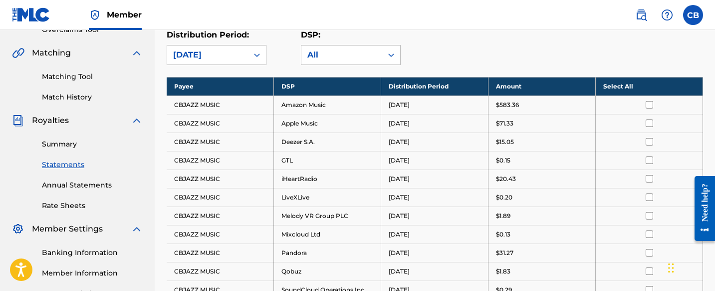
click at [650, 105] on input "checkbox" at bounding box center [649, 104] width 7 height 7
click at [649, 123] on input "checkbox" at bounding box center [649, 122] width 7 height 7
click at [650, 143] on input "checkbox" at bounding box center [649, 141] width 7 height 7
click at [650, 163] on input "checkbox" at bounding box center [649, 159] width 7 height 7
click at [650, 177] on input "checkbox" at bounding box center [649, 178] width 7 height 7
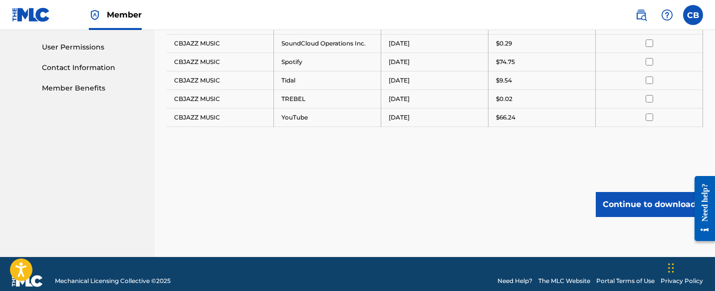
scroll to position [472, 0]
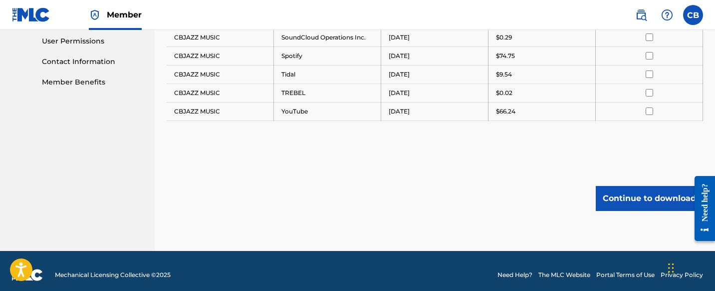
click at [648, 112] on input "checkbox" at bounding box center [649, 110] width 7 height 7
click at [648, 91] on input "checkbox" at bounding box center [649, 92] width 7 height 7
click at [647, 74] on input "checkbox" at bounding box center [649, 73] width 7 height 7
click at [648, 56] on input "checkbox" at bounding box center [649, 55] width 7 height 7
click at [647, 37] on input "checkbox" at bounding box center [649, 36] width 7 height 7
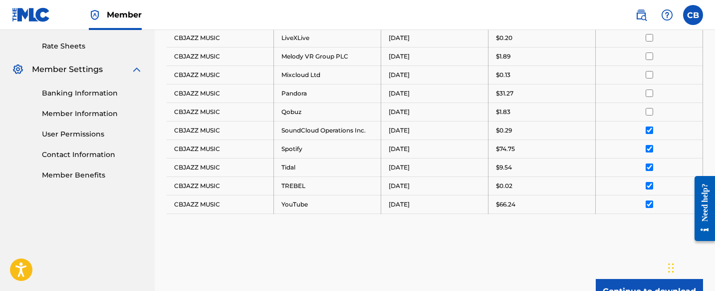
scroll to position [370, 0]
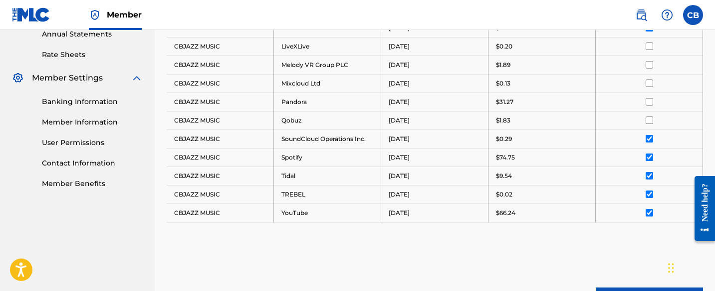
click at [652, 117] on input "checkbox" at bounding box center [649, 119] width 7 height 7
click at [651, 101] on input "checkbox" at bounding box center [649, 101] width 7 height 7
click at [649, 83] on input "checkbox" at bounding box center [649, 82] width 7 height 7
click at [648, 64] on input "checkbox" at bounding box center [649, 64] width 7 height 7
click at [648, 49] on input "checkbox" at bounding box center [649, 45] width 7 height 7
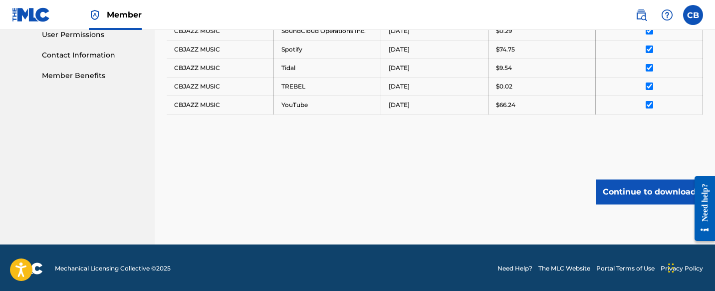
scroll to position [479, 0]
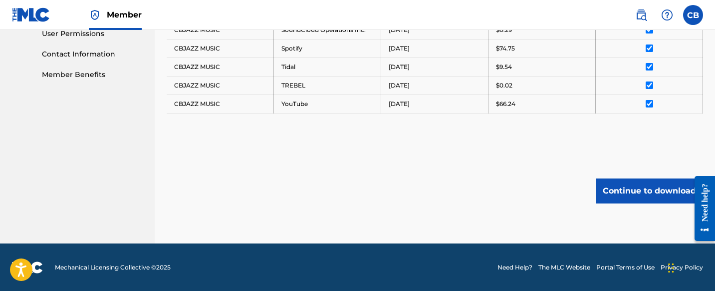
click at [649, 190] on button "Continue to download" at bounding box center [649, 190] width 107 height 25
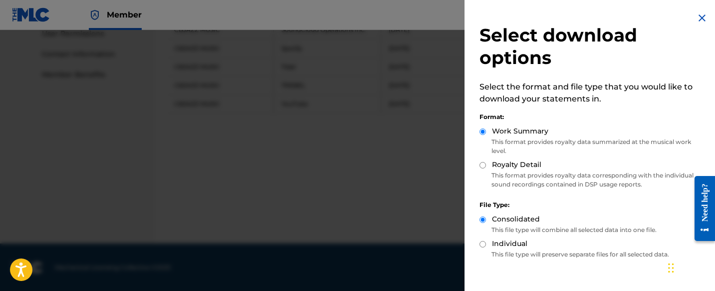
scroll to position [55, 0]
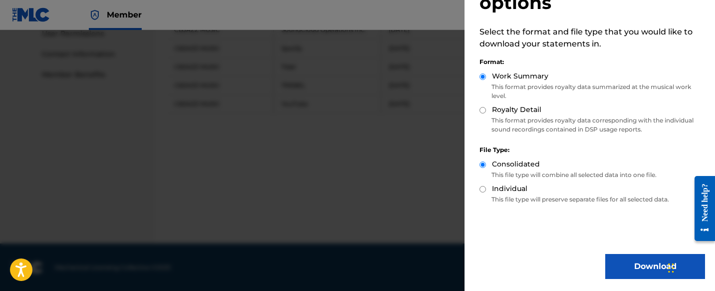
click at [483, 110] on input "Royalty Detail" at bounding box center [483, 110] width 6 height 6
radio input "true"
click at [628, 264] on button "Download" at bounding box center [656, 266] width 100 height 25
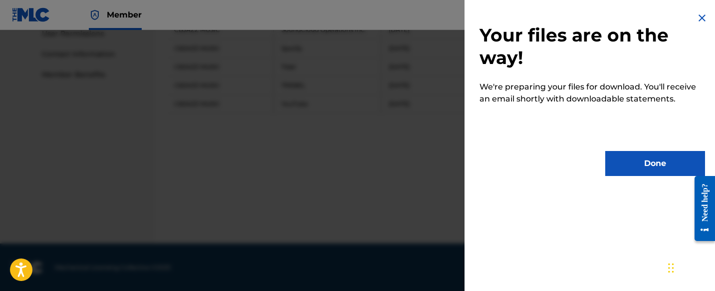
scroll to position [0, 0]
click at [631, 167] on button "Done" at bounding box center [656, 163] width 100 height 25
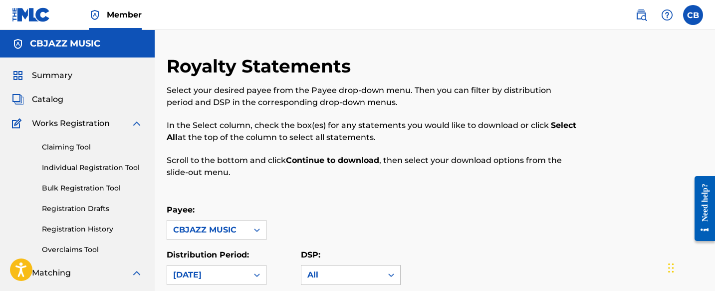
click at [57, 99] on span "Catalog" at bounding box center [47, 99] width 31 height 12
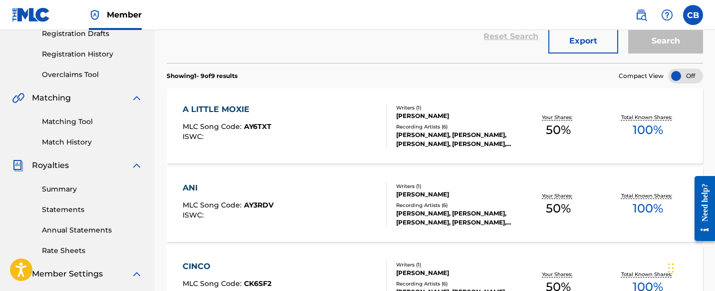
scroll to position [178, 0]
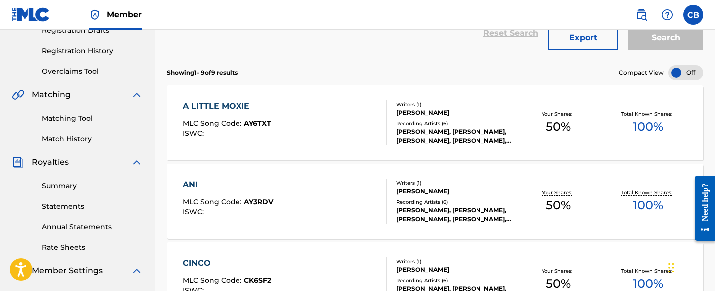
click at [190, 183] on div "ANI" at bounding box center [228, 185] width 91 height 12
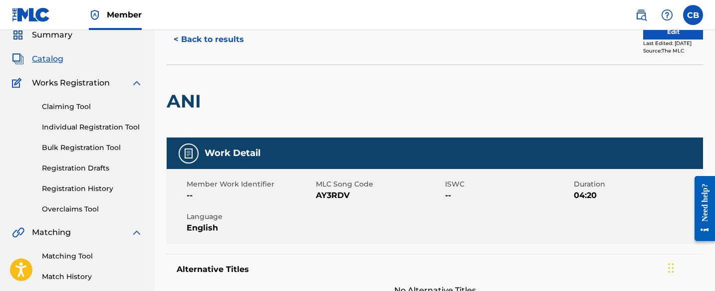
scroll to position [36, 0]
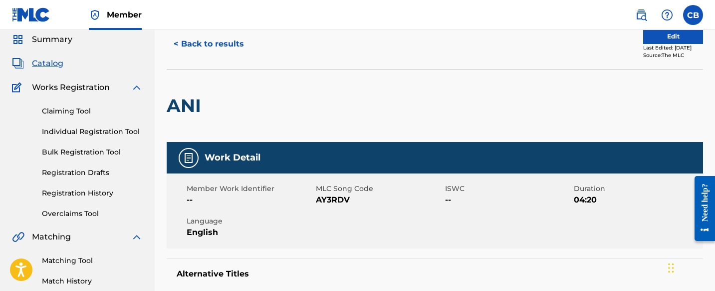
click at [662, 41] on button "Edit" at bounding box center [674, 36] width 60 height 15
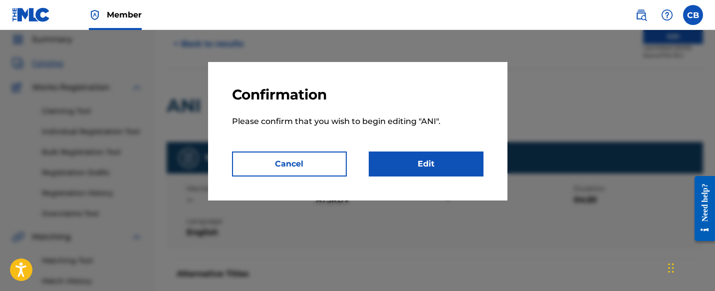
click at [326, 166] on button "Cancel" at bounding box center [289, 163] width 115 height 25
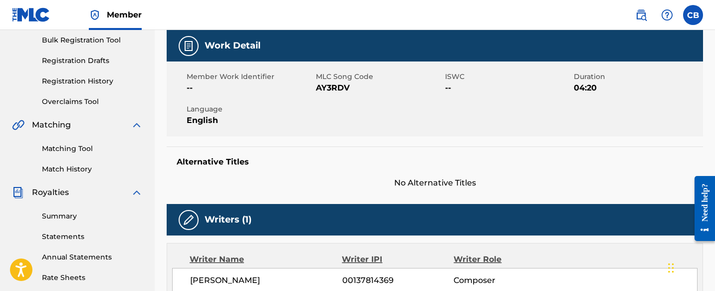
scroll to position [0, 0]
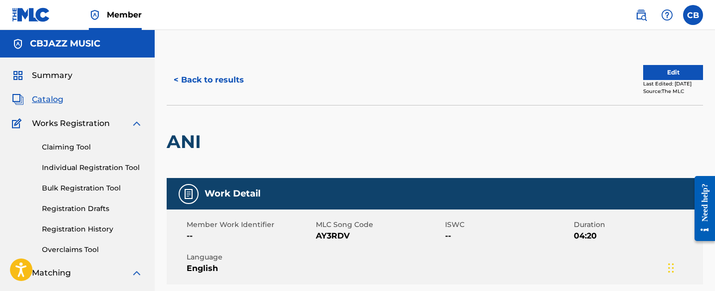
click at [52, 101] on span "Catalog" at bounding box center [47, 99] width 31 height 12
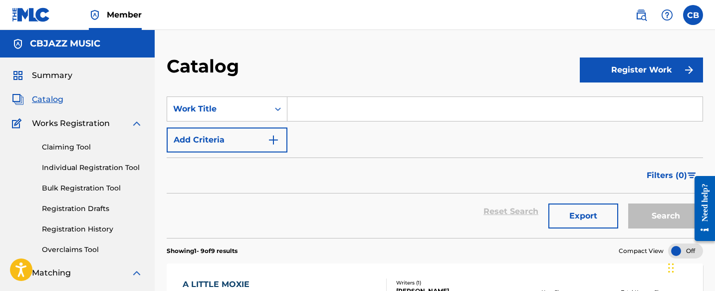
scroll to position [11, 0]
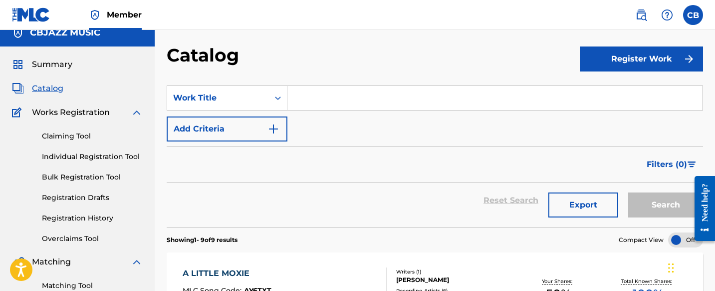
click at [88, 198] on link "Registration Drafts" at bounding box center [92, 197] width 101 height 10
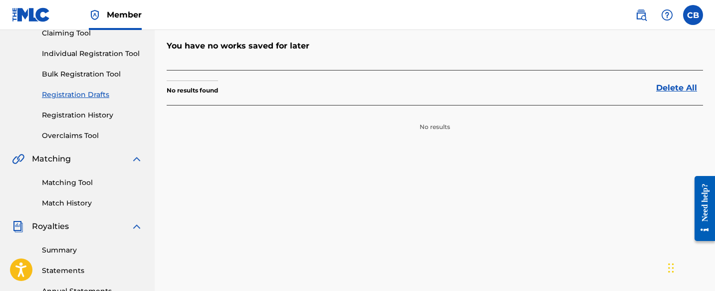
scroll to position [71, 0]
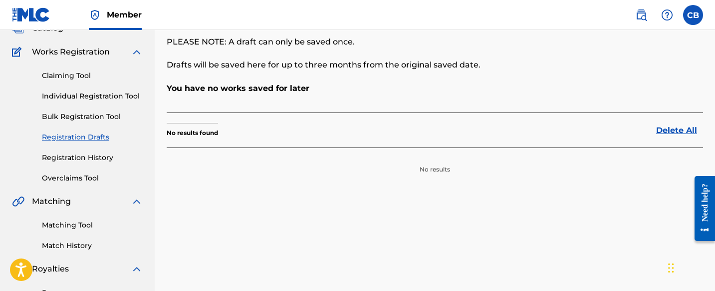
click at [92, 159] on link "Registration History" at bounding box center [92, 157] width 101 height 10
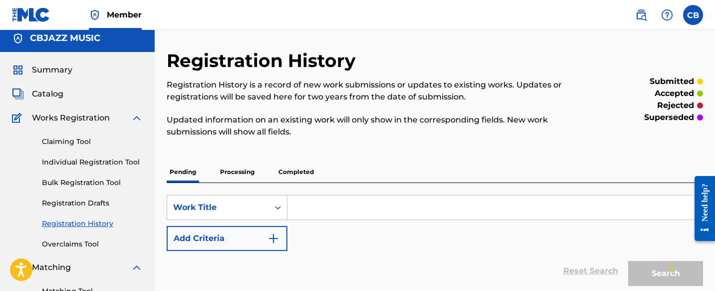
scroll to position [4, 0]
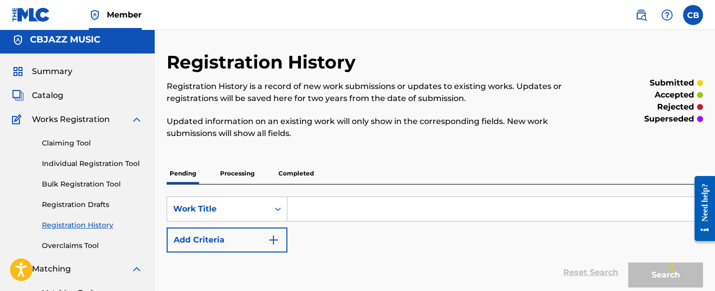
click at [42, 97] on span "Catalog" at bounding box center [47, 95] width 31 height 12
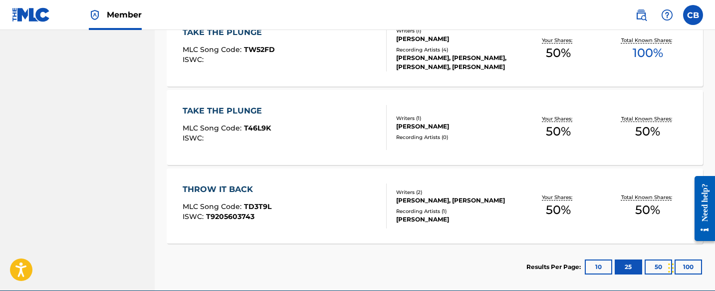
scroll to position [723, 0]
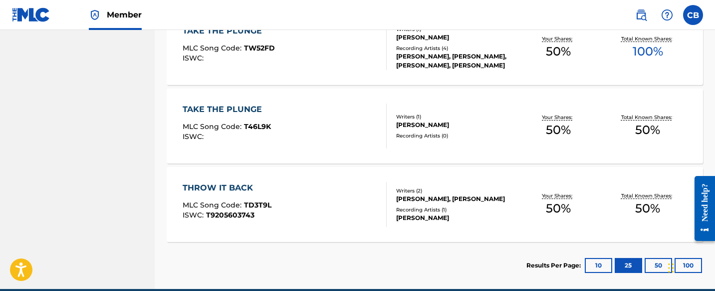
click at [236, 188] on div "THROW IT BACK" at bounding box center [227, 188] width 89 height 12
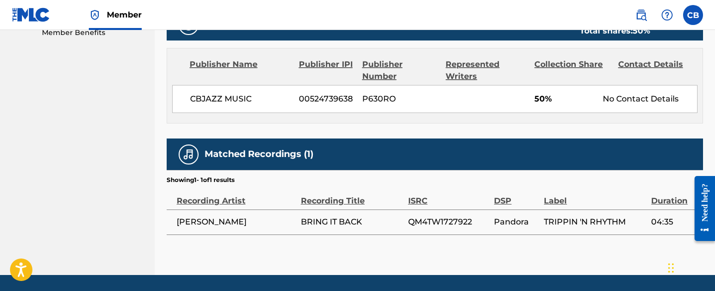
scroll to position [531, 0]
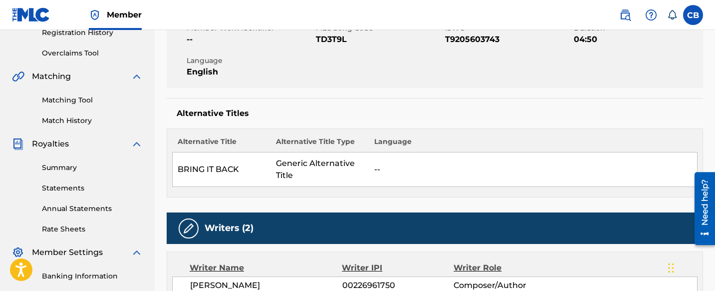
scroll to position [189, 0]
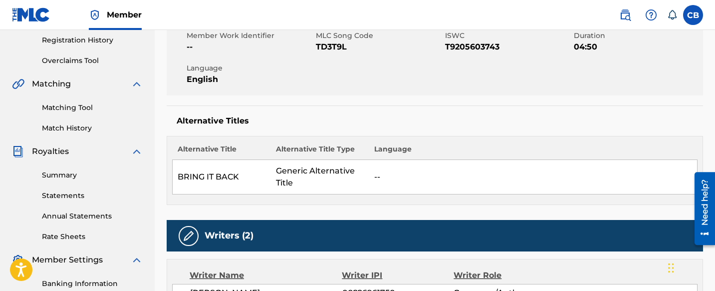
click at [69, 103] on link "Matching Tool" at bounding box center [92, 107] width 101 height 10
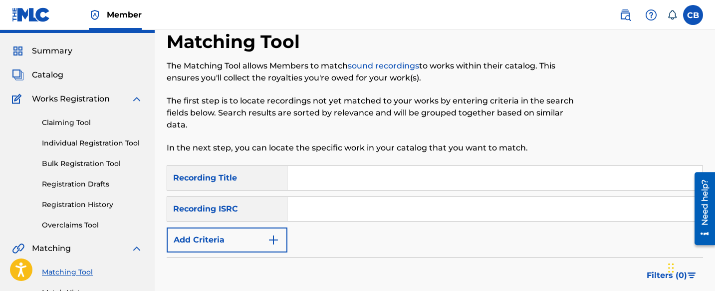
scroll to position [67, 0]
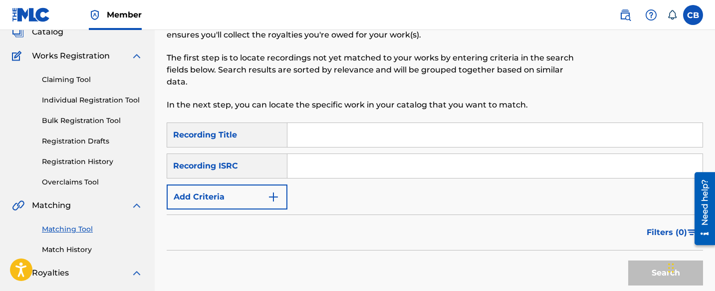
click at [275, 195] on img "Search Form" at bounding box center [274, 197] width 12 height 12
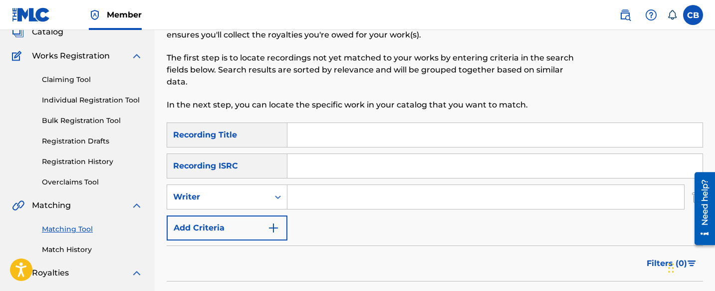
click at [305, 200] on input "Search Form" at bounding box center [486, 197] width 397 height 24
type input "[PERSON_NAME]"
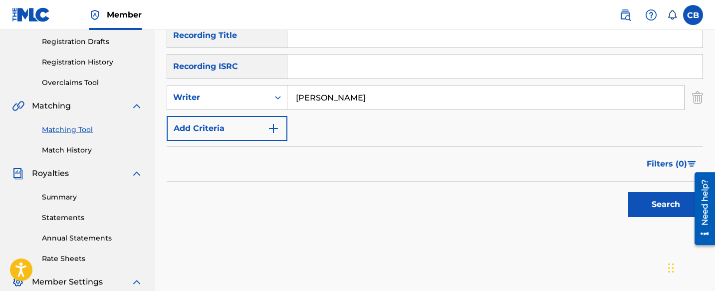
scroll to position [169, 0]
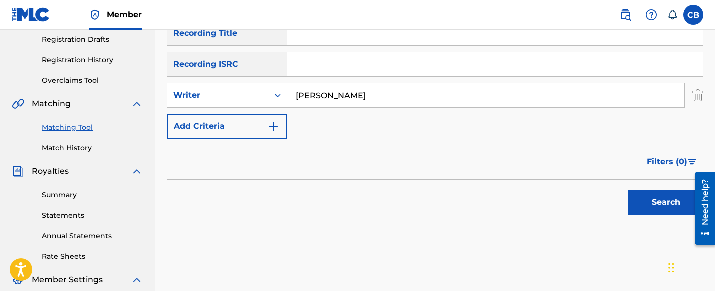
click at [664, 209] on button "Search" at bounding box center [666, 202] width 75 height 25
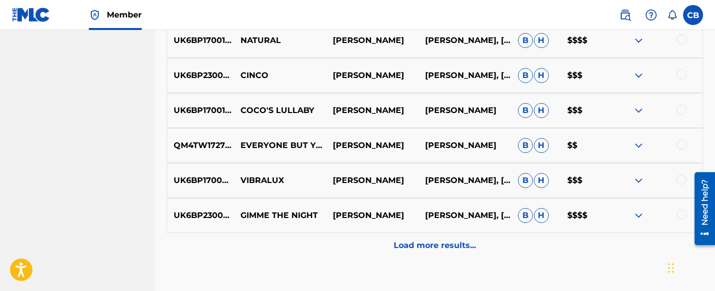
scroll to position [547, 0]
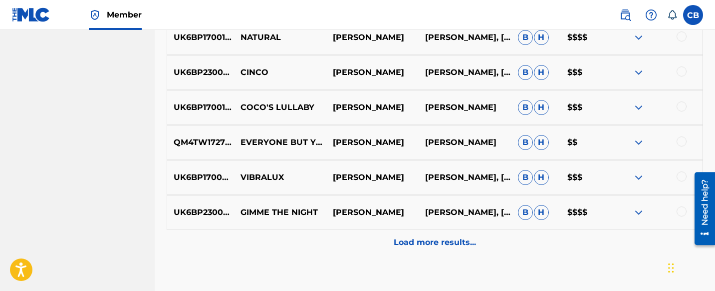
click at [445, 242] on p "Load more results..." at bounding box center [435, 242] width 82 height 12
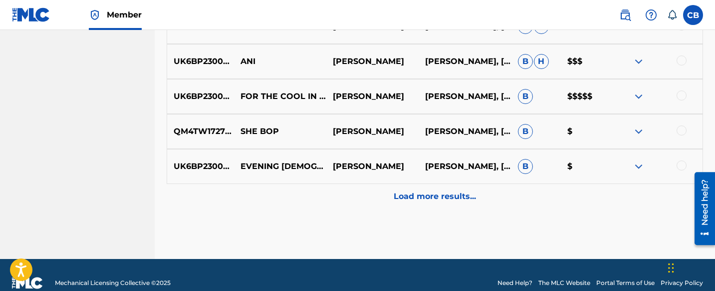
scroll to position [959, 0]
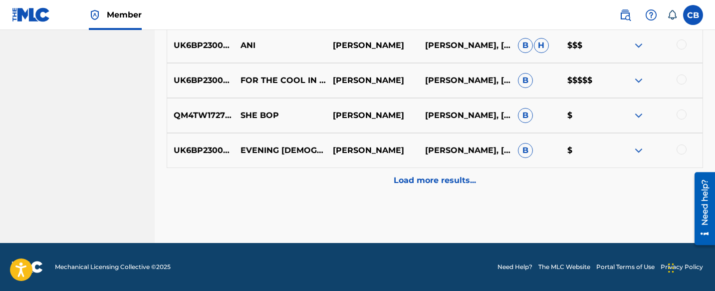
click at [441, 185] on p "Load more results..." at bounding box center [435, 180] width 82 height 12
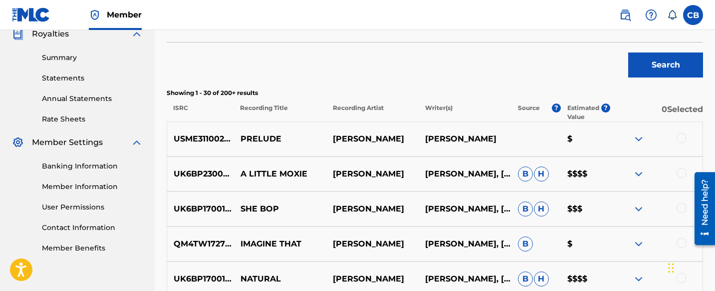
scroll to position [362, 0]
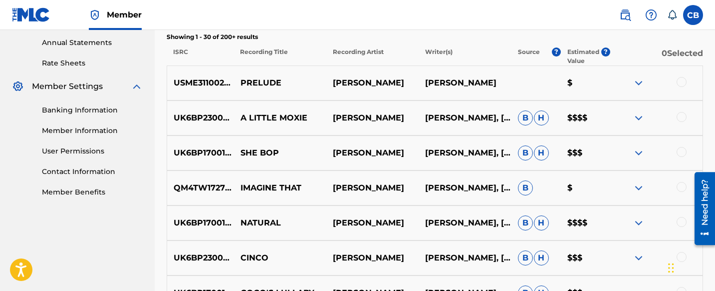
click at [681, 82] on div at bounding box center [682, 82] width 10 height 10
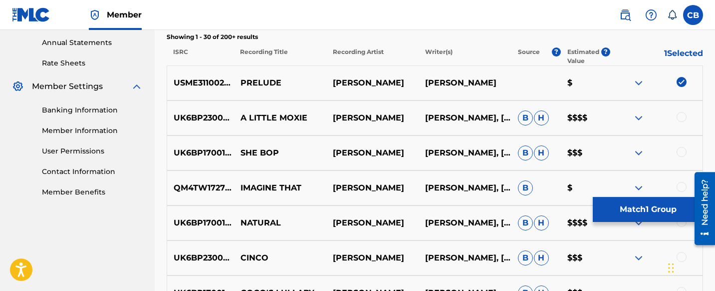
click at [639, 204] on button "Match 1 Group" at bounding box center [648, 209] width 110 height 25
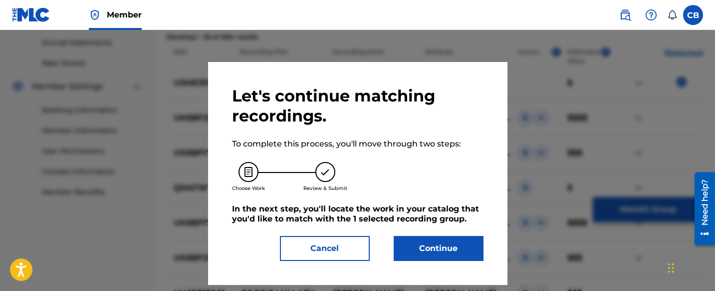
click at [361, 248] on button "Cancel" at bounding box center [325, 248] width 90 height 25
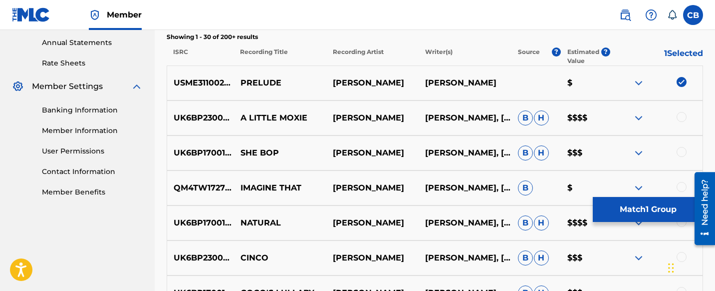
click at [681, 83] on img at bounding box center [682, 82] width 10 height 10
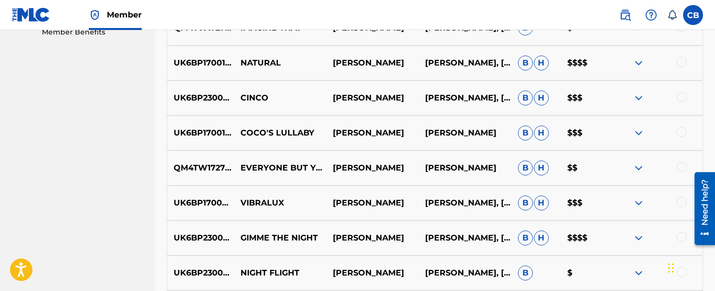
scroll to position [551, 0]
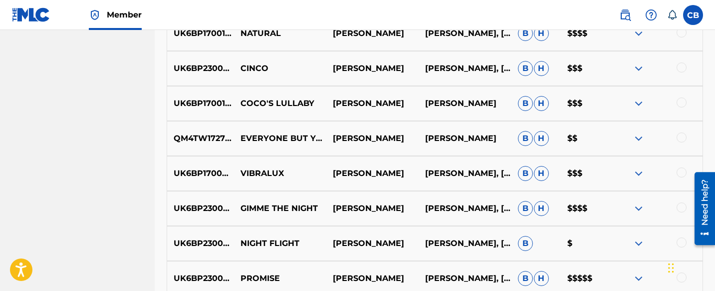
click at [680, 140] on div at bounding box center [682, 137] width 10 height 10
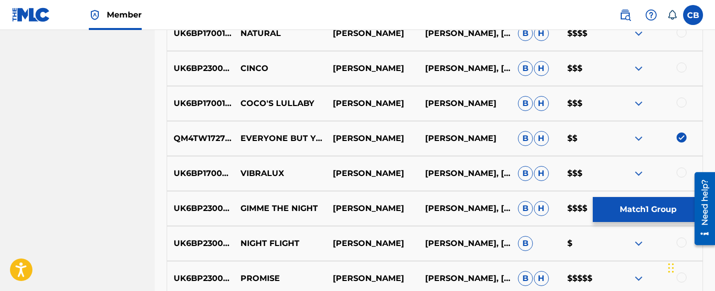
click at [681, 137] on img at bounding box center [682, 137] width 10 height 10
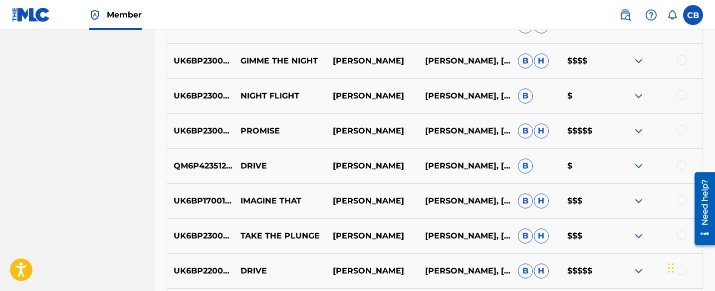
scroll to position [701, 0]
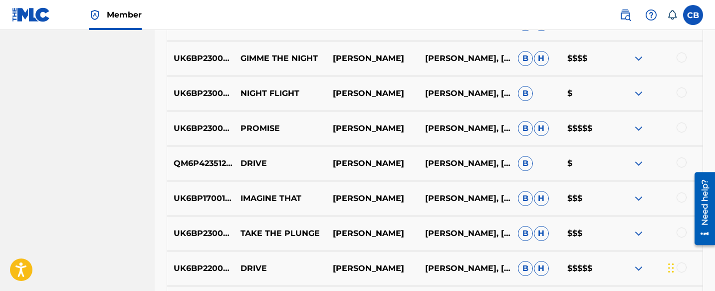
click at [682, 127] on div at bounding box center [682, 127] width 10 height 10
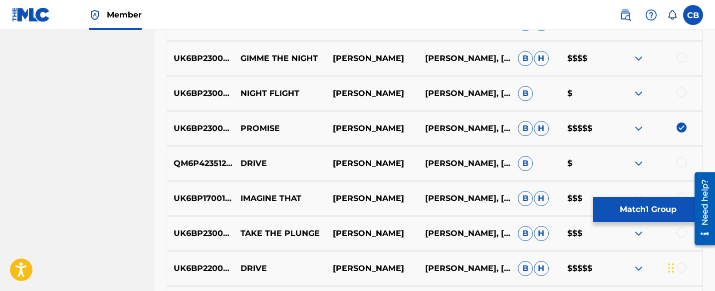
click at [654, 205] on button "Match 1 Group" at bounding box center [648, 209] width 110 height 25
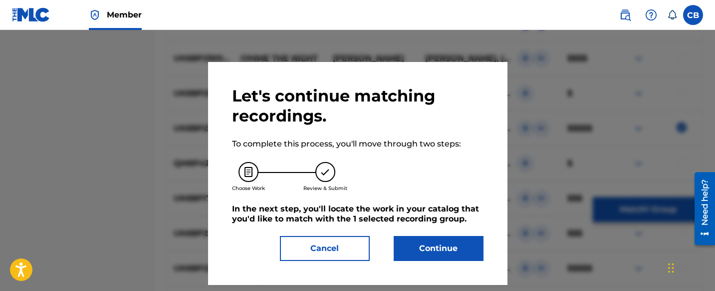
click at [457, 247] on button "Continue" at bounding box center [439, 248] width 90 height 25
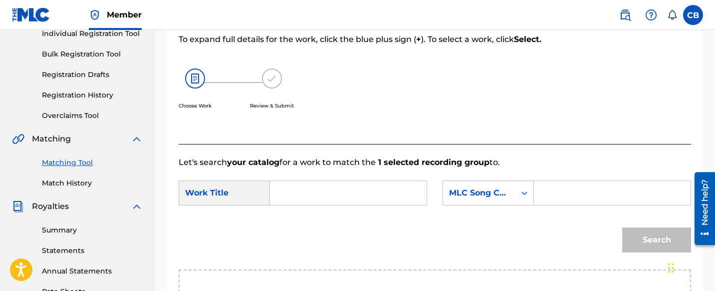
scroll to position [130, 0]
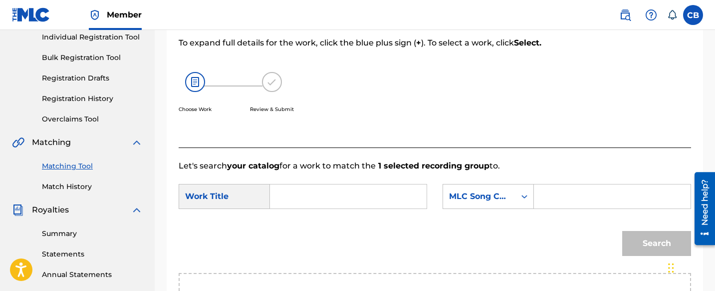
click at [389, 196] on input "Search Form" at bounding box center [349, 196] width 140 height 24
click at [368, 200] on input "Promise" at bounding box center [349, 196] width 140 height 24
type input "Promise"
click at [451, 229] on div "Search" at bounding box center [435, 247] width 513 height 52
click at [553, 195] on input "Search Form" at bounding box center [613, 196] width 140 height 24
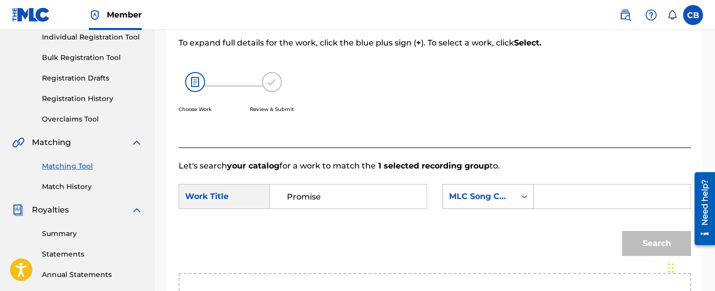
click at [524, 197] on icon "Search Form" at bounding box center [525, 196] width 10 height 10
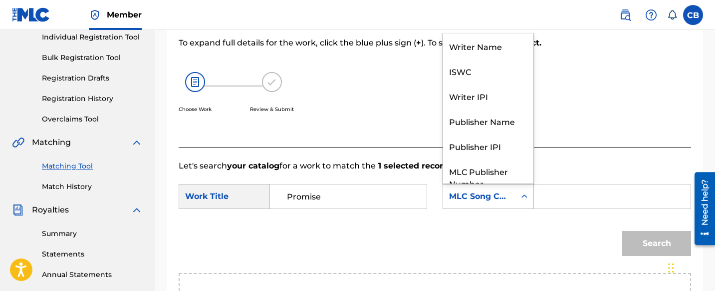
scroll to position [37, 0]
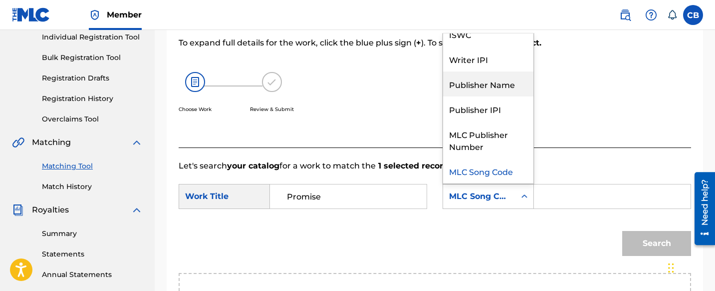
click at [510, 88] on div "Publisher Name" at bounding box center [488, 83] width 90 height 25
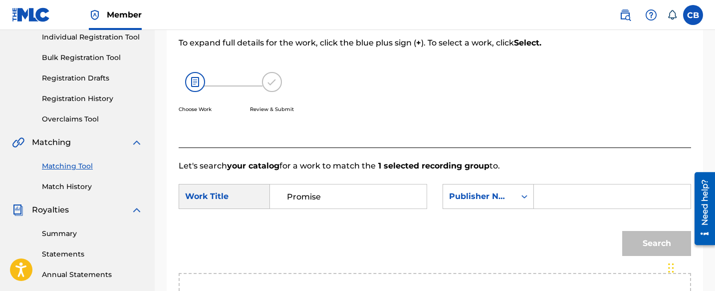
click at [555, 194] on input "Search Form" at bounding box center [613, 196] width 140 height 24
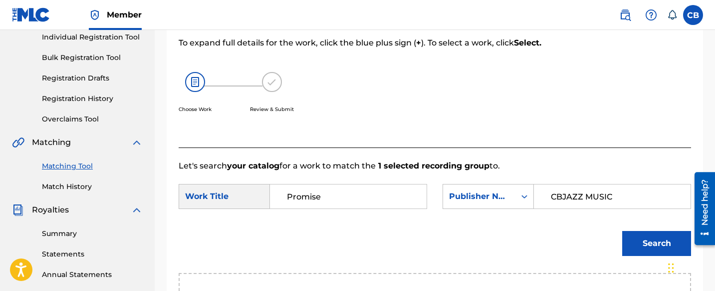
type input "CBJAZZ MUSIC"
click at [655, 239] on button "Search" at bounding box center [657, 243] width 69 height 25
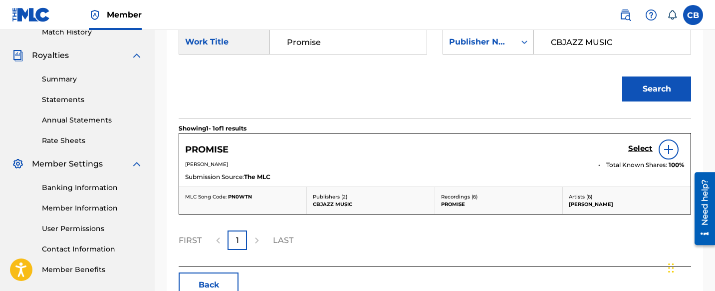
scroll to position [308, 0]
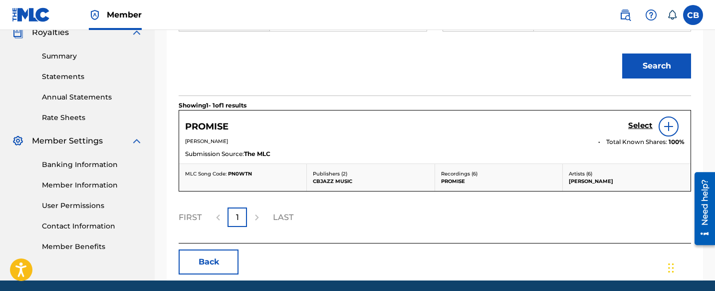
click at [670, 127] on img at bounding box center [669, 126] width 12 height 12
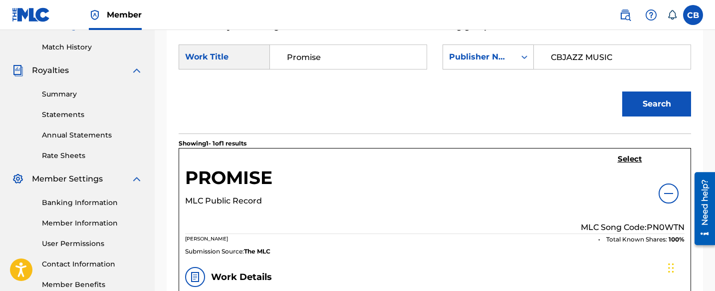
scroll to position [330, 0]
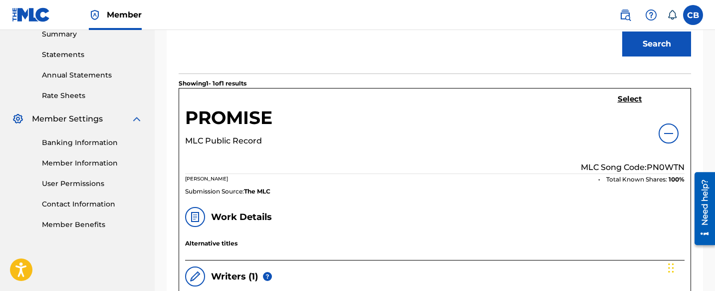
click at [627, 99] on h5 "Select" at bounding box center [630, 98] width 24 height 9
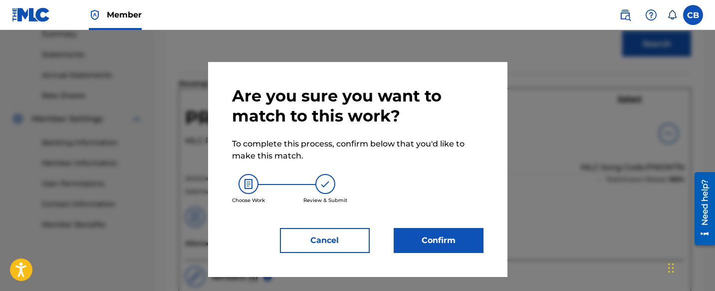
click at [428, 237] on button "Confirm" at bounding box center [439, 240] width 90 height 25
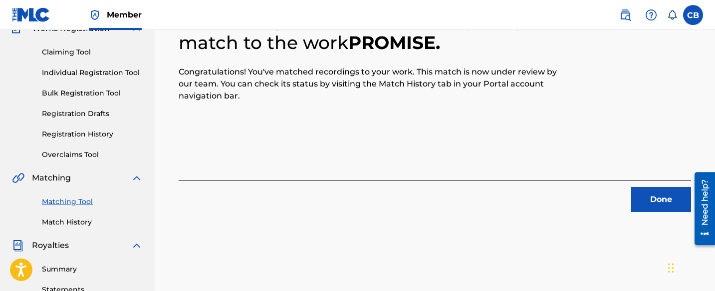
scroll to position [134, 0]
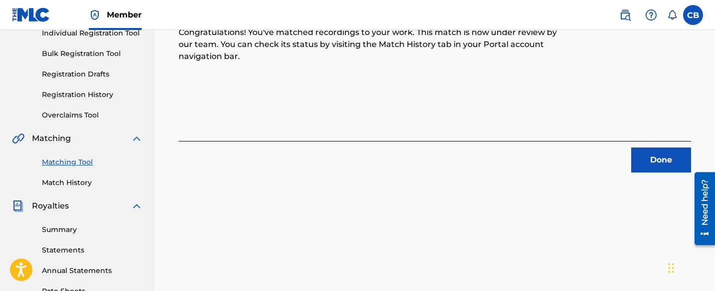
click at [642, 163] on button "Done" at bounding box center [662, 159] width 60 height 25
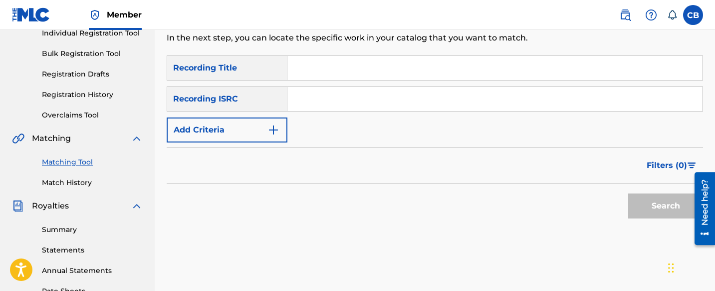
click at [77, 182] on link "Match History" at bounding box center [92, 182] width 101 height 10
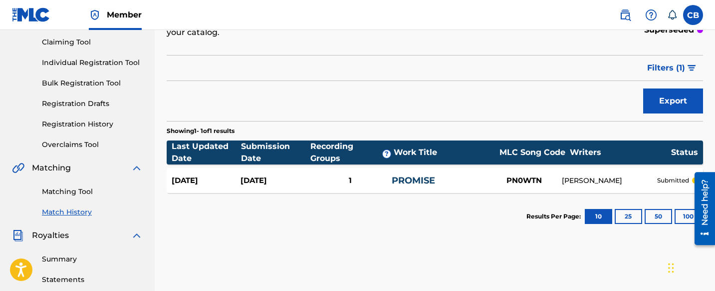
scroll to position [119, 0]
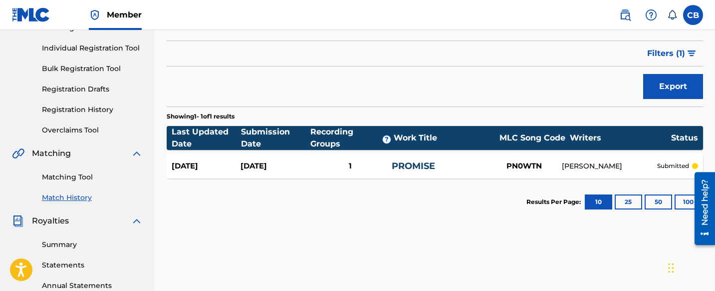
click at [408, 165] on link "PROMISE" at bounding box center [413, 165] width 43 height 11
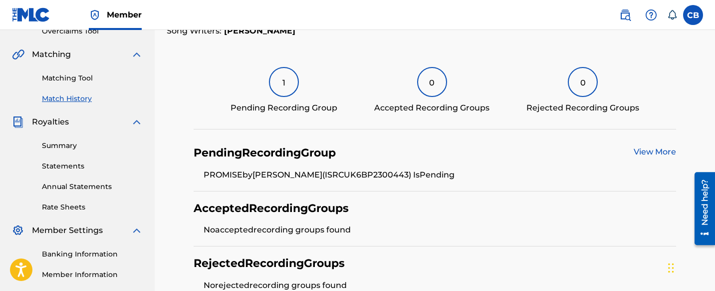
scroll to position [219, 0]
click at [68, 145] on link "Summary" at bounding box center [92, 145] width 101 height 10
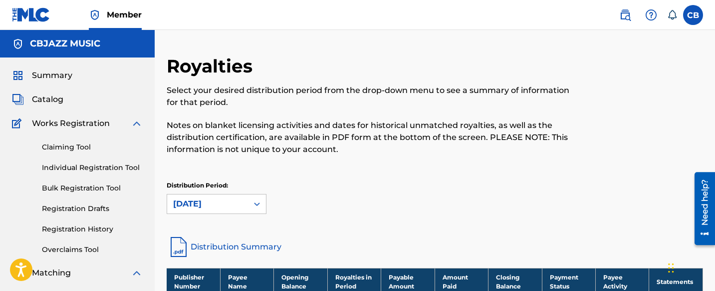
scroll to position [104, 0]
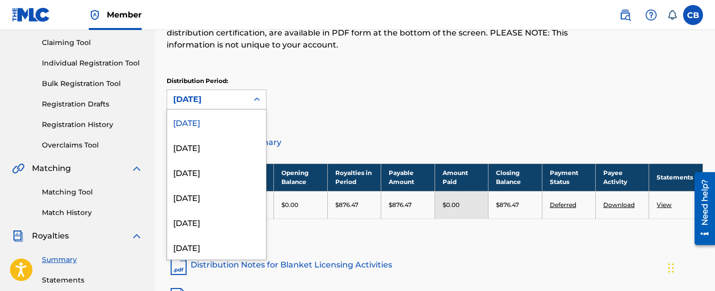
click at [253, 100] on icon at bounding box center [257, 99] width 10 height 10
click at [236, 151] on div "August 2025" at bounding box center [216, 146] width 99 height 25
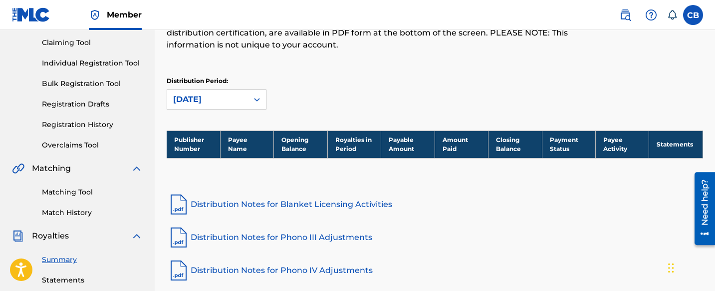
click at [247, 101] on div "August 2025" at bounding box center [207, 99] width 81 height 19
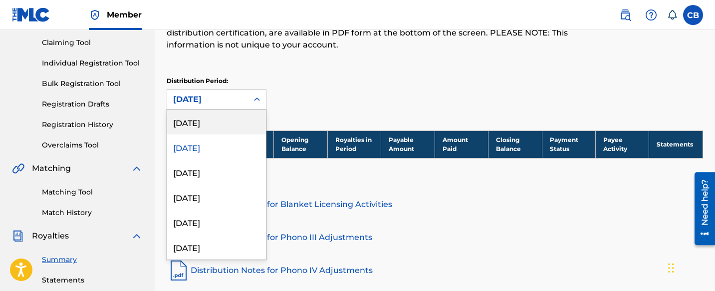
click at [245, 124] on div "[DATE]" at bounding box center [216, 121] width 99 height 25
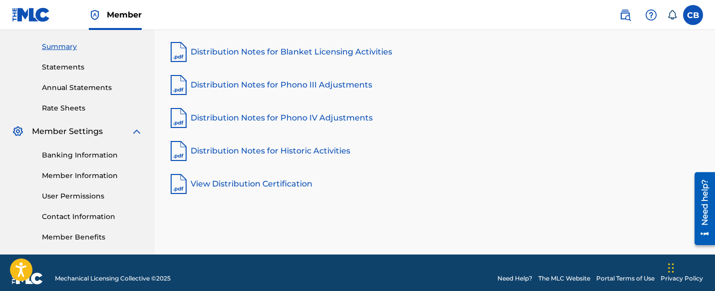
scroll to position [0, 0]
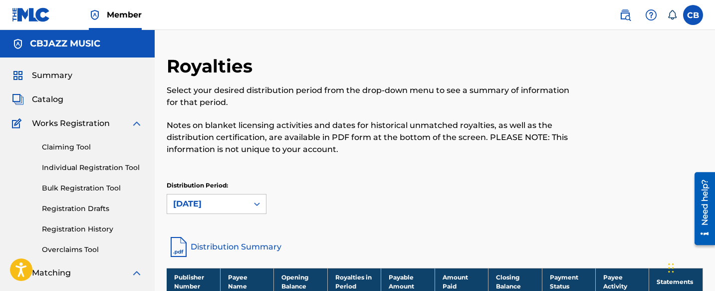
click at [57, 97] on span "Catalog" at bounding box center [47, 99] width 31 height 12
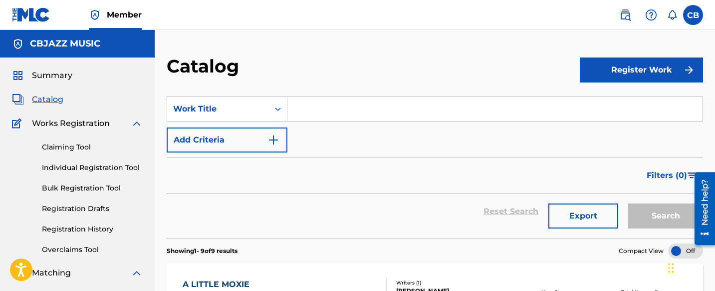
click at [41, 74] on span "Summary" at bounding box center [52, 75] width 40 height 12
